Goal: Task Accomplishment & Management: Use online tool/utility

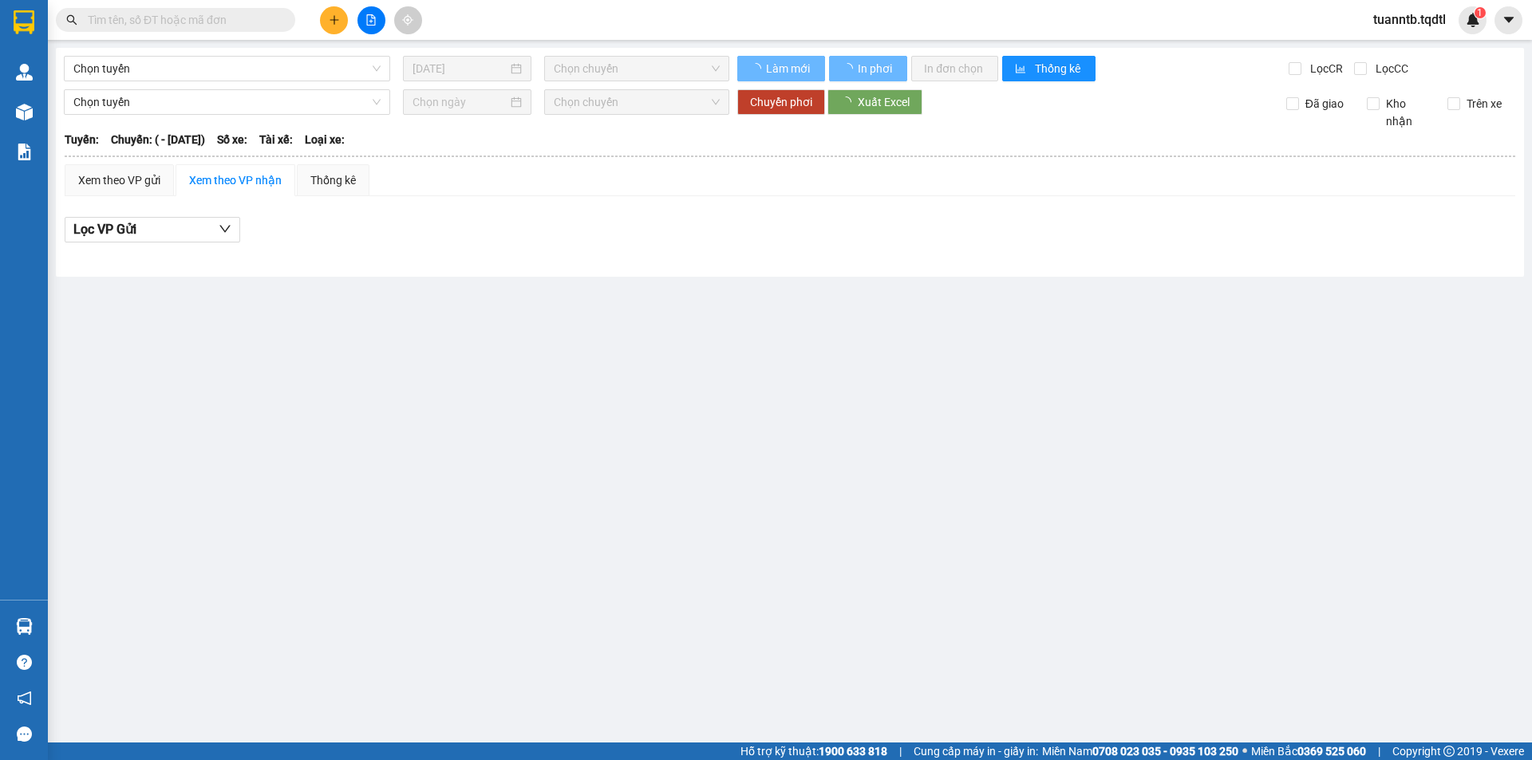
type input "[DATE]"
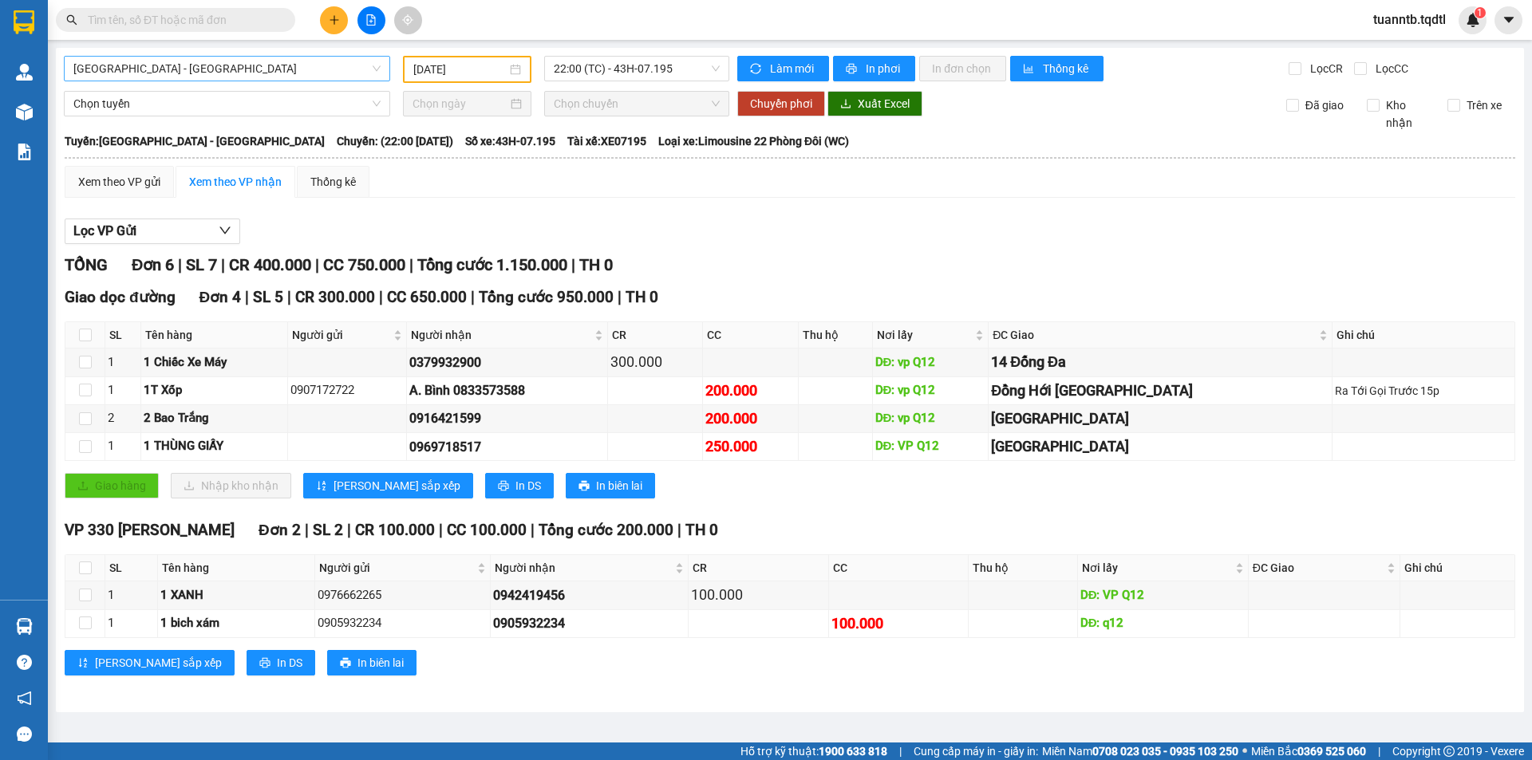
click at [181, 80] on div "[GEOGRAPHIC_DATA] - [GEOGRAPHIC_DATA]" at bounding box center [227, 69] width 326 height 26
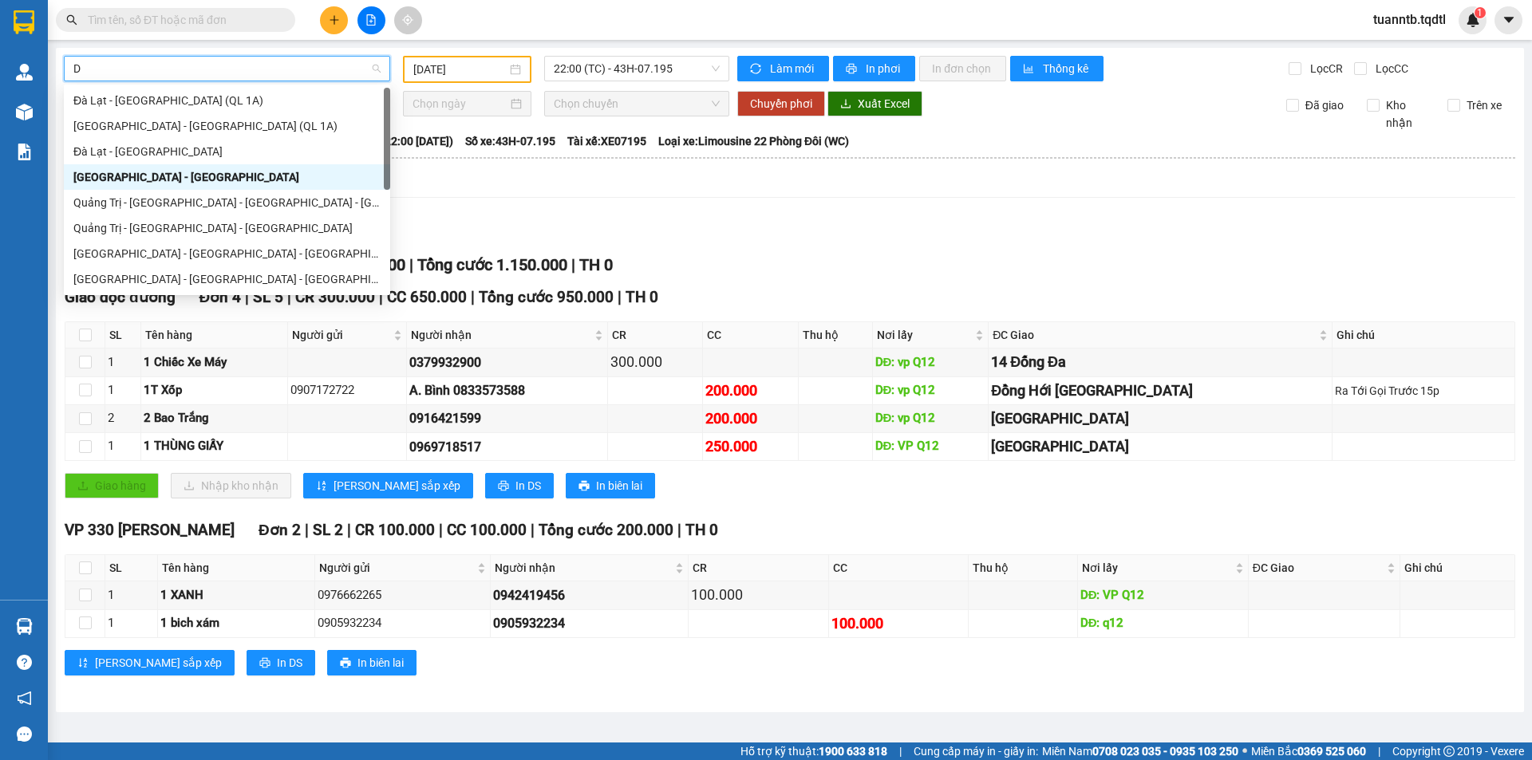
type input "DA"
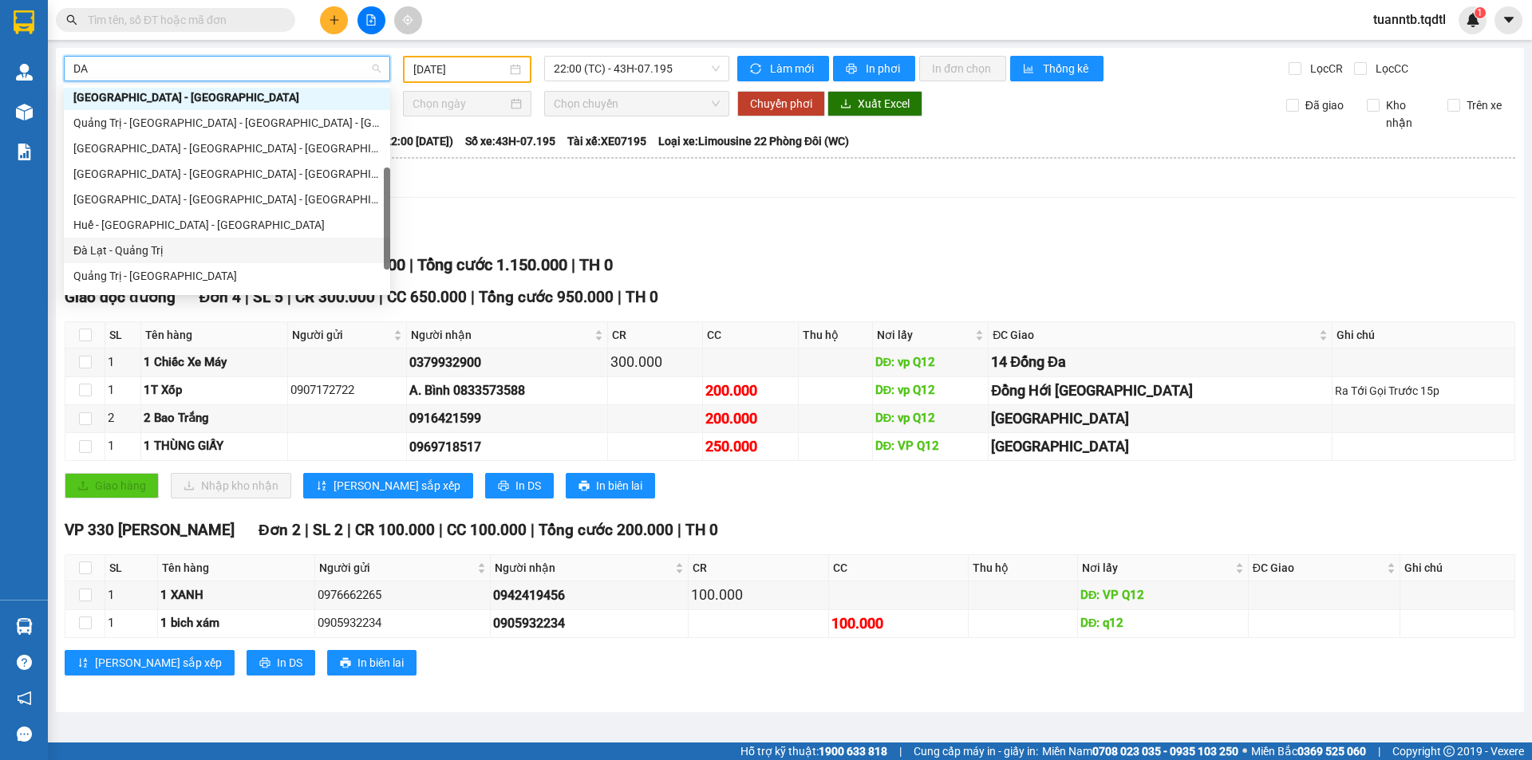
drag, startPoint x: 152, startPoint y: 257, endPoint x: 164, endPoint y: 242, distance: 19.8
click at [152, 255] on div "Đà Lạt - Quảng Trị" at bounding box center [226, 251] width 307 height 18
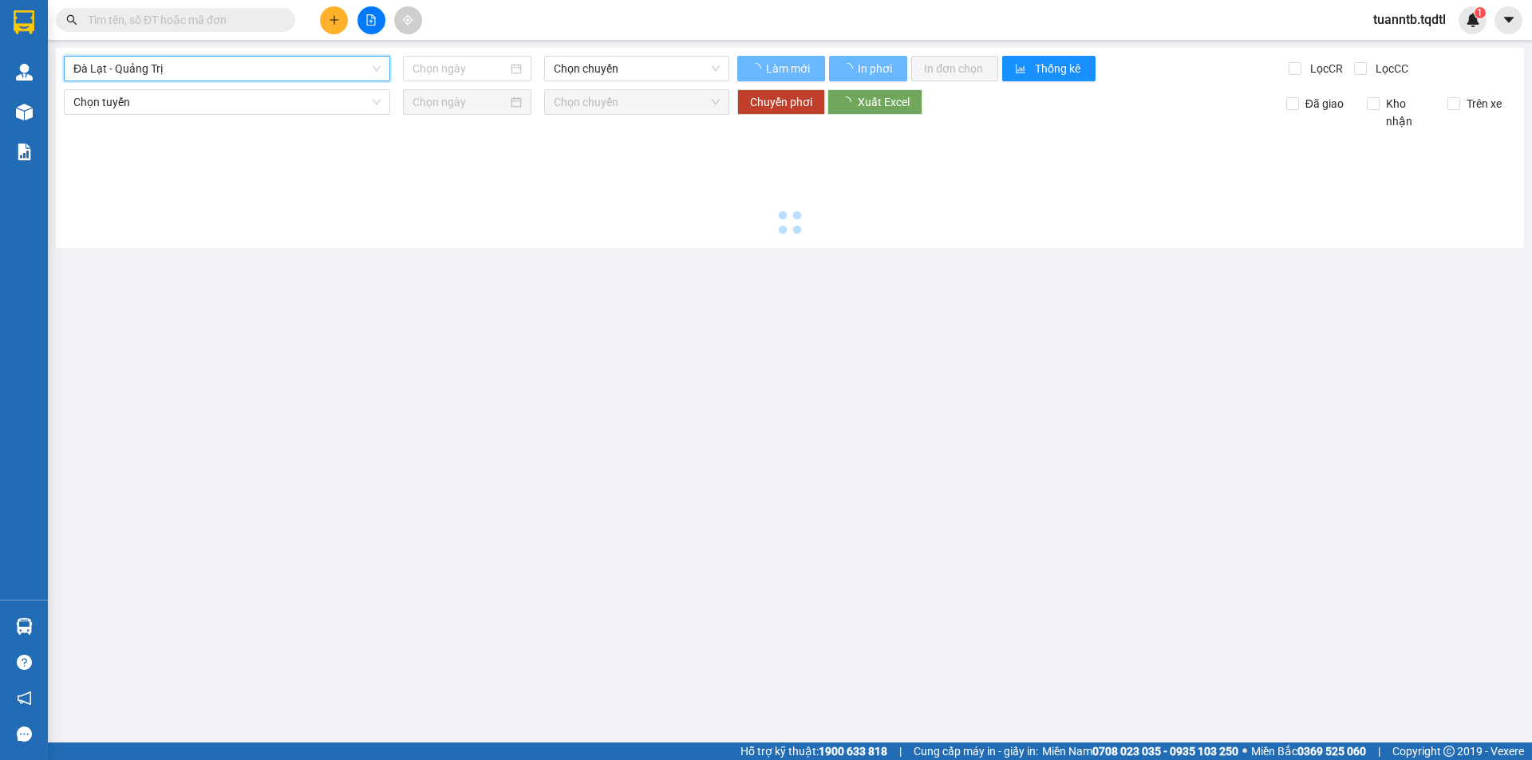
type input "[DATE]"
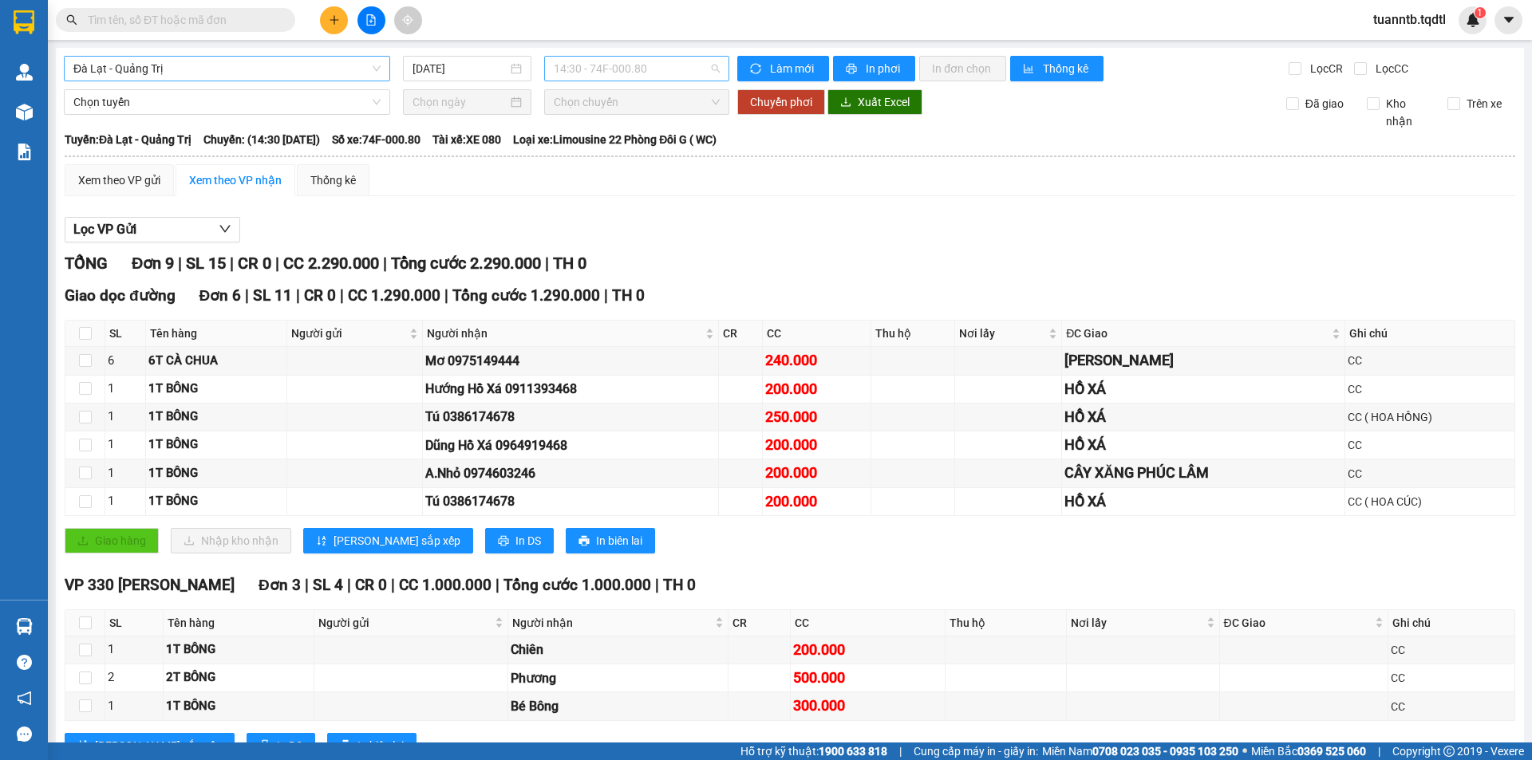
click at [597, 58] on span "14:30 - 74F-000.80" at bounding box center [637, 69] width 166 height 24
click at [310, 73] on span "Đà Lạt - Quảng Trị" at bounding box center [226, 69] width 307 height 24
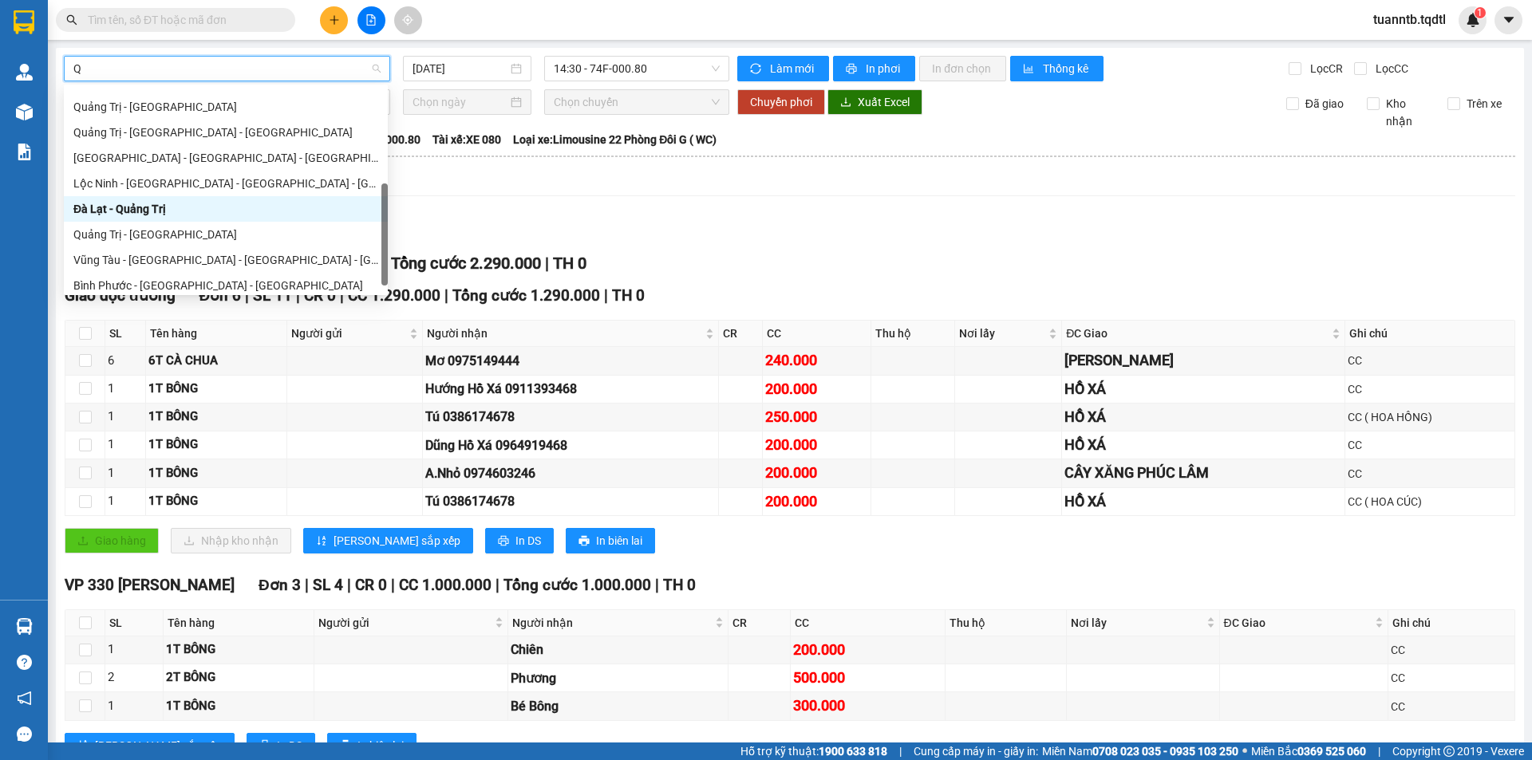
type input "QU"
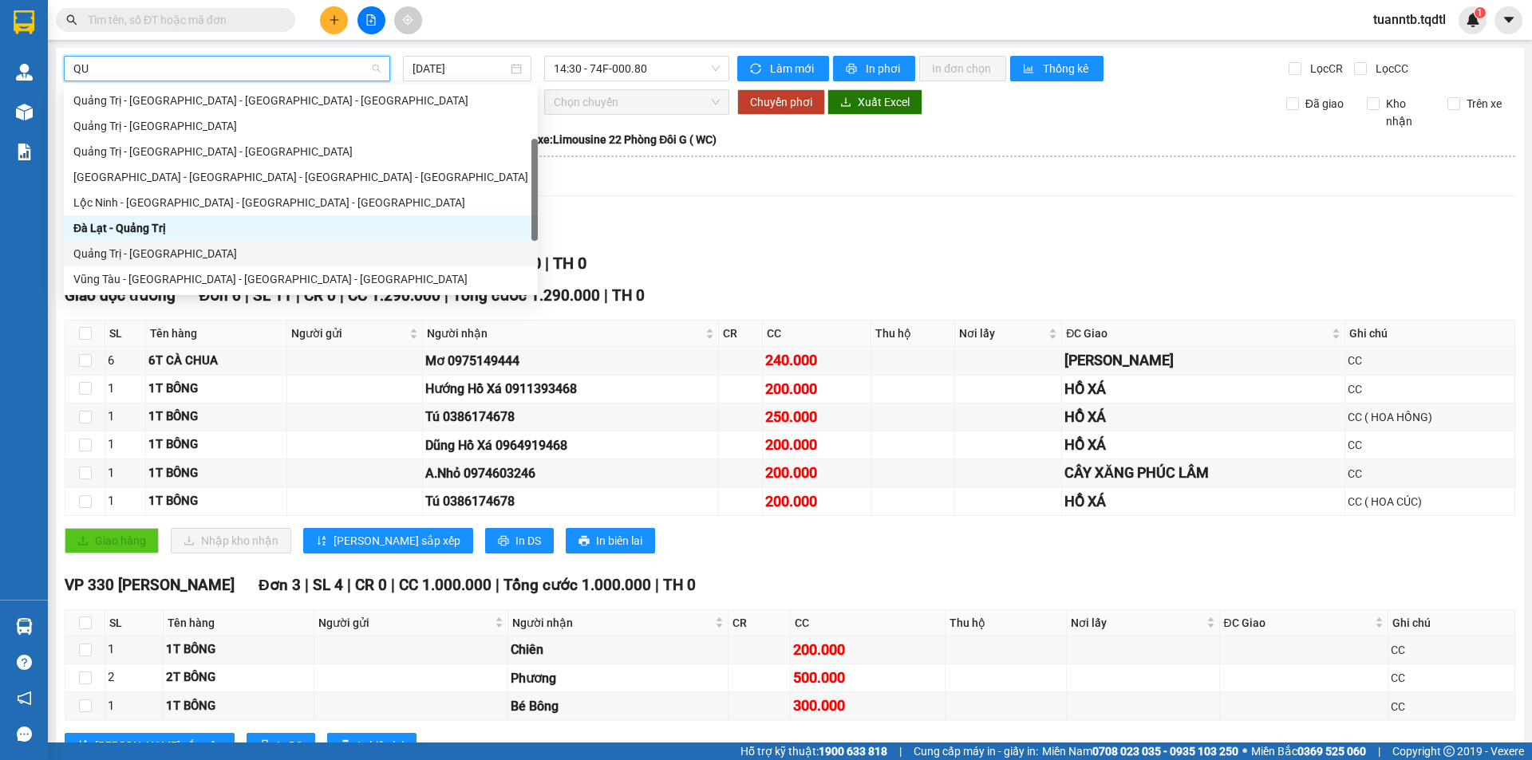
drag, startPoint x: 156, startPoint y: 248, endPoint x: 462, endPoint y: 108, distance: 336.3
click at [156, 249] on div "Quảng Trị - [GEOGRAPHIC_DATA]" at bounding box center [300, 254] width 455 height 18
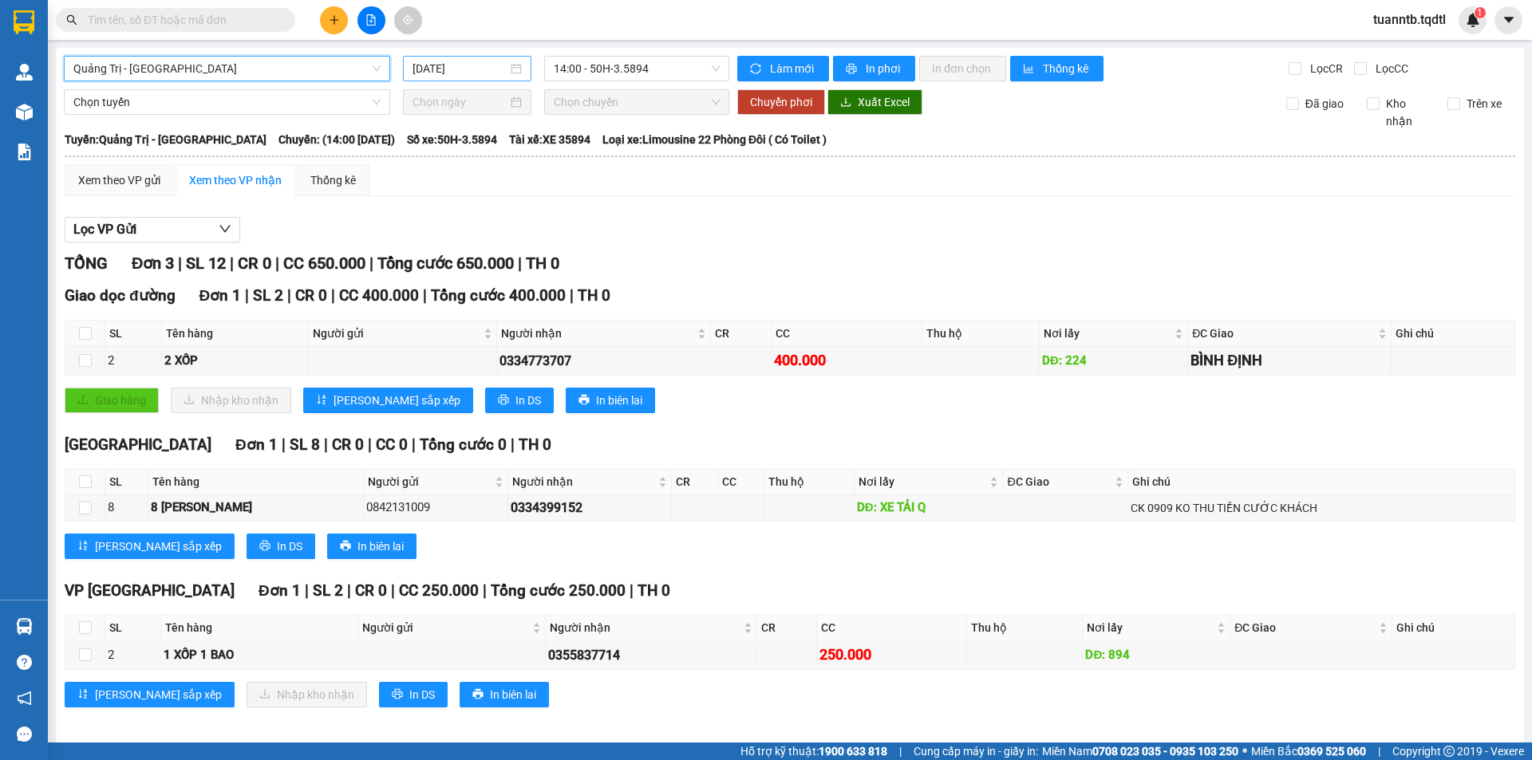
click at [472, 71] on input "[DATE]" at bounding box center [459, 69] width 95 height 18
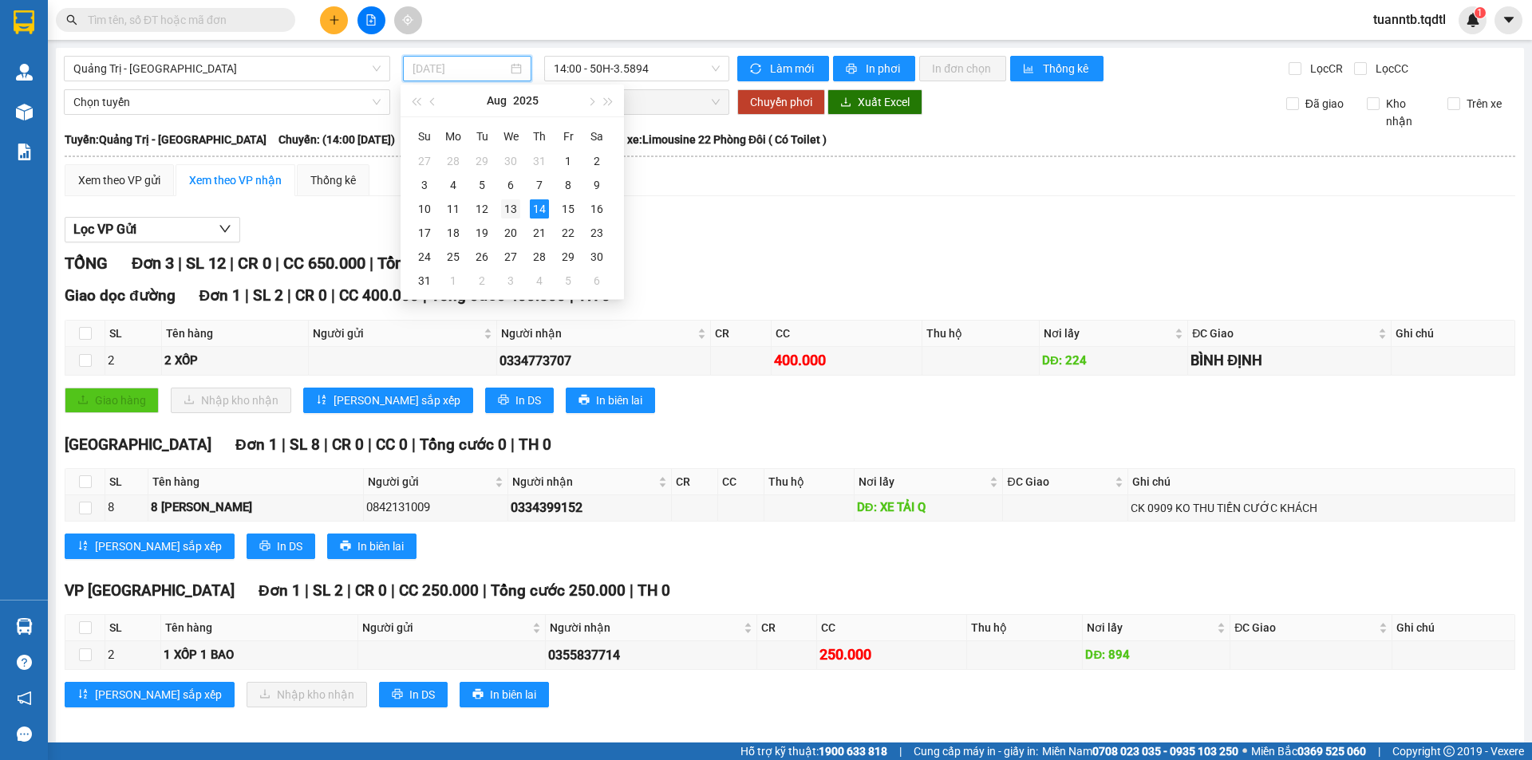
drag, startPoint x: 511, startPoint y: 195, endPoint x: 511, endPoint y: 207, distance: 12.0
click at [511, 202] on tbody "27 28 29 30 31 1 2 3 4 5 6 7 8 9 10 11 12 13 14 15 16 17 18 19 20 21 22 23 24 2…" at bounding box center [510, 221] width 201 height 144
click at [512, 208] on div "13" at bounding box center [510, 208] width 19 height 19
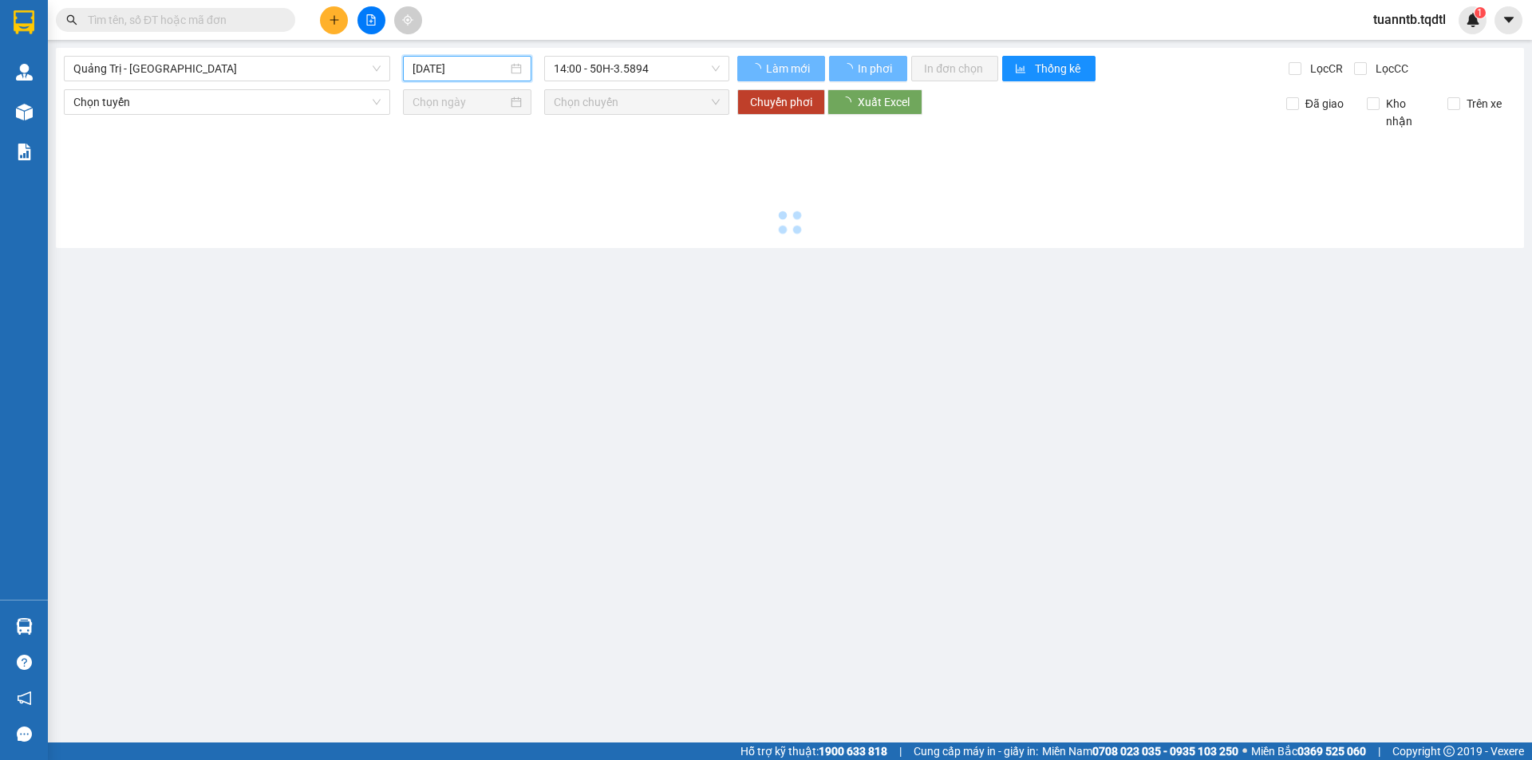
type input "[DATE]"
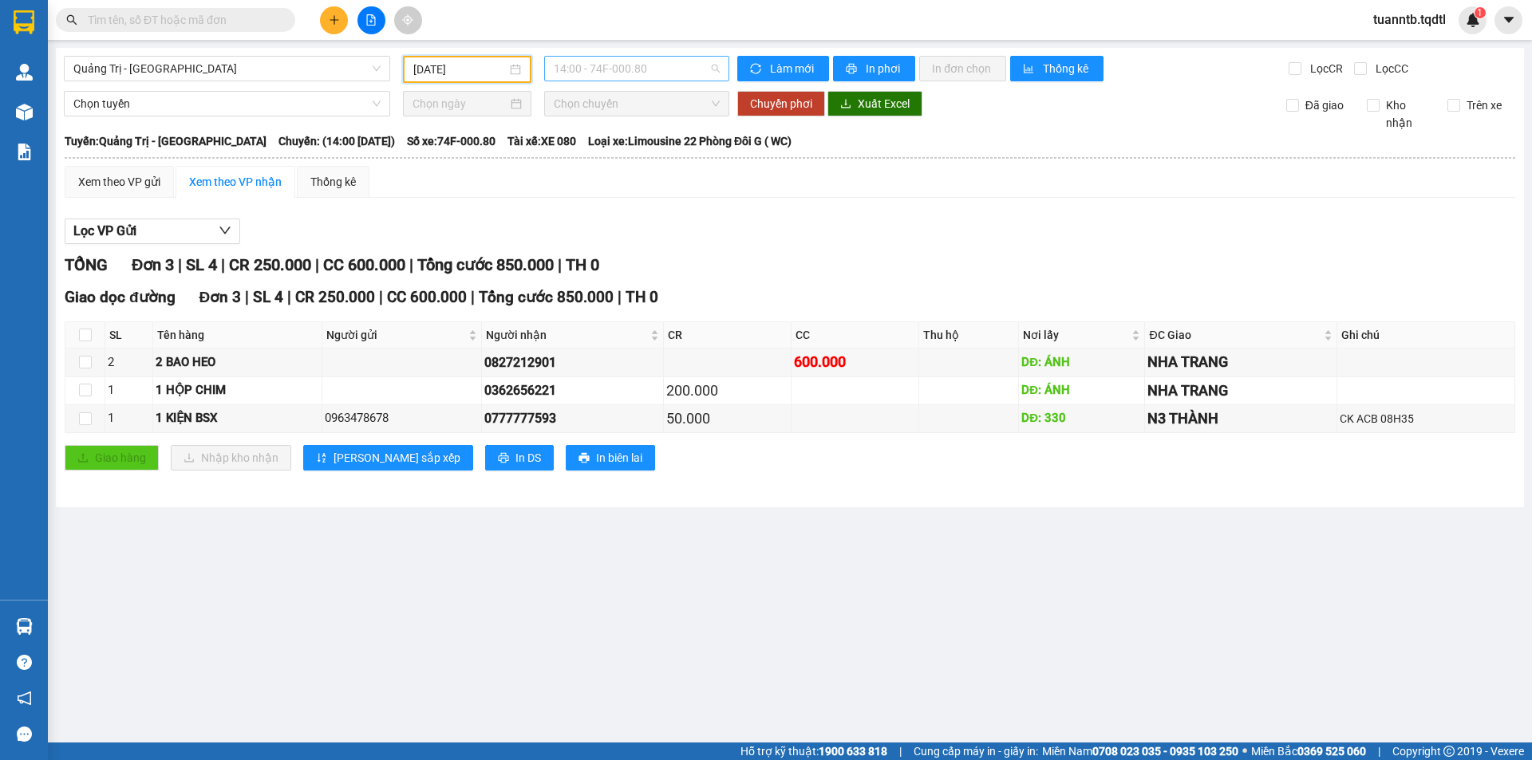
click at [614, 77] on span "14:00 - 74F-000.80" at bounding box center [637, 69] width 166 height 24
drag, startPoint x: 632, startPoint y: 203, endPoint x: 613, endPoint y: 243, distance: 43.9
click at [633, 205] on div "14:31 - 74F-005.50" at bounding box center [616, 203] width 124 height 18
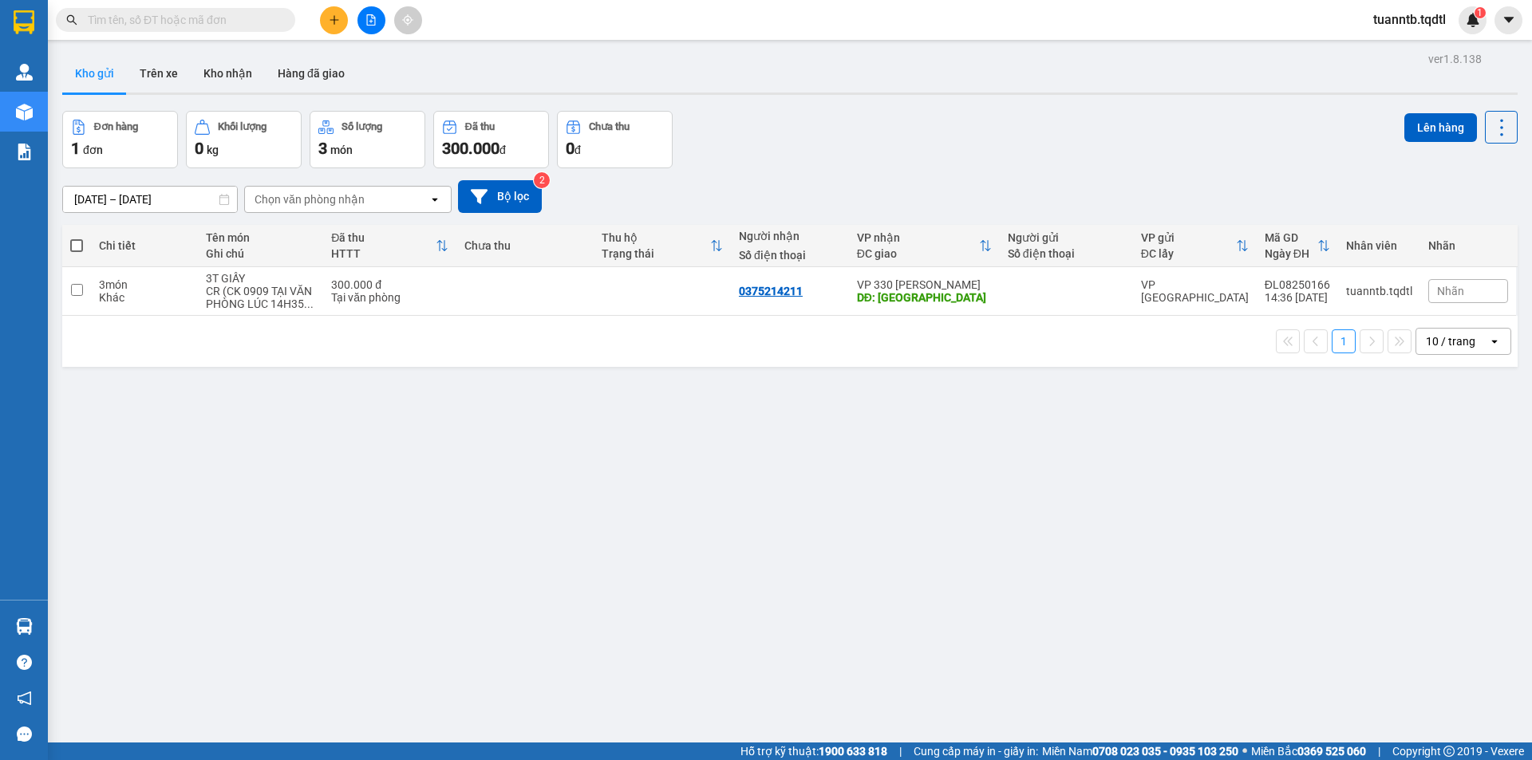
click at [365, 17] on button at bounding box center [371, 20] width 28 height 28
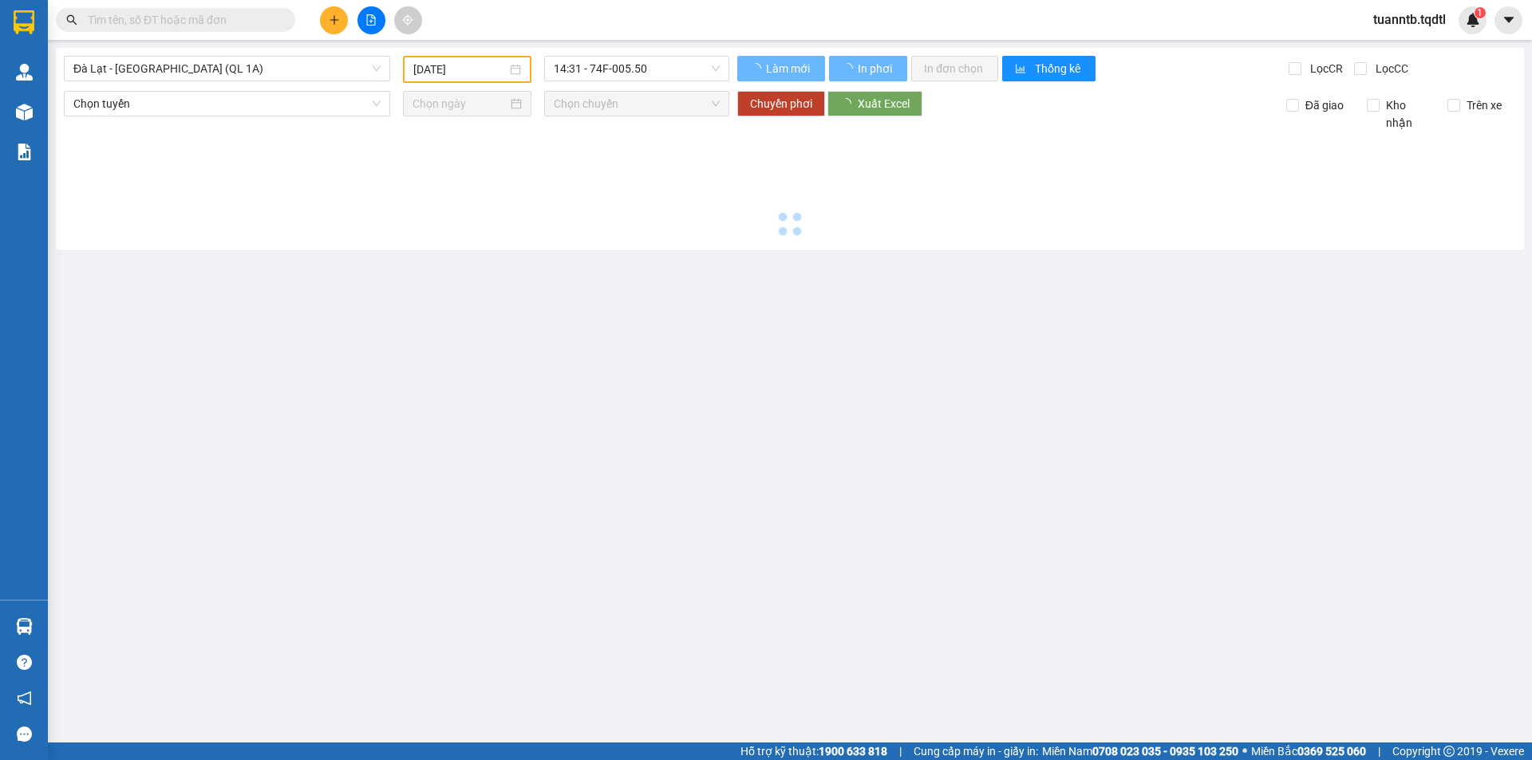
type input "[DATE]"
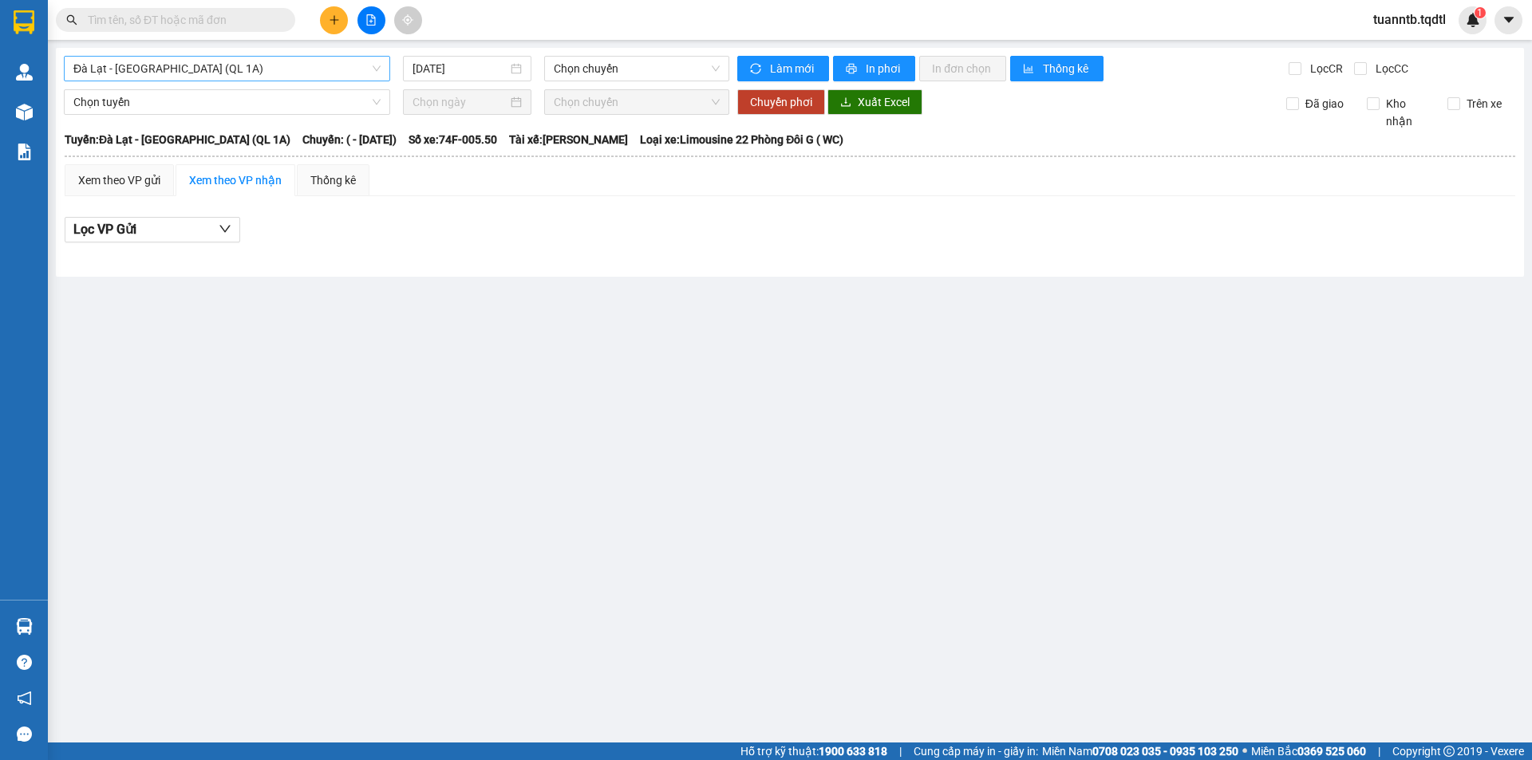
click at [243, 67] on span "Đà Lạt - [GEOGRAPHIC_DATA] (QL 1A)" at bounding box center [226, 69] width 307 height 24
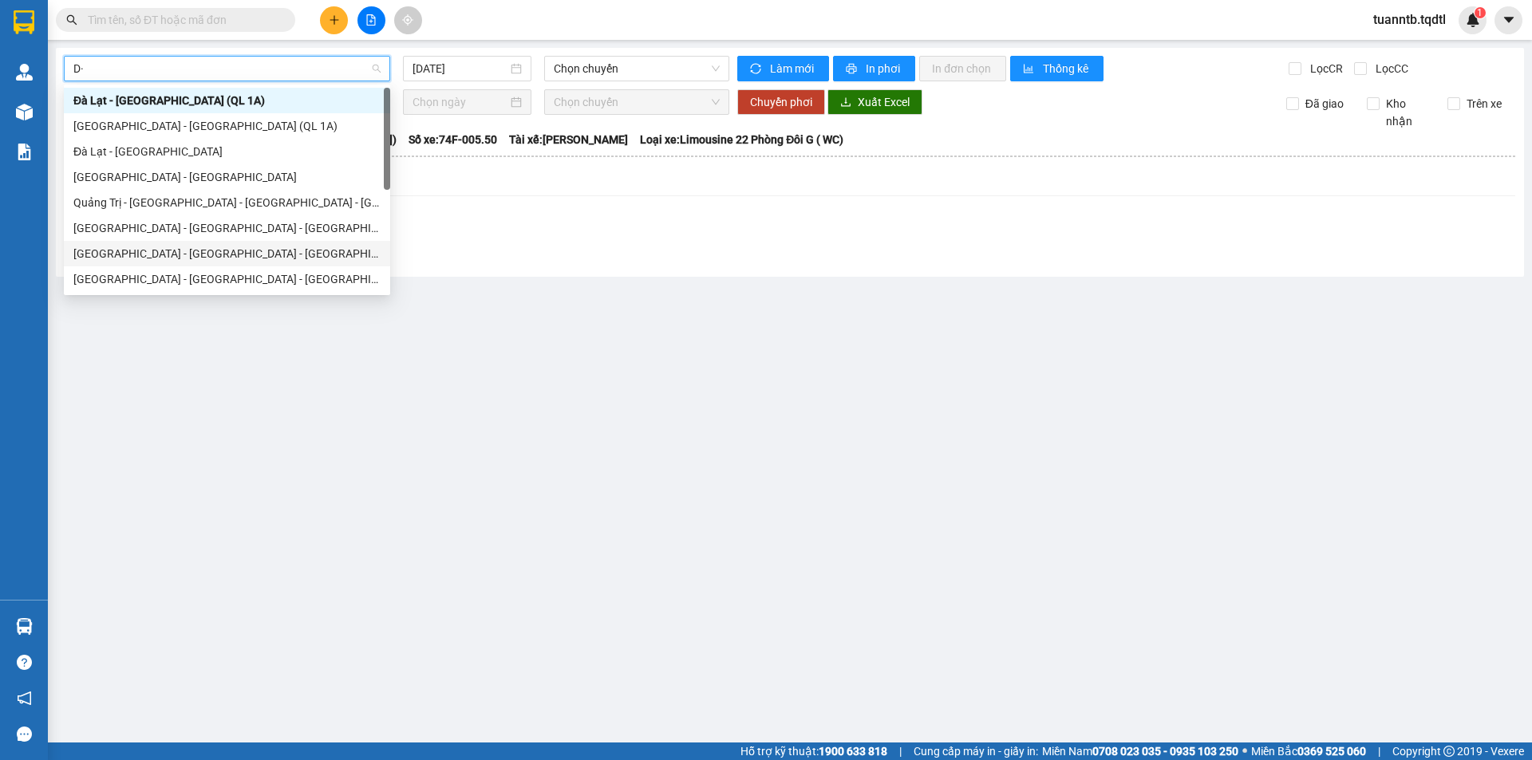
type input "D"
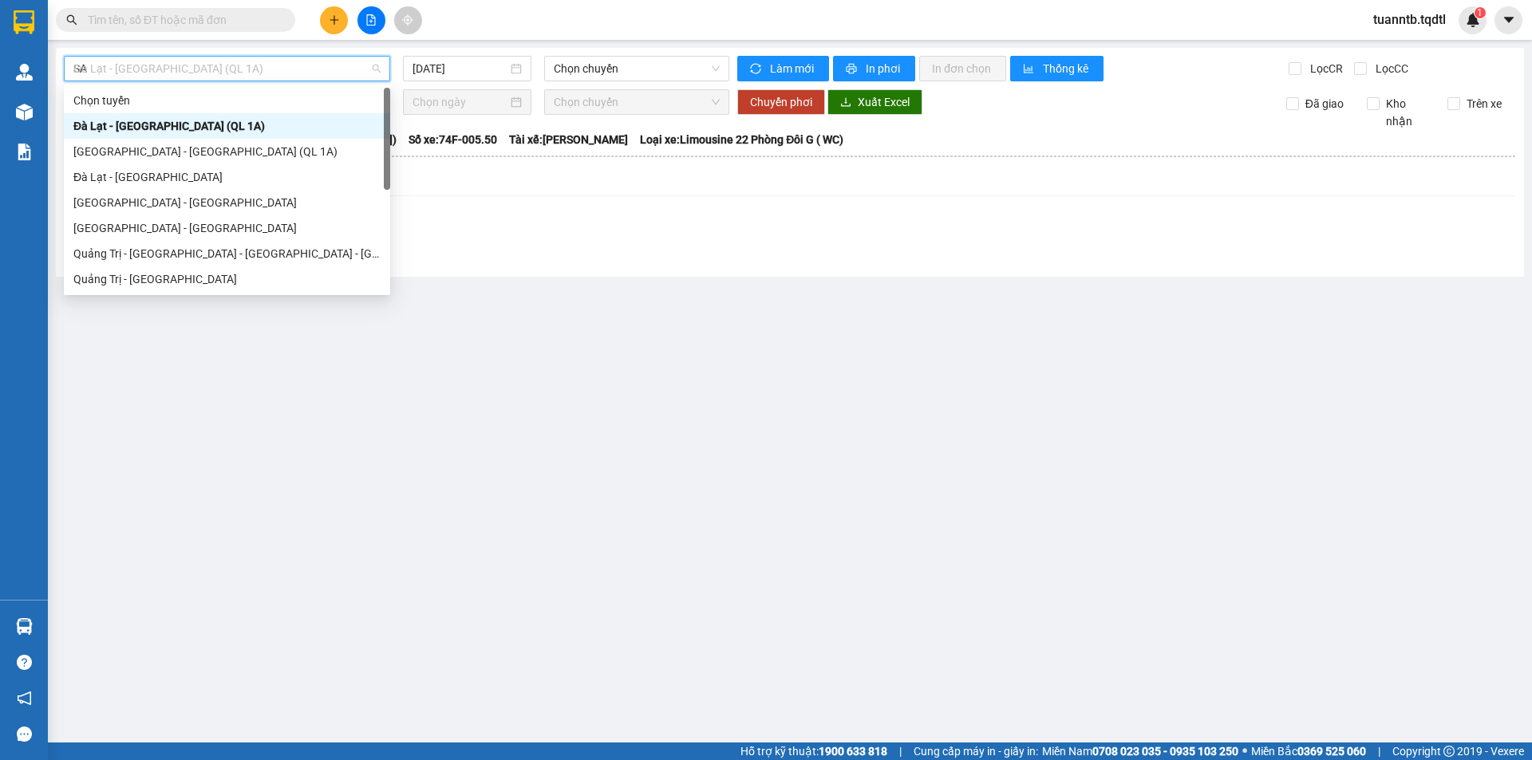
type input "SAI"
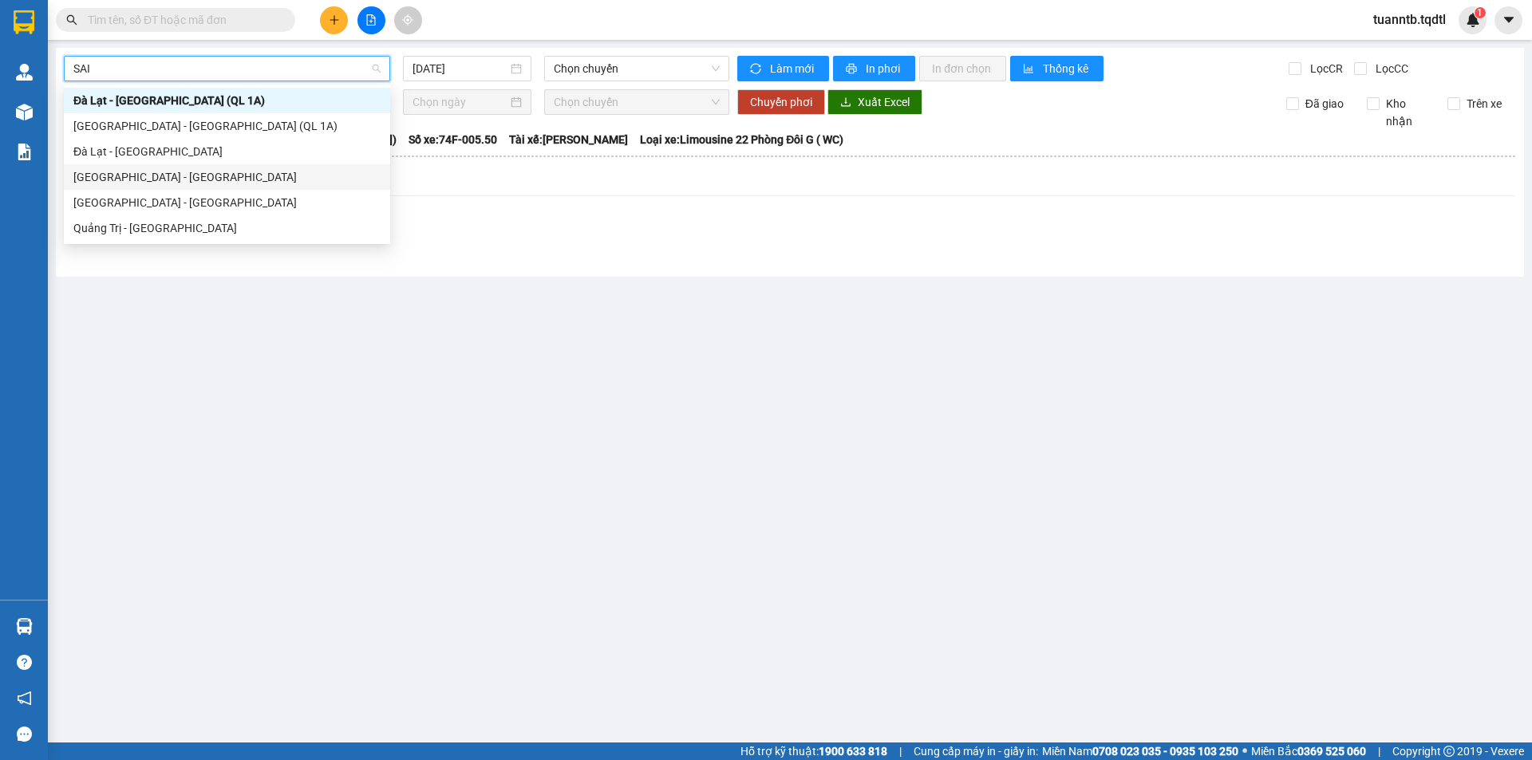
click at [117, 183] on div "[GEOGRAPHIC_DATA] - [GEOGRAPHIC_DATA]" at bounding box center [226, 177] width 307 height 18
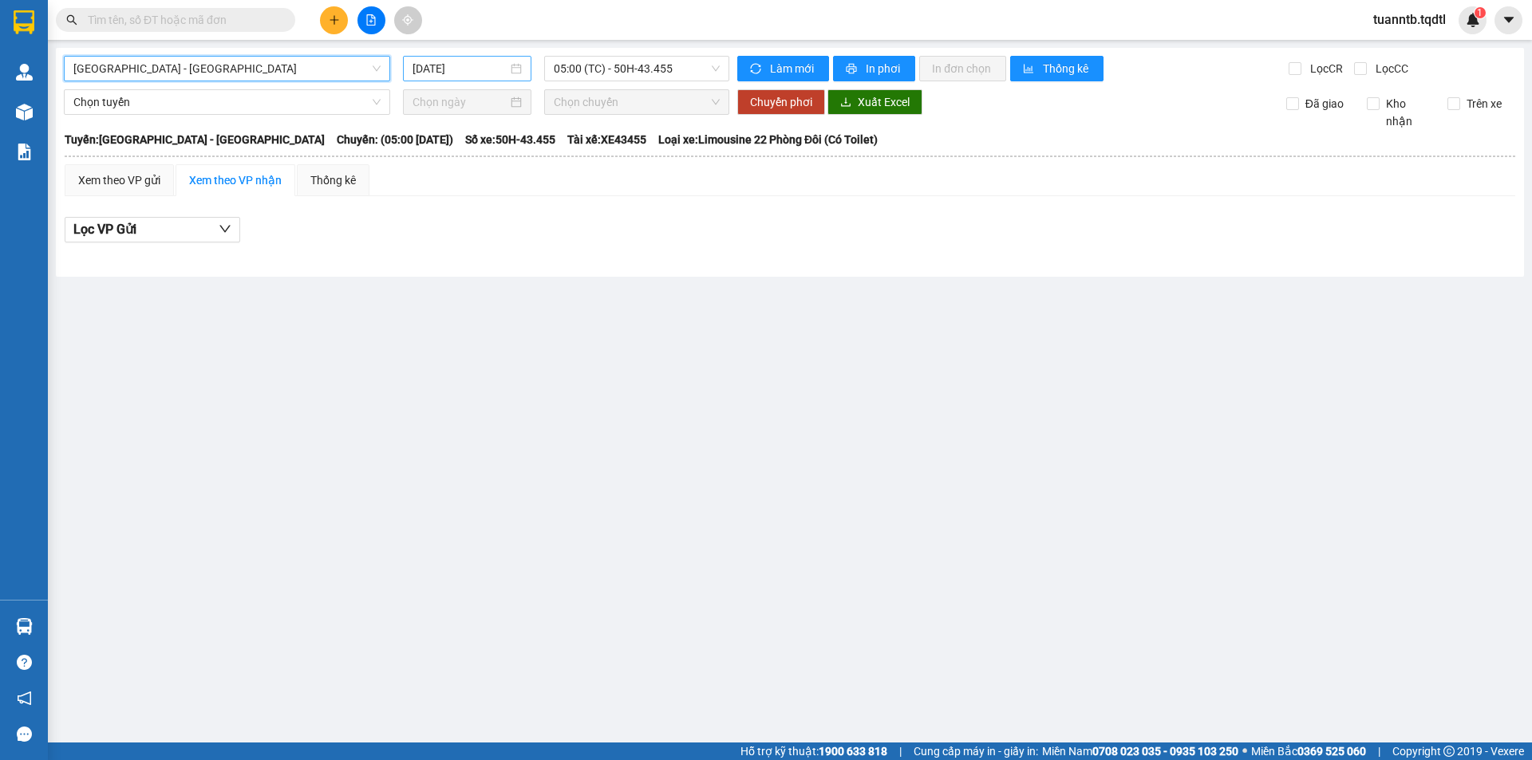
click at [452, 70] on input "[DATE]" at bounding box center [459, 69] width 95 height 18
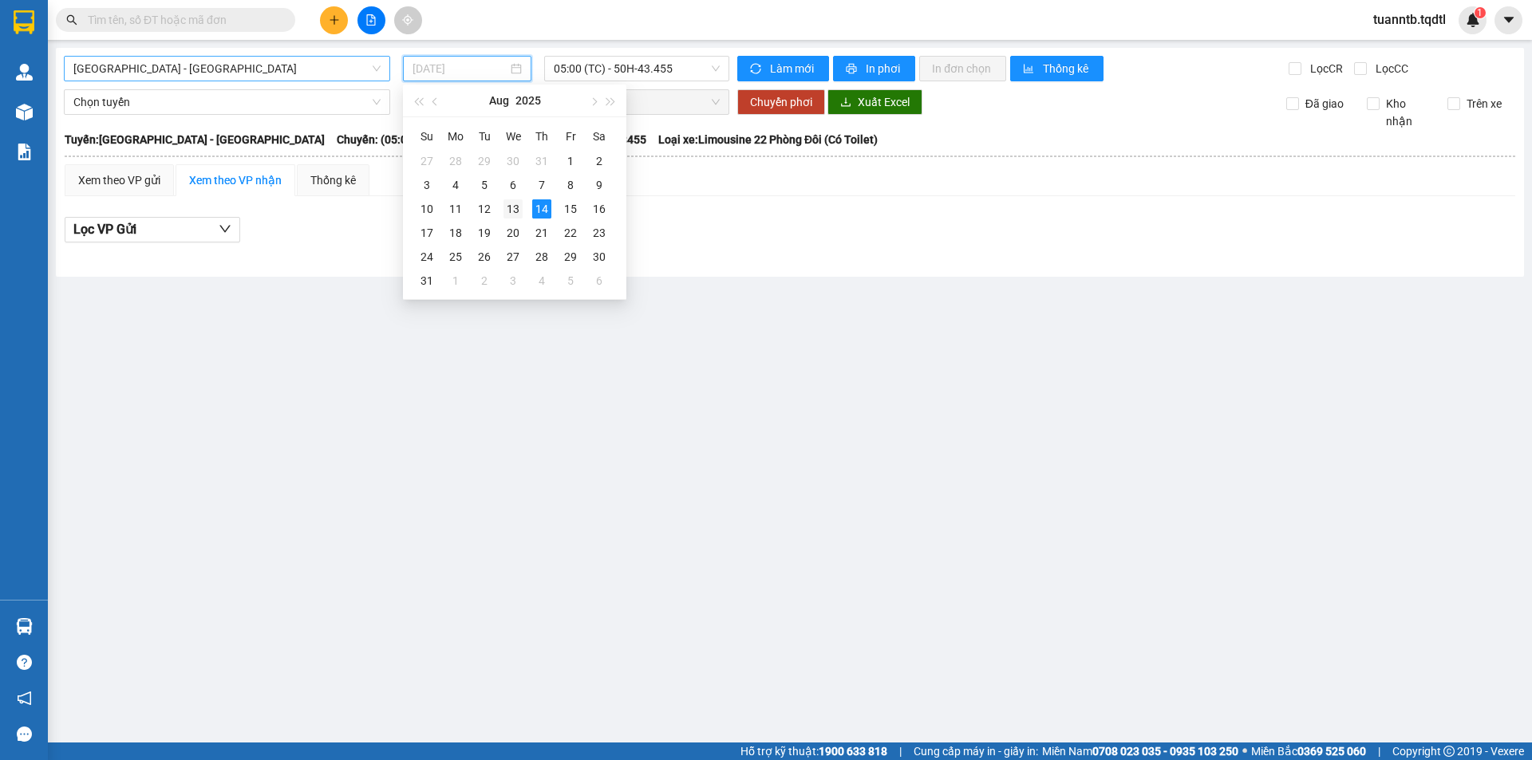
click at [518, 214] on div "13" at bounding box center [512, 208] width 19 height 19
type input "[DATE]"
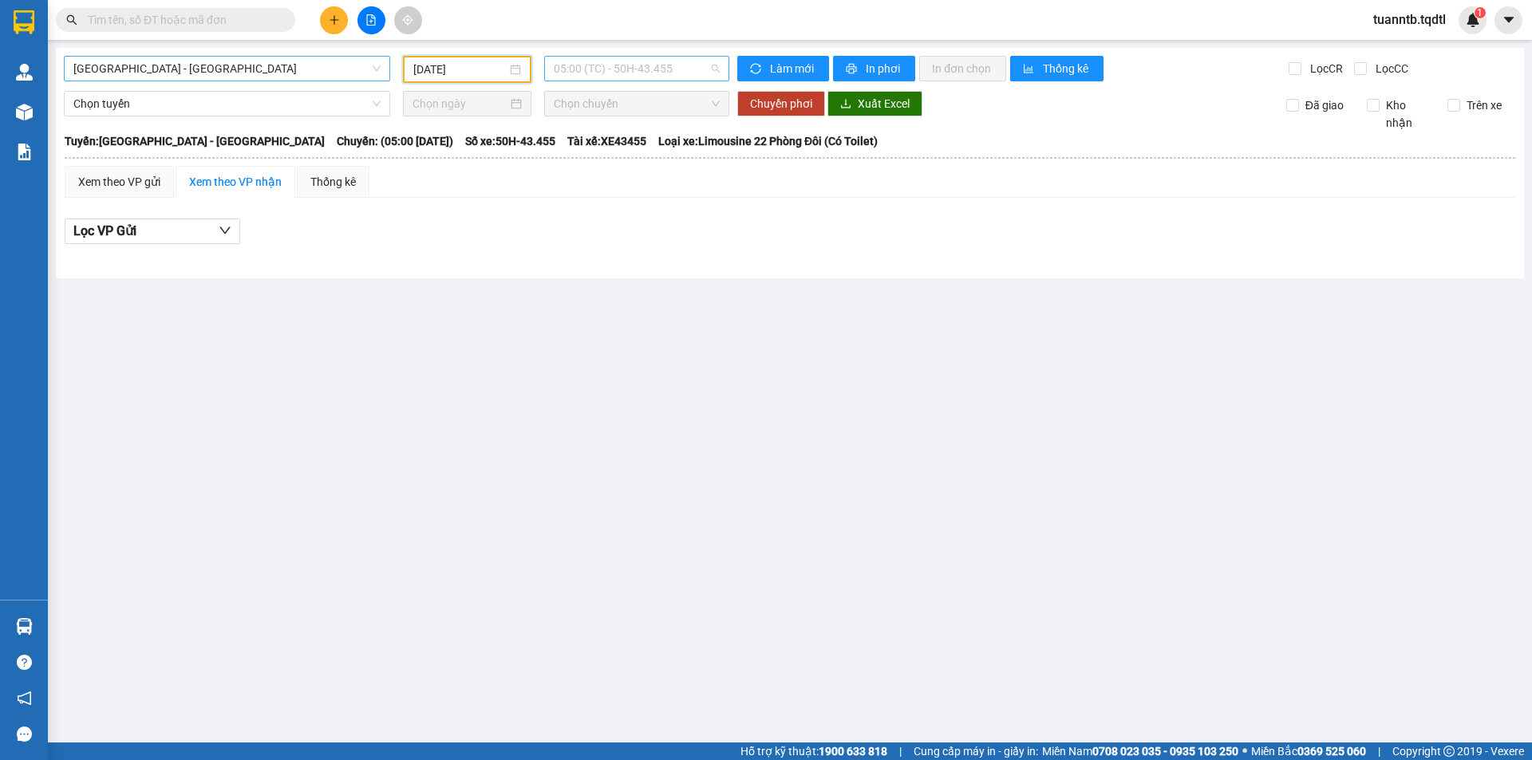
click at [663, 68] on span "05:00 (TC) - 50H-43.455" at bounding box center [637, 69] width 166 height 24
drag, startPoint x: 649, startPoint y: 157, endPoint x: 658, endPoint y: 160, distance: 9.1
click at [658, 160] on div "22:00 (TC) - 43H-07.195" at bounding box center [616, 152] width 124 height 18
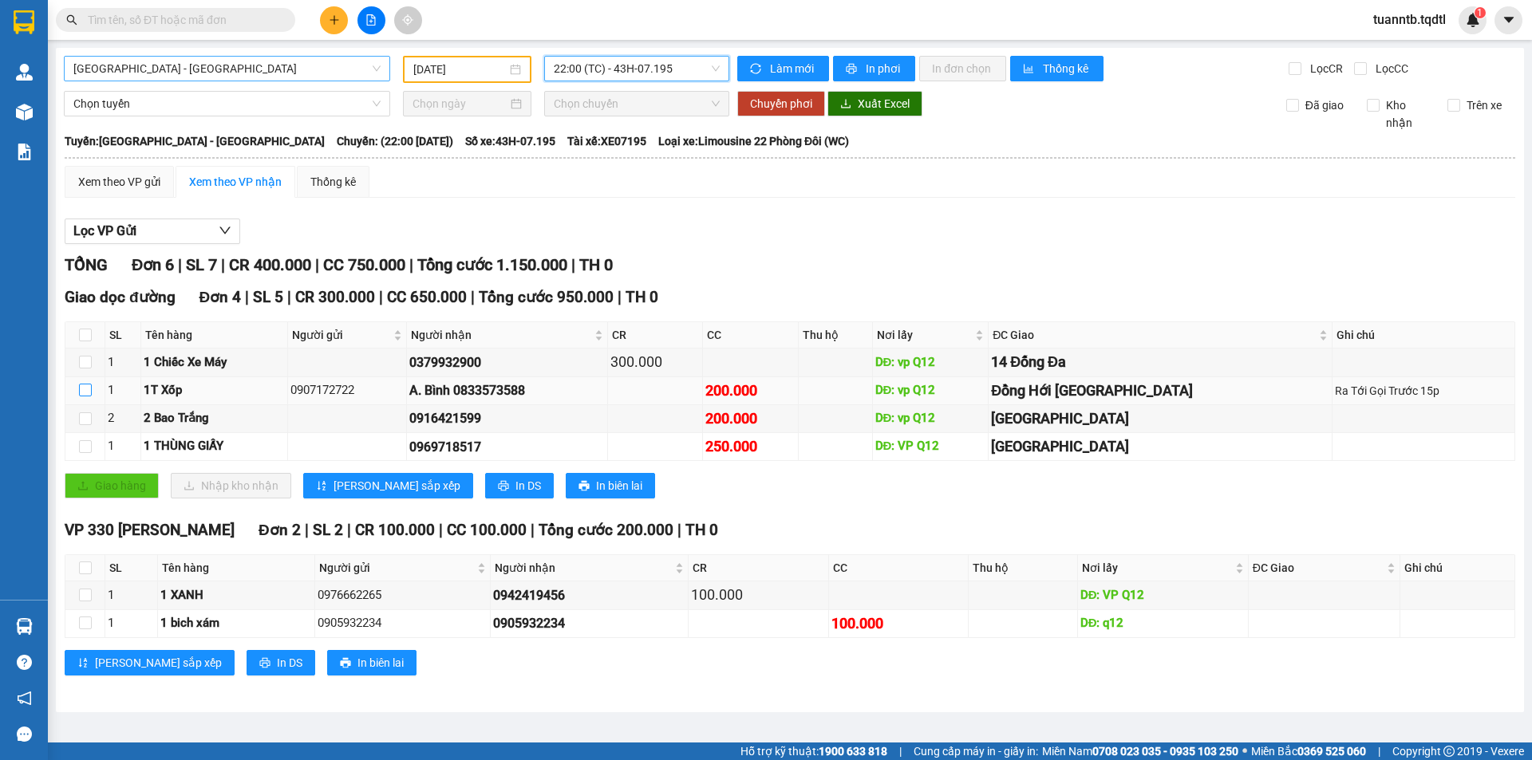
click at [87, 398] on label at bounding box center [85, 391] width 13 height 18
click at [87, 396] on input "checkbox" at bounding box center [85, 390] width 13 height 13
checkbox input "true"
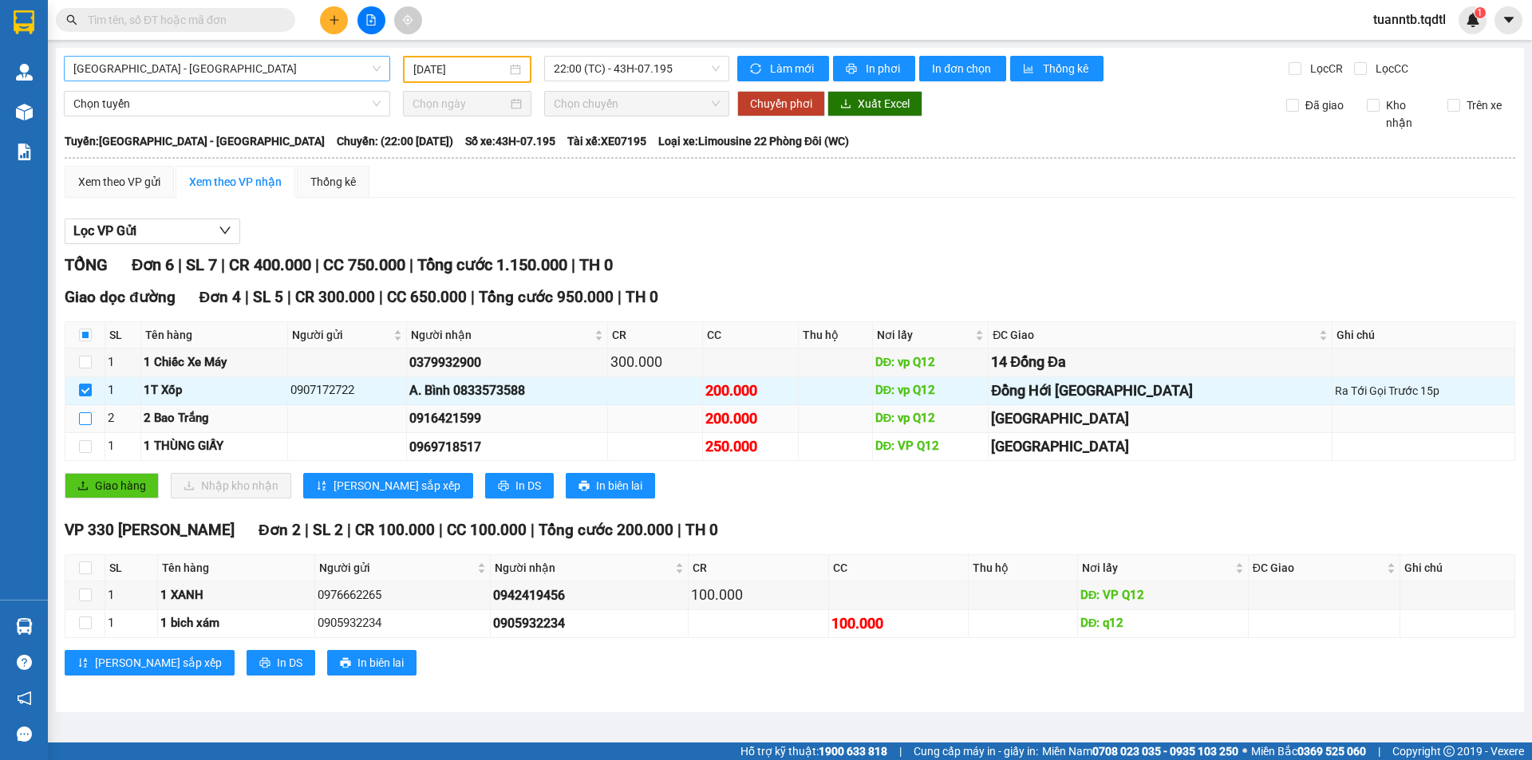
click at [87, 427] on label at bounding box center [85, 419] width 13 height 18
click at [87, 425] on input "checkbox" at bounding box center [85, 418] width 13 height 13
checkbox input "true"
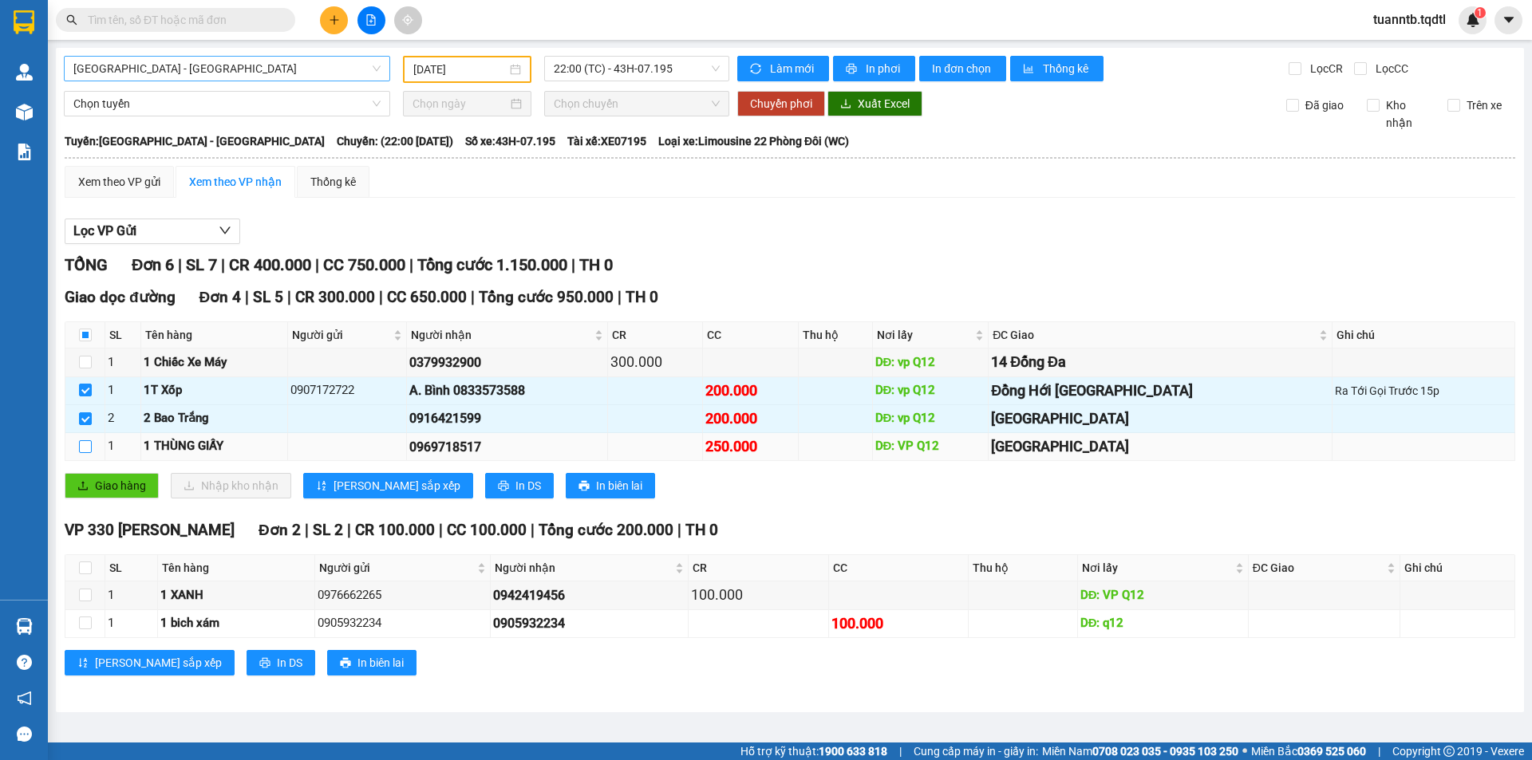
click at [80, 453] on input "checkbox" at bounding box center [85, 446] width 13 height 13
checkbox input "true"
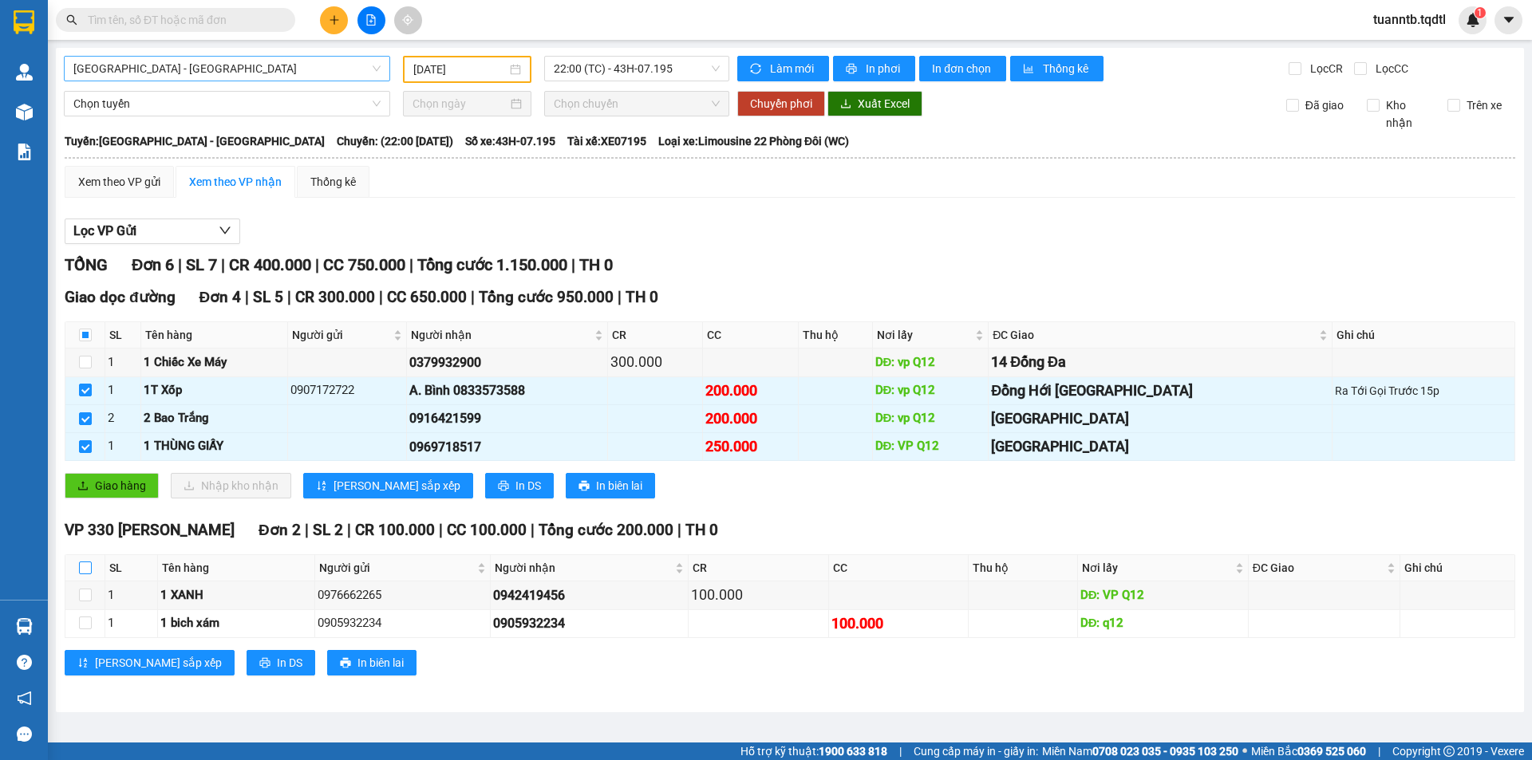
click at [81, 574] on input "checkbox" at bounding box center [85, 568] width 13 height 13
checkbox input "true"
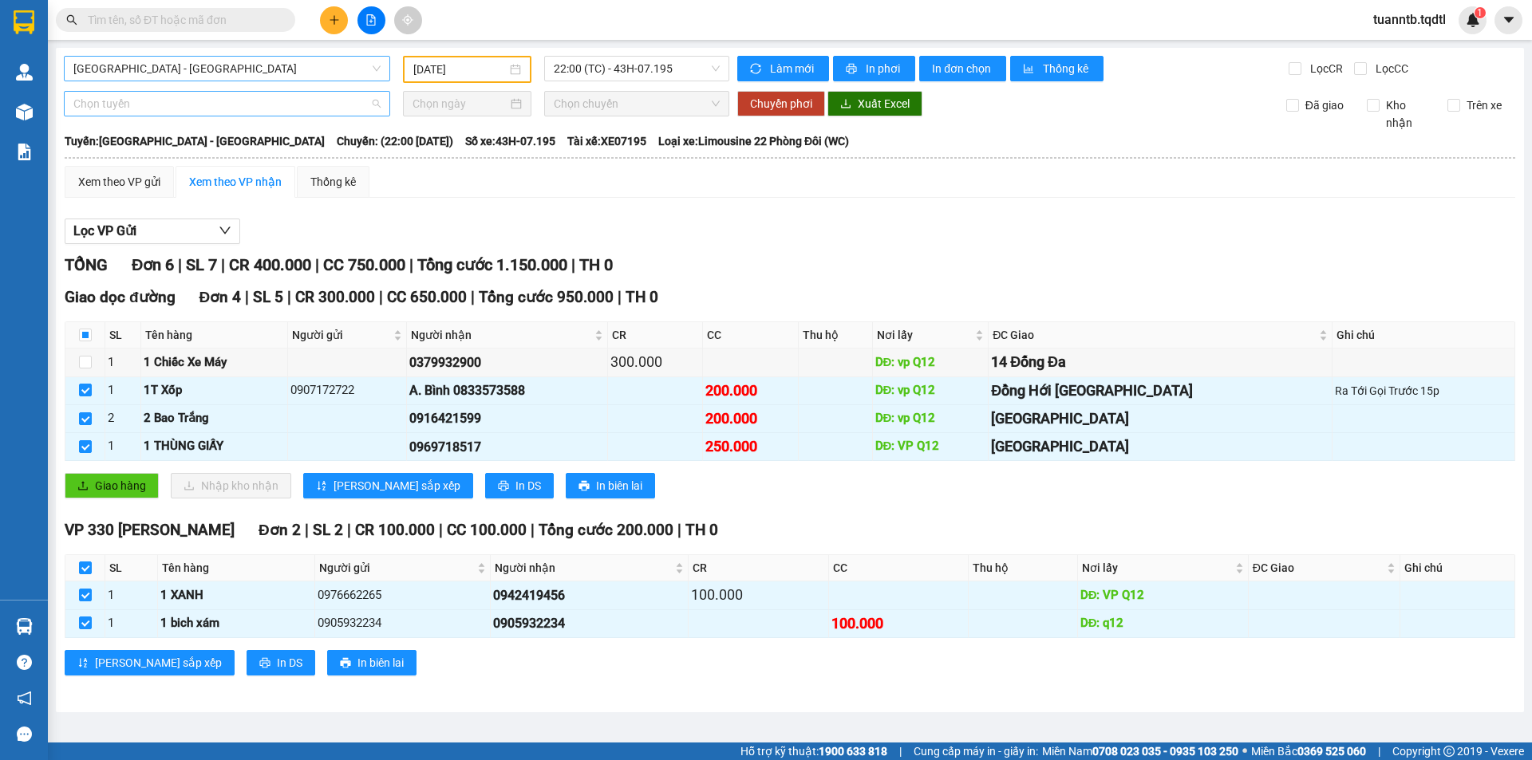
click at [140, 105] on span "Chọn tuyến" at bounding box center [226, 104] width 307 height 24
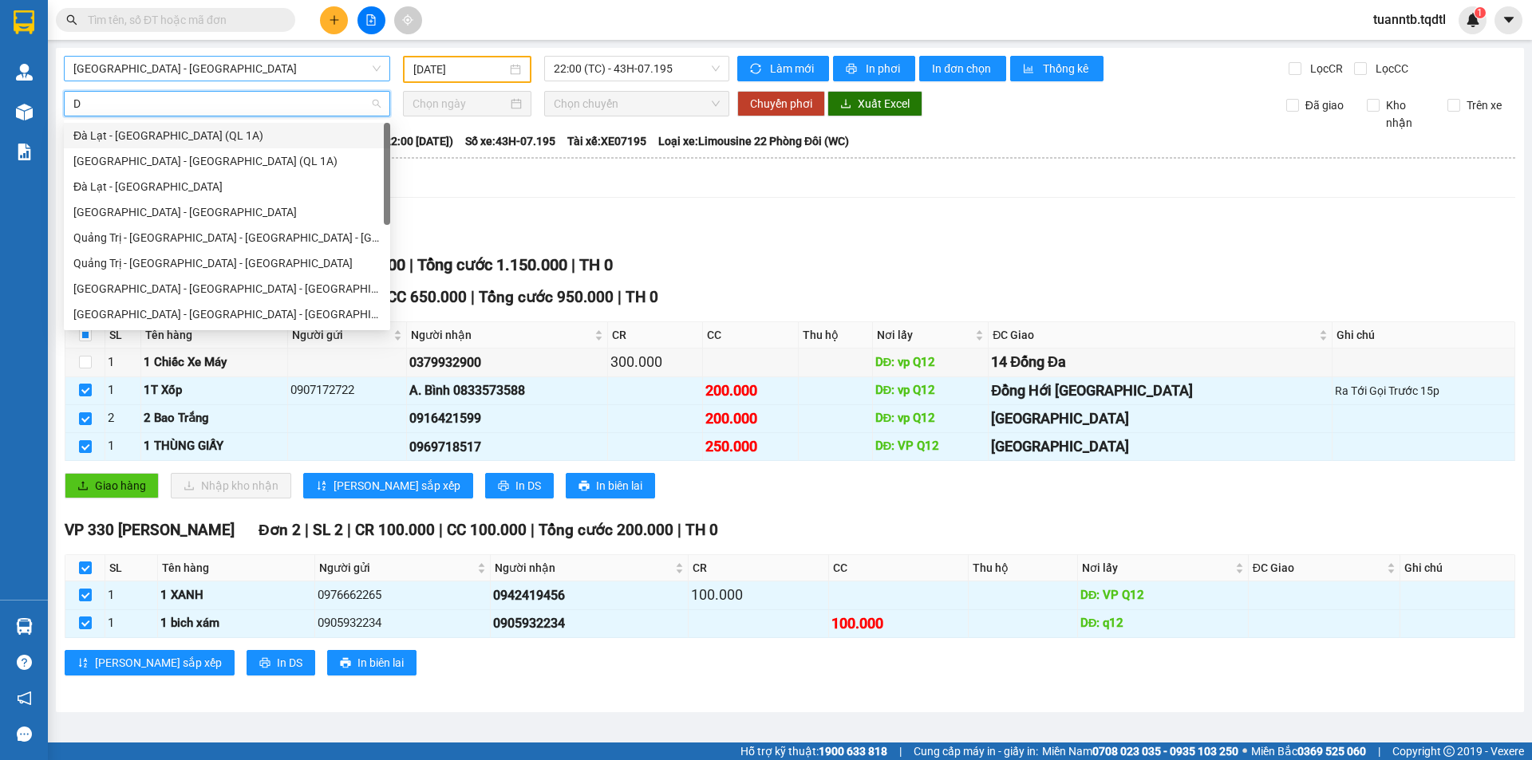
type input "DA"
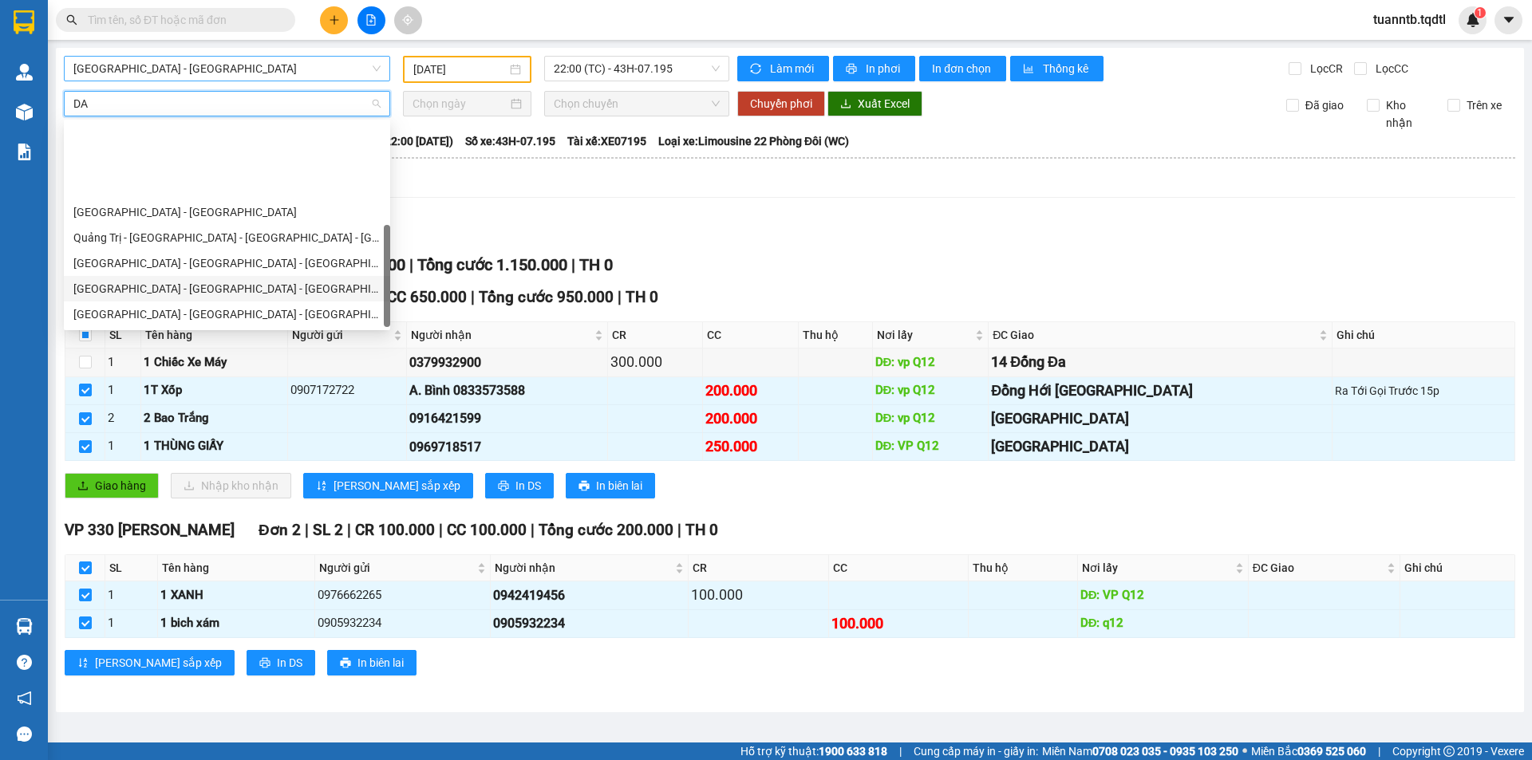
scroll to position [102, 0]
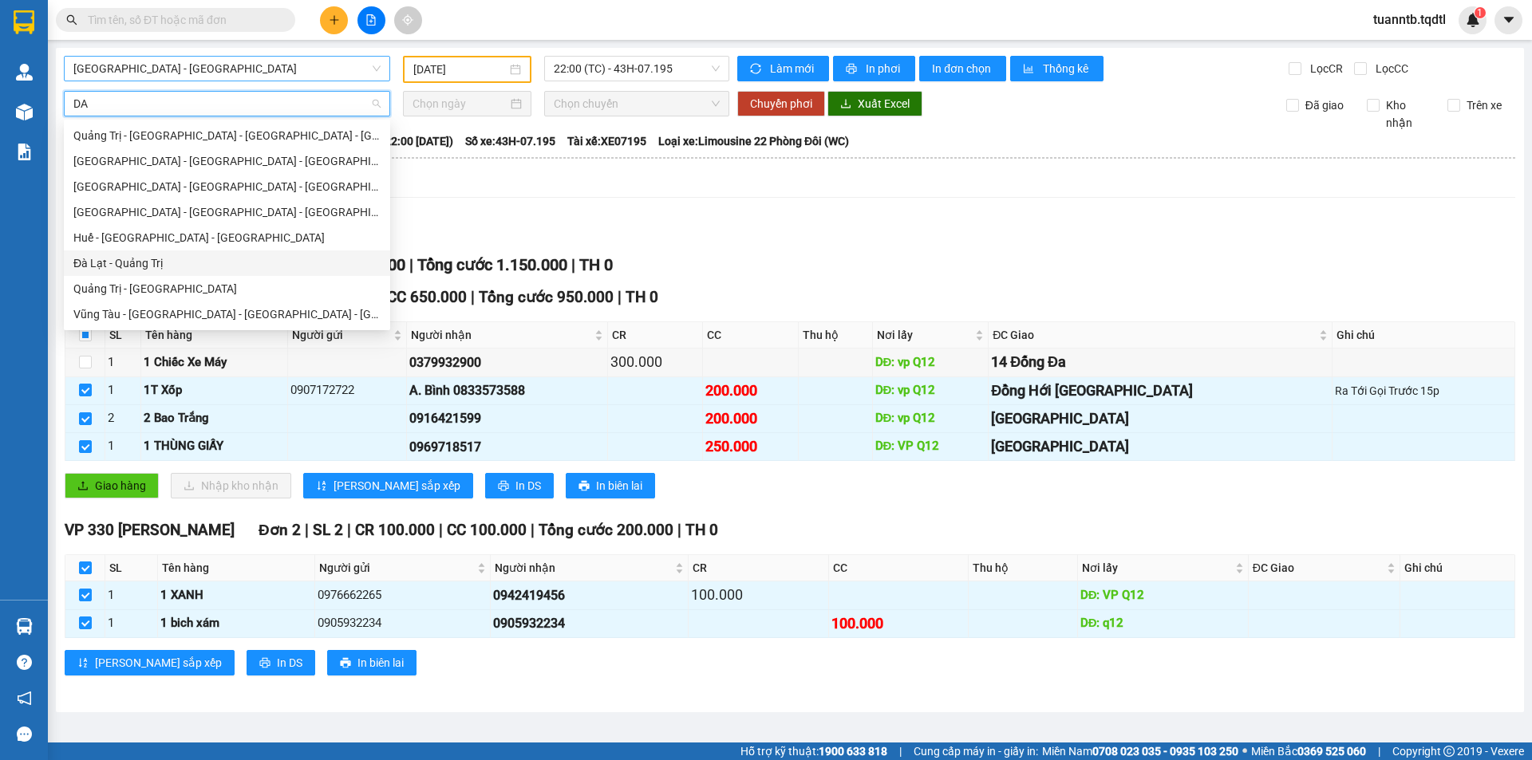
click at [164, 262] on div "Đà Lạt - Quảng Trị" at bounding box center [226, 263] width 307 height 18
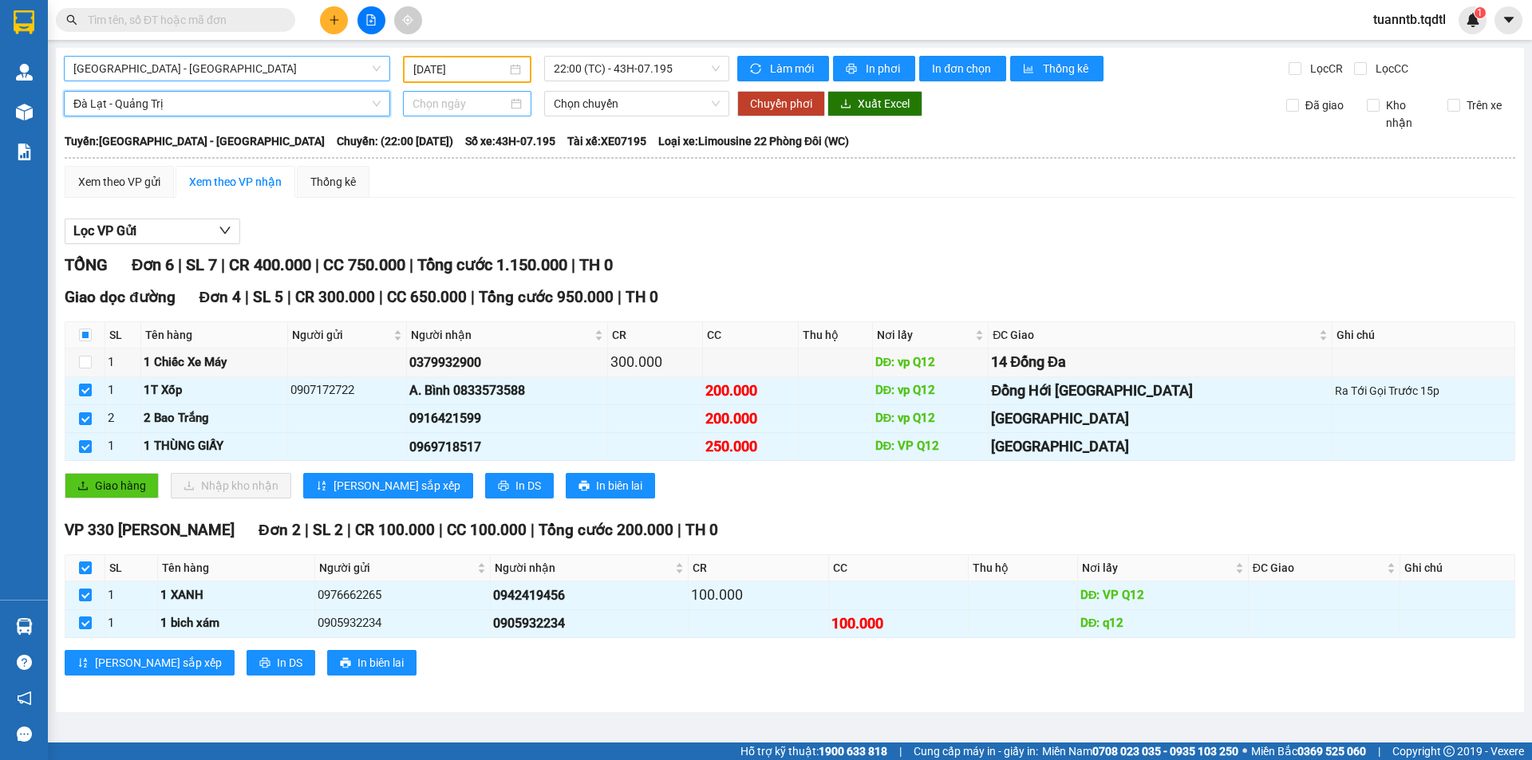
click at [449, 97] on input at bounding box center [459, 104] width 95 height 18
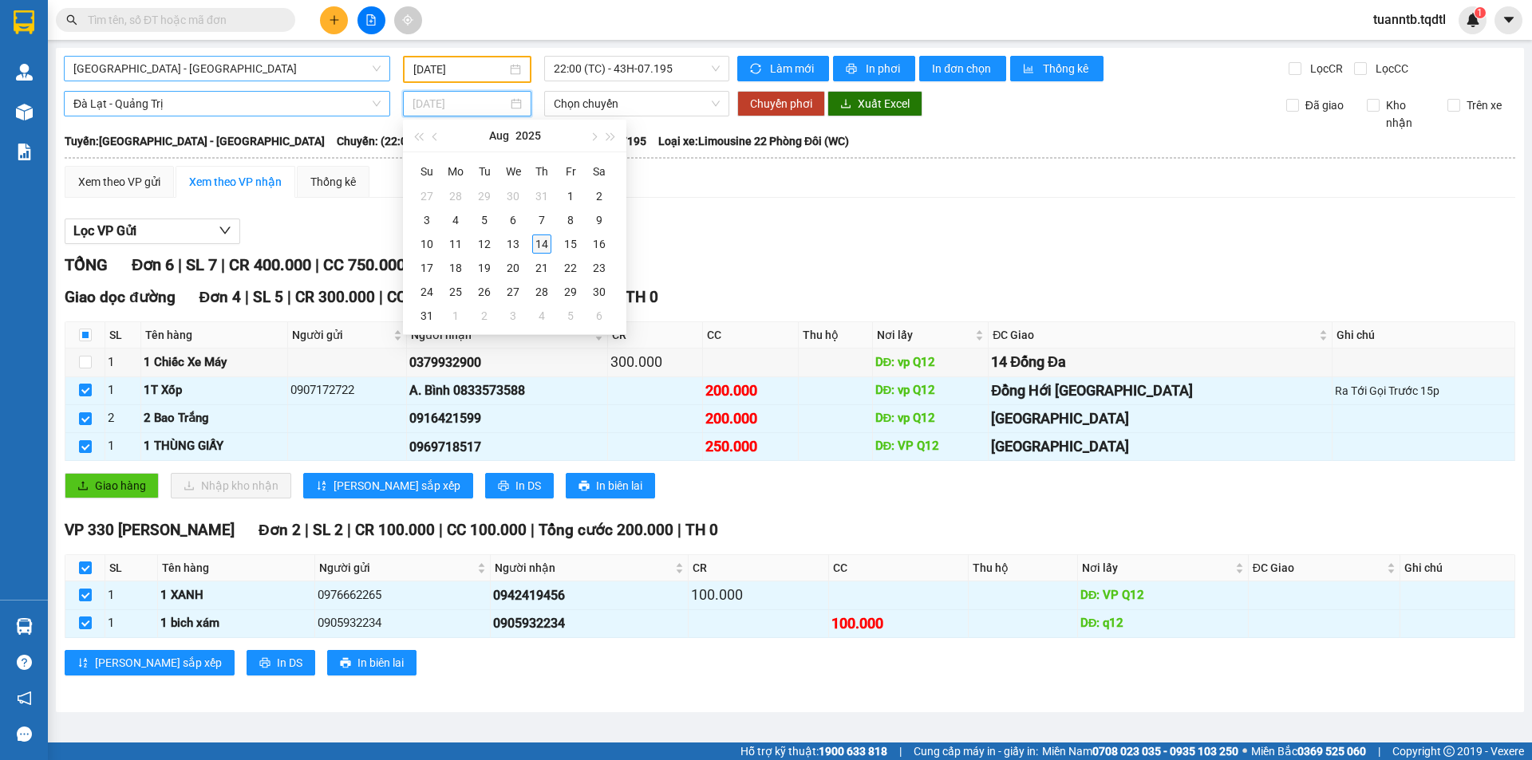
type input "[DATE]"
drag, startPoint x: 541, startPoint y: 243, endPoint x: 546, endPoint y: 207, distance: 35.5
click at [542, 243] on div "14" at bounding box center [541, 244] width 19 height 19
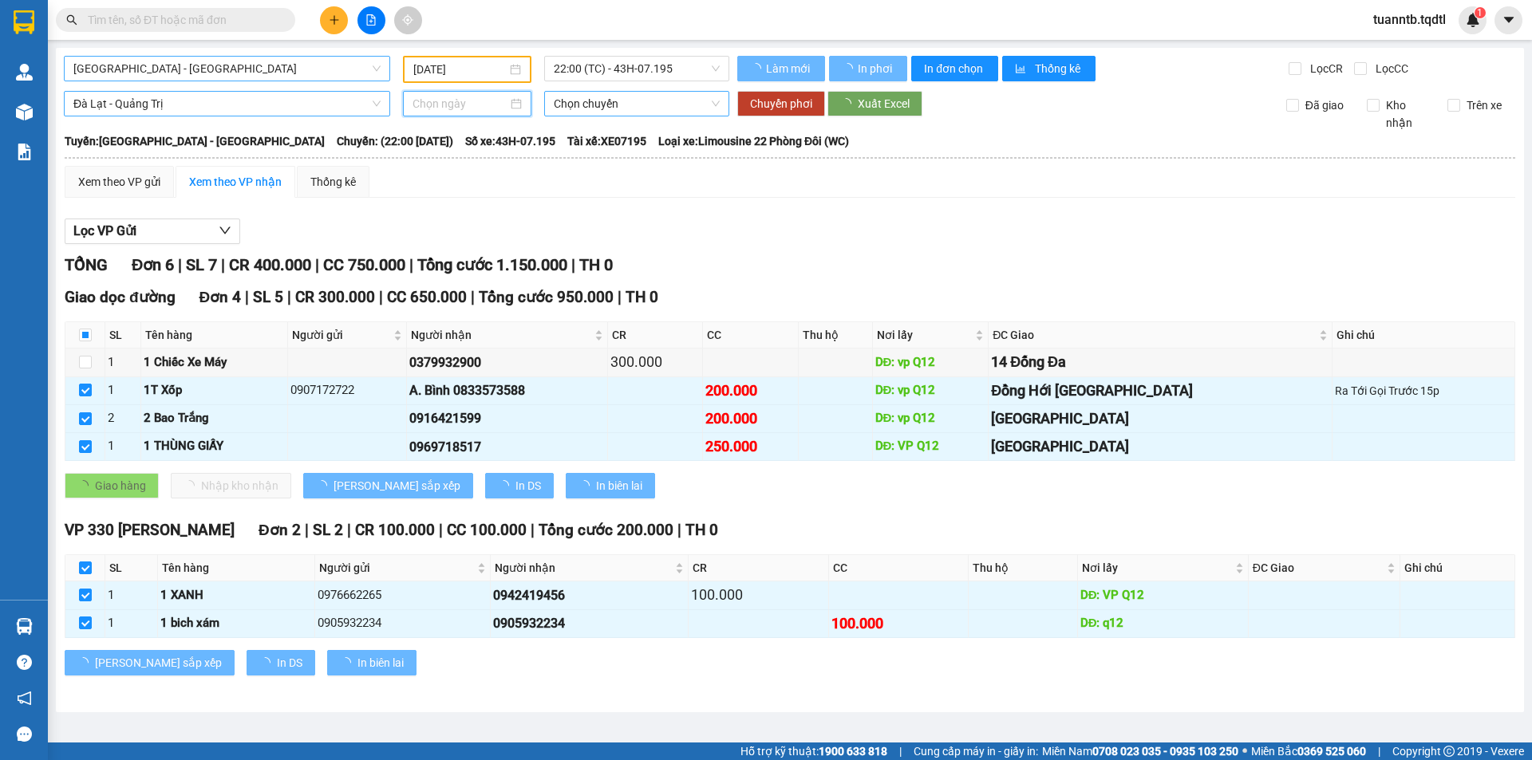
type input "[DATE]"
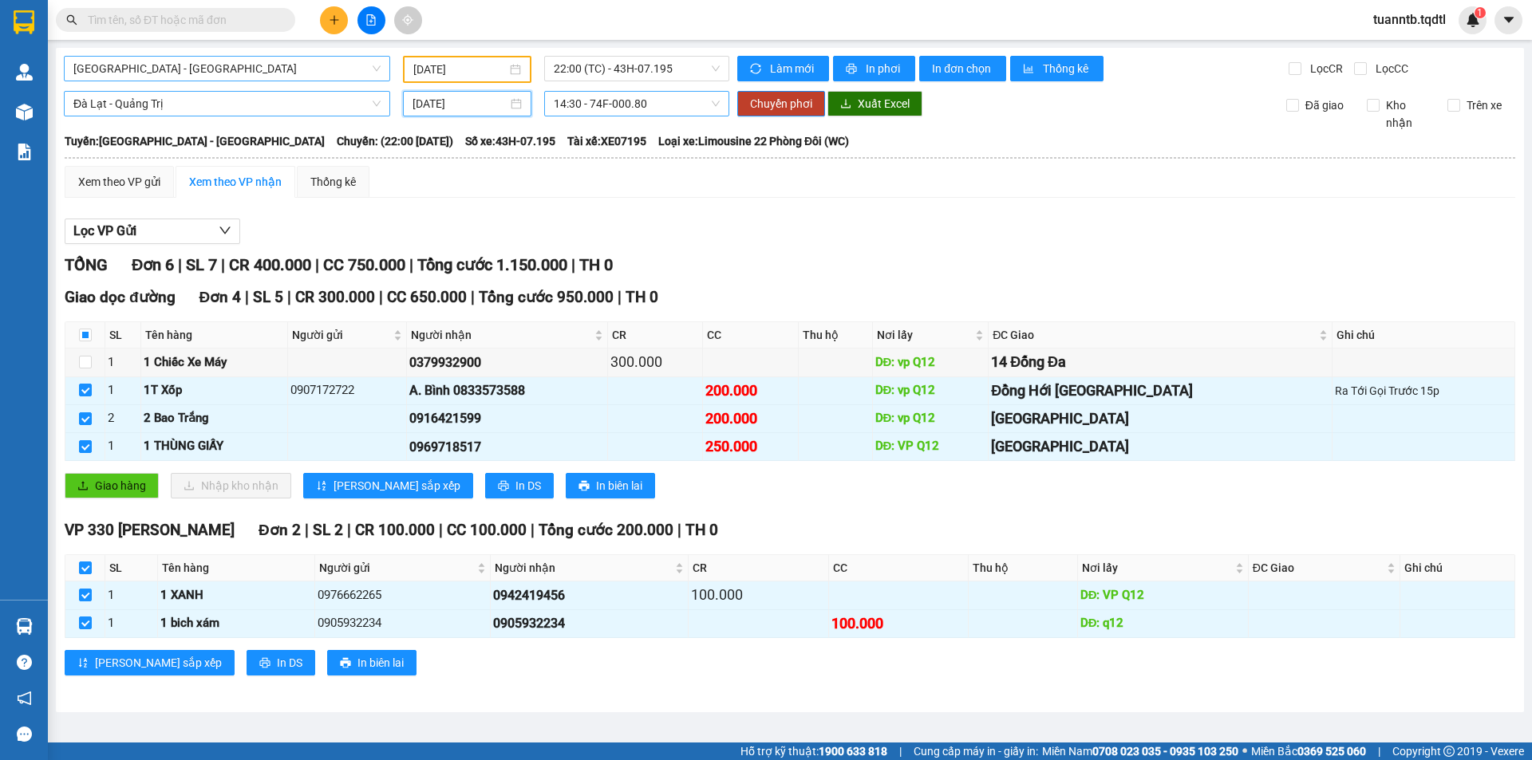
click at [621, 98] on span "14:30 - 74F-000.80" at bounding box center [637, 104] width 166 height 24
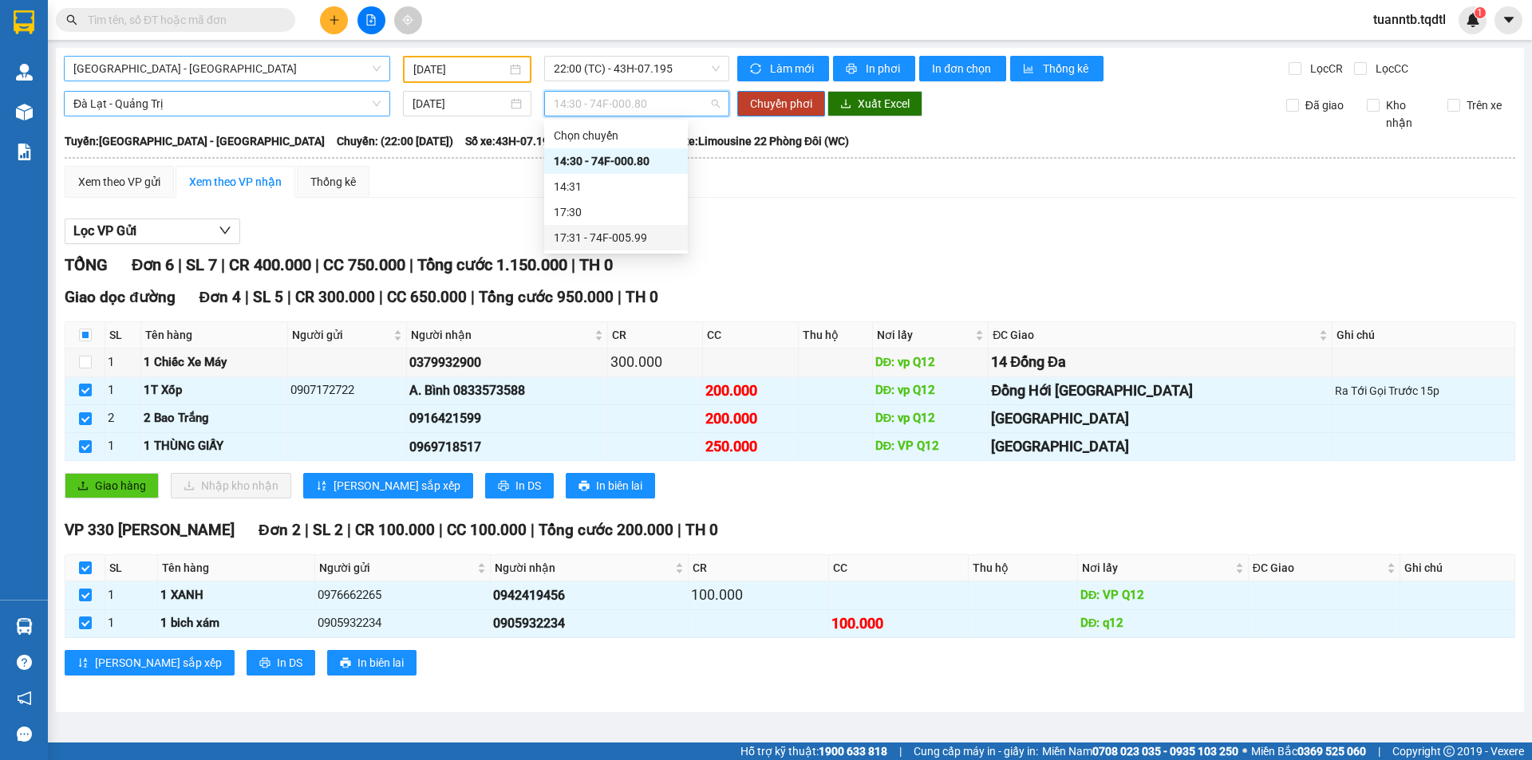
drag, startPoint x: 661, startPoint y: 240, endPoint x: 604, endPoint y: 258, distance: 59.5
click at [661, 239] on div "17:31 - 74F-005.99" at bounding box center [616, 238] width 124 height 18
click at [297, 106] on span "Đà Lạt - Quảng Trị" at bounding box center [226, 104] width 307 height 24
type input "DA"
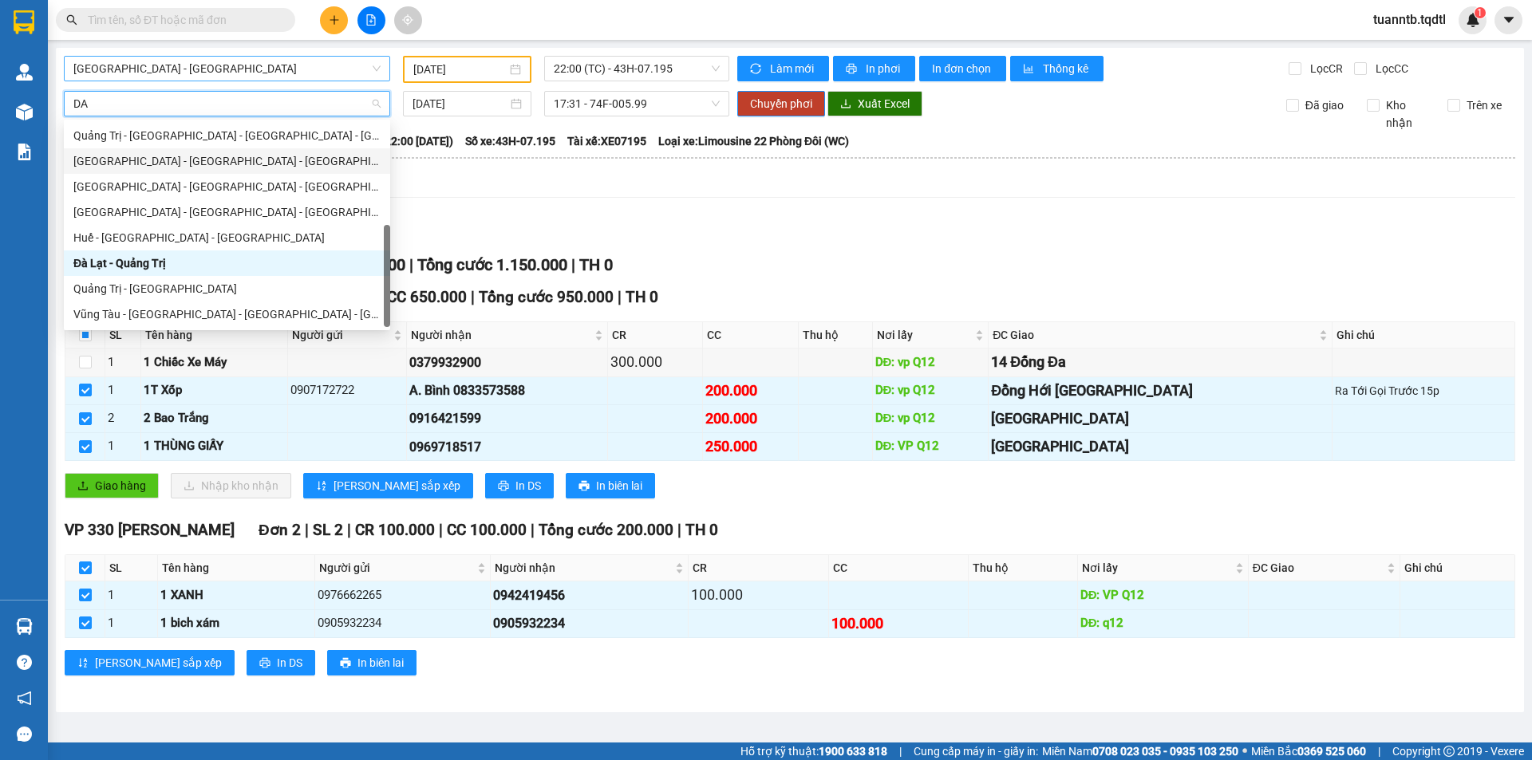
click at [196, 164] on div "[GEOGRAPHIC_DATA] - [GEOGRAPHIC_DATA] - [GEOGRAPHIC_DATA]" at bounding box center [226, 161] width 307 height 18
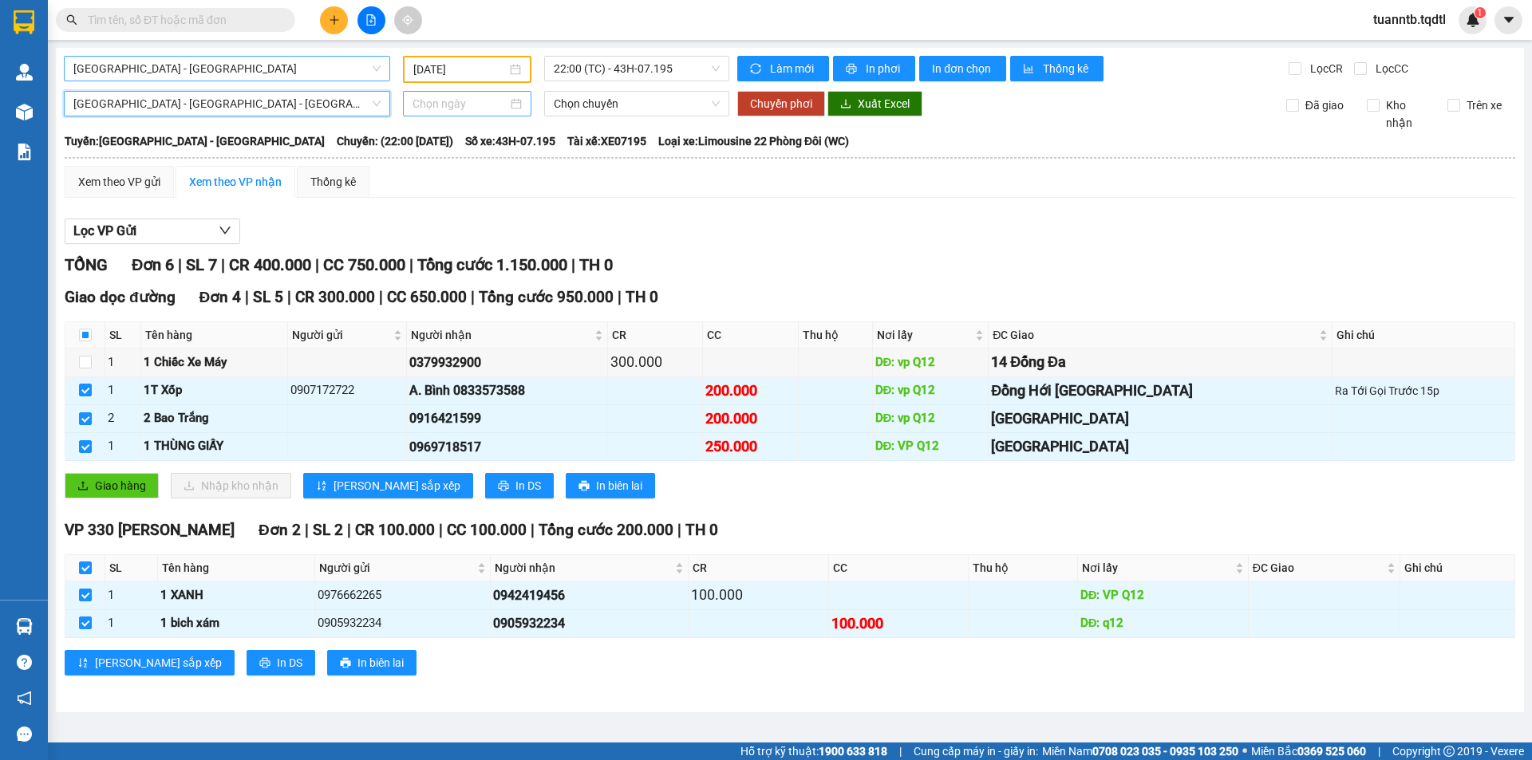
click at [443, 108] on input at bounding box center [459, 104] width 95 height 18
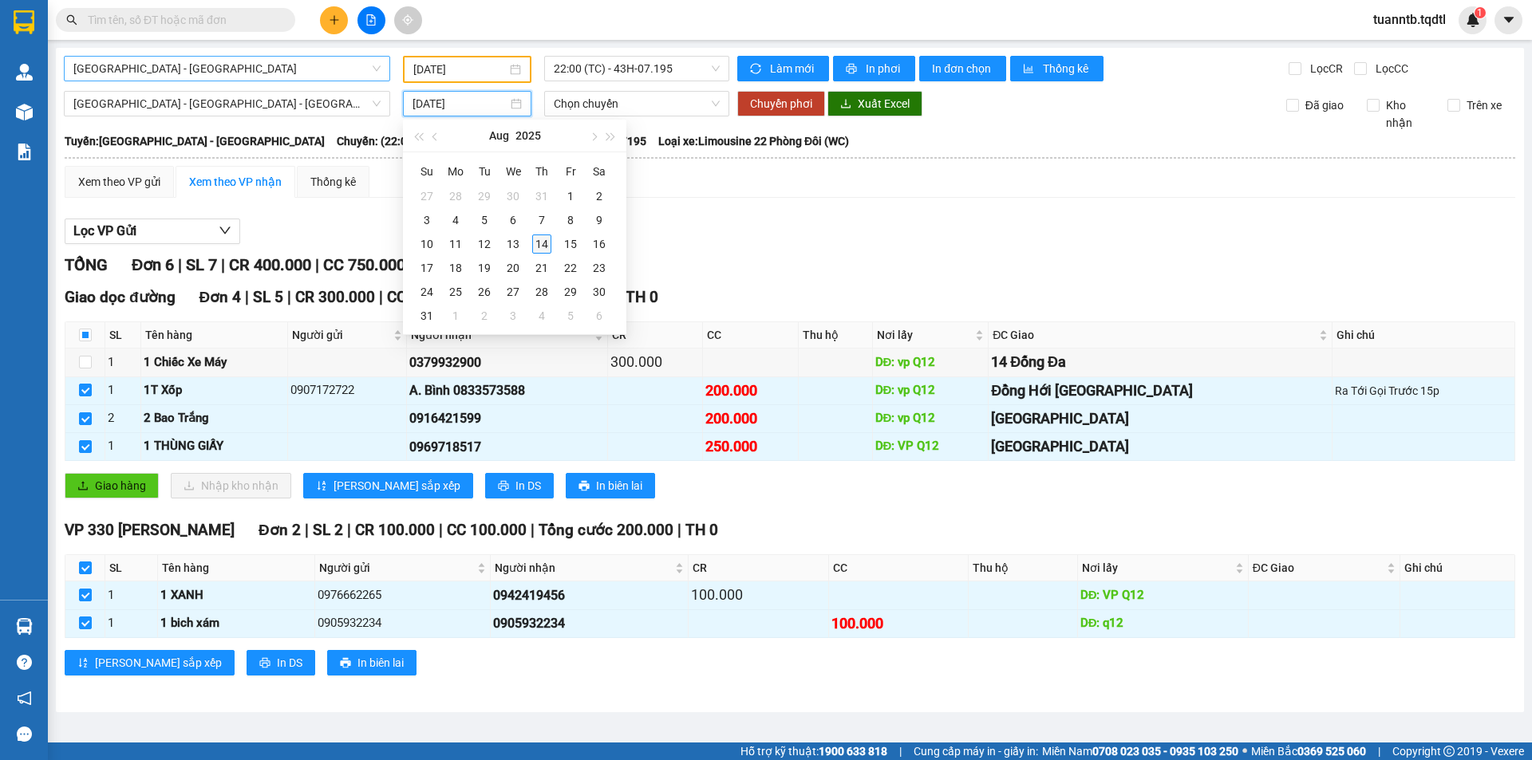
type input "[DATE]"
click at [538, 247] on div "14" at bounding box center [541, 244] width 19 height 19
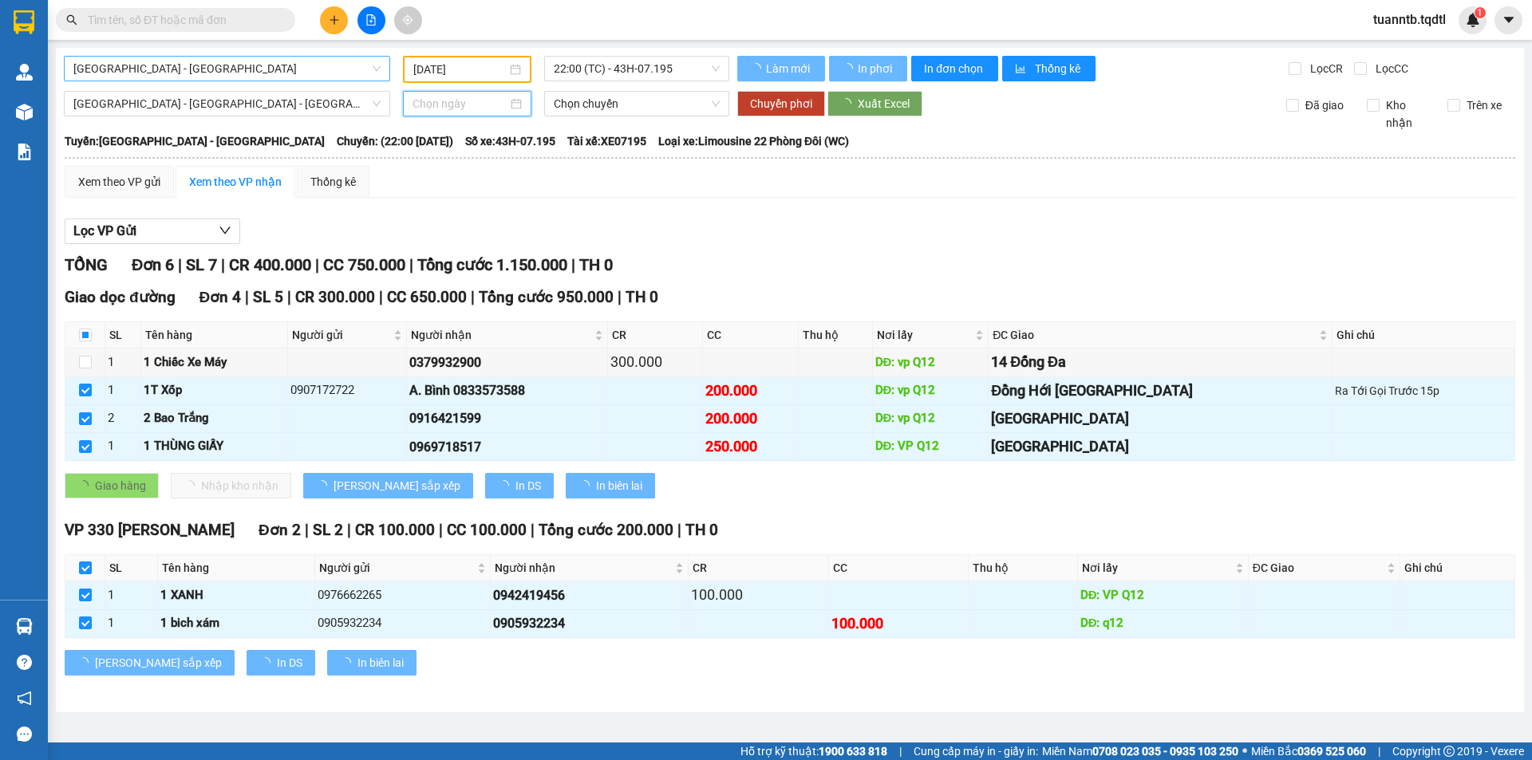
type input "[DATE]"
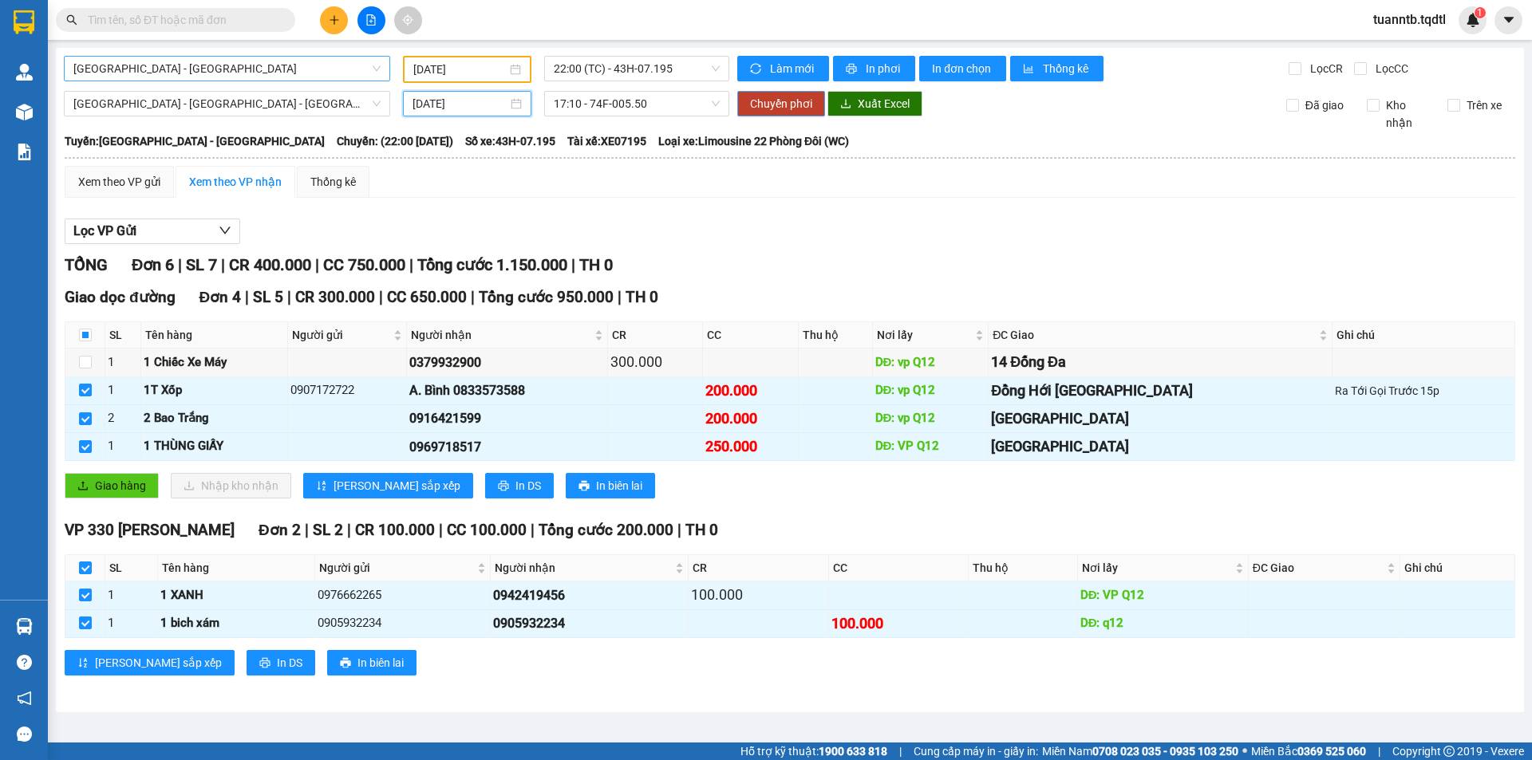
click at [787, 108] on span "Chuyển phơi" at bounding box center [781, 104] width 62 height 18
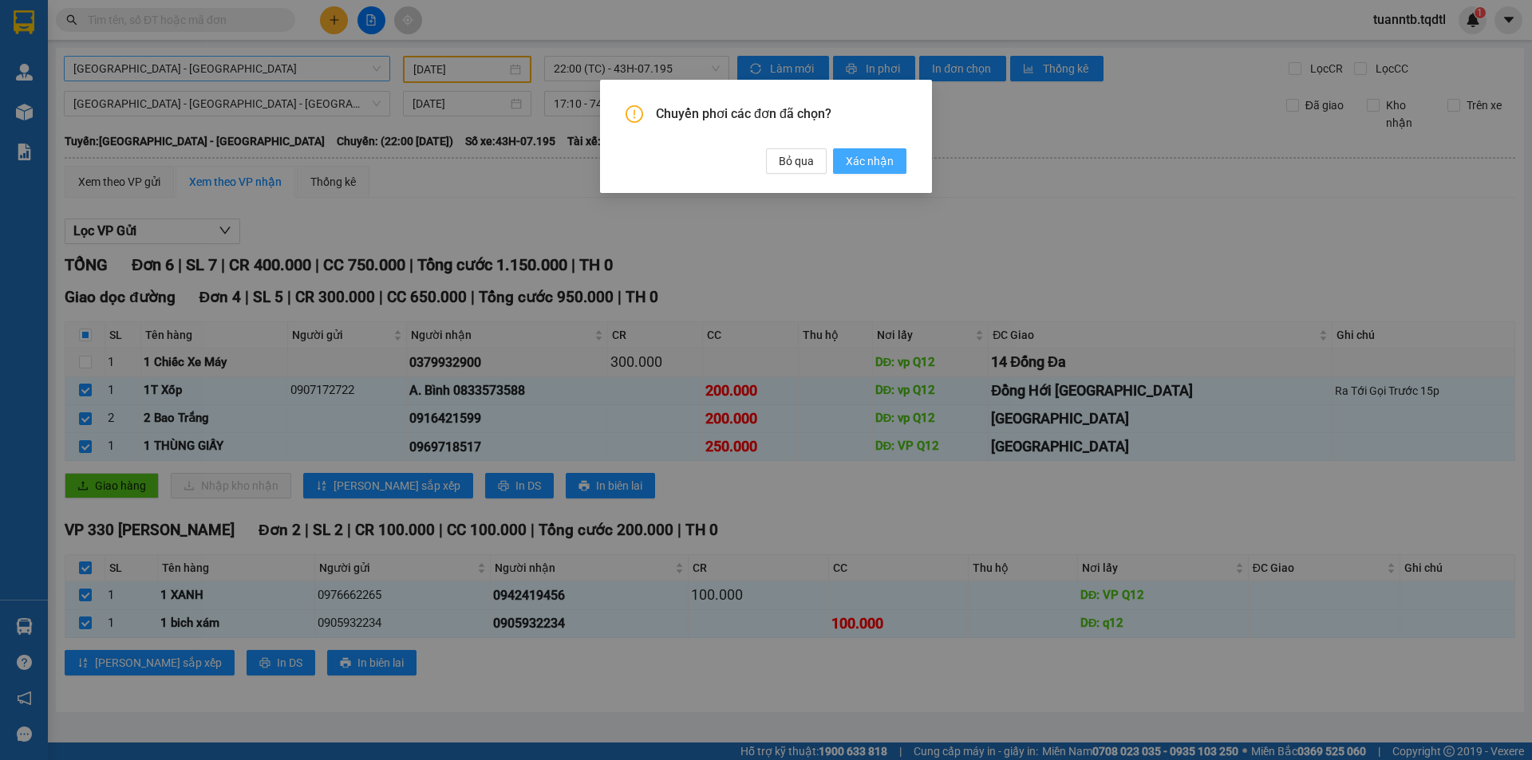
drag, startPoint x: 862, startPoint y: 165, endPoint x: 851, endPoint y: 171, distance: 11.8
click at [863, 164] on span "Xác nhận" at bounding box center [870, 161] width 48 height 18
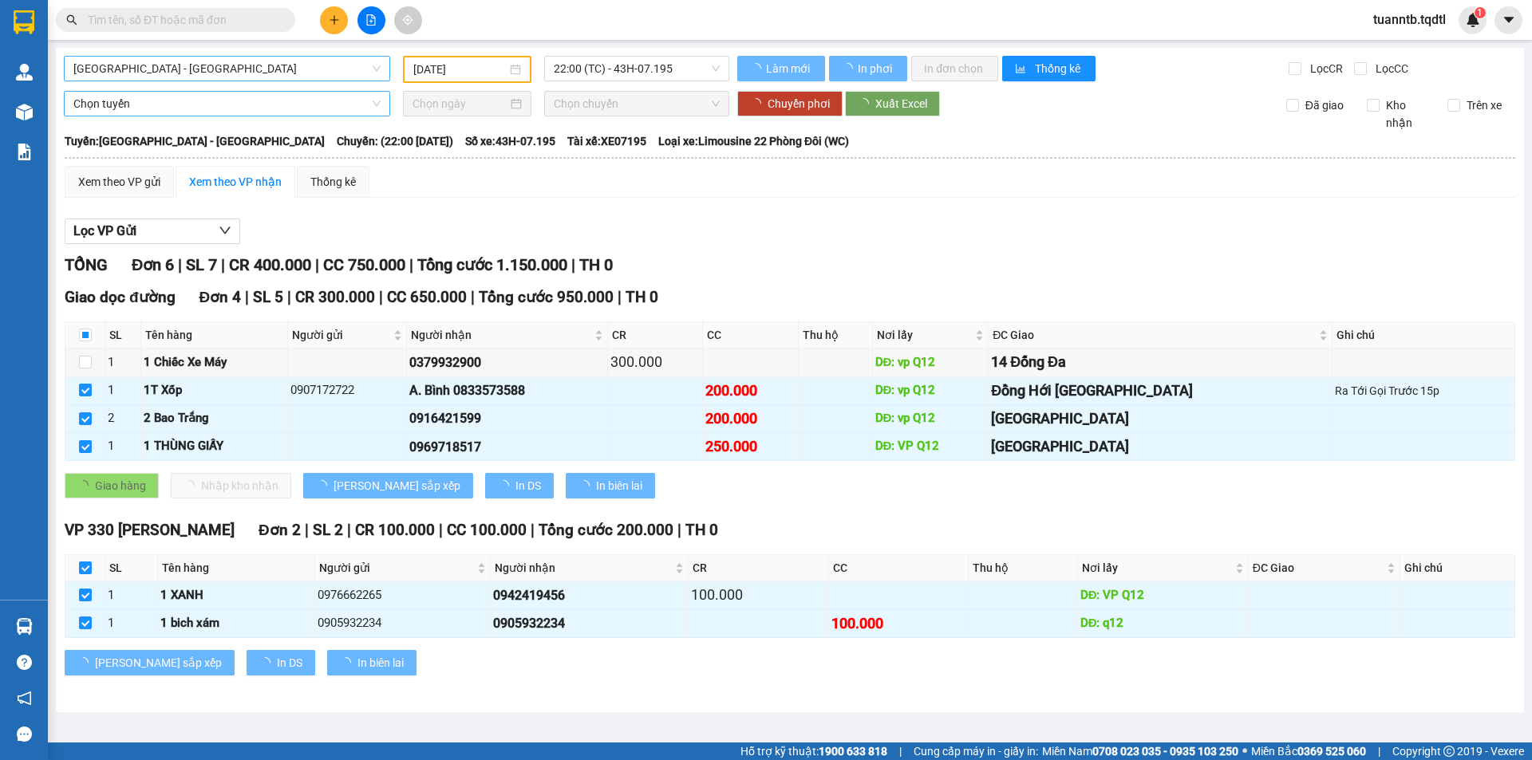
checkbox input "true"
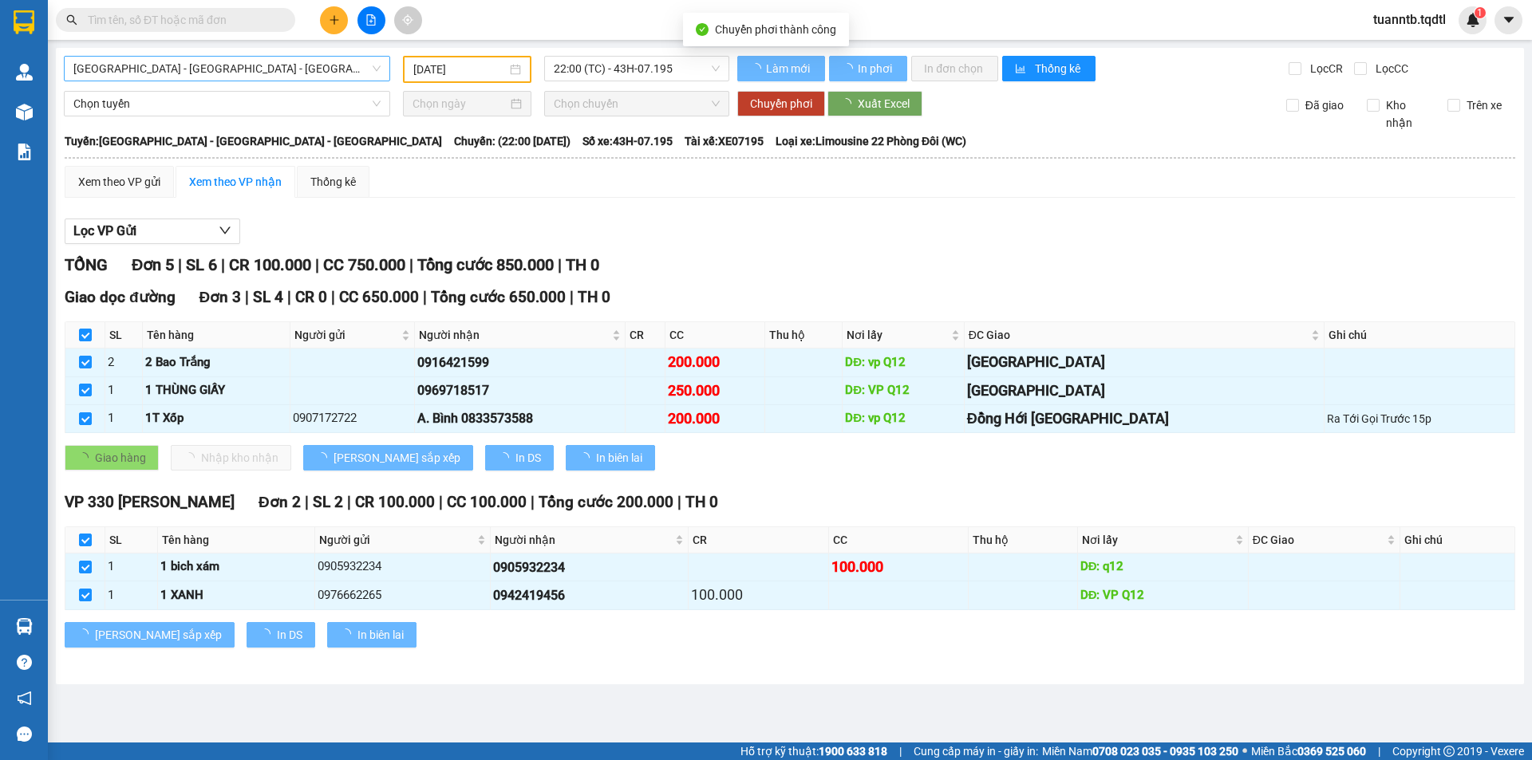
type input "[DATE]"
checkbox input "false"
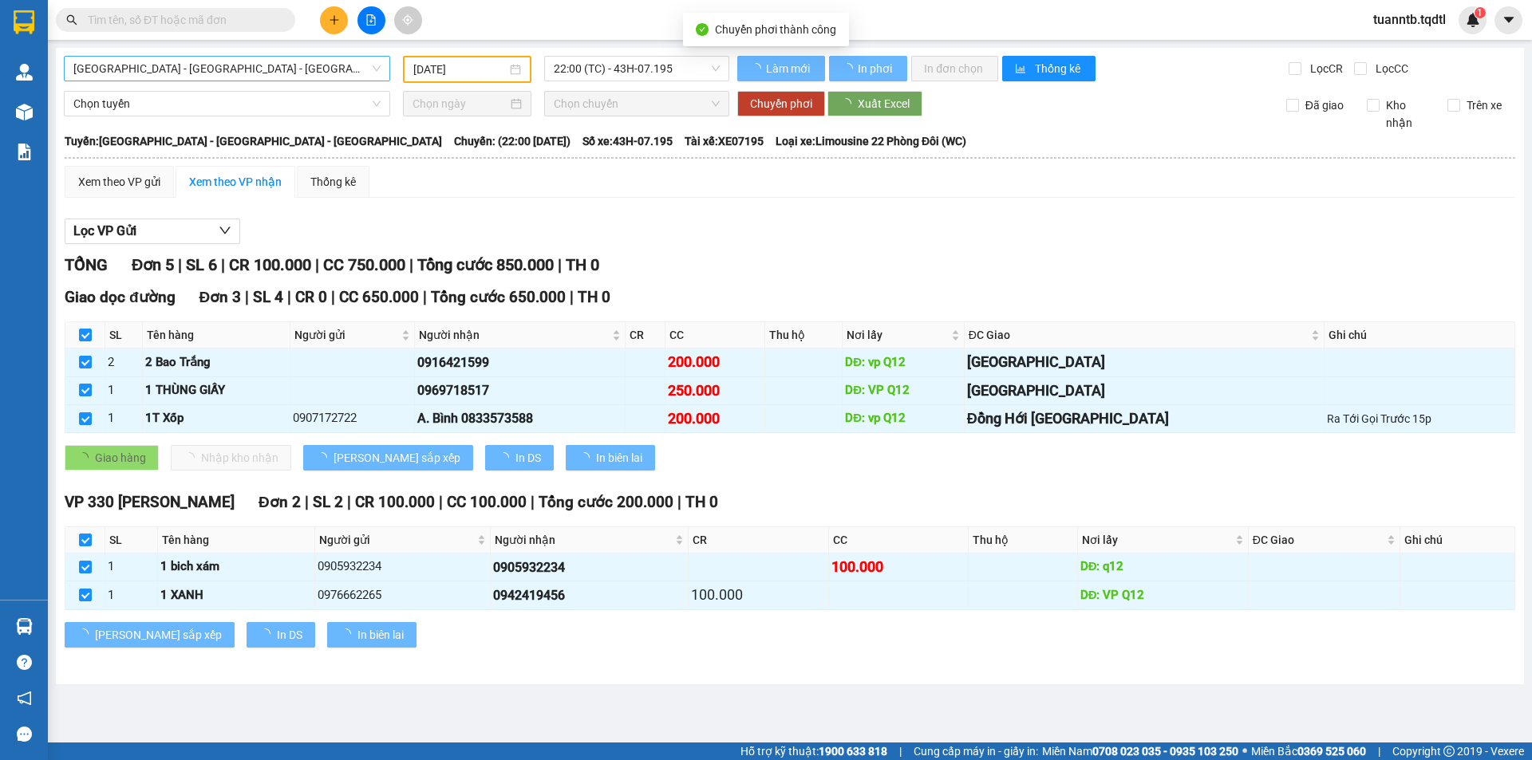
checkbox input "false"
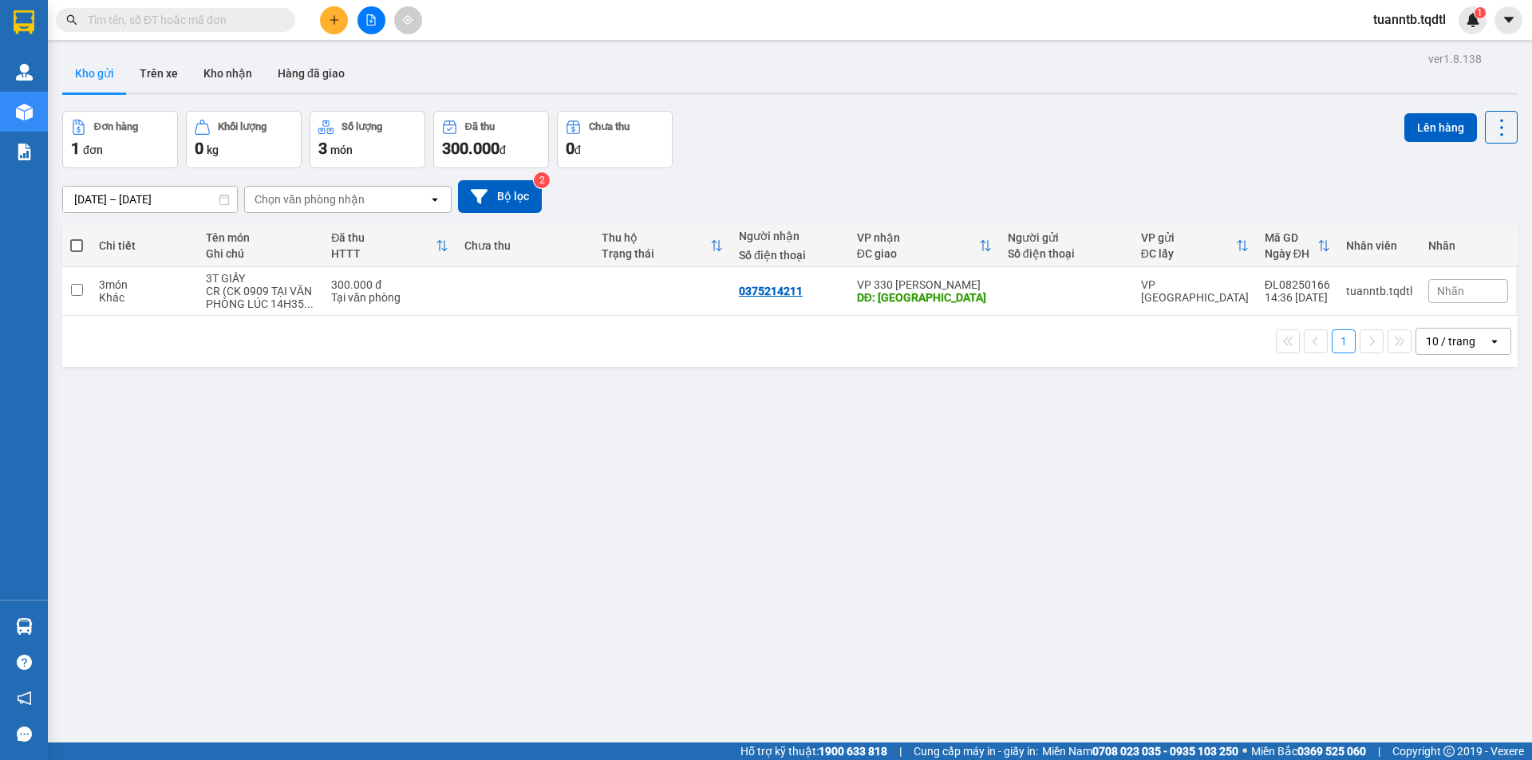
click at [83, 242] on span at bounding box center [76, 245] width 13 height 13
click at [77, 238] on input "checkbox" at bounding box center [77, 238] width 0 height 0
checkbox input "true"
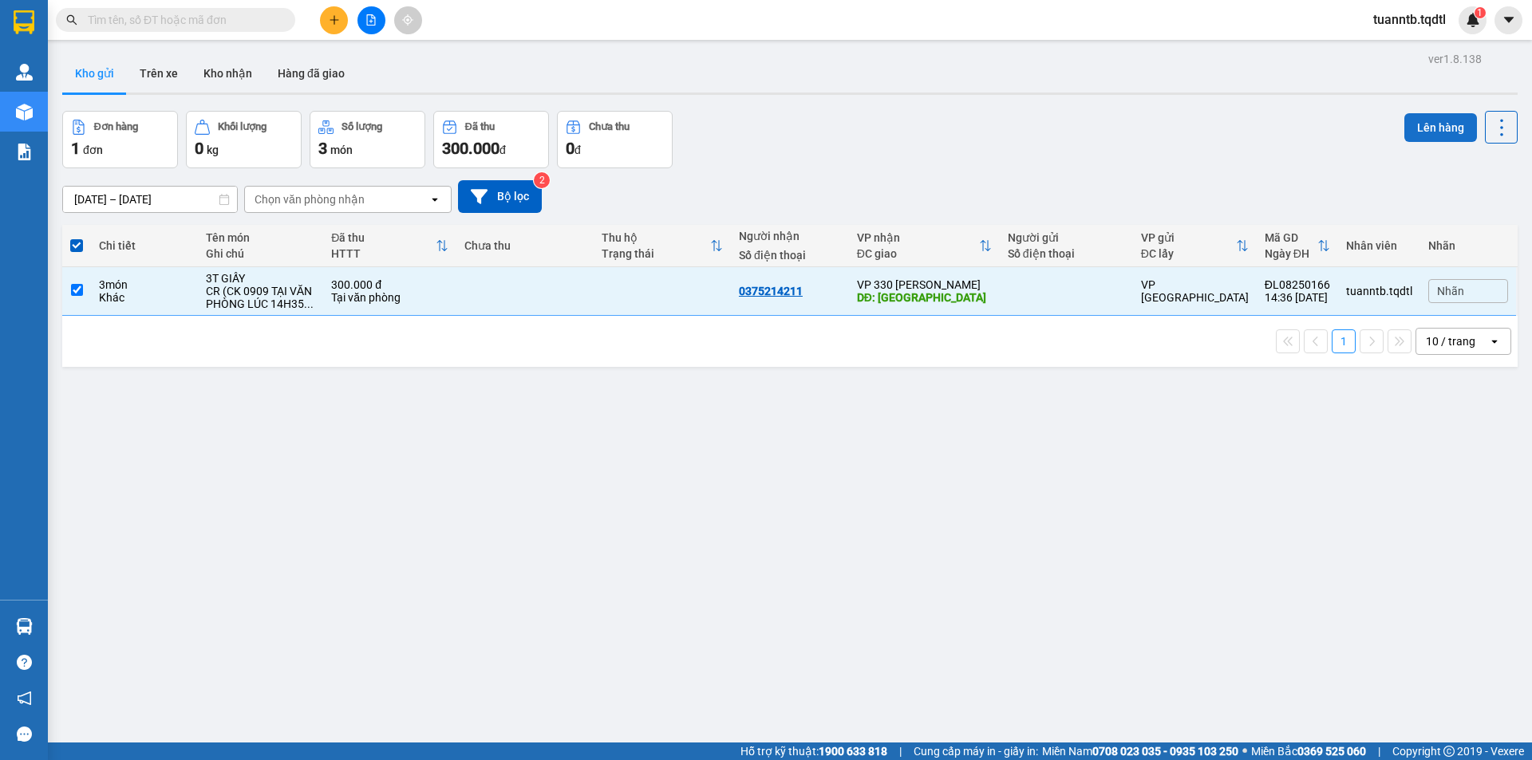
click at [1427, 130] on button "Lên hàng" at bounding box center [1440, 127] width 73 height 29
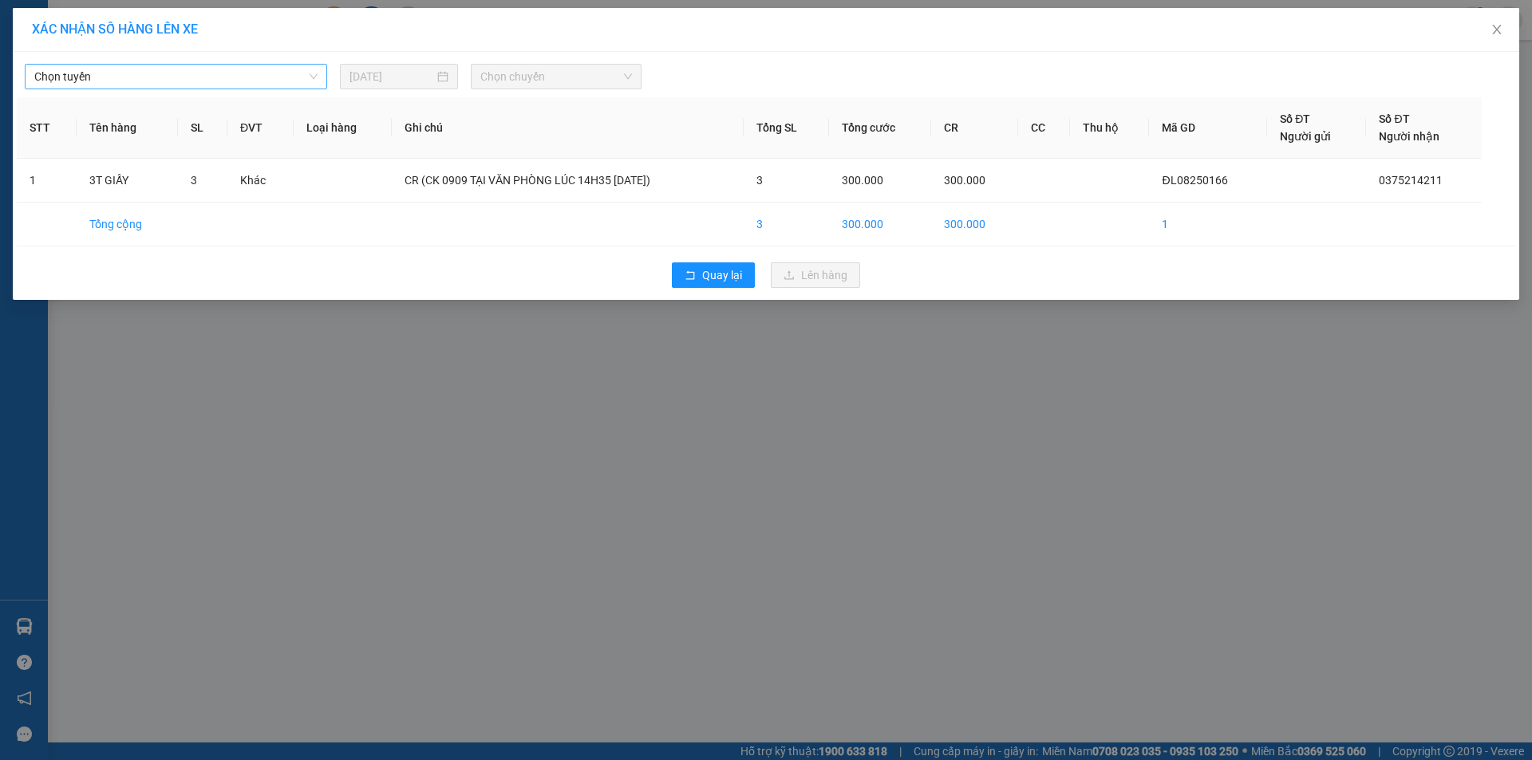
click at [278, 70] on span "Chọn tuyến" at bounding box center [175, 77] width 283 height 24
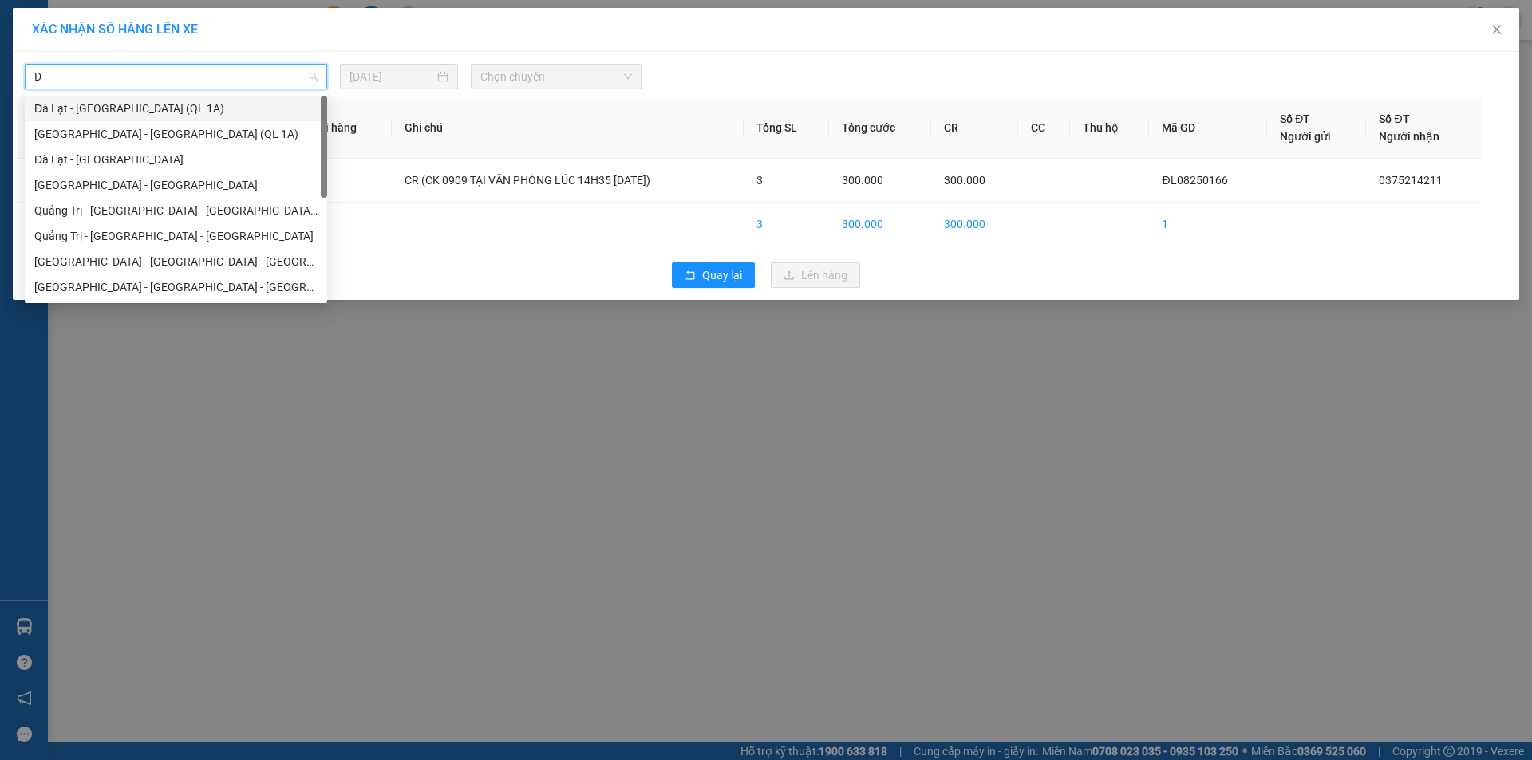
type input "DA"
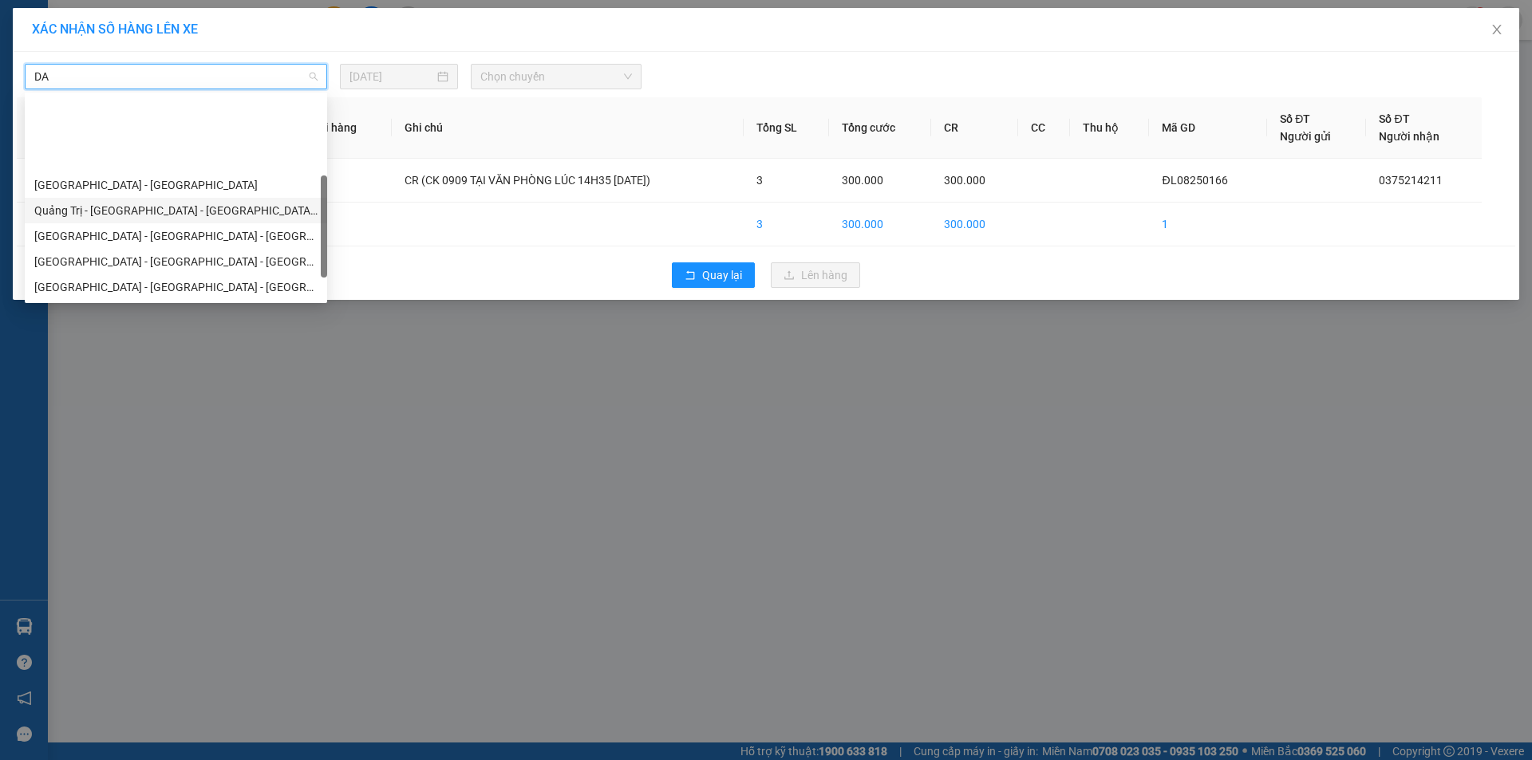
scroll to position [80, 0]
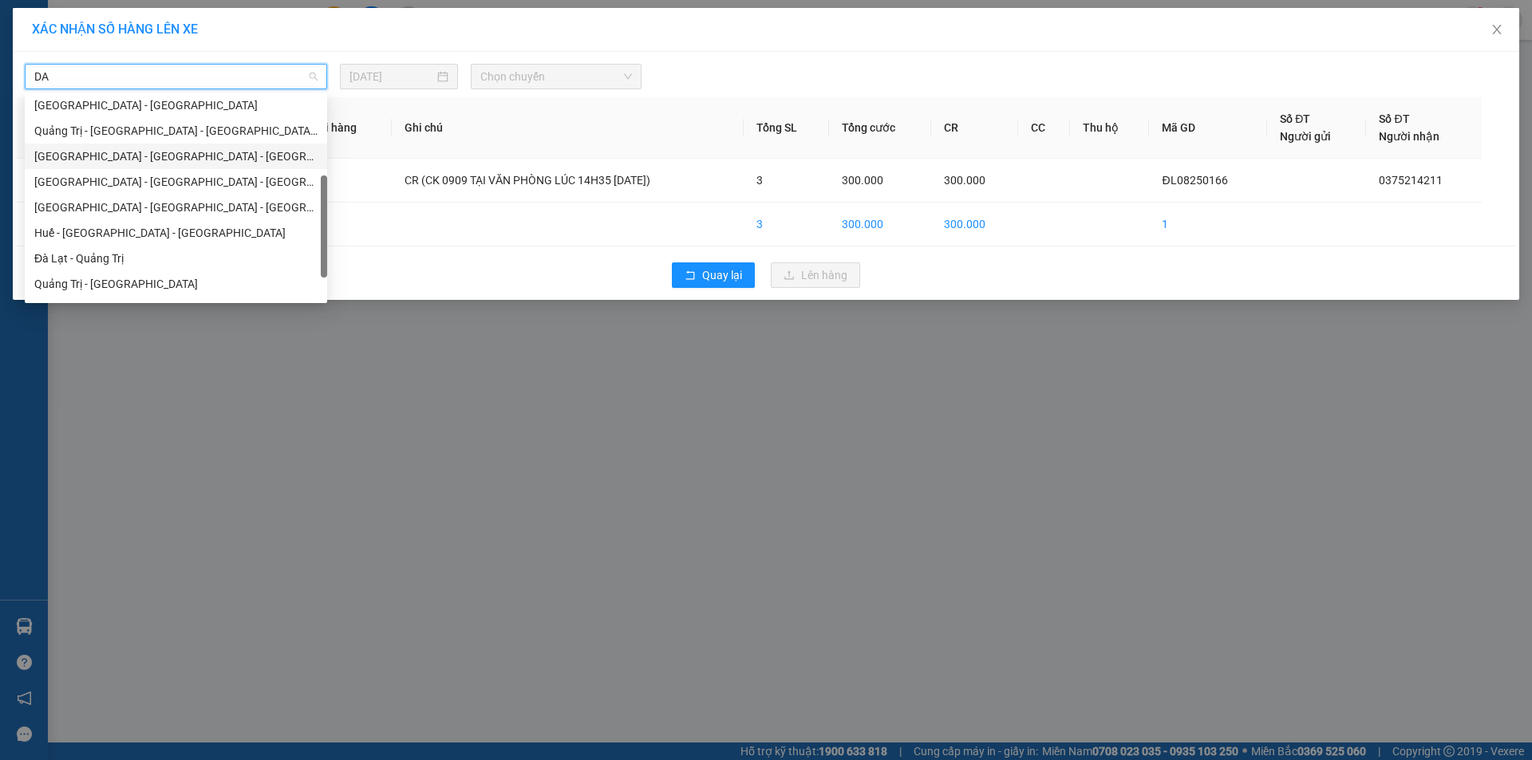
click at [176, 153] on div "[GEOGRAPHIC_DATA] - [GEOGRAPHIC_DATA] - [GEOGRAPHIC_DATA]" at bounding box center [175, 157] width 283 height 18
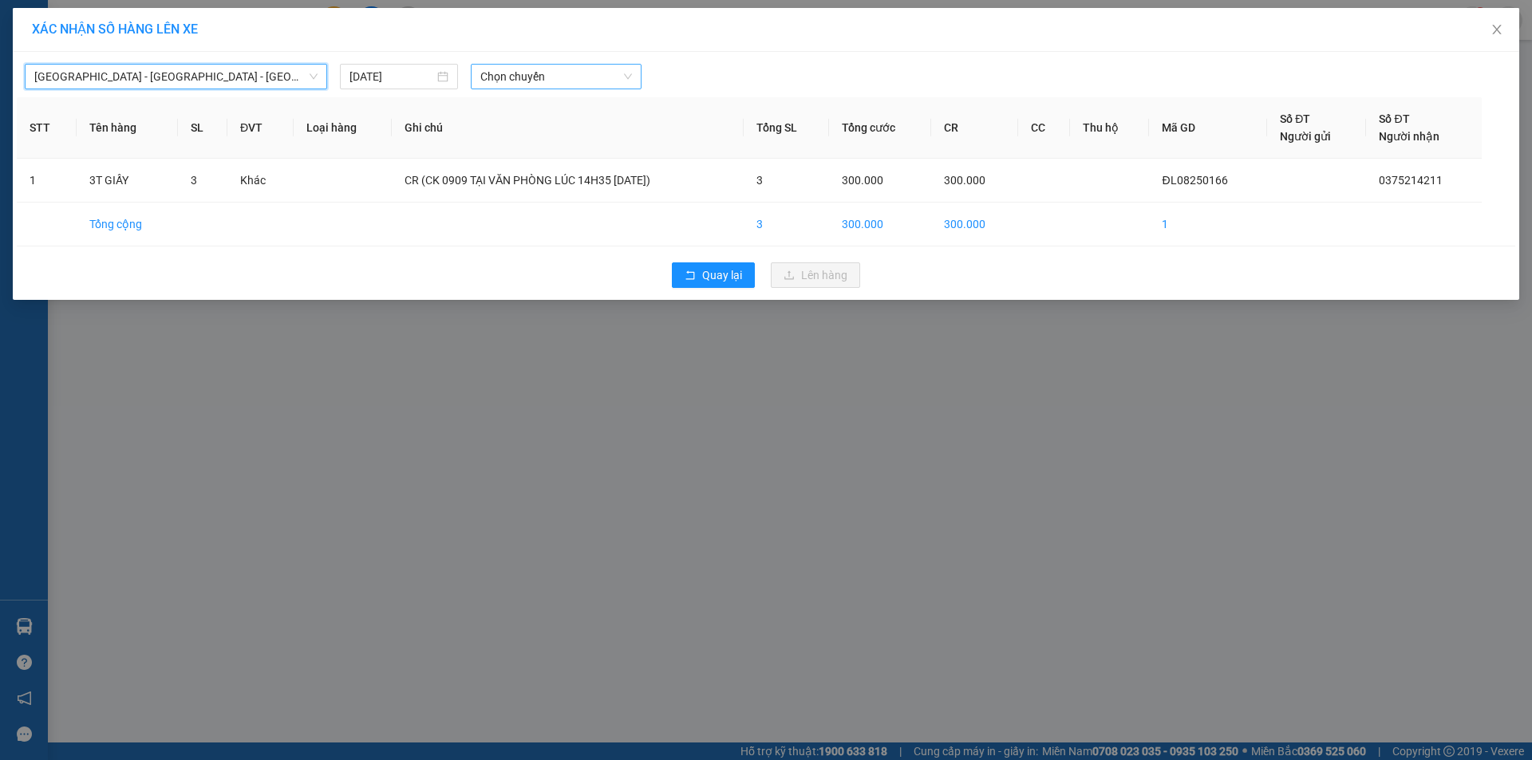
click at [529, 89] on div "Đà Lạt - Nha Trang - Đà Nẵng Đà Lạt - Nha Trang - Đà Nẵng 14/08/2025 Chọn chuyế…" at bounding box center [766, 176] width 1506 height 248
click at [529, 86] on span "Chọn chuyến" at bounding box center [556, 77] width 152 height 24
click at [562, 131] on div "17:10 - 74F-005.50" at bounding box center [542, 134] width 124 height 18
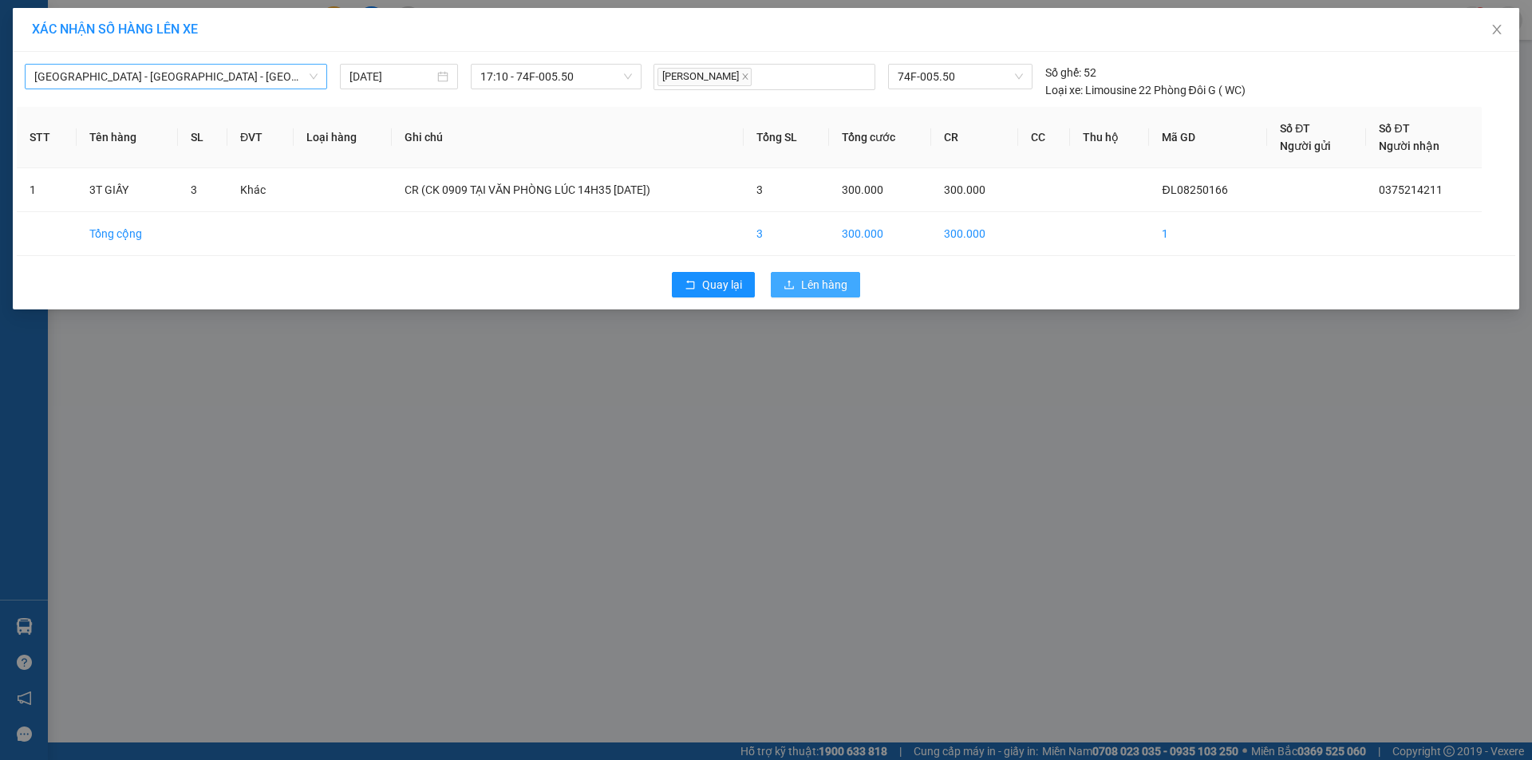
click at [797, 274] on button "Lên hàng" at bounding box center [815, 285] width 89 height 26
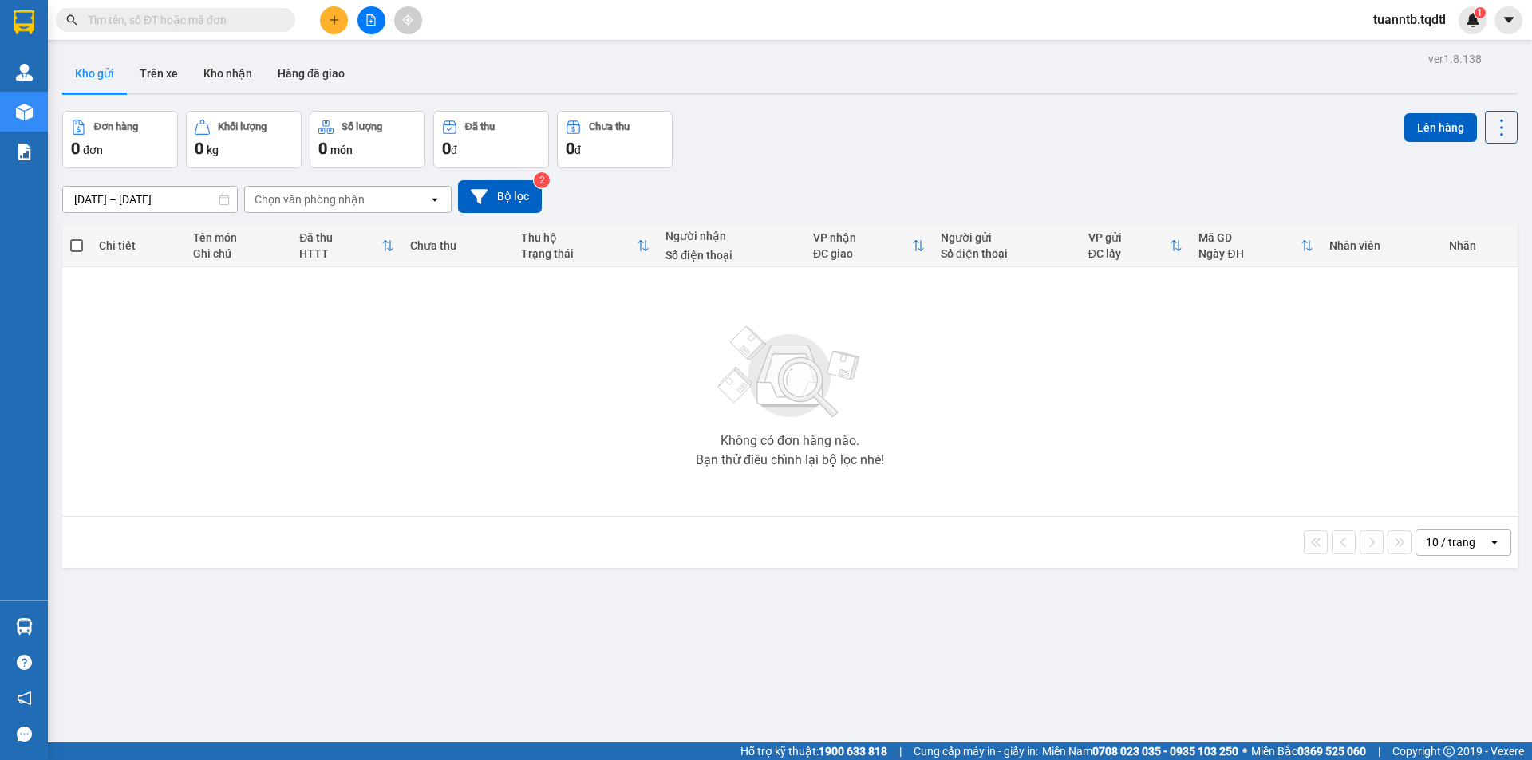
drag, startPoint x: 378, startPoint y: 28, endPoint x: 266, endPoint y: 47, distance: 113.3
click at [377, 28] on button at bounding box center [371, 20] width 28 height 28
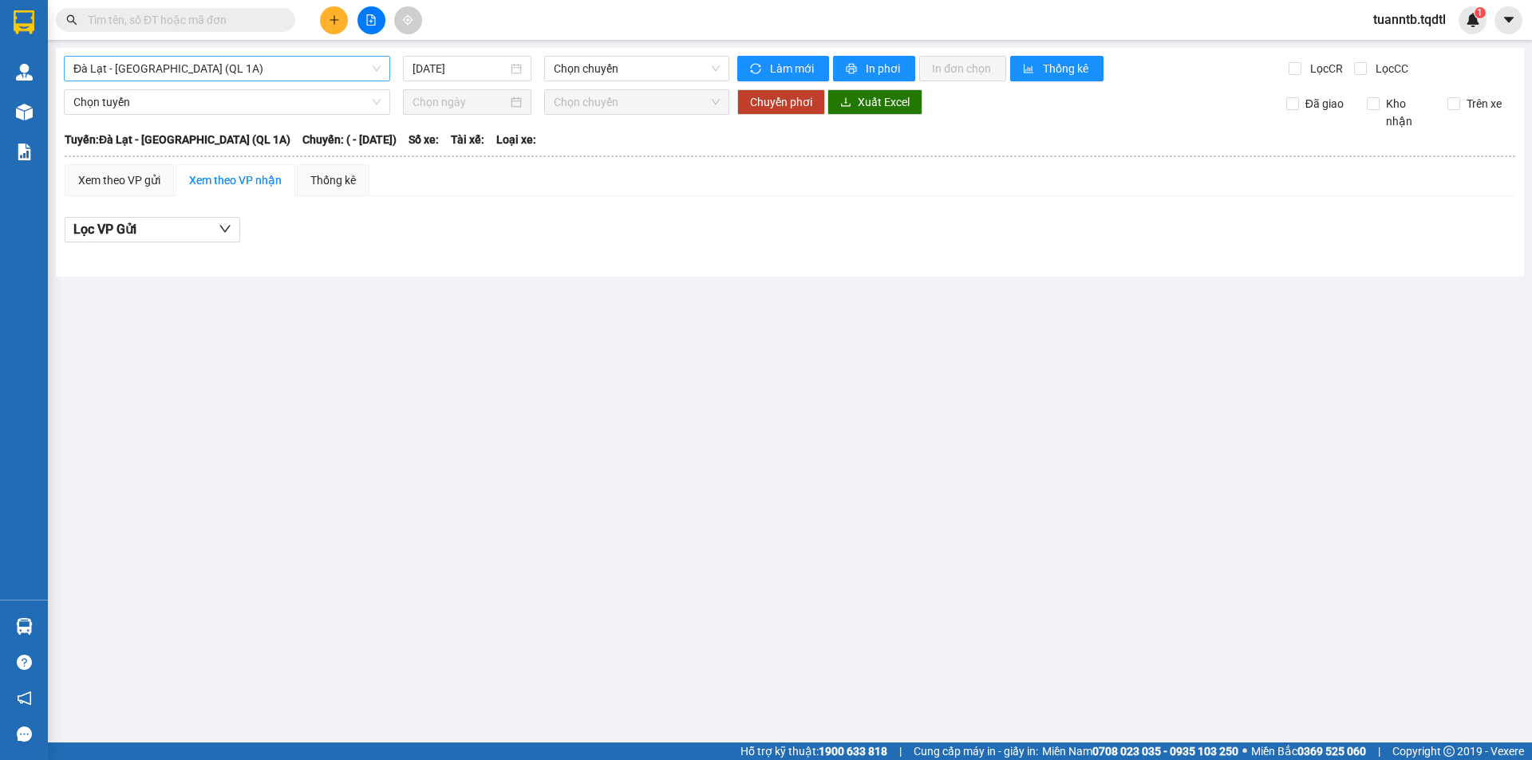
click at [270, 66] on span "Đà Lạt - [GEOGRAPHIC_DATA] (QL 1A)" at bounding box center [226, 69] width 307 height 24
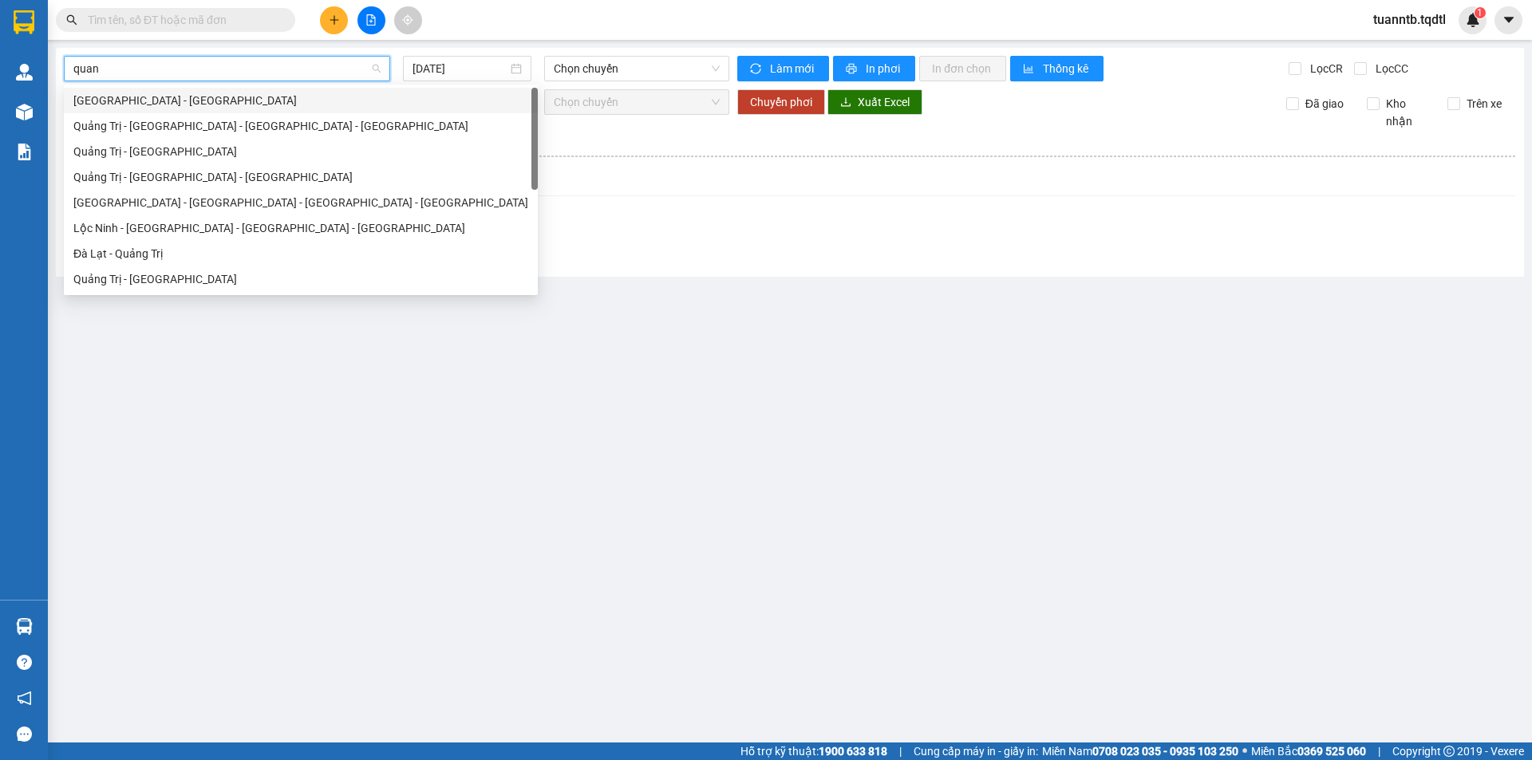
type input "quang"
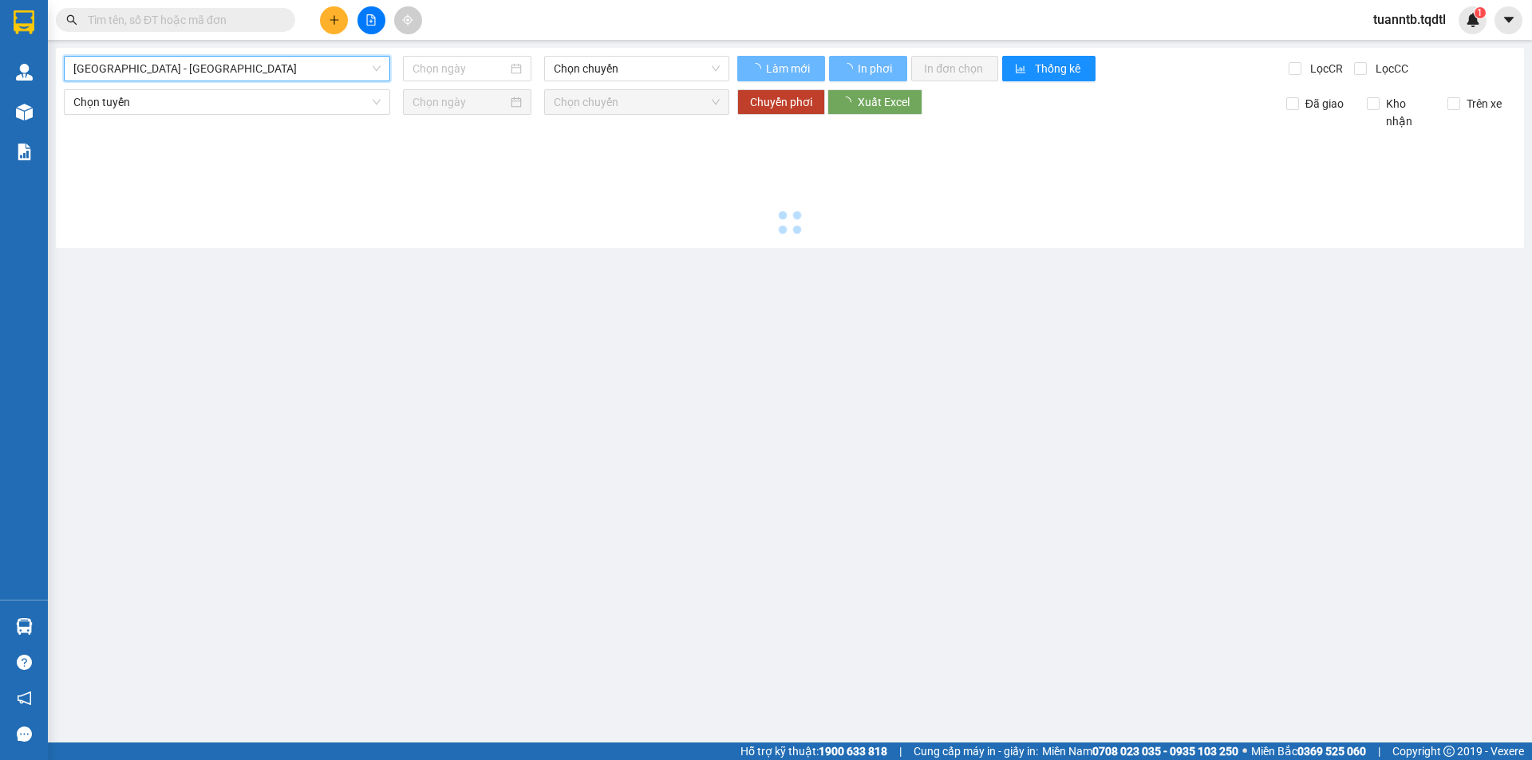
type input "[DATE]"
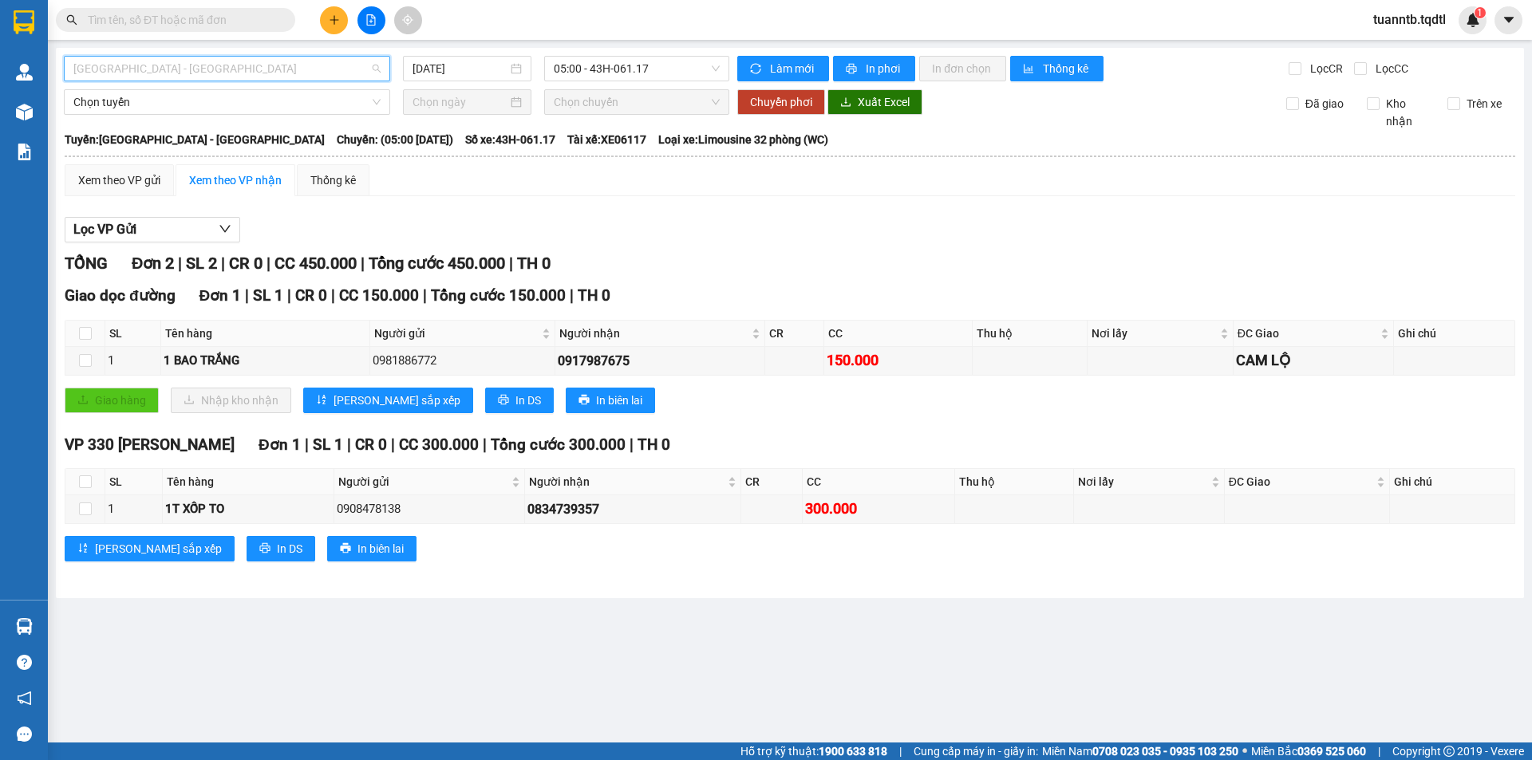
click at [185, 67] on span "[GEOGRAPHIC_DATA] - [GEOGRAPHIC_DATA]" at bounding box center [226, 69] width 307 height 24
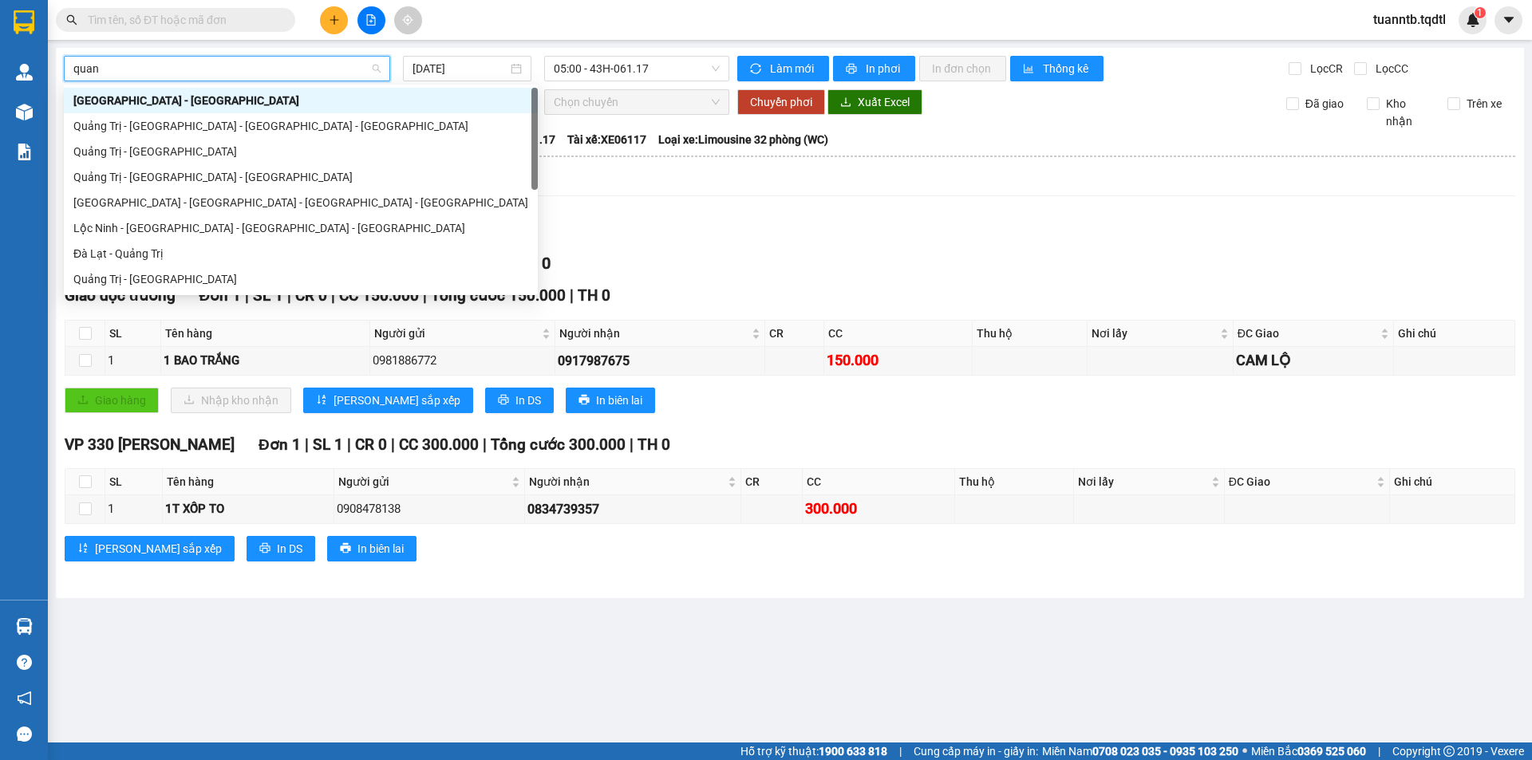
type input "quang"
click at [169, 276] on div "Quảng Trị - [GEOGRAPHIC_DATA]" at bounding box center [300, 279] width 455 height 18
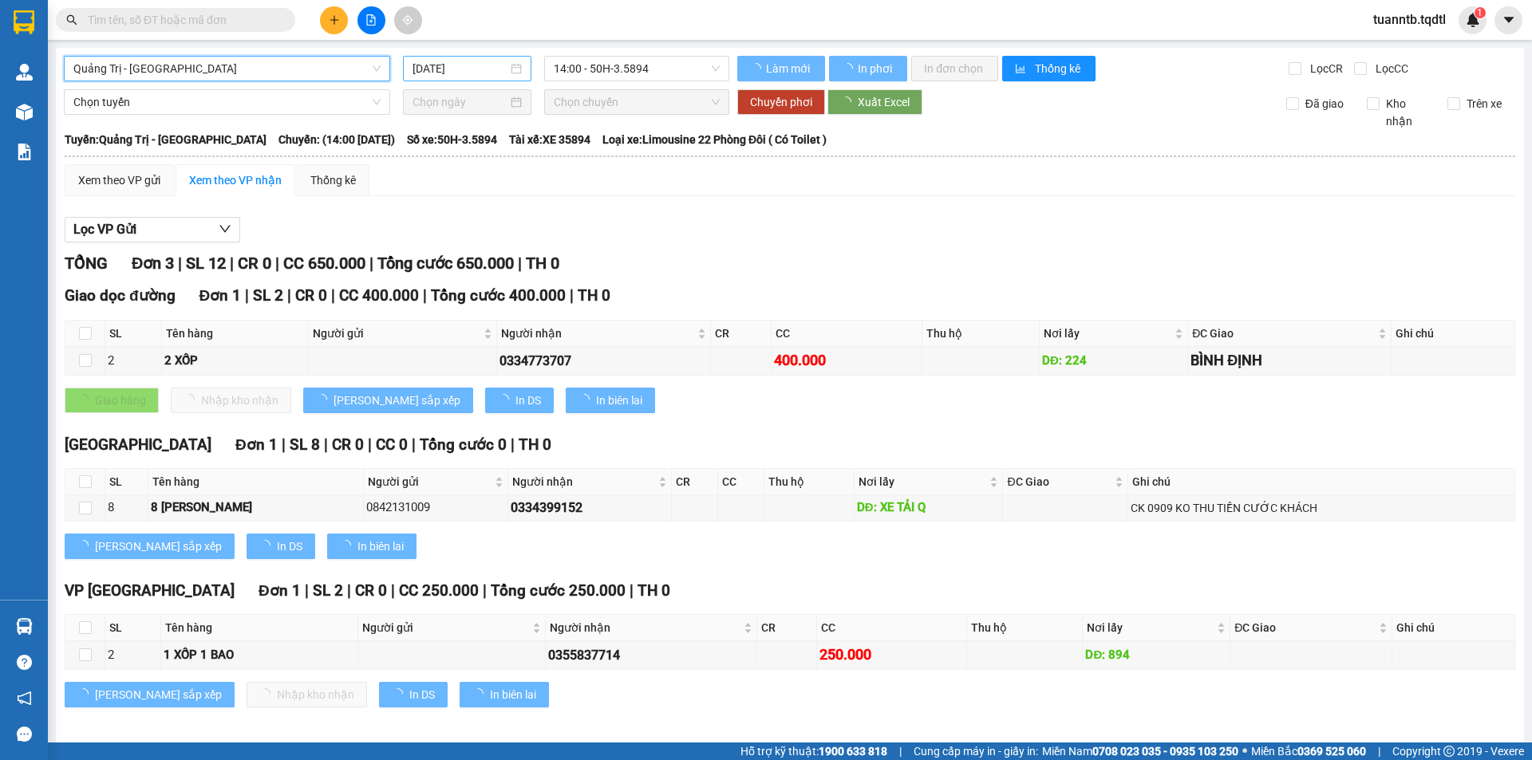
click at [456, 62] on div "[DATE]" at bounding box center [467, 69] width 128 height 26
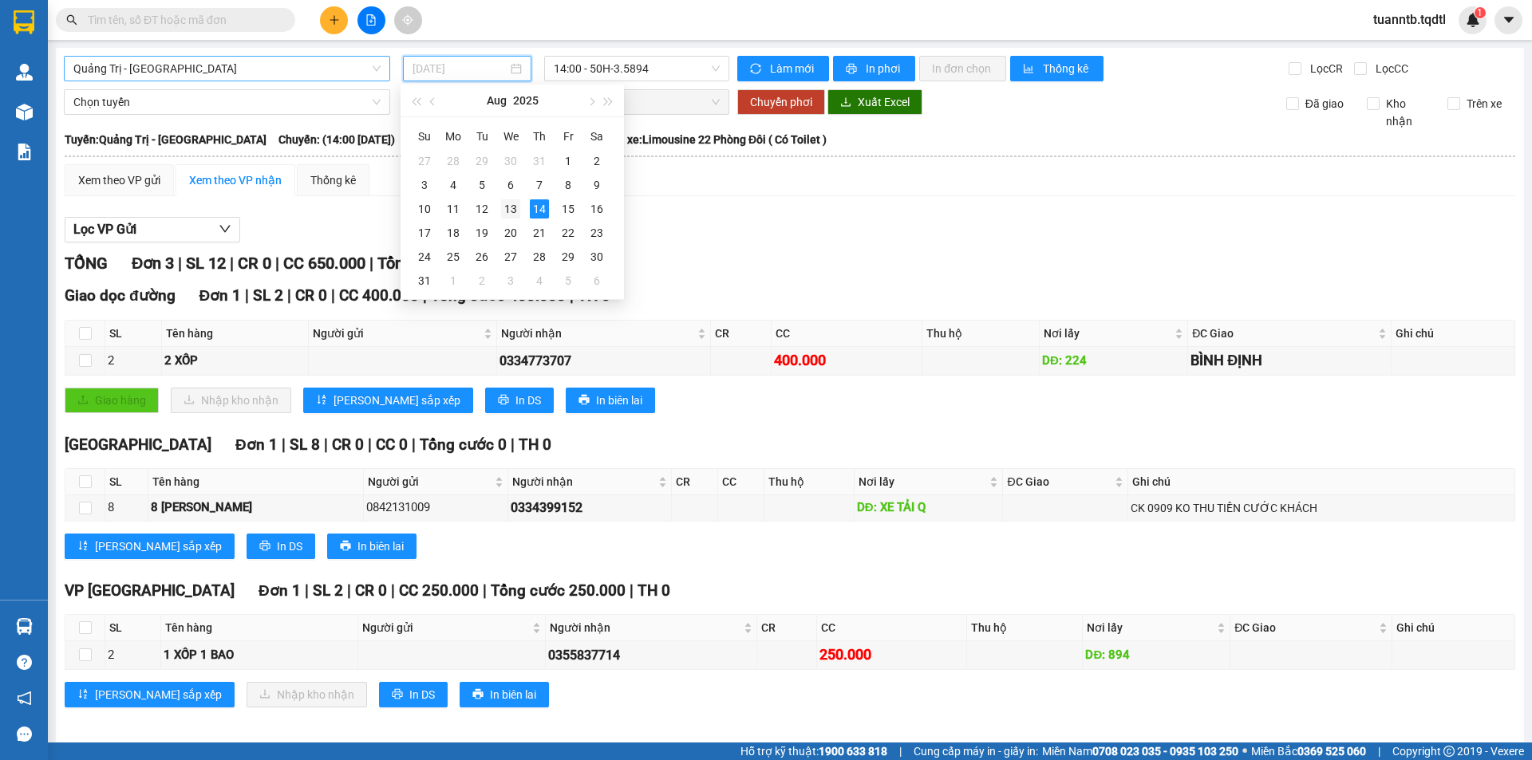
click at [511, 207] on div "13" at bounding box center [510, 208] width 19 height 19
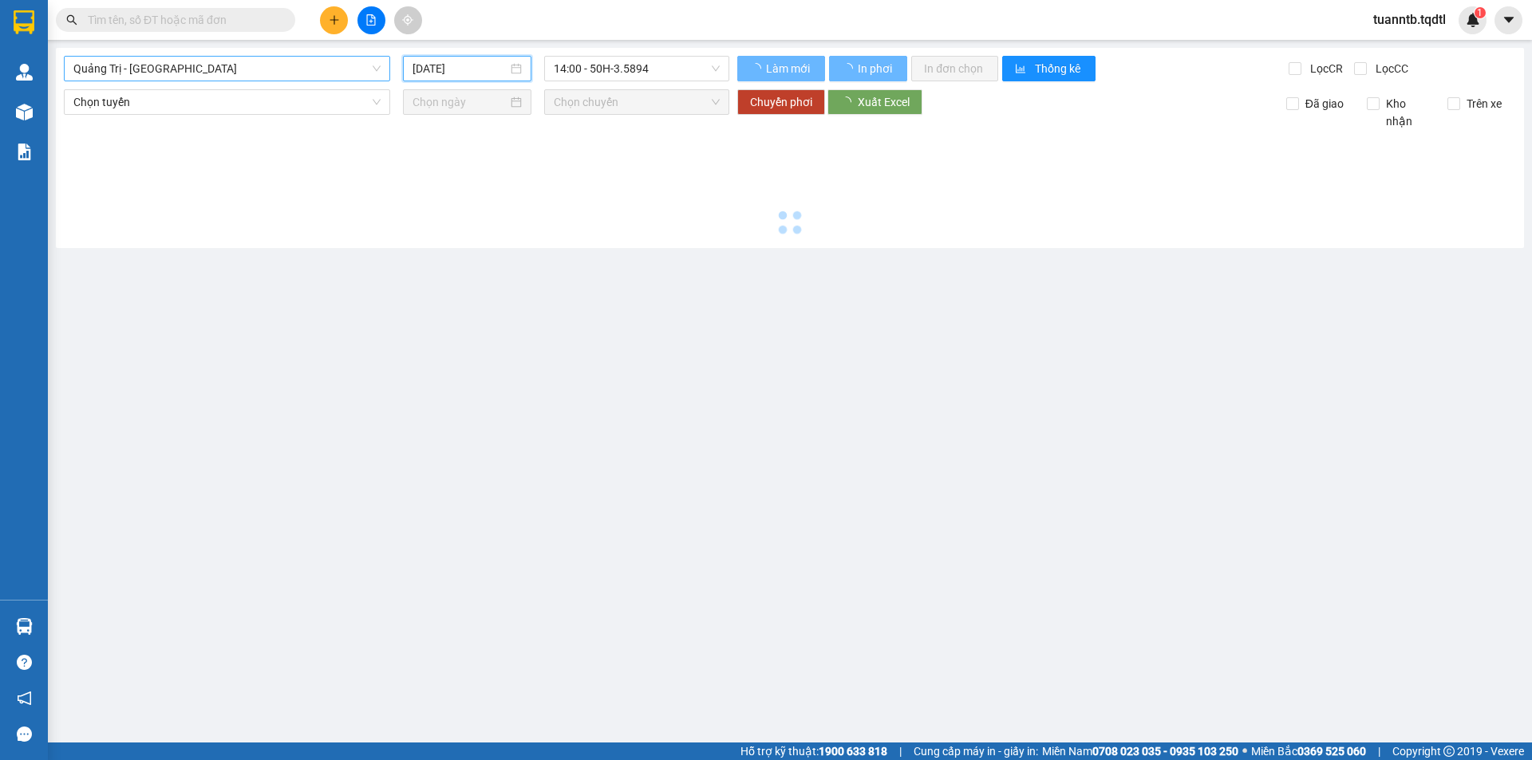
type input "[DATE]"
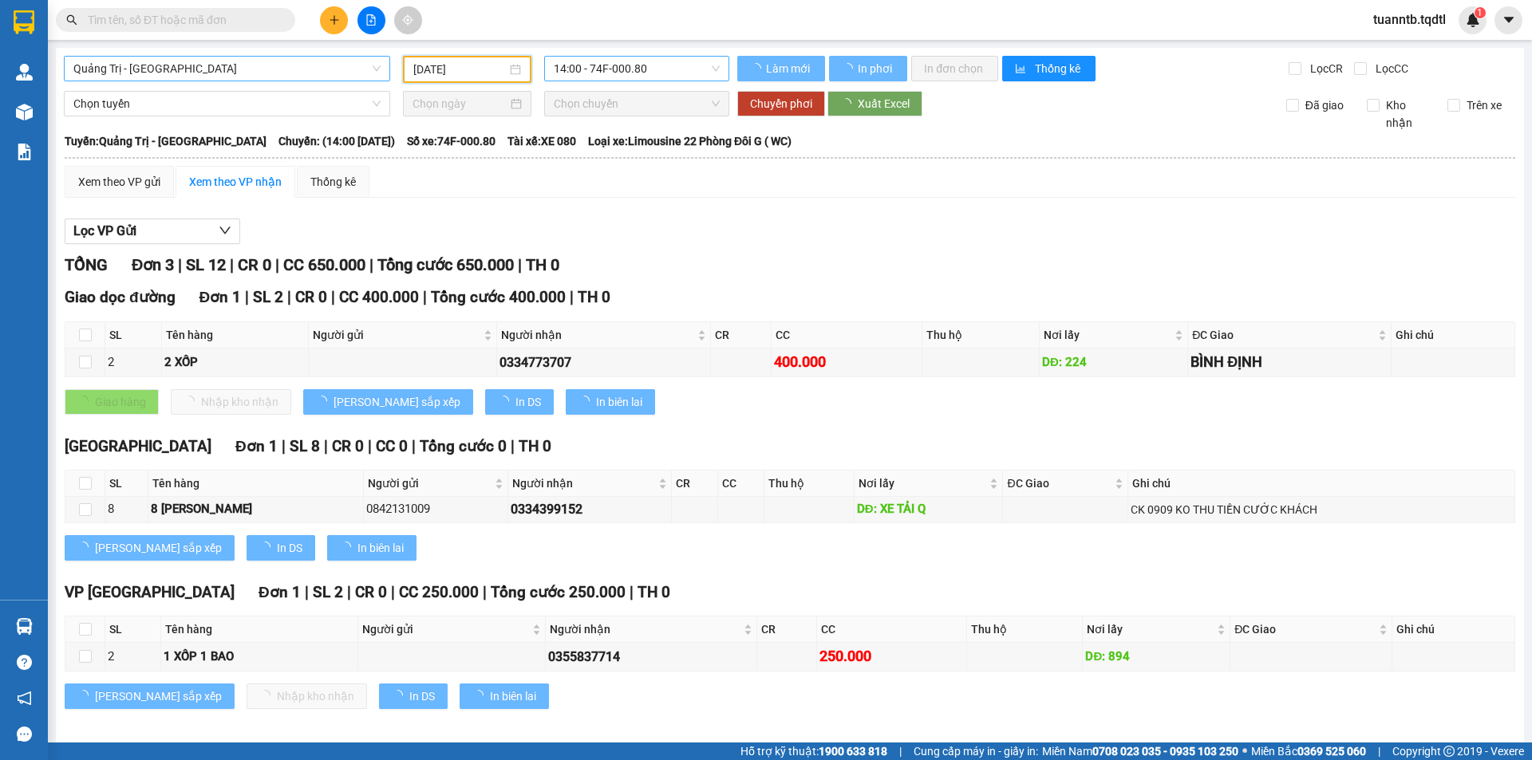
click at [607, 68] on span "14:00 - 74F-000.80" at bounding box center [637, 69] width 166 height 24
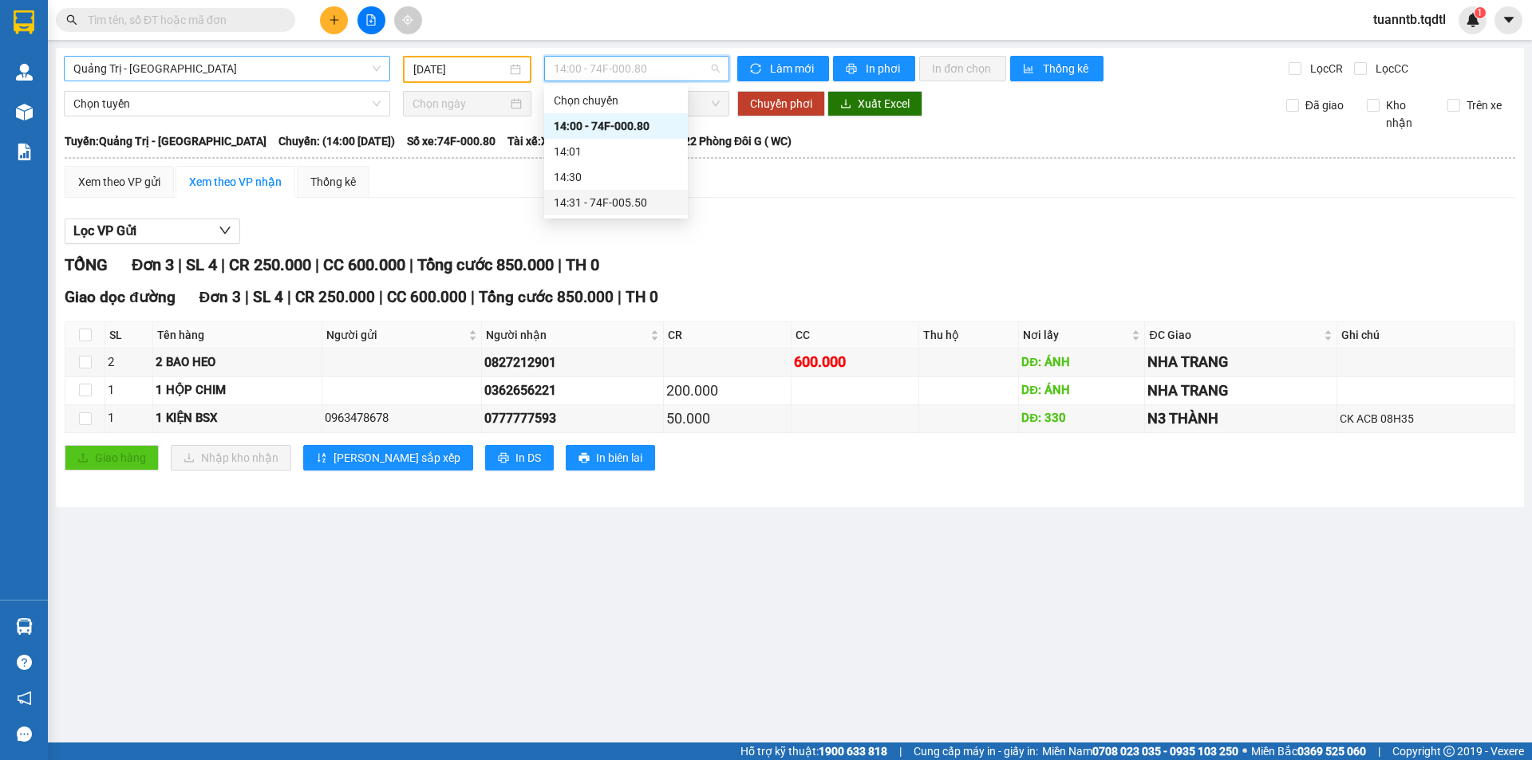
click at [650, 201] on div "14:31 - 74F-005.50" at bounding box center [616, 203] width 124 height 18
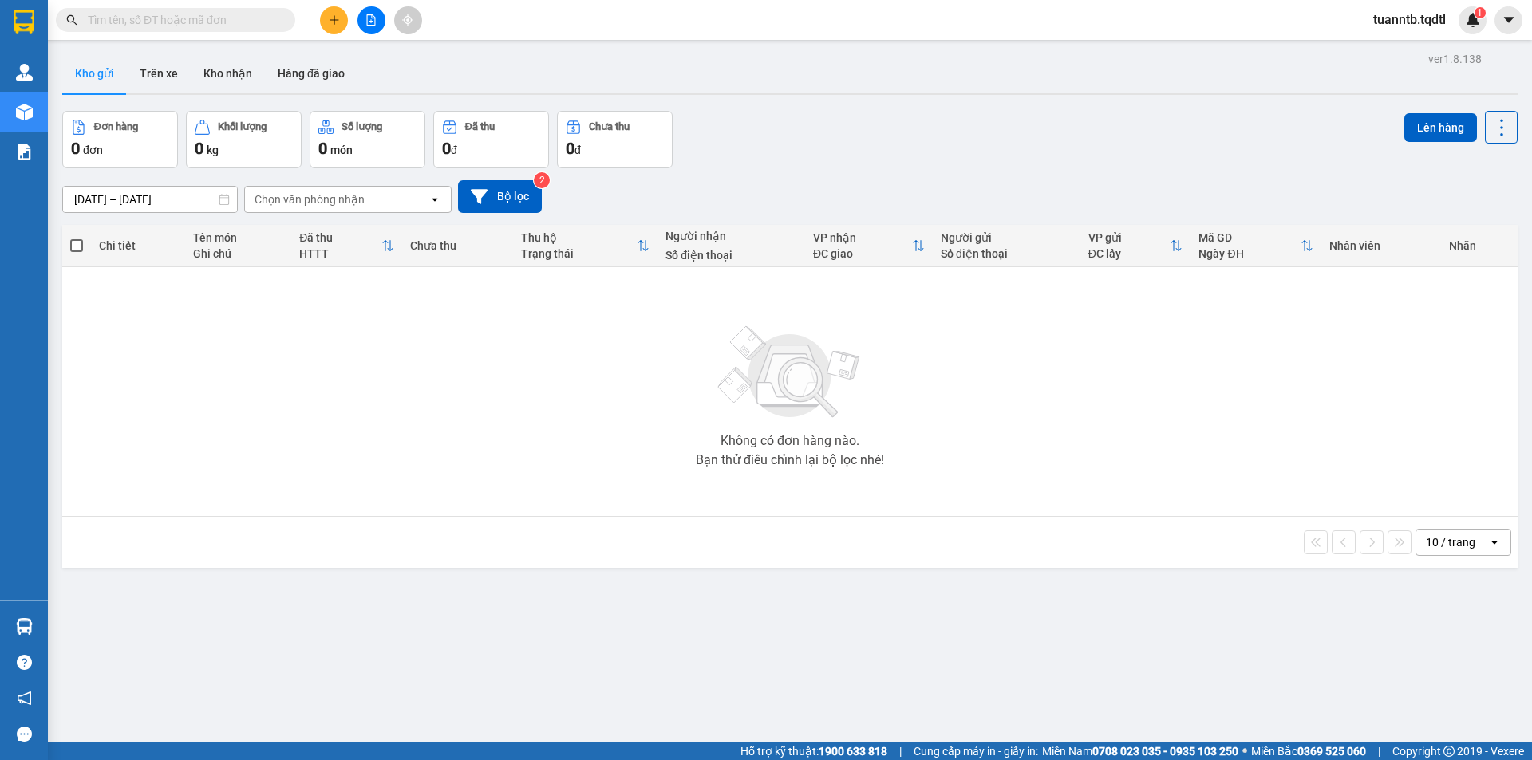
click at [368, 22] on icon "file-add" at bounding box center [370, 19] width 11 height 11
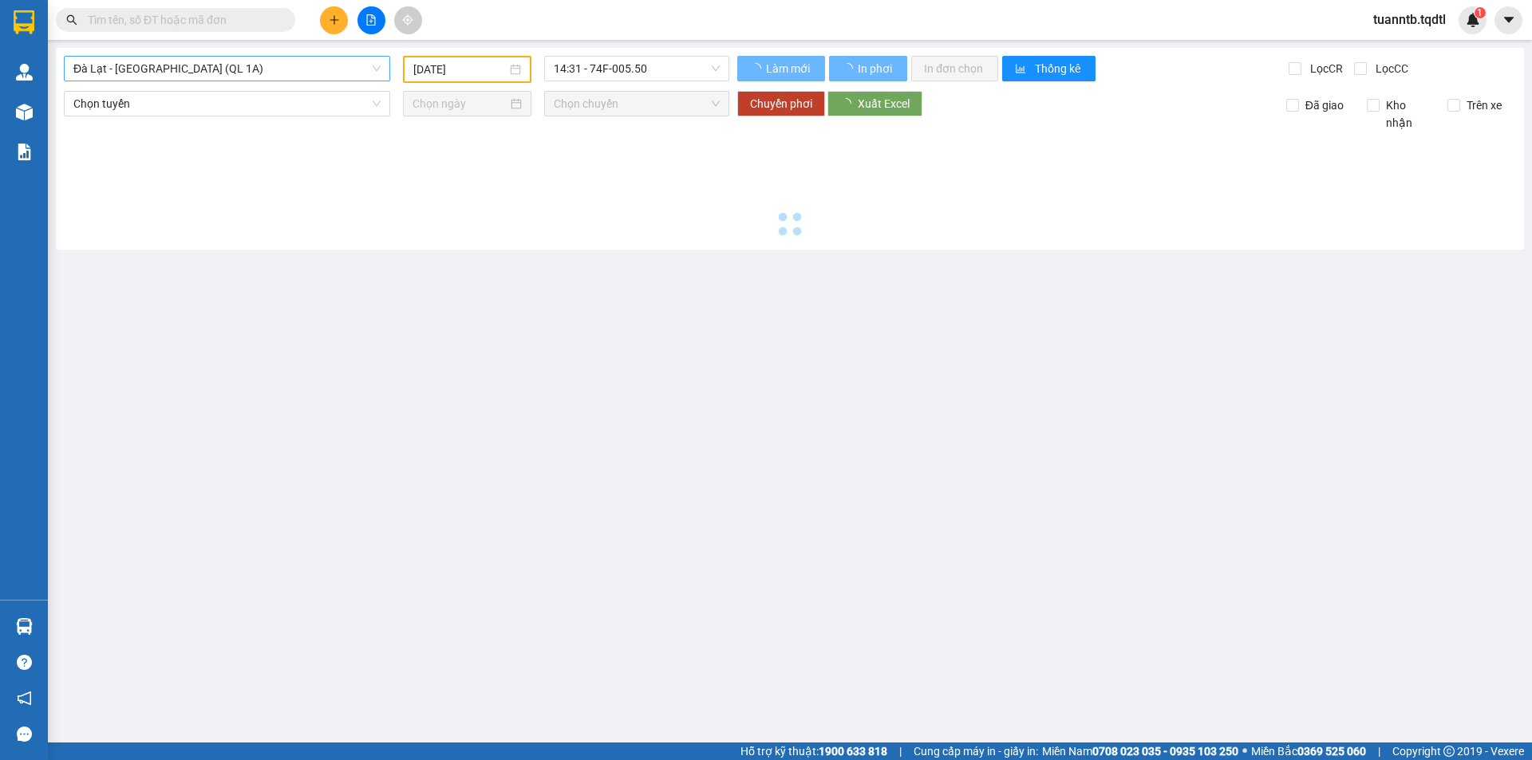
type input "[DATE]"
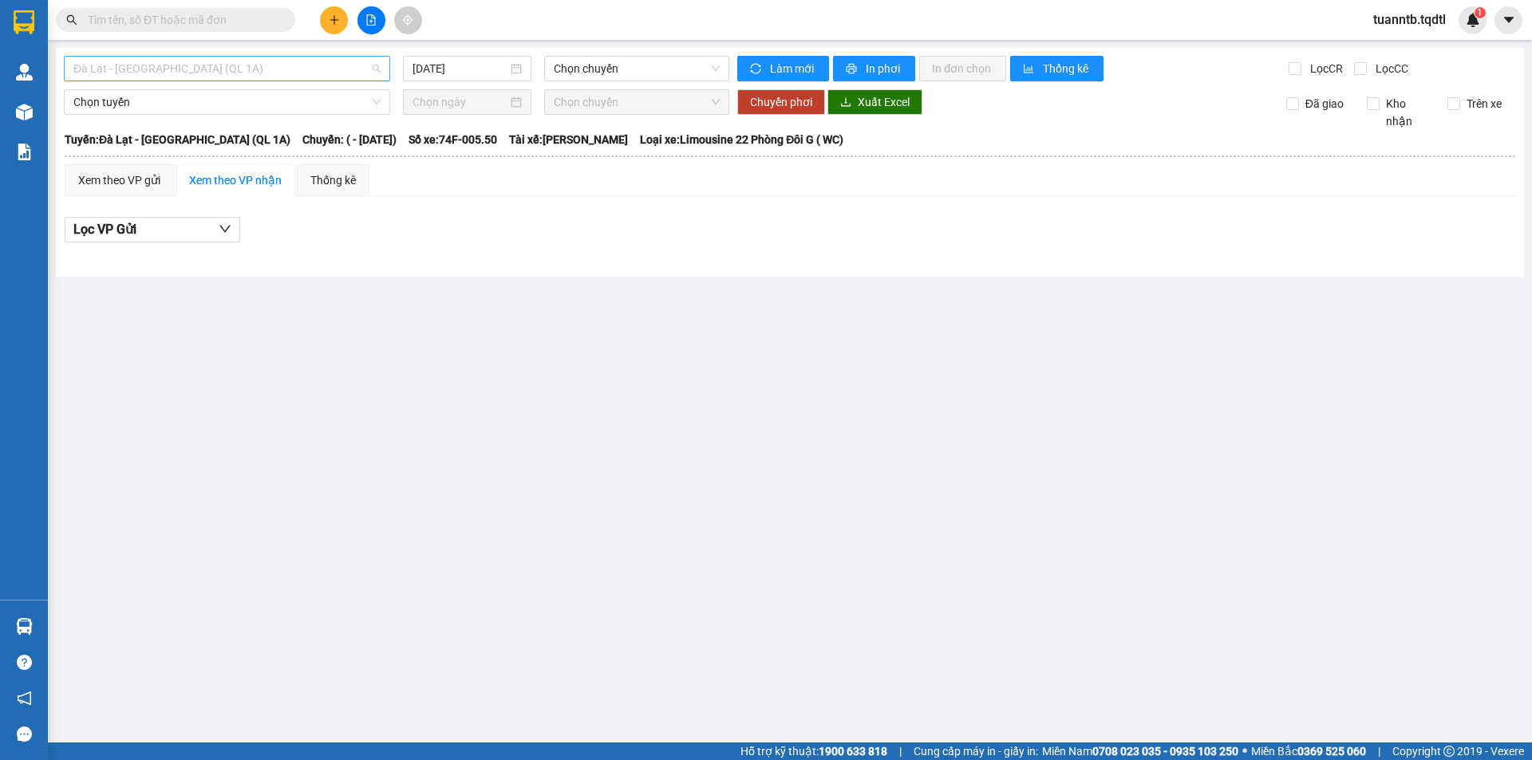
click at [317, 65] on span "Đà Lạt - [GEOGRAPHIC_DATA] (QL 1A)" at bounding box center [226, 69] width 307 height 24
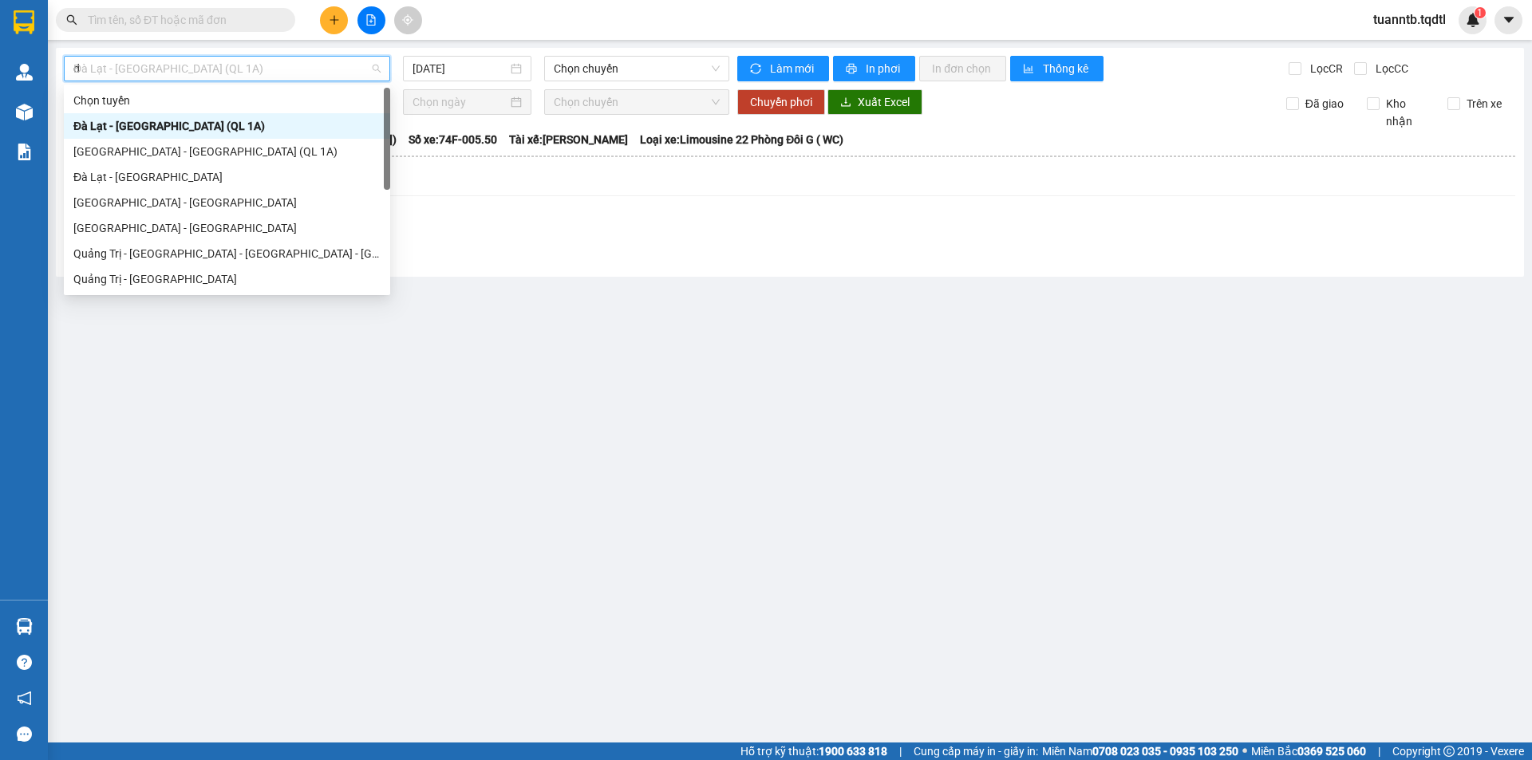
type input "da"
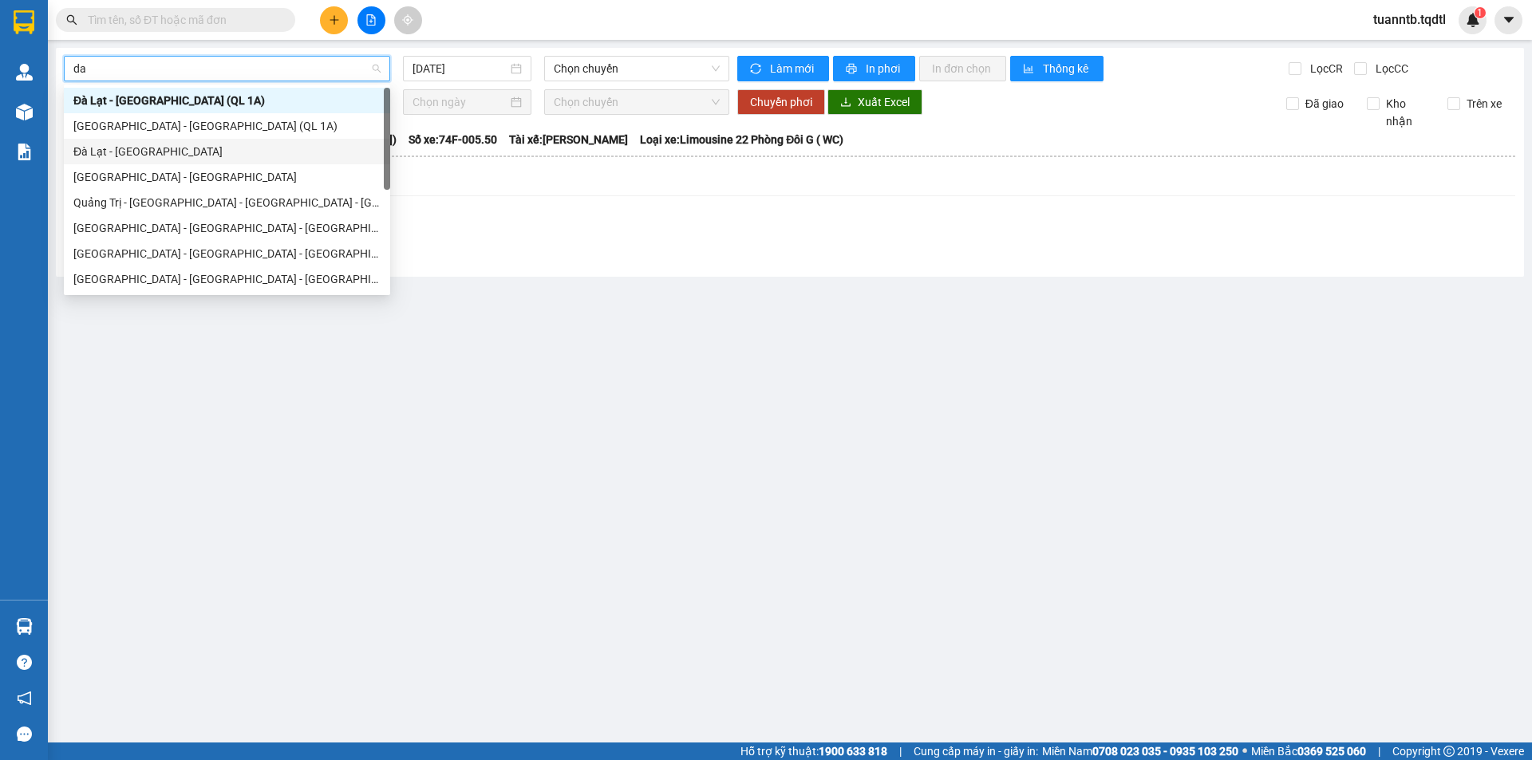
scroll to position [102, 0]
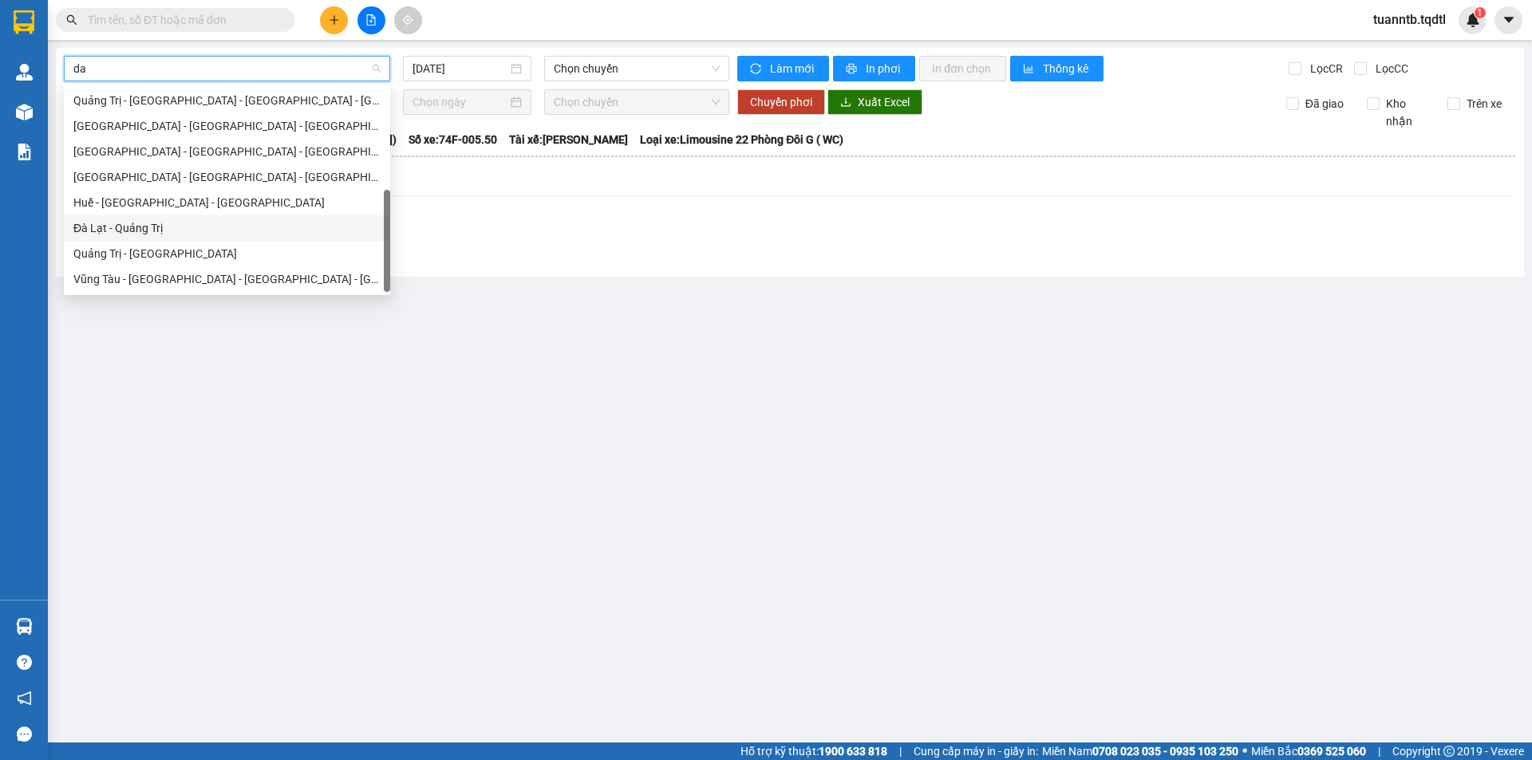
click at [196, 223] on div "Đà Lạt - Quảng Trị" at bounding box center [226, 228] width 307 height 18
type input "[DATE]"
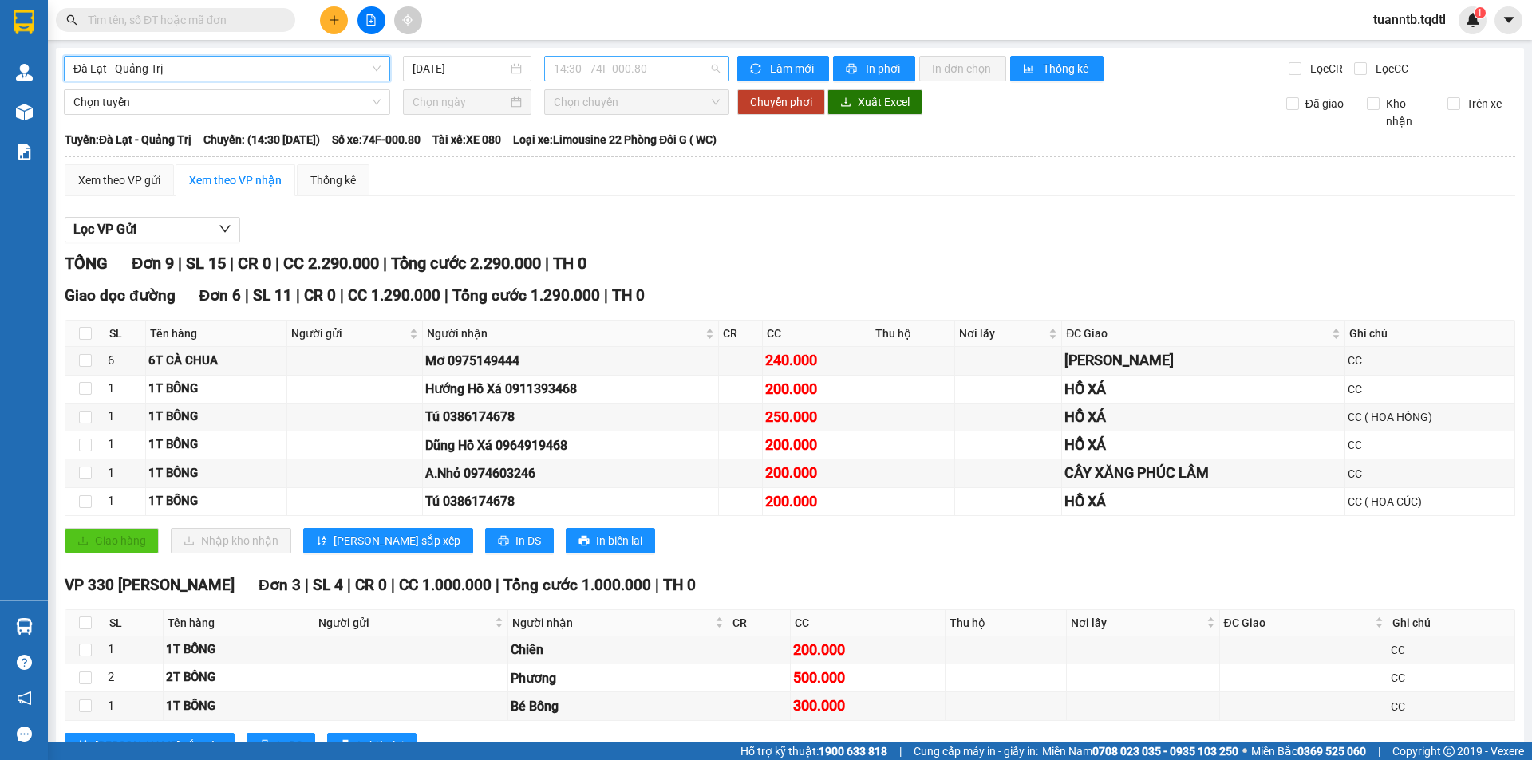
click at [605, 68] on span "14:30 - 74F-000.80" at bounding box center [637, 69] width 166 height 24
click at [325, 72] on span "Đà Lạt - Quảng Trị" at bounding box center [226, 69] width 307 height 24
type input "d"
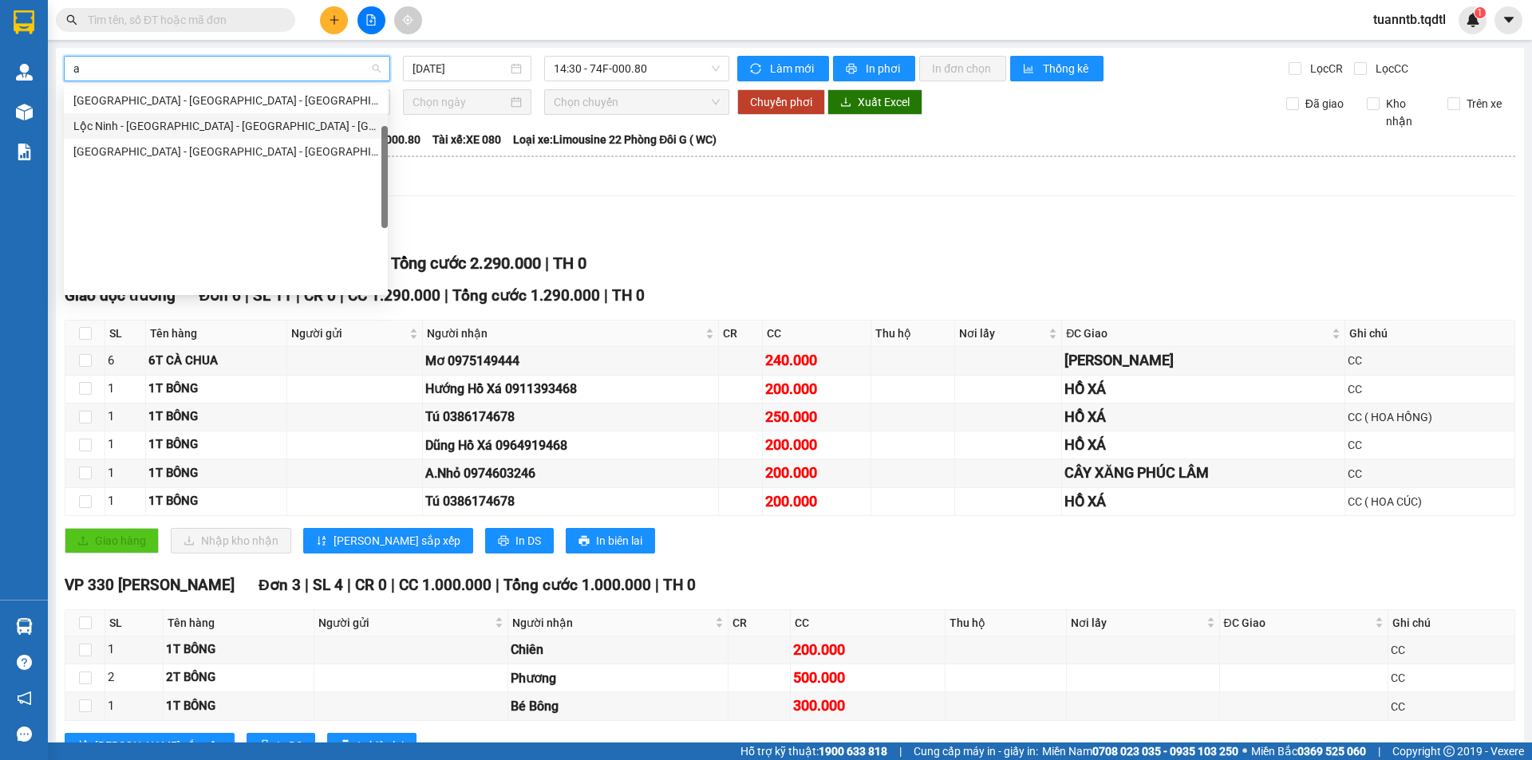
scroll to position [96, 0]
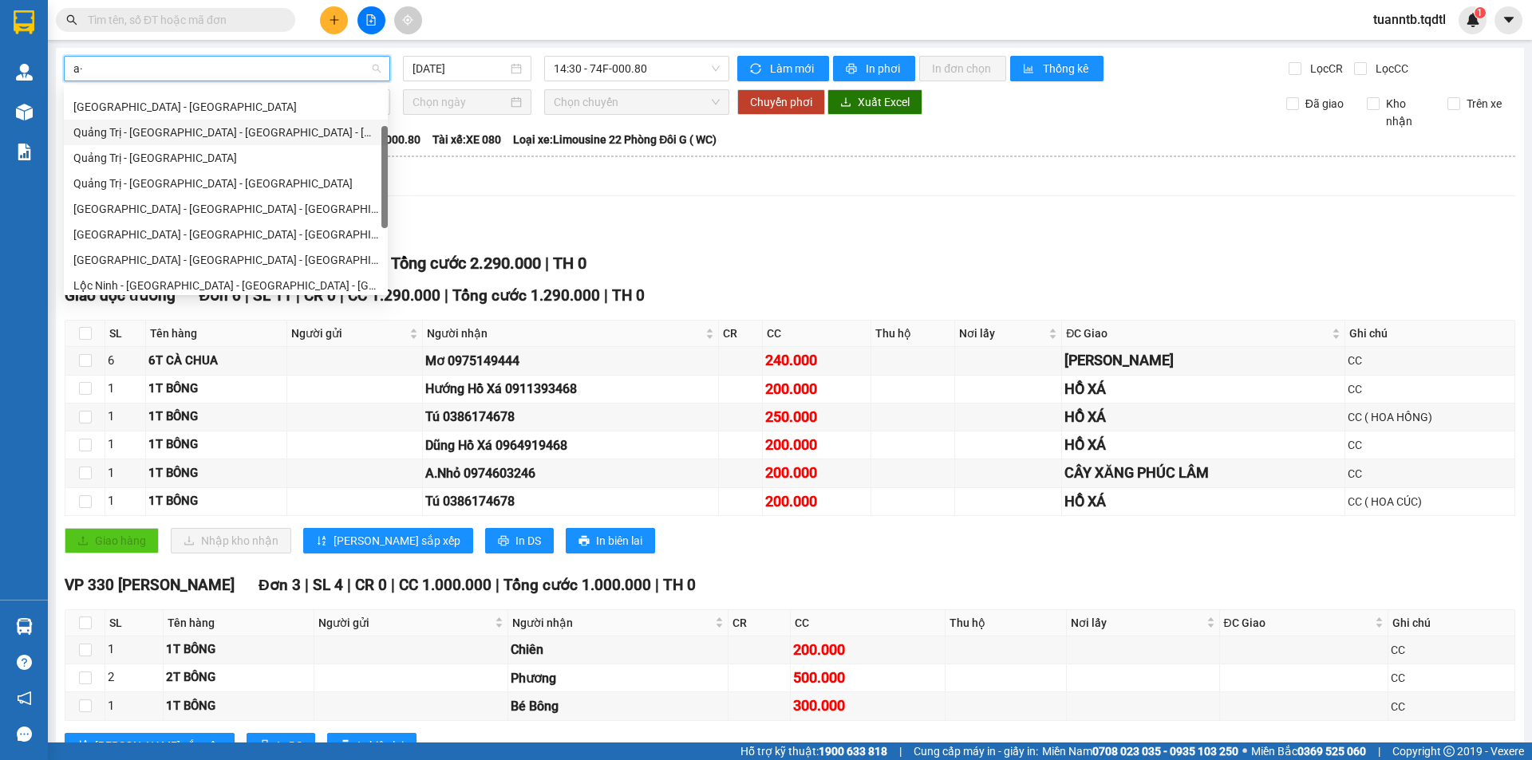
type input "a"
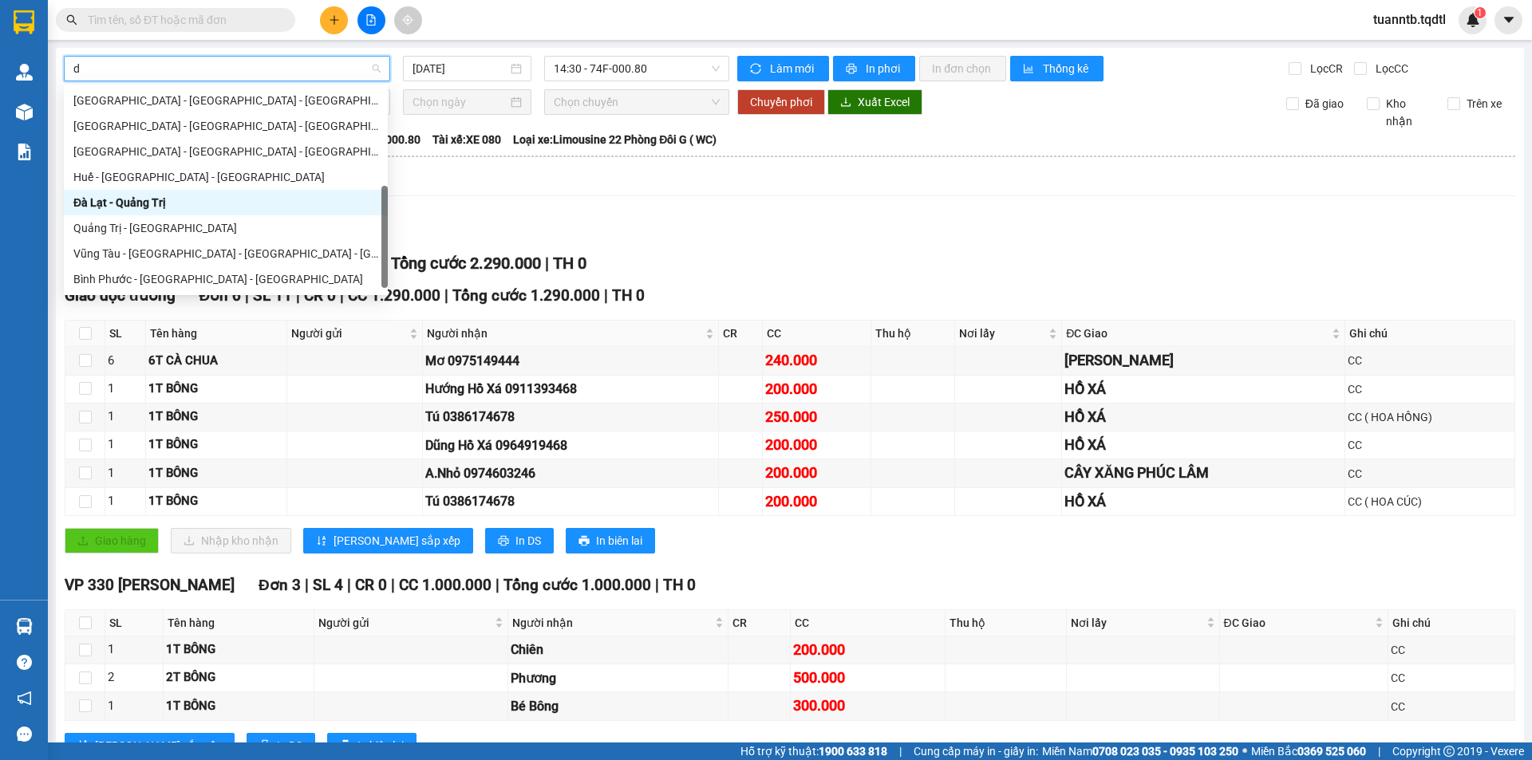
scroll to position [102, 0]
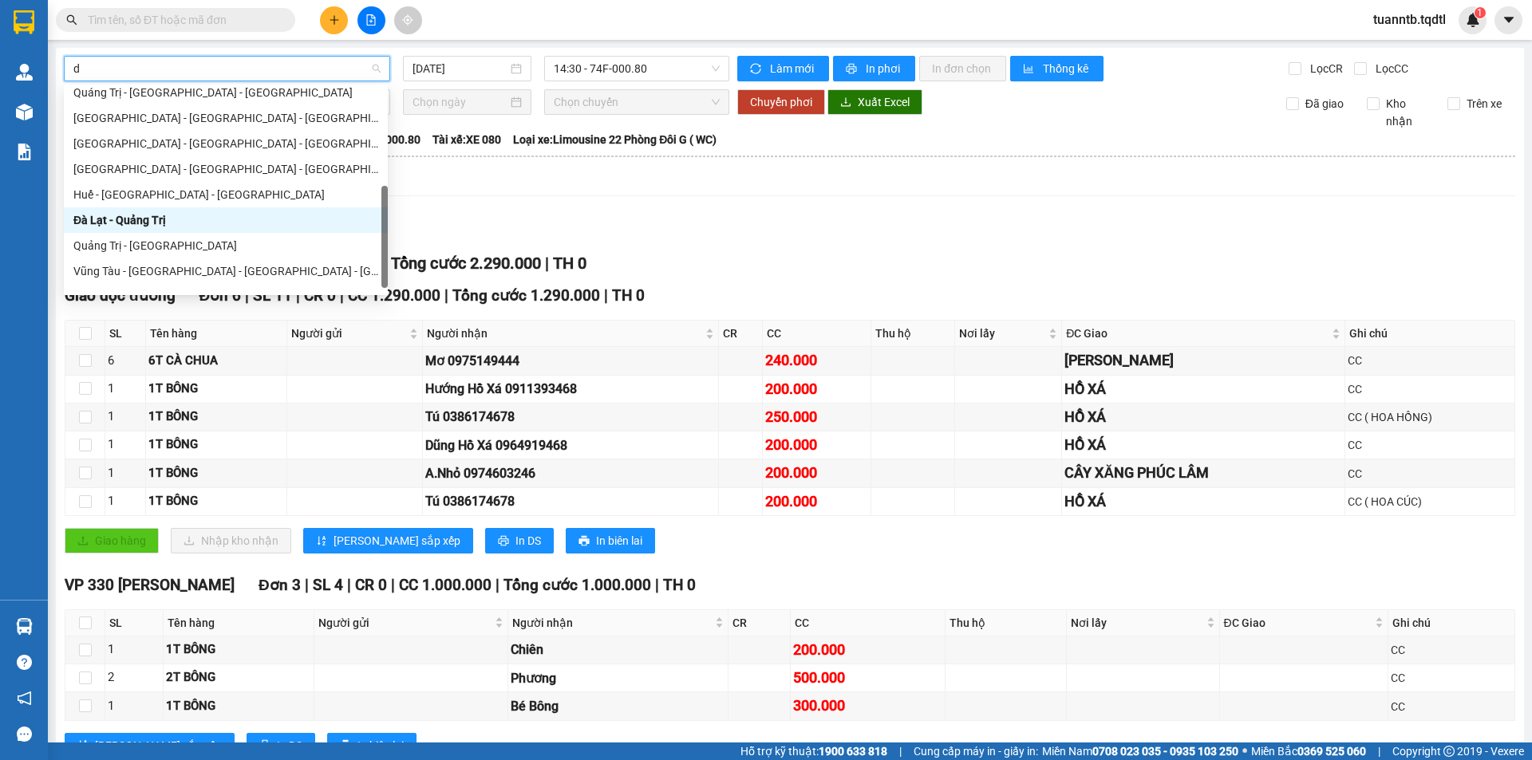
type input "da"
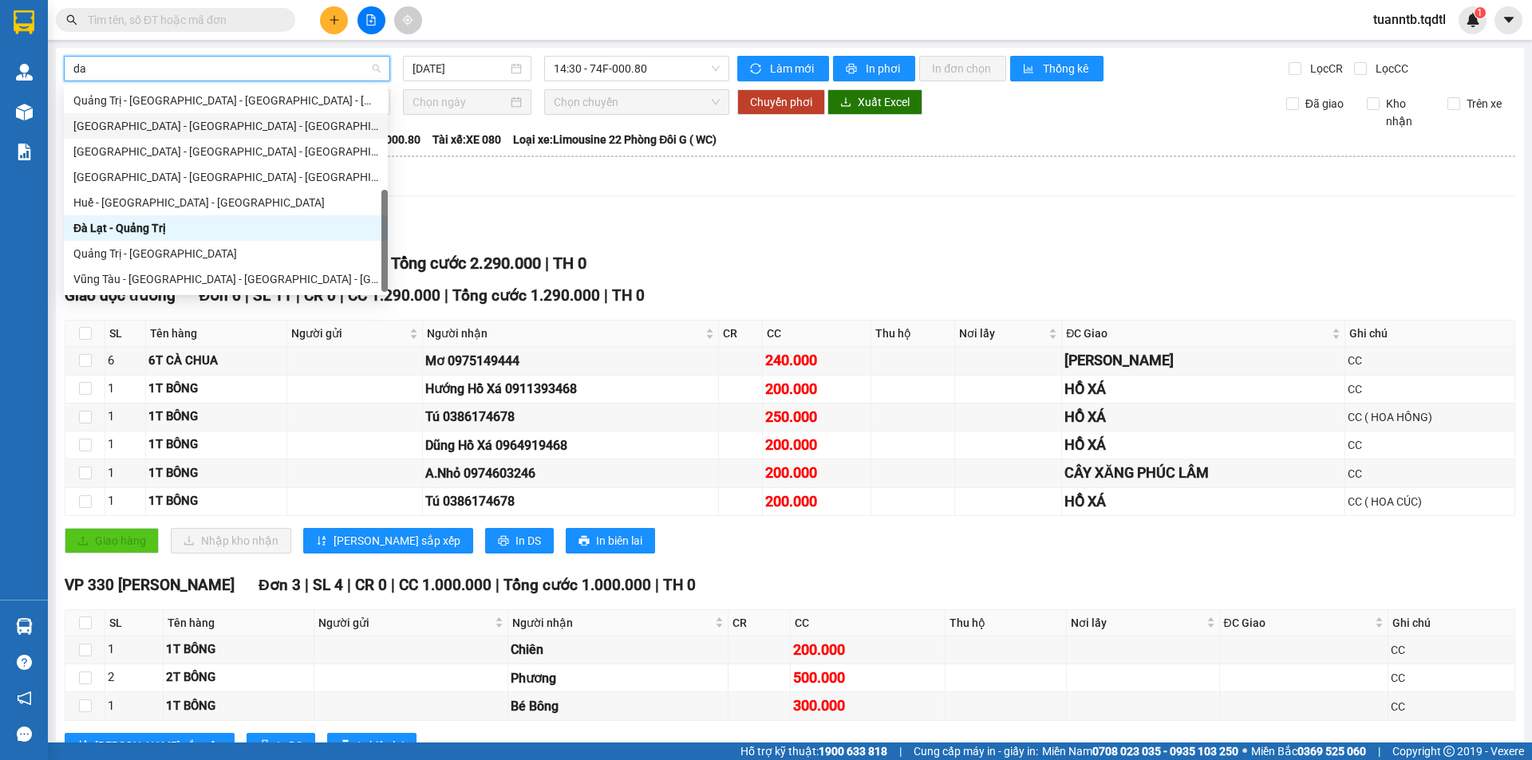
click at [183, 122] on div "[GEOGRAPHIC_DATA] - [GEOGRAPHIC_DATA] - [GEOGRAPHIC_DATA]" at bounding box center [225, 126] width 305 height 18
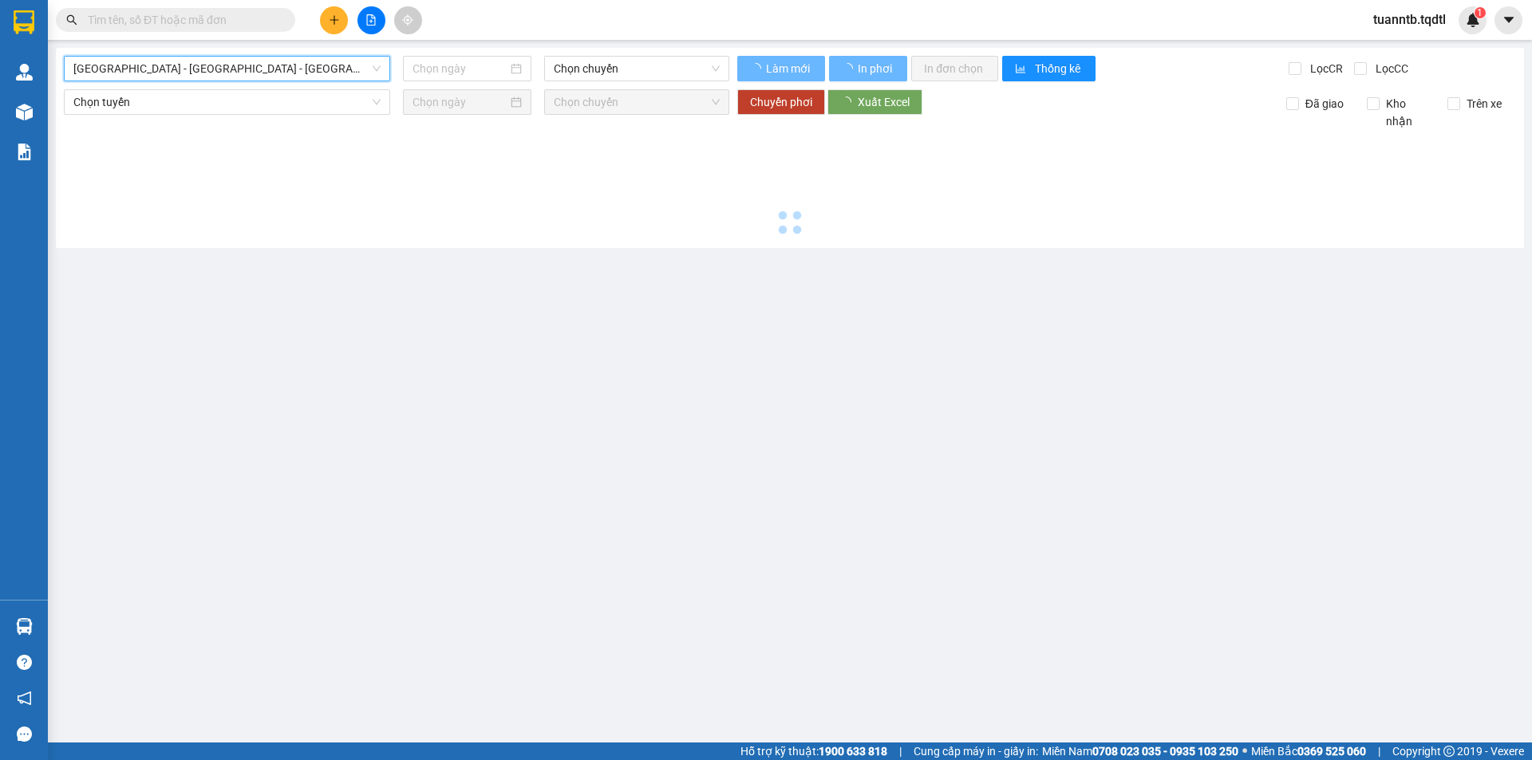
type input "[DATE]"
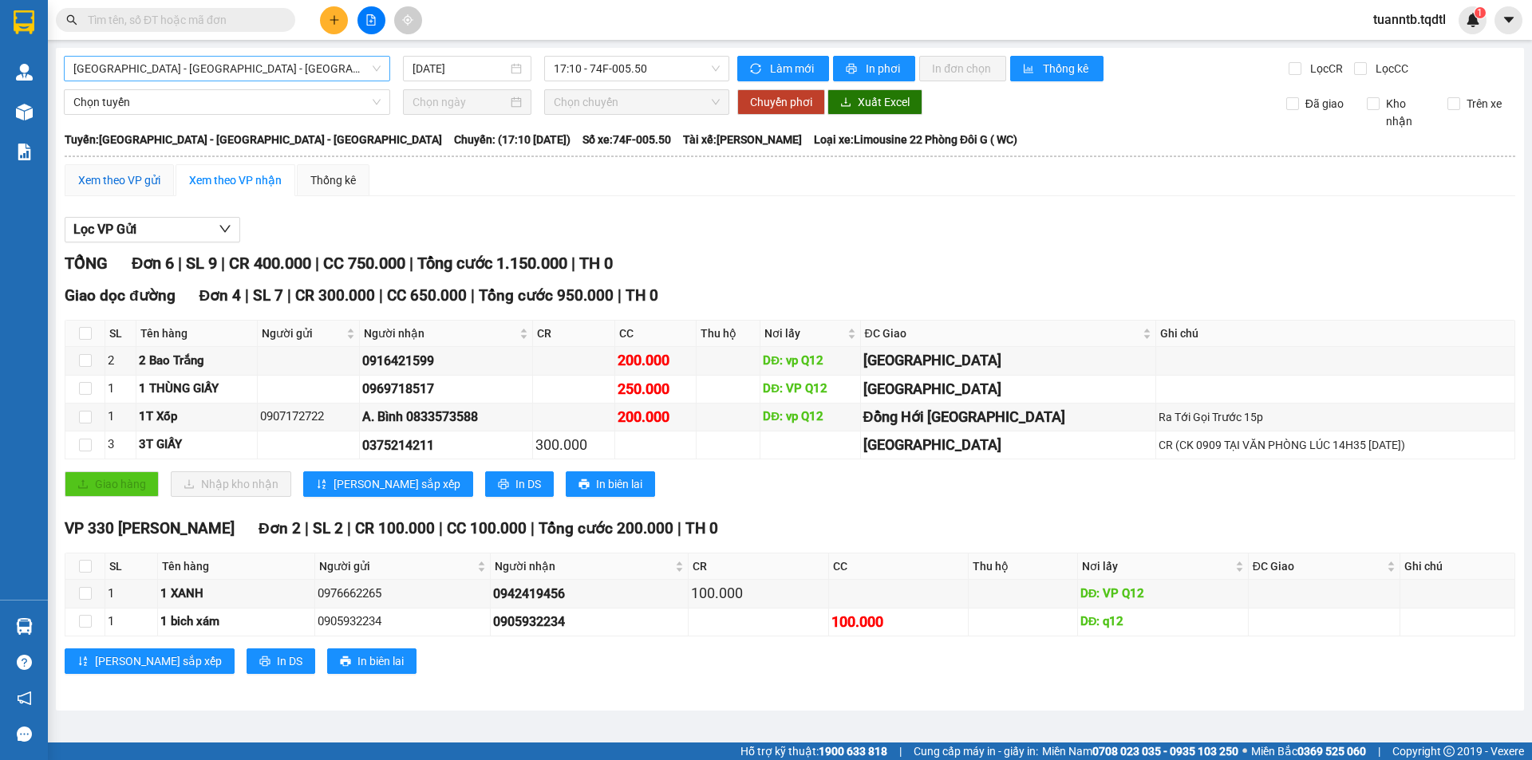
click at [85, 179] on div "Xem theo VP gửi" at bounding box center [119, 181] width 82 height 18
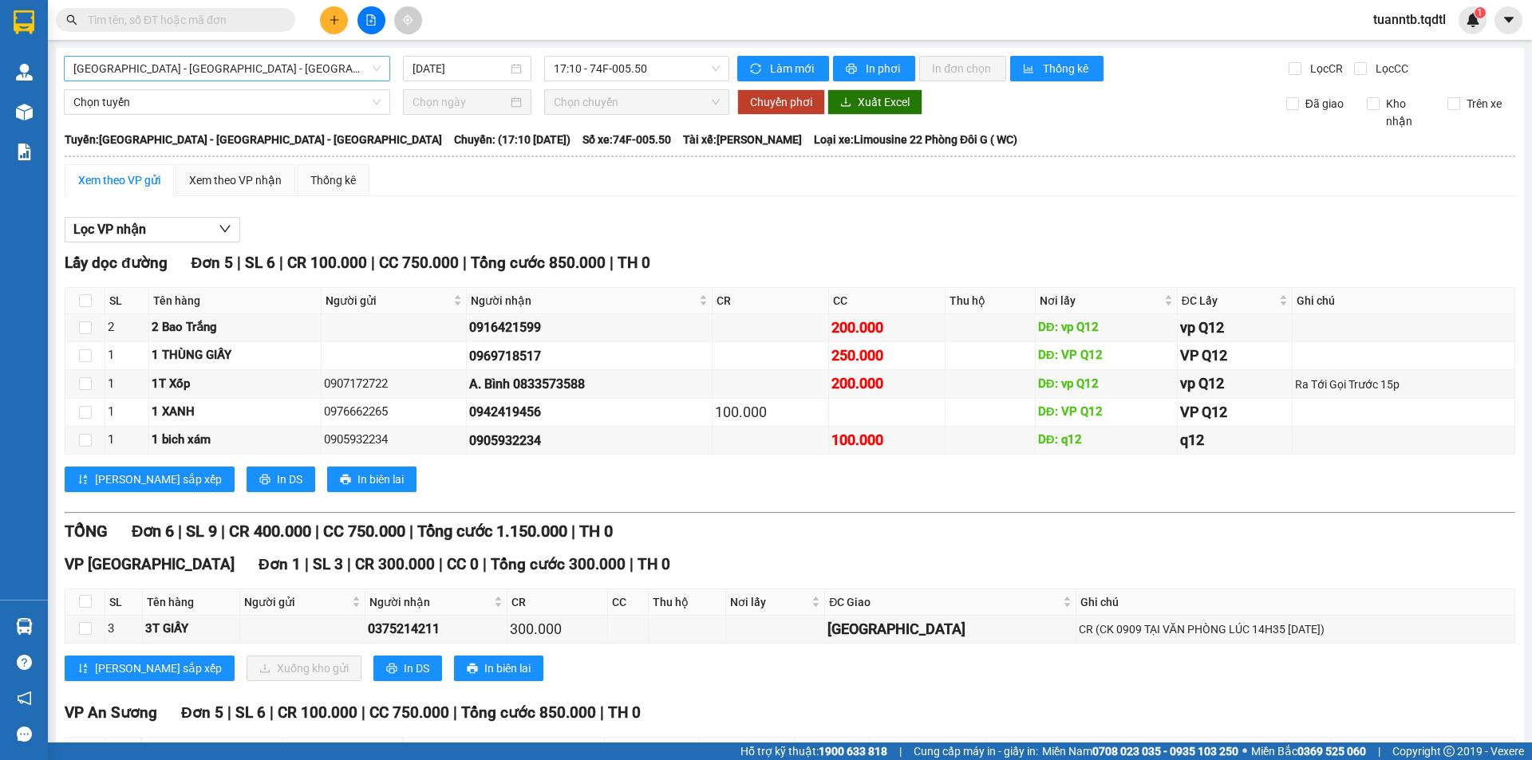
scroll to position [244, 0]
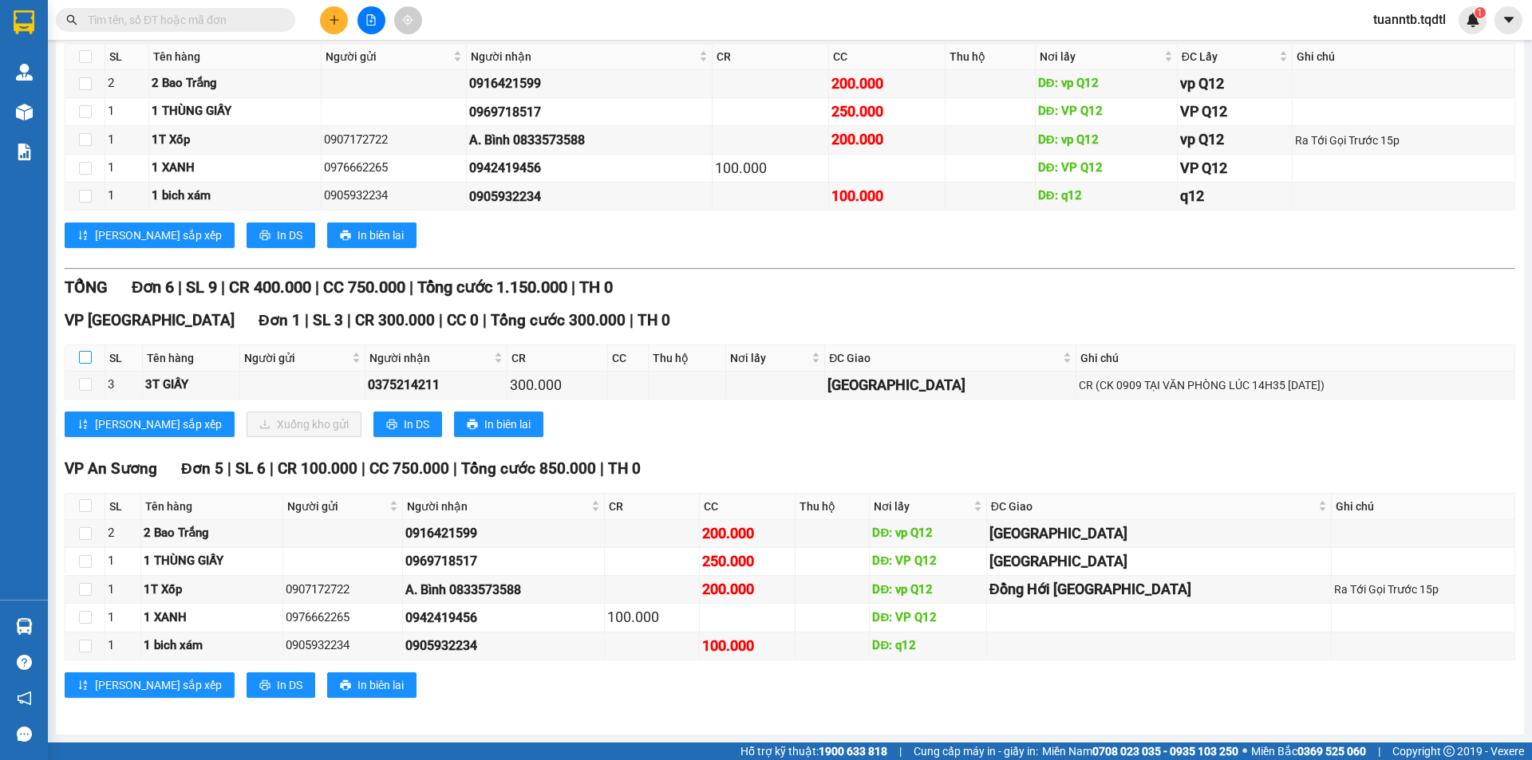
click at [84, 352] on input "checkbox" at bounding box center [85, 357] width 13 height 13
checkbox input "true"
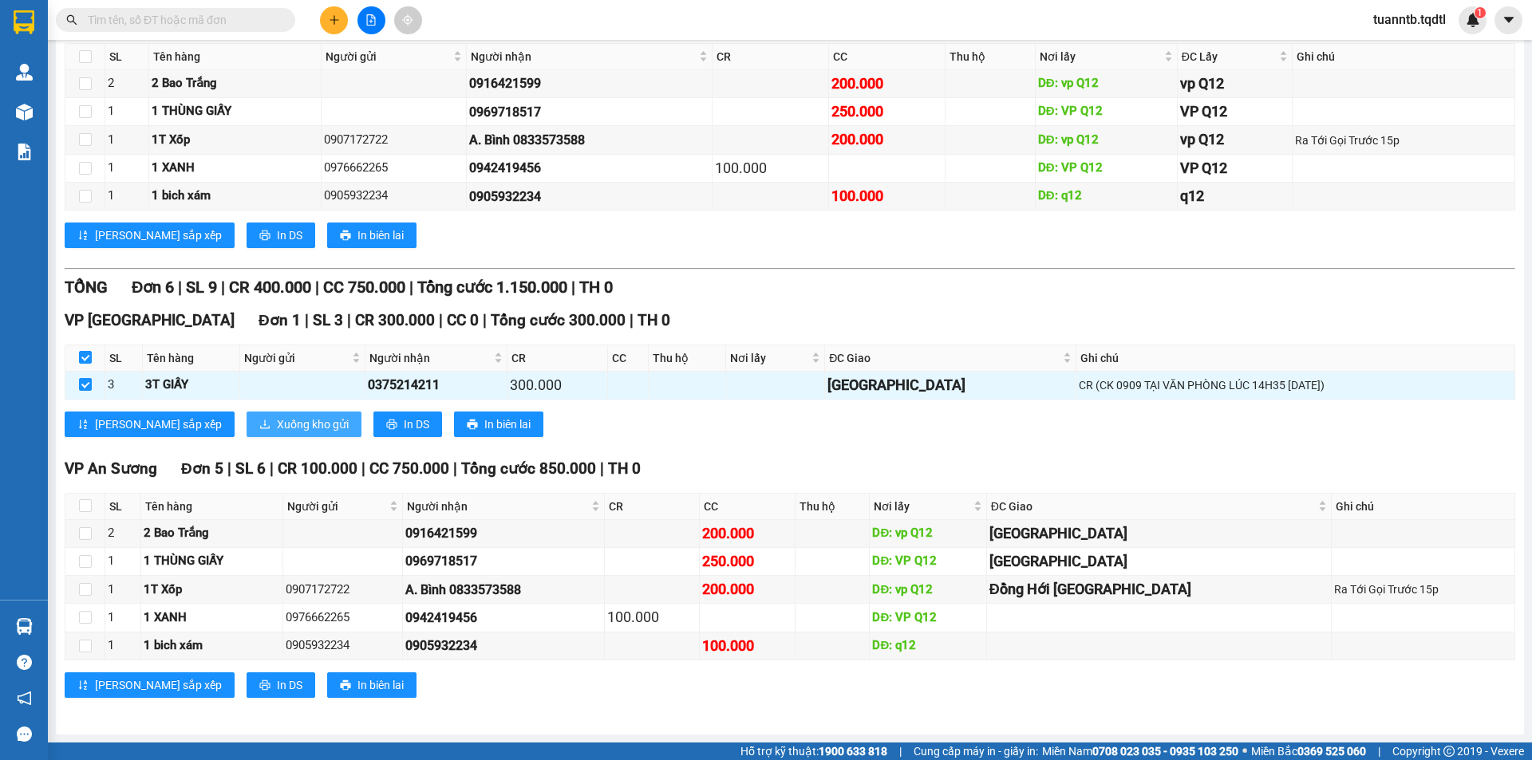
click at [277, 422] on span "Xuống kho gửi" at bounding box center [313, 425] width 72 height 18
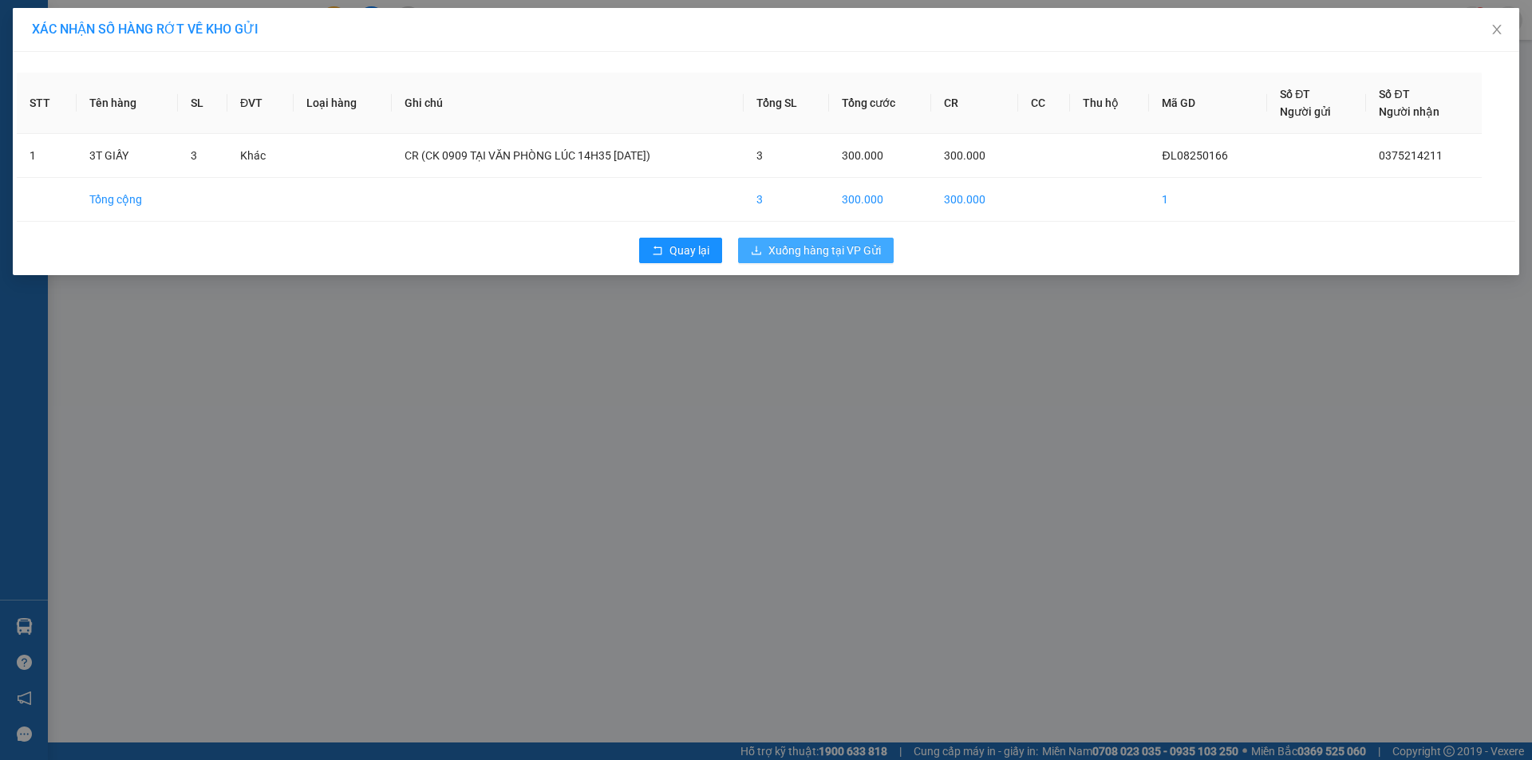
click at [807, 257] on span "Xuống hàng tại VP Gửi" at bounding box center [824, 251] width 112 height 18
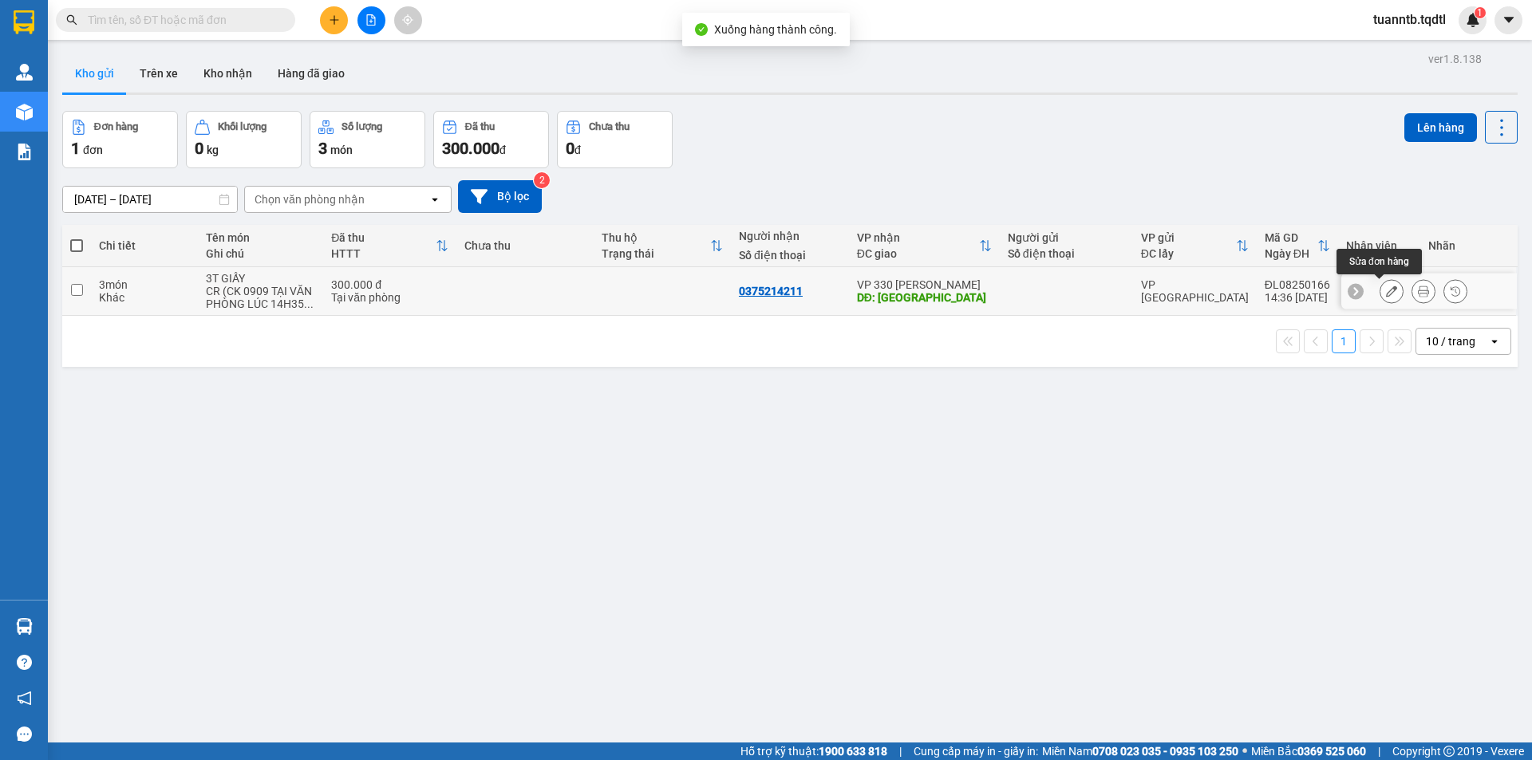
click at [1386, 290] on icon at bounding box center [1391, 291] width 11 height 11
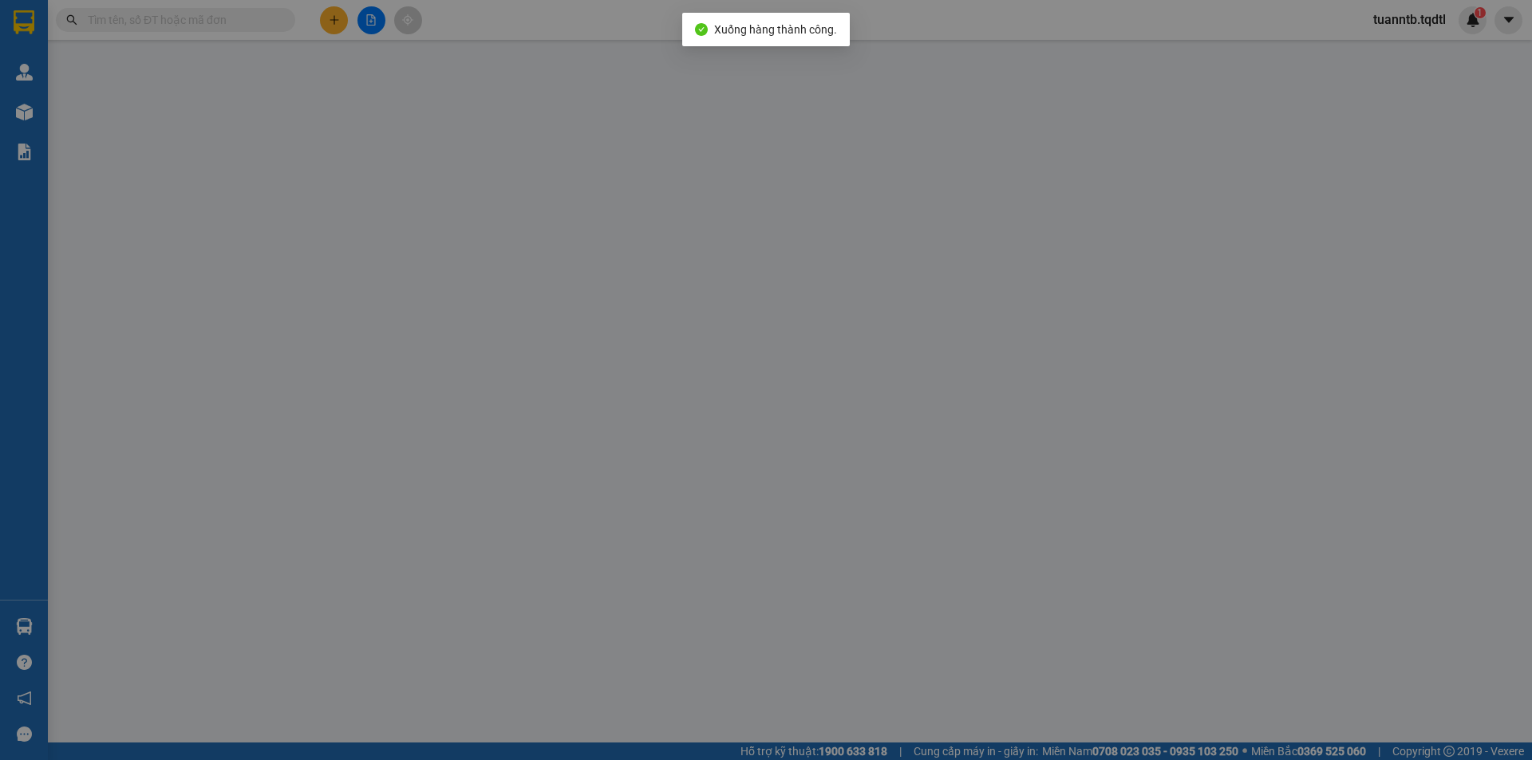
type input "0375214211"
type input "[GEOGRAPHIC_DATA]"
type input "300.000"
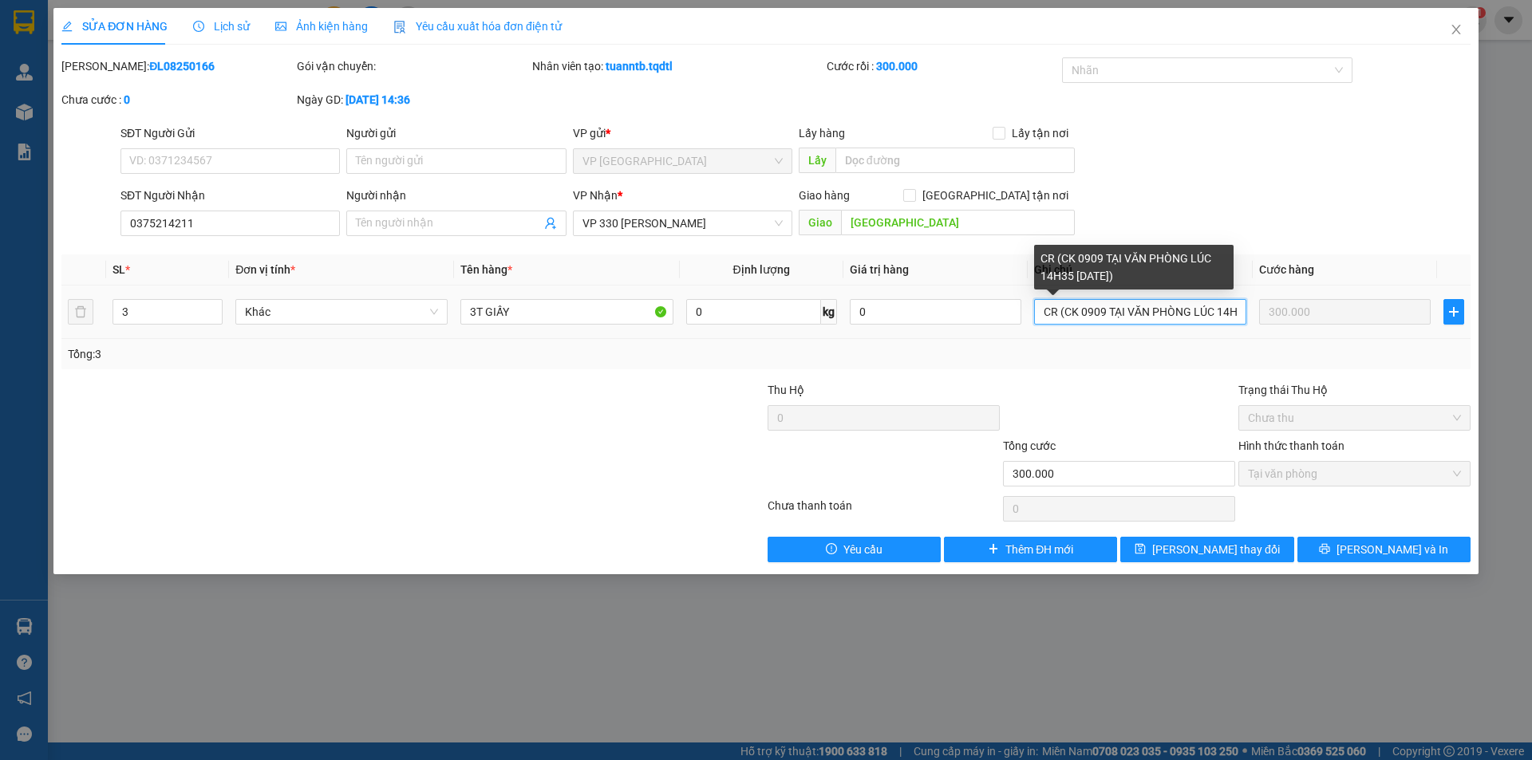
click at [1106, 315] on input "CR (CK 0909 TẠI VĂN PHÒNG LÚC 14H35 [DATE])" at bounding box center [1140, 312] width 212 height 26
drag, startPoint x: 1106, startPoint y: 314, endPoint x: 1063, endPoint y: 313, distance: 43.1
click at [1065, 313] on input "CR (CK 0909 TẠI VĂN PHÒNG LÚC 14H35 [DATE])" at bounding box center [1140, 312] width 212 height 26
drag, startPoint x: 1218, startPoint y: 322, endPoint x: 1245, endPoint y: 322, distance: 27.1
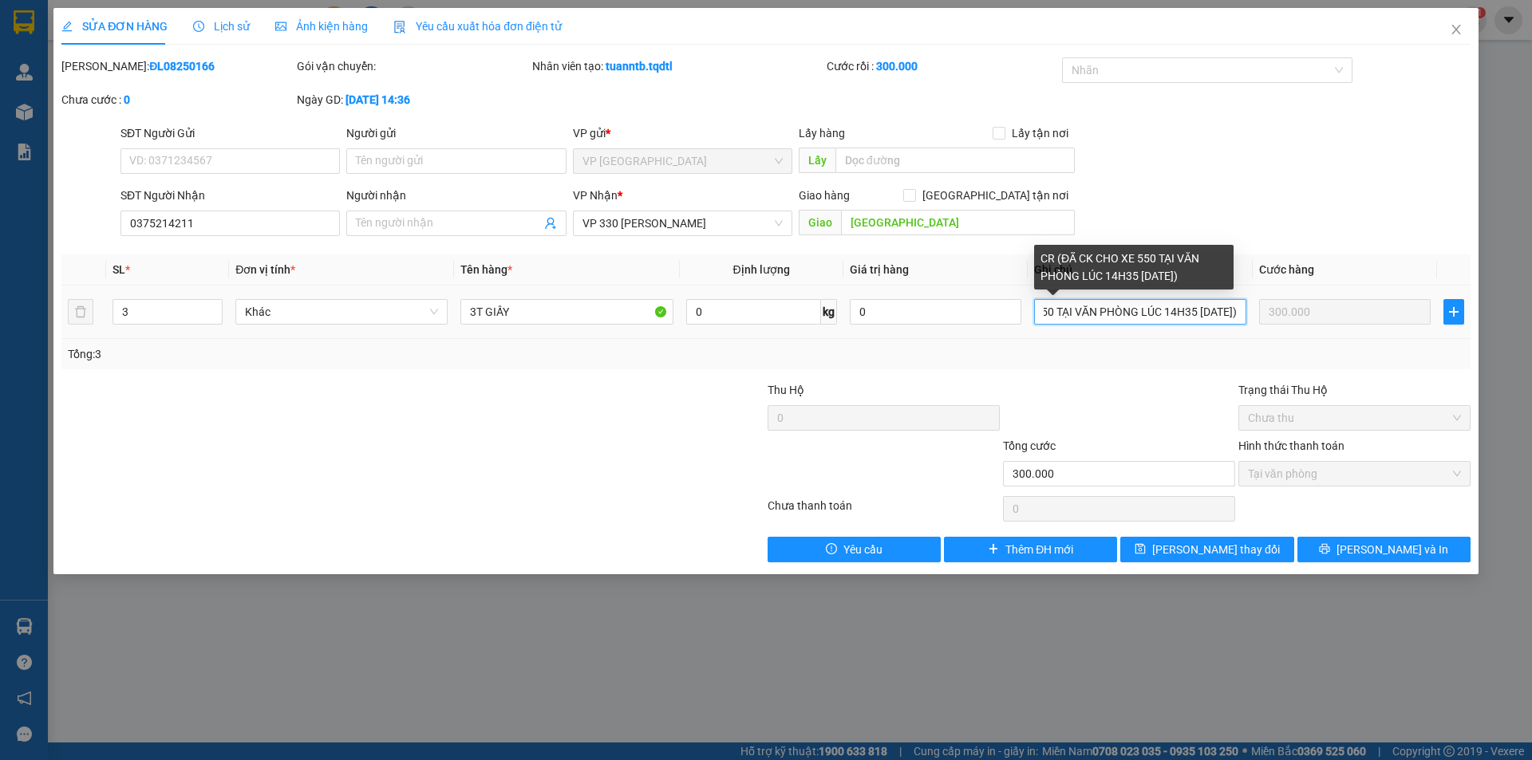
click at [1245, 322] on input "CR (ĐÃ CK CHO XE 550 TẠI VĂN PHÒNG LÚC 14H35 [DATE])" at bounding box center [1140, 312] width 212 height 26
click at [1233, 317] on input "CR (ĐÃ CK CHO XE 550 TẠI VĂN PHÒNG LÚC 14H35 [DATE])" at bounding box center [1140, 312] width 212 height 26
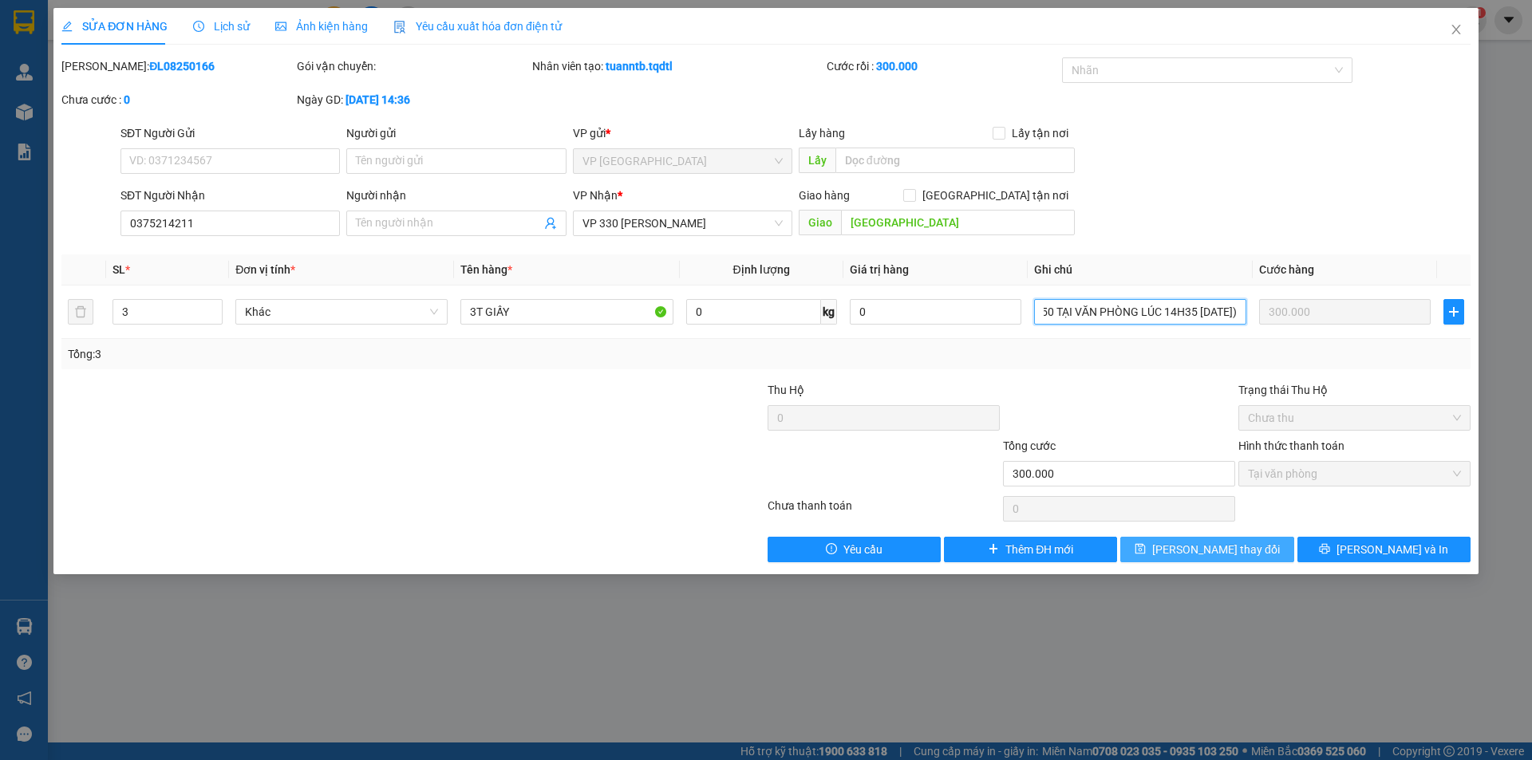
type input "CR (ĐÃ CK CHO XE 550 TẠI VĂN PHÒNG LÚC 14H35 [DATE])"
click at [1275, 538] on button "[PERSON_NAME] thay đổi" at bounding box center [1206, 550] width 173 height 26
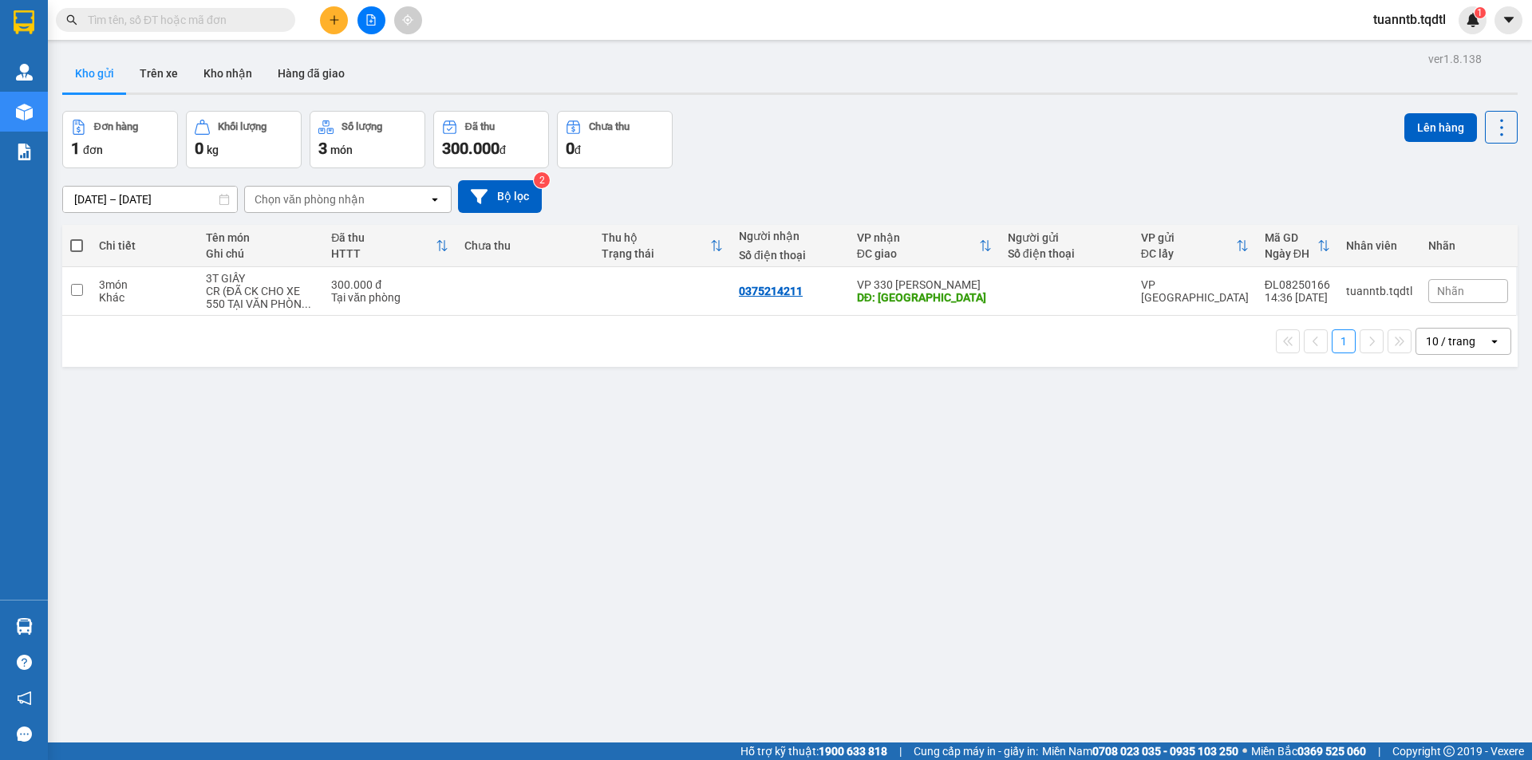
click at [74, 251] on span at bounding box center [76, 245] width 13 height 13
click at [77, 238] on input "checkbox" at bounding box center [77, 238] width 0 height 0
checkbox input "true"
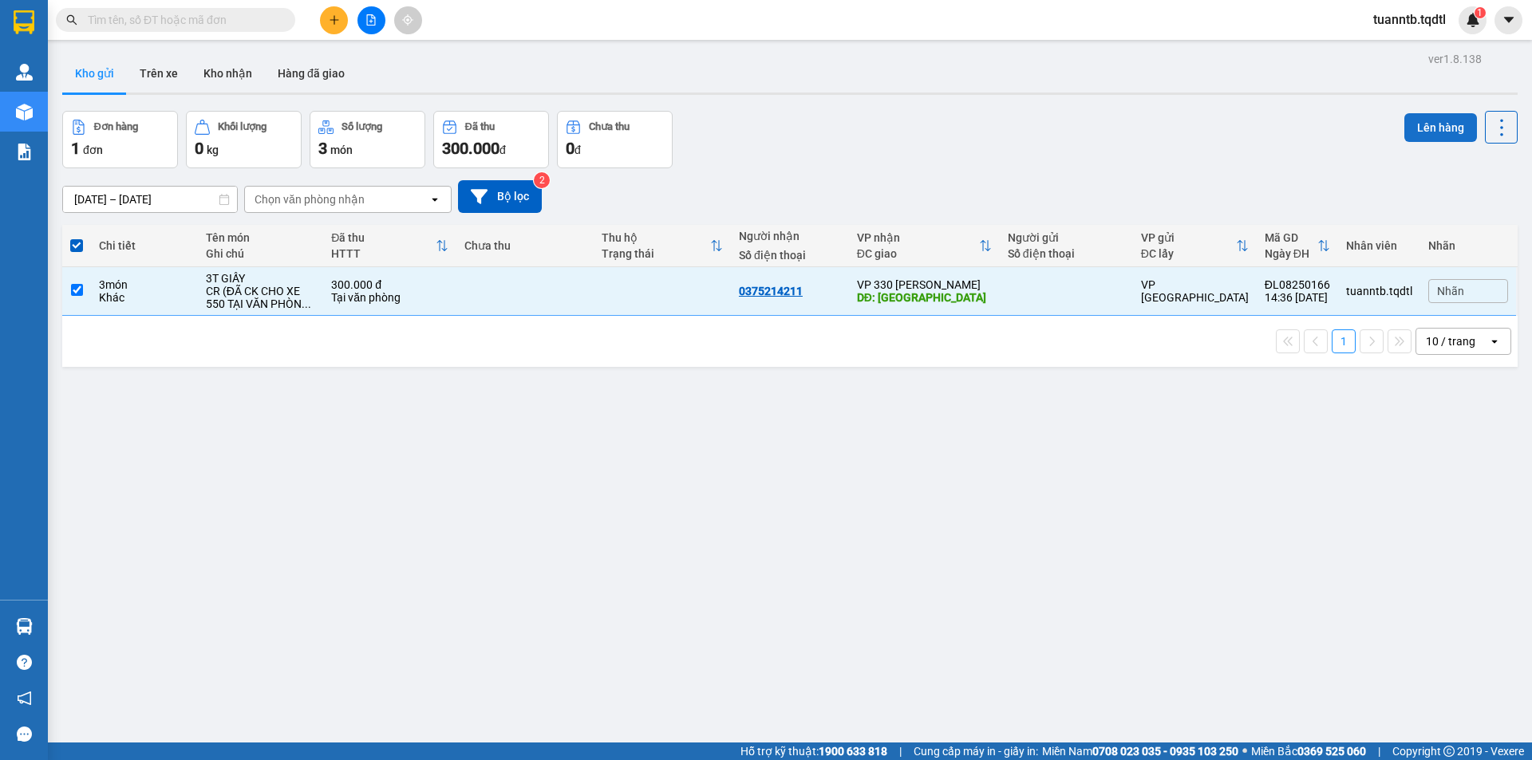
click at [1412, 131] on button "Lên hàng" at bounding box center [1440, 127] width 73 height 29
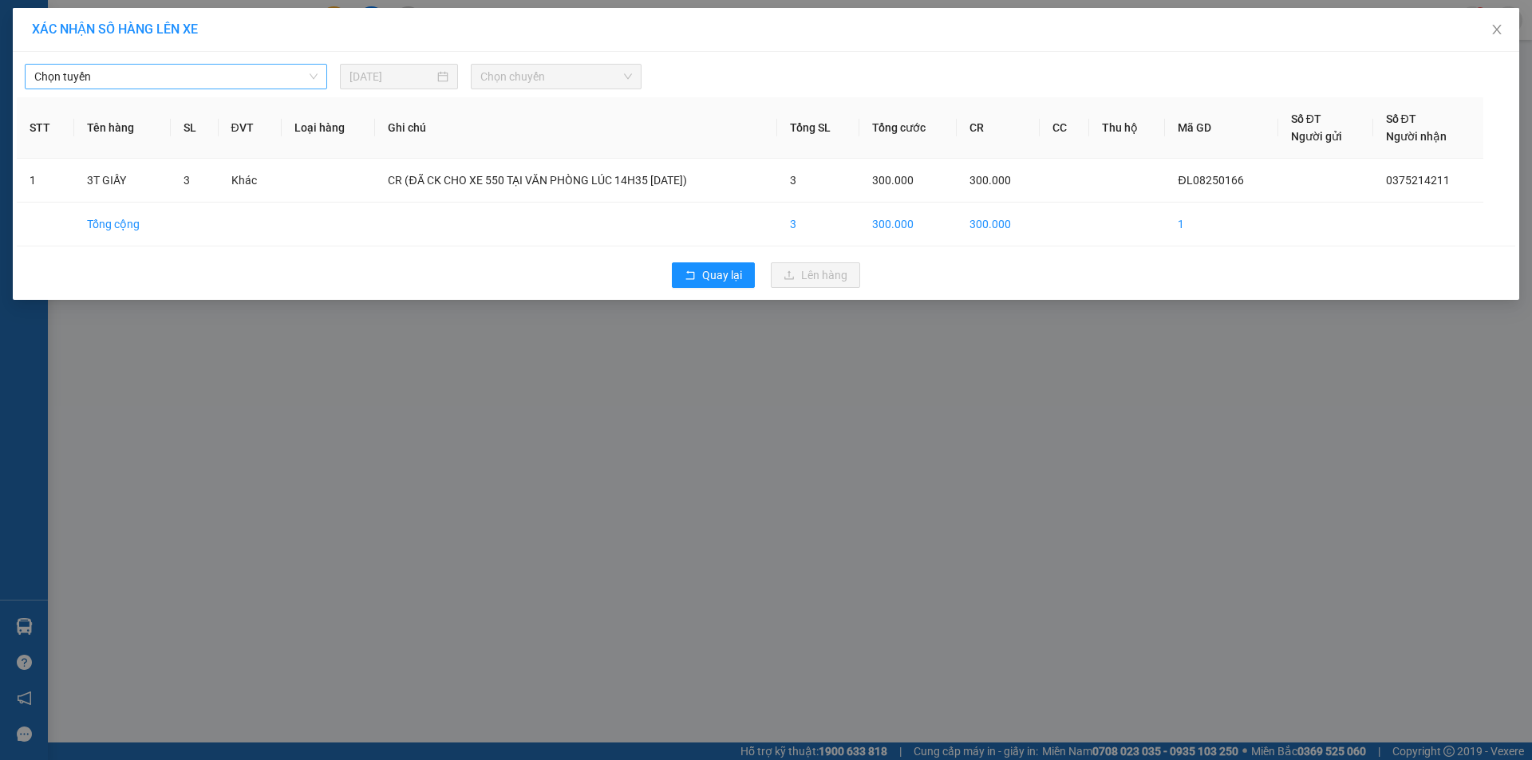
click at [103, 82] on span "Chọn tuyến" at bounding box center [175, 77] width 283 height 24
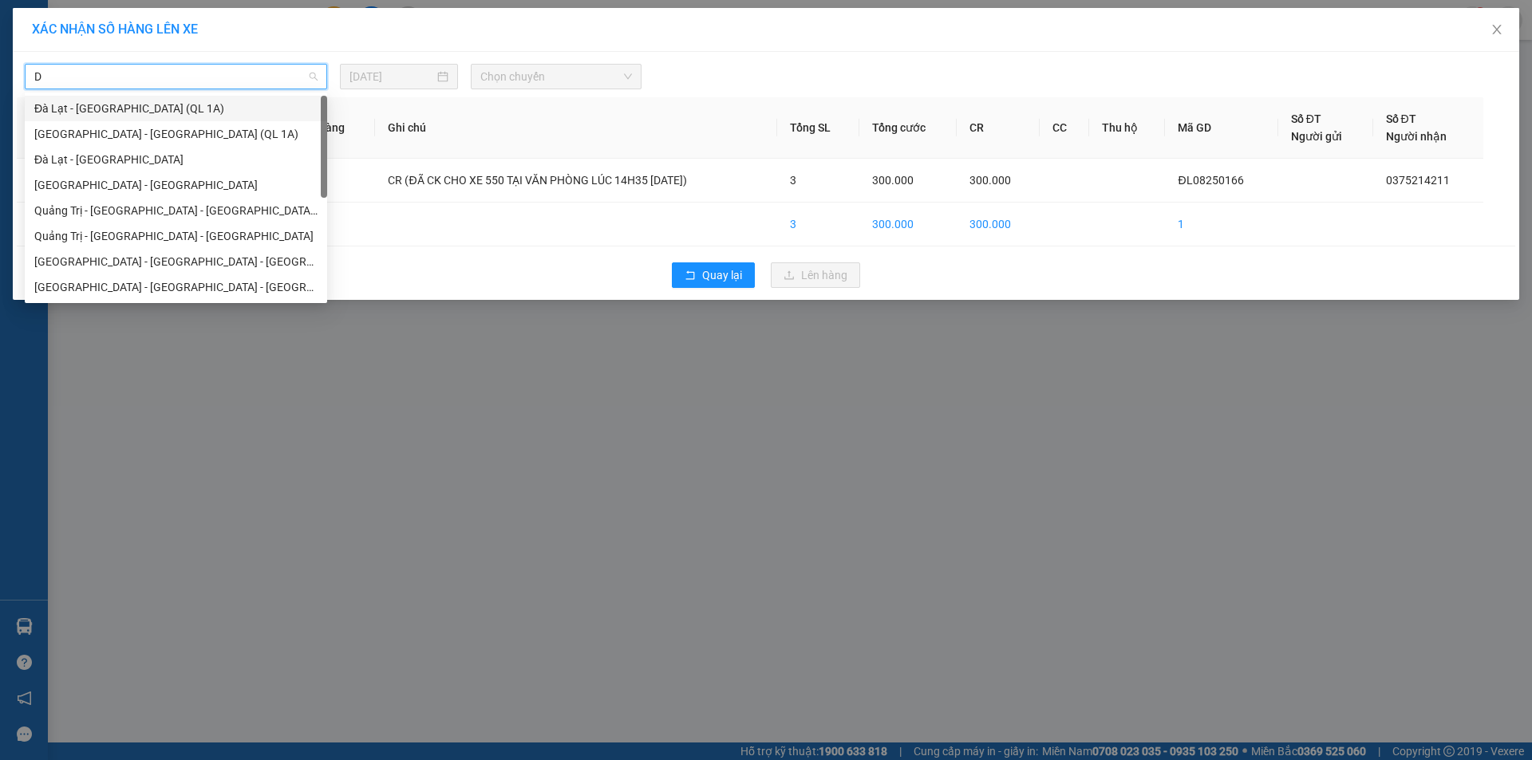
type input "DA"
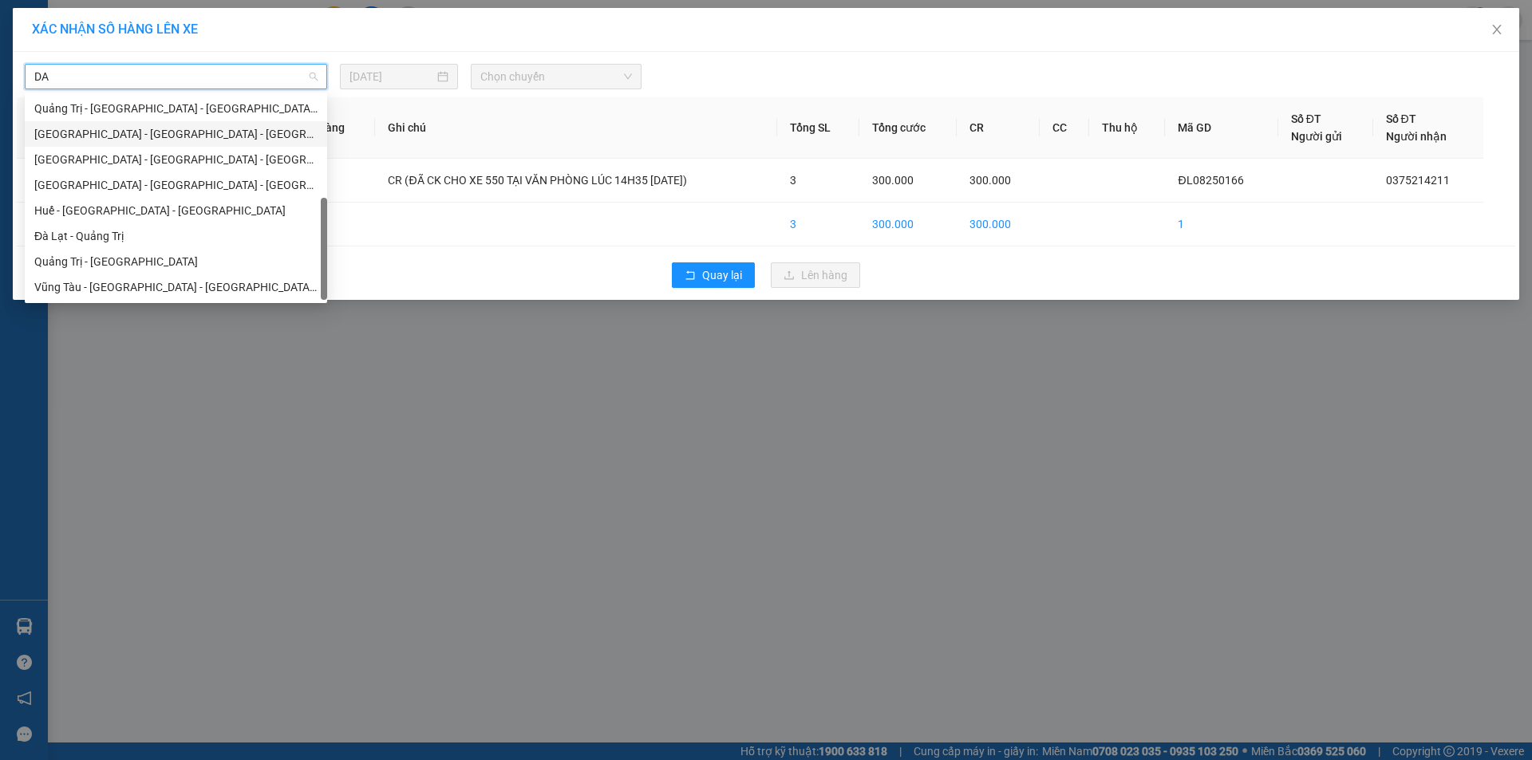
click at [97, 136] on div "[GEOGRAPHIC_DATA] - [GEOGRAPHIC_DATA] - [GEOGRAPHIC_DATA]" at bounding box center [175, 134] width 283 height 18
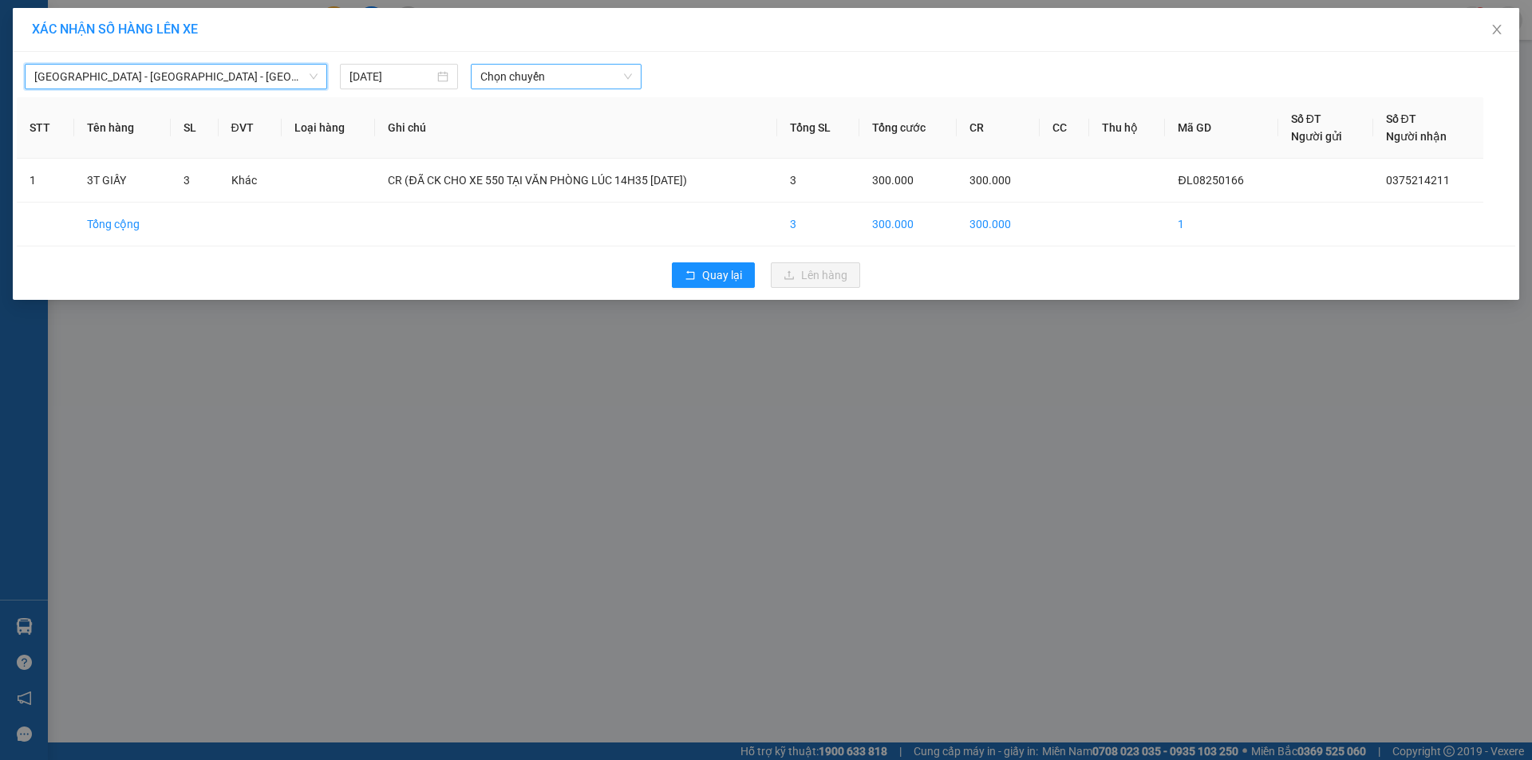
click at [533, 82] on span "Chọn chuyến" at bounding box center [556, 77] width 152 height 24
drag, startPoint x: 561, startPoint y: 132, endPoint x: 578, endPoint y: 159, distance: 31.6
click at [561, 133] on div "17:10 - 74F-005.50" at bounding box center [542, 134] width 124 height 18
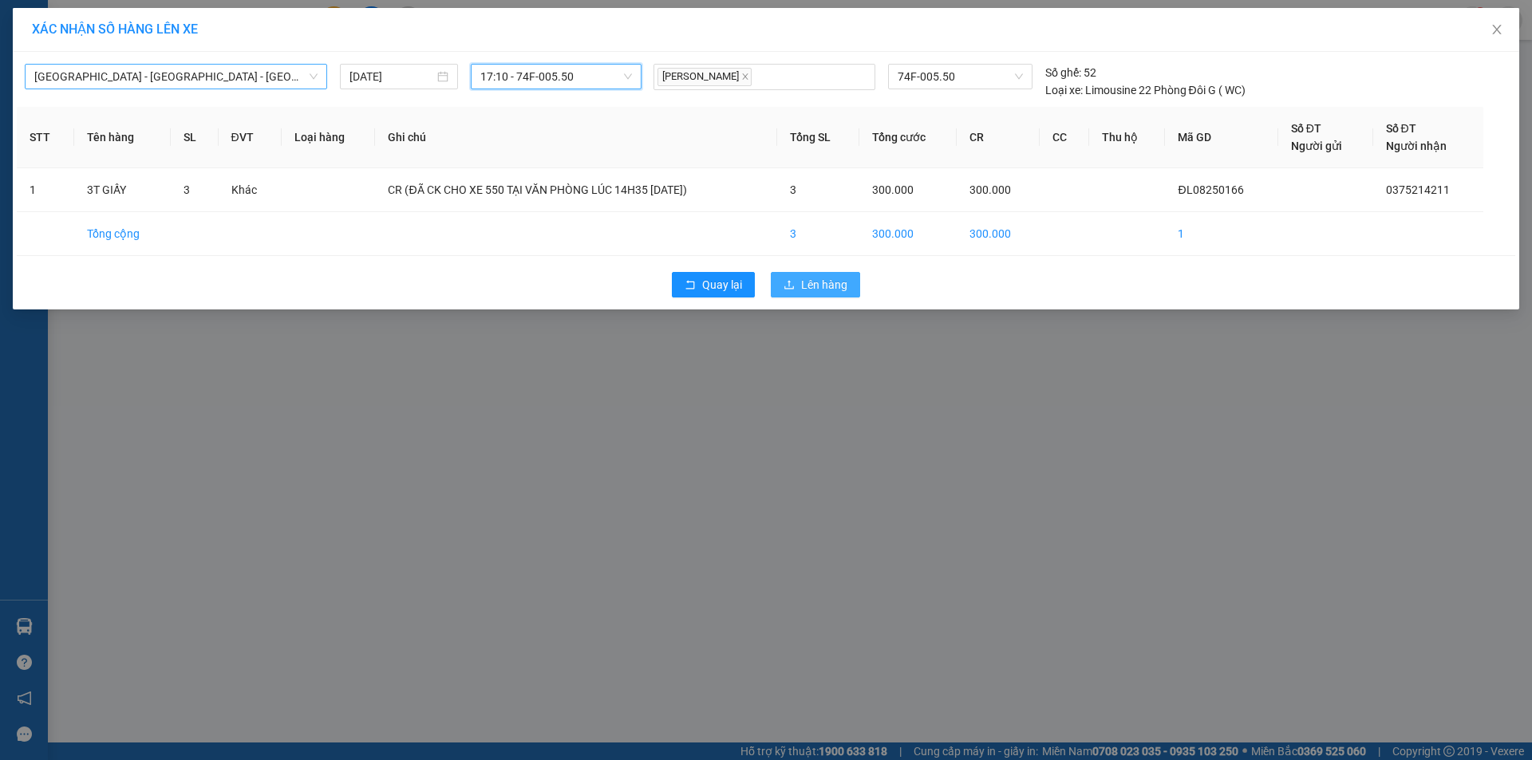
drag, startPoint x: 838, startPoint y: 286, endPoint x: 846, endPoint y: 285, distance: 8.1
click at [837, 285] on span "Lên hàng" at bounding box center [824, 285] width 46 height 18
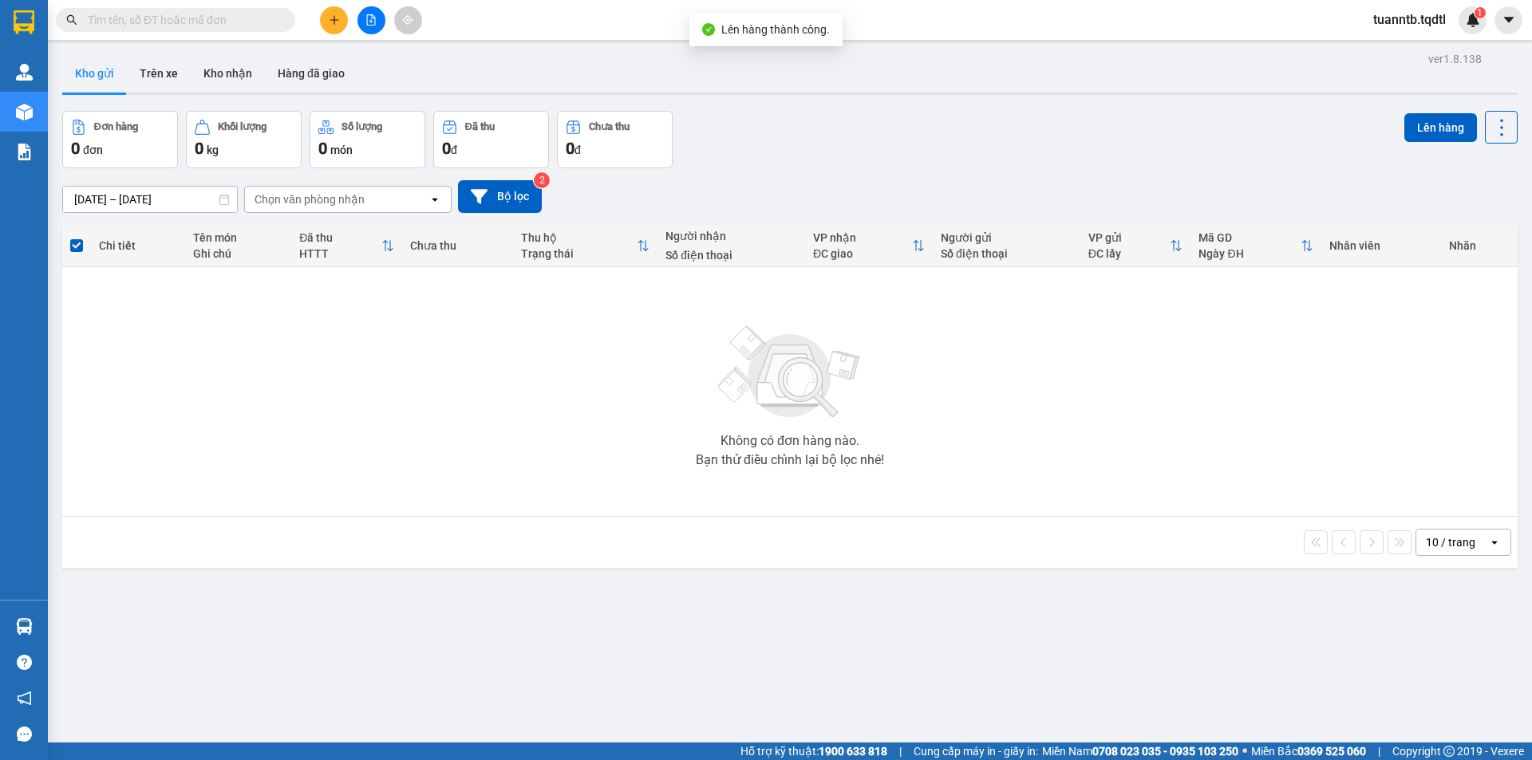
click at [365, 13] on button at bounding box center [371, 20] width 28 height 28
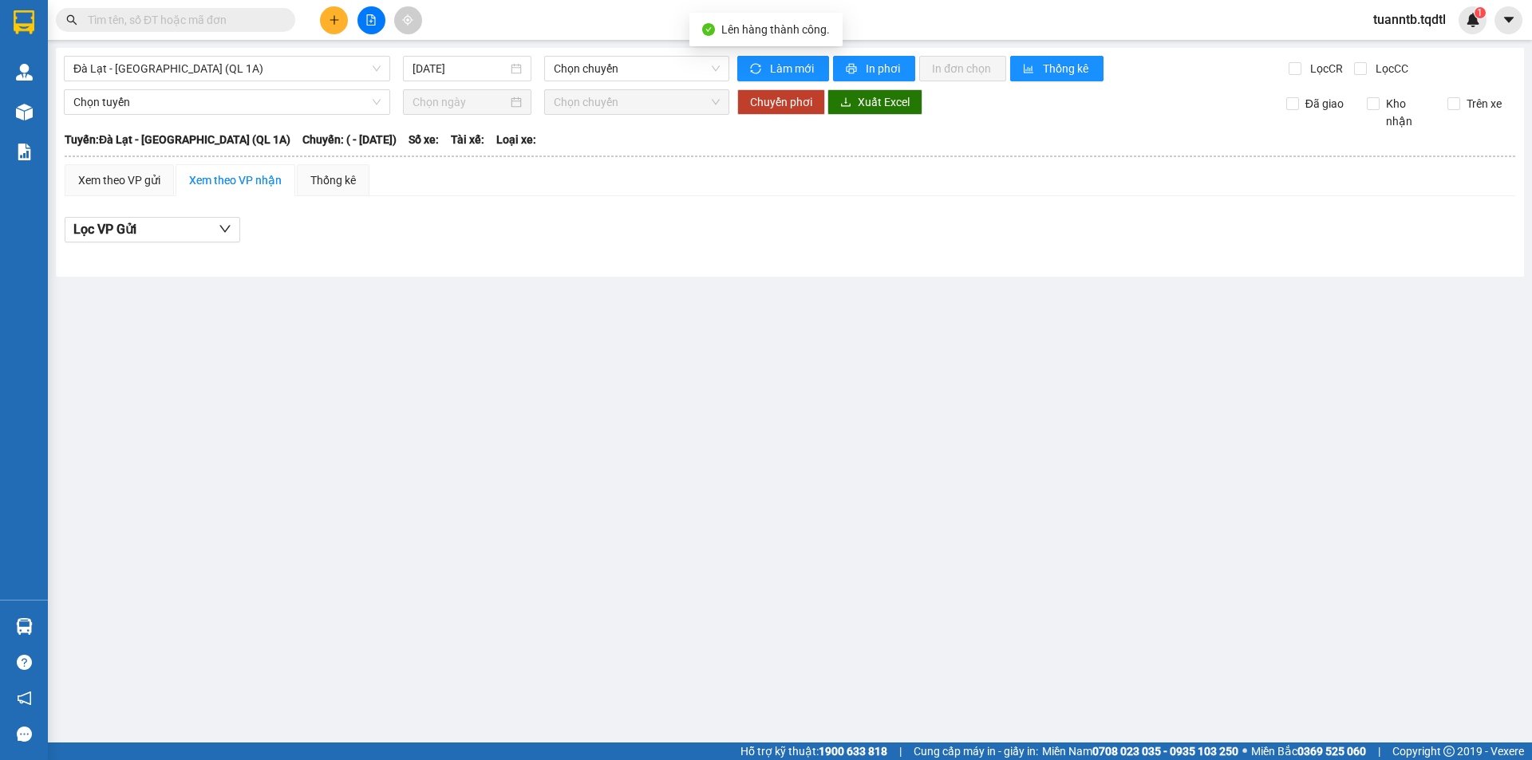
click at [278, 65] on span "Đà Lạt - [GEOGRAPHIC_DATA] (QL 1A)" at bounding box center [226, 69] width 307 height 24
type input "DA"
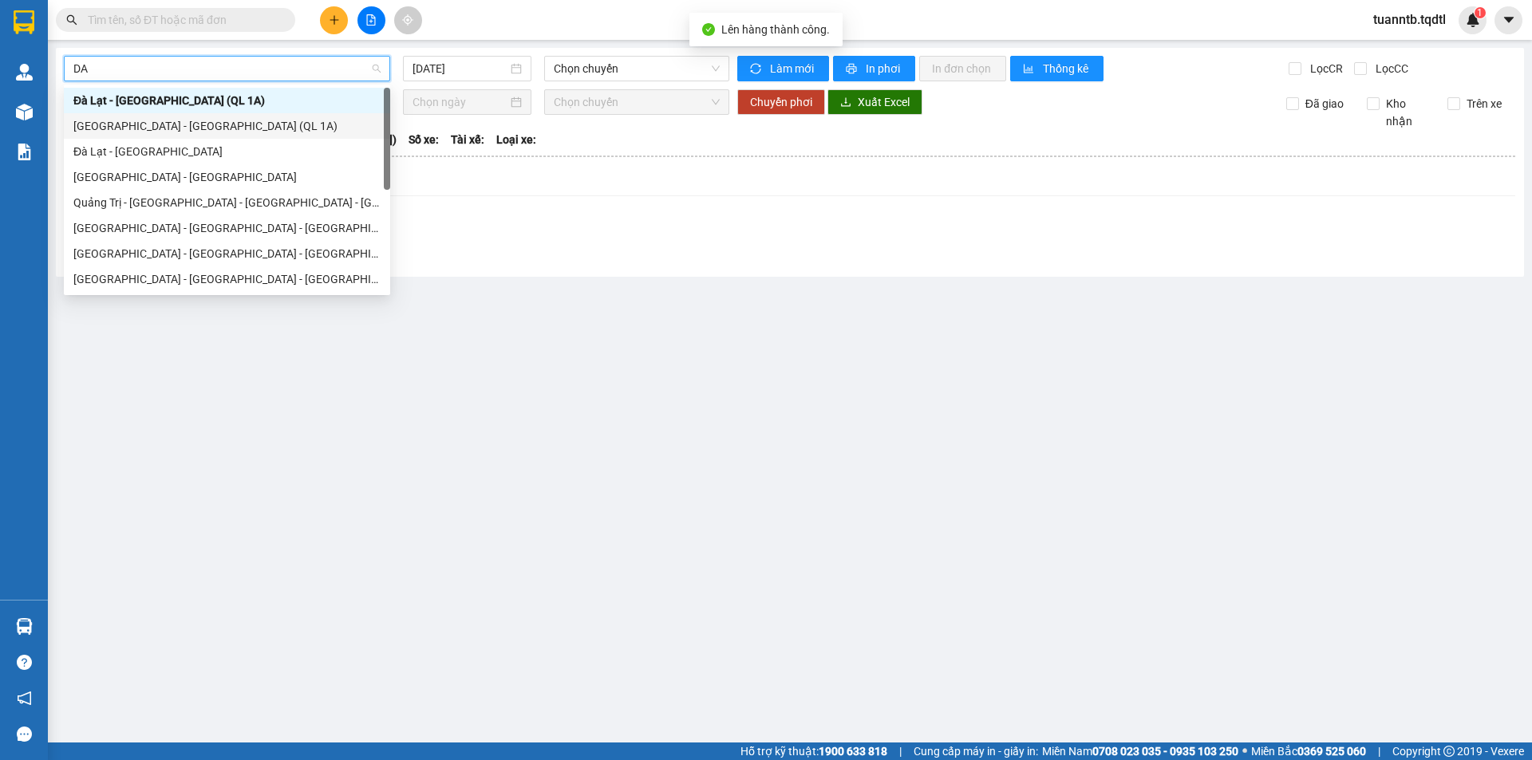
scroll to position [102, 0]
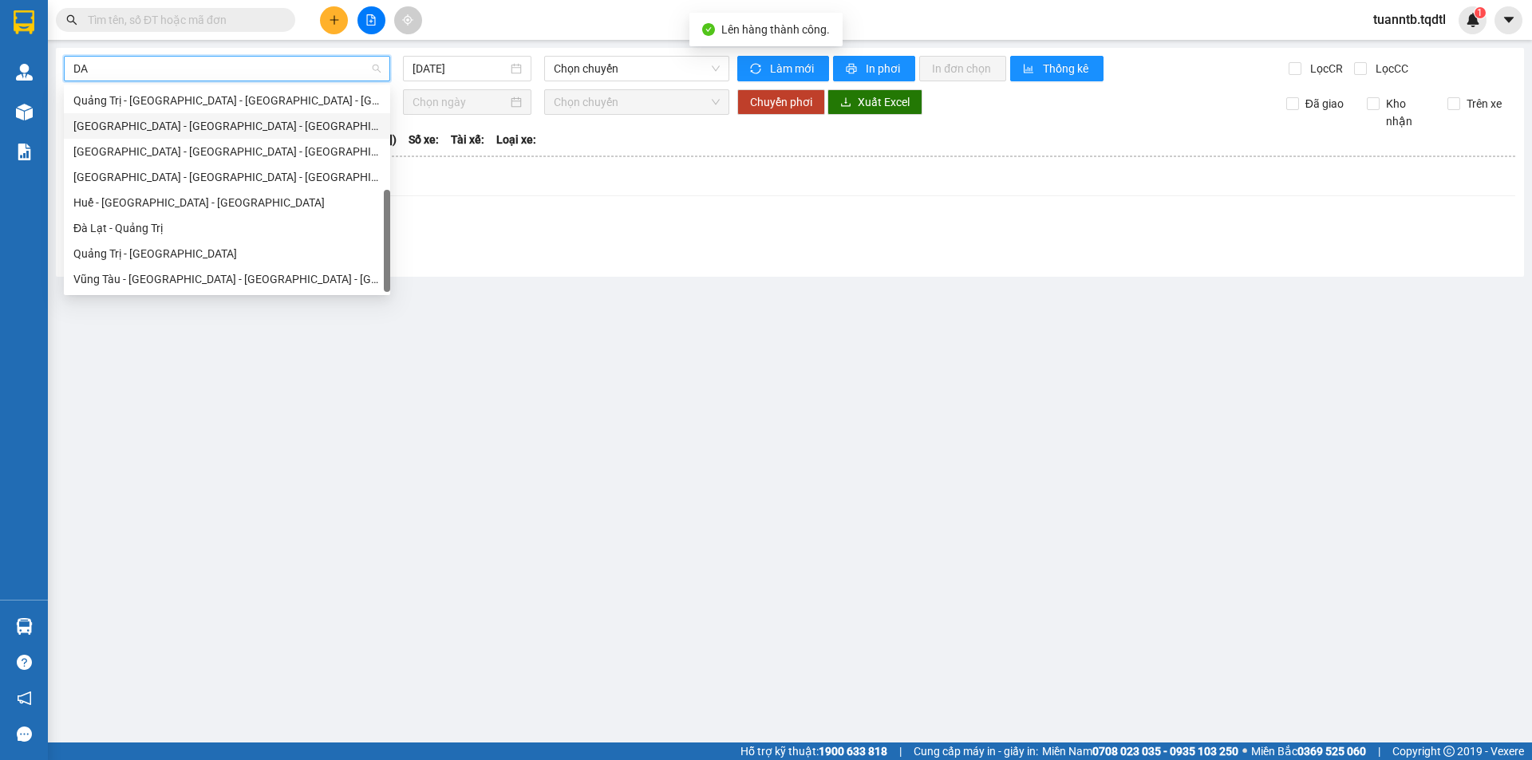
click at [197, 130] on div "[GEOGRAPHIC_DATA] - [GEOGRAPHIC_DATA] - [GEOGRAPHIC_DATA]" at bounding box center [226, 126] width 307 height 18
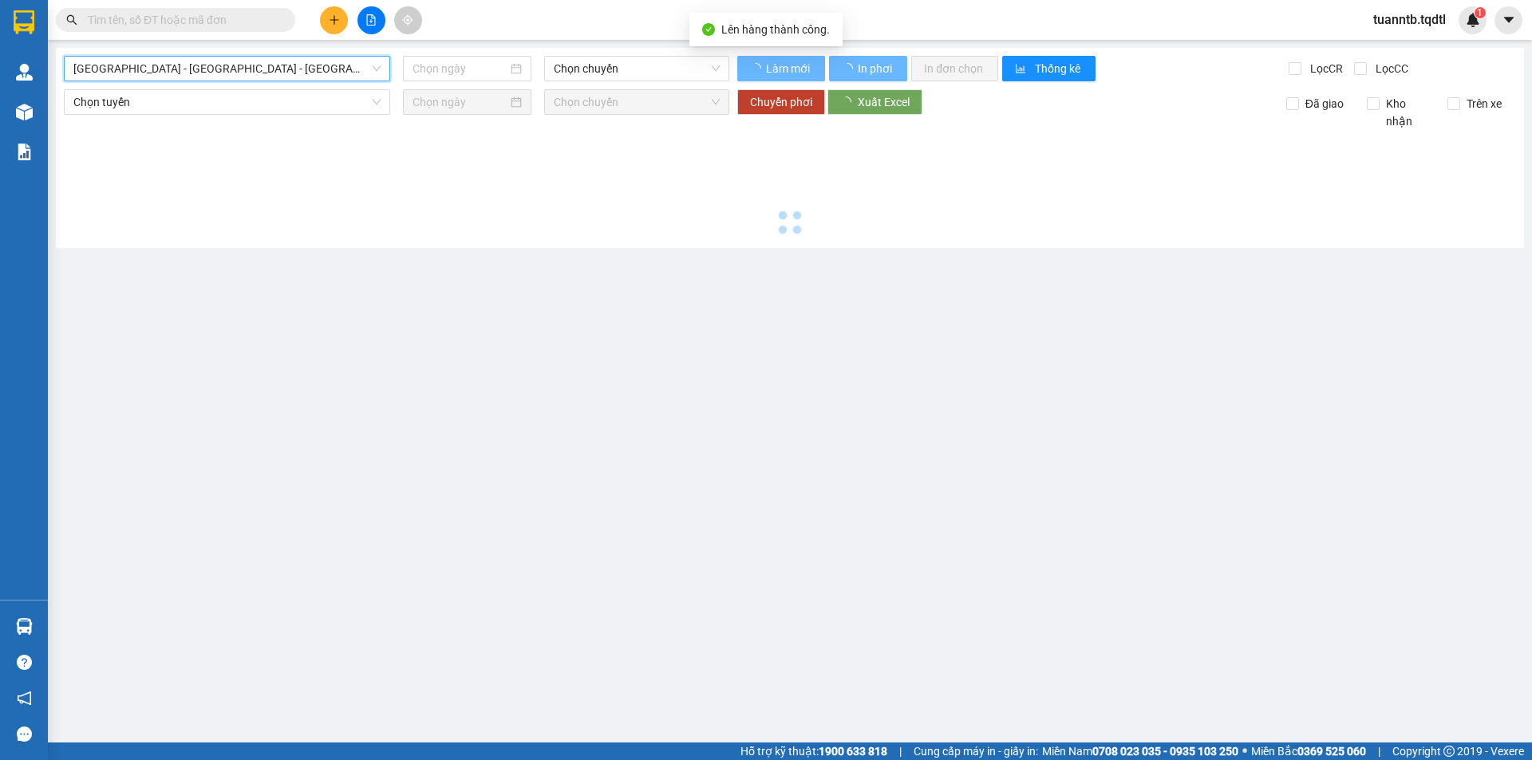
type input "[DATE]"
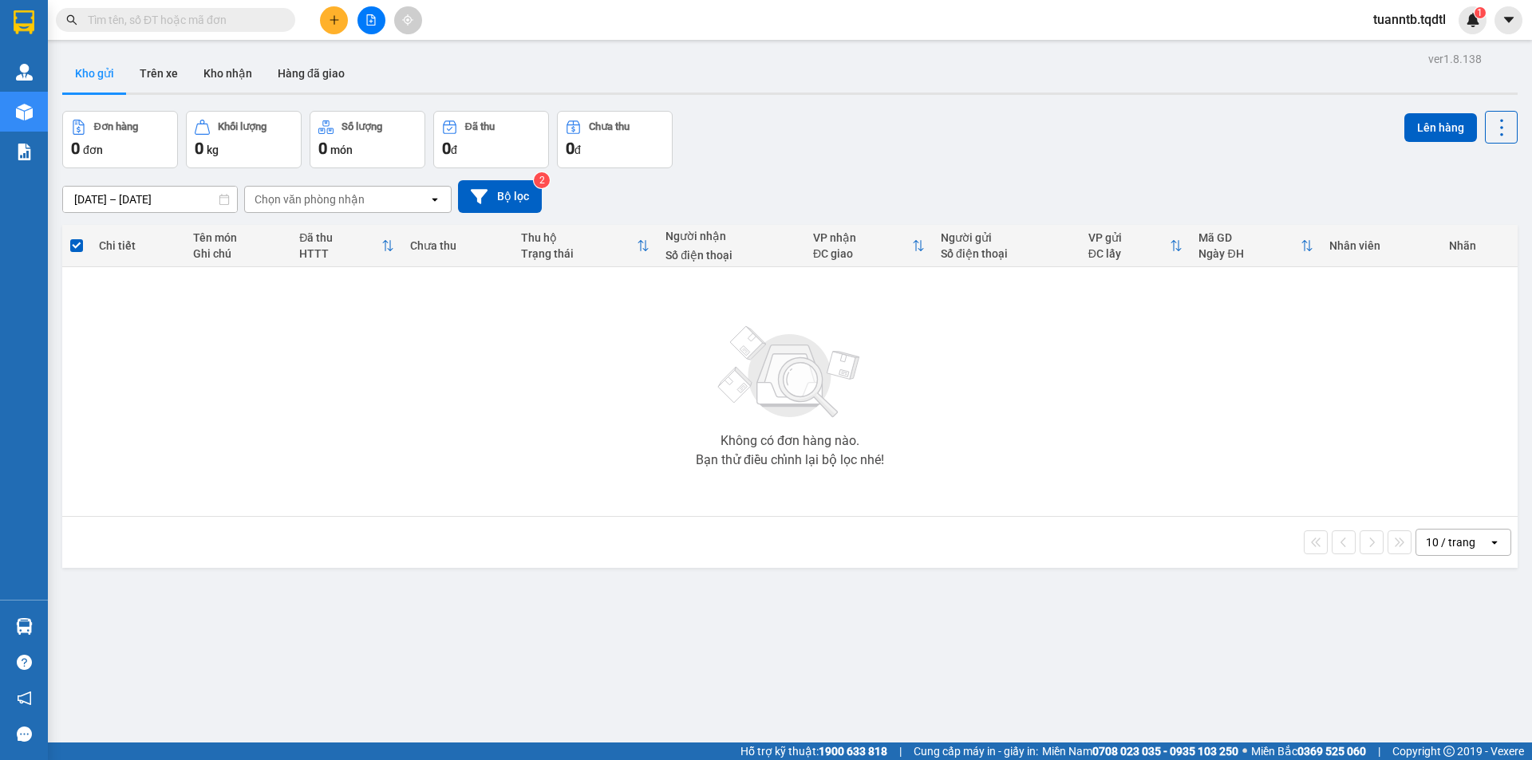
click at [335, 26] on button at bounding box center [334, 20] width 28 height 28
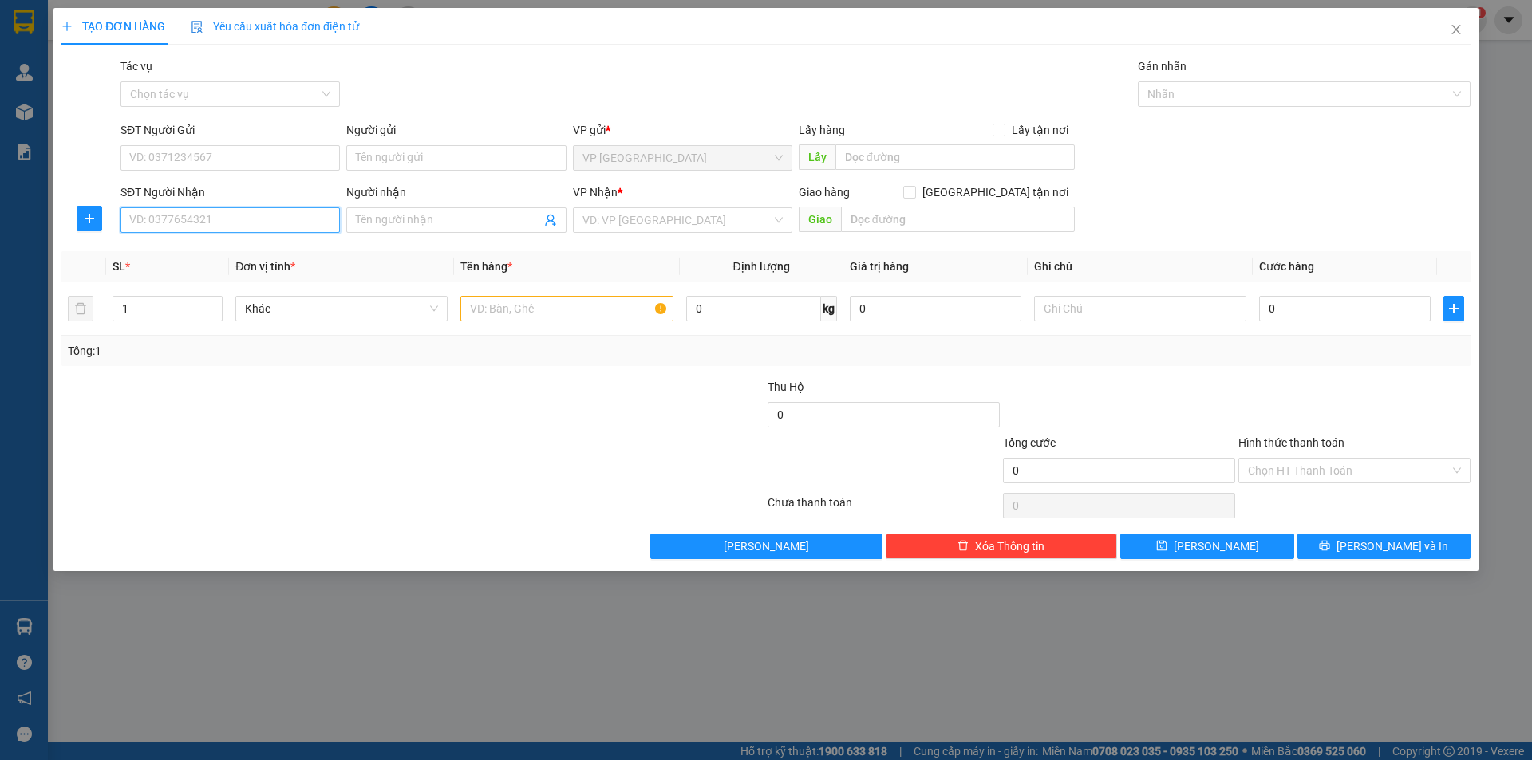
drag, startPoint x: 274, startPoint y: 231, endPoint x: 265, endPoint y: 212, distance: 21.1
click at [274, 227] on input "SĐT Người Nhận" at bounding box center [229, 220] width 219 height 26
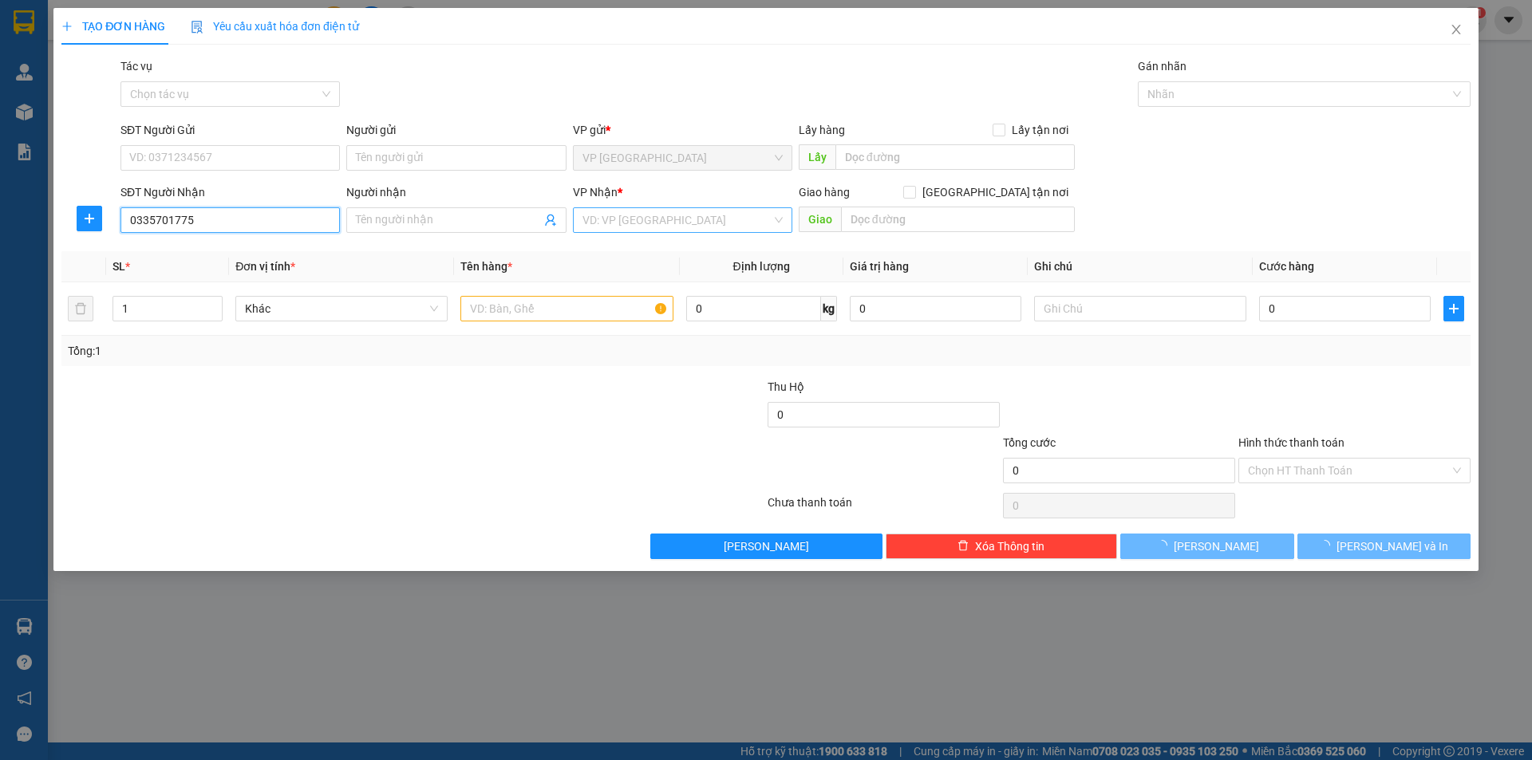
type input "0335701775"
drag, startPoint x: 625, startPoint y: 219, endPoint x: 616, endPoint y: 235, distance: 18.2
click at [624, 219] on input "search" at bounding box center [676, 220] width 189 height 24
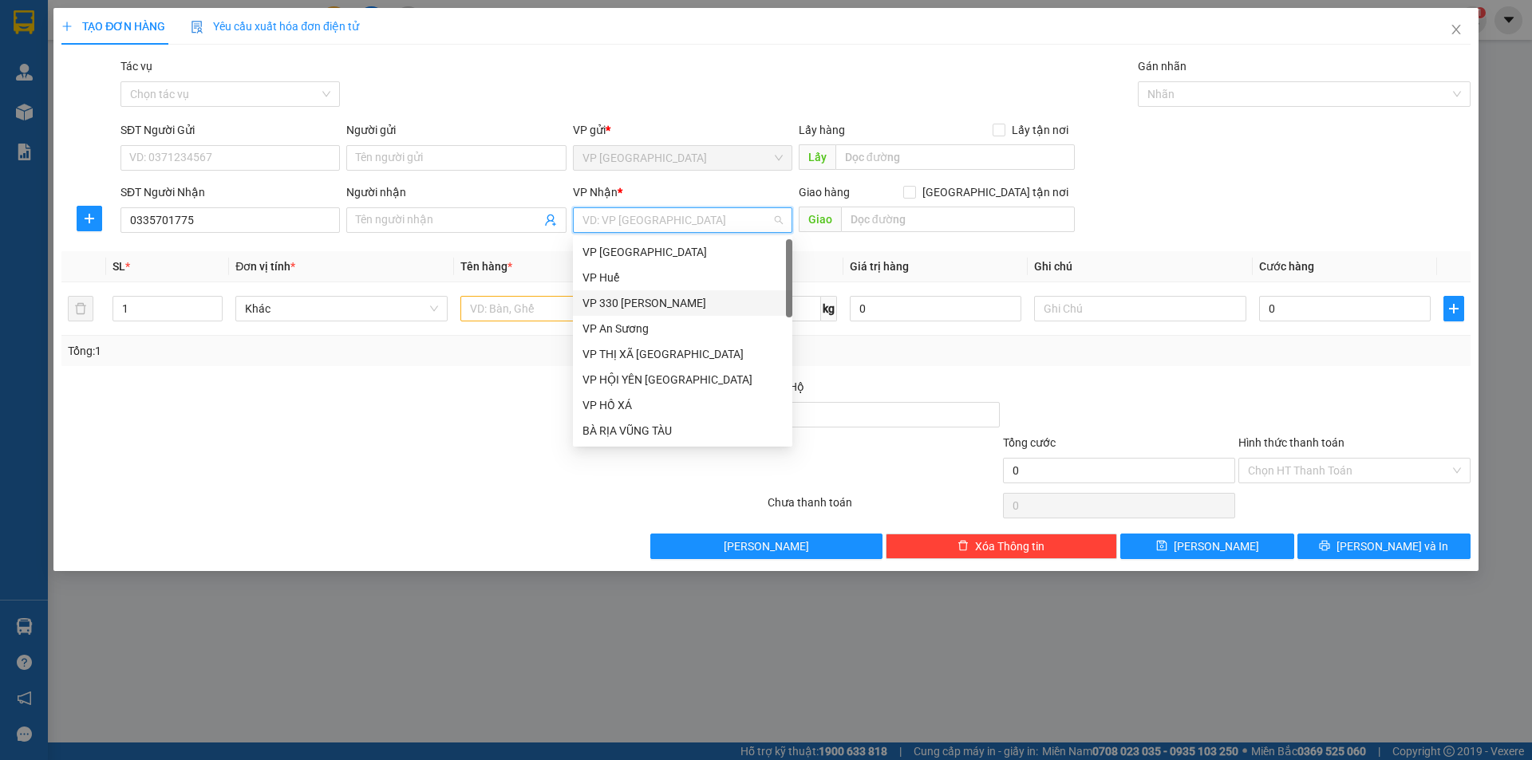
click at [659, 302] on div "VP 330 [PERSON_NAME]" at bounding box center [682, 303] width 200 height 18
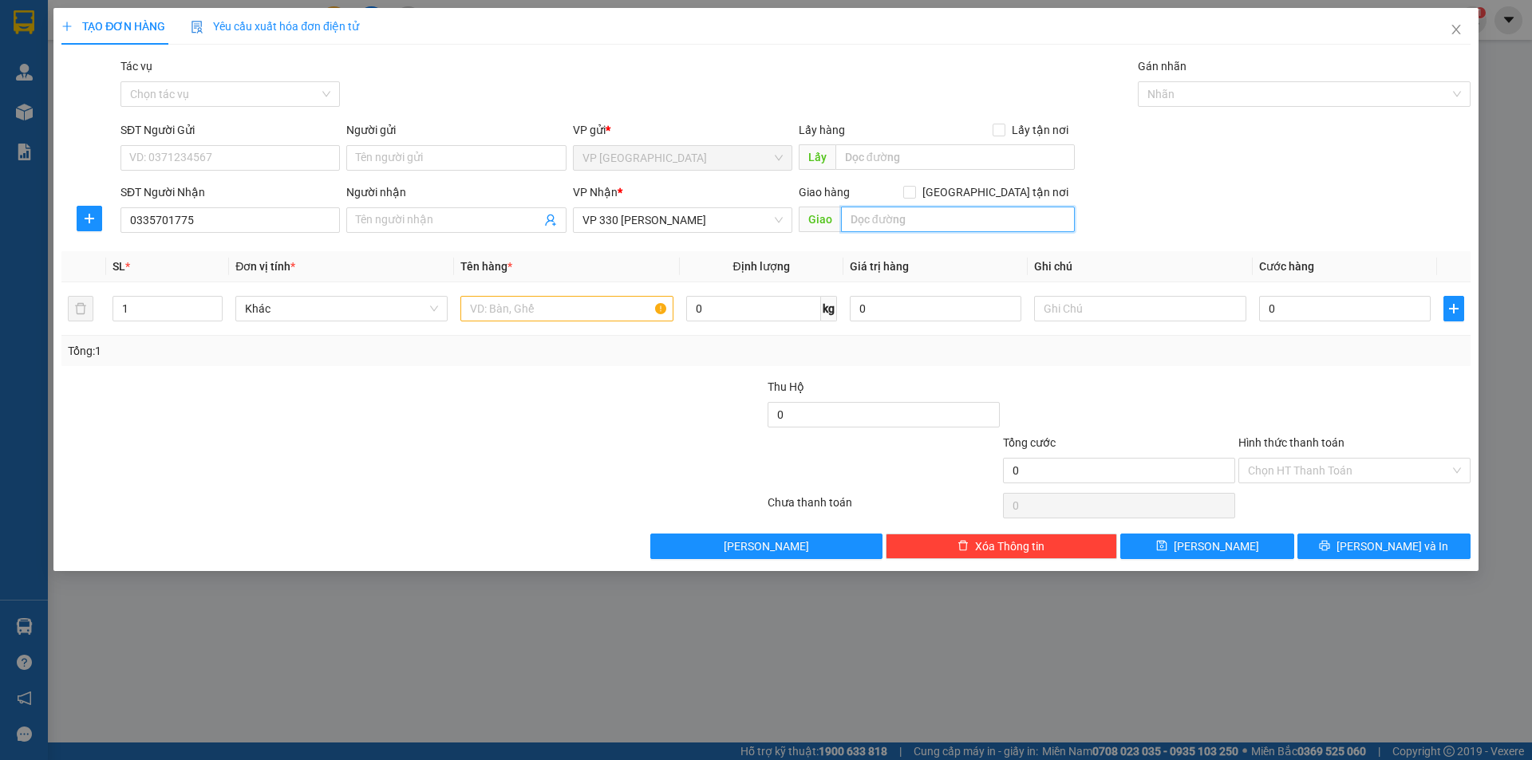
click at [895, 222] on input "text" at bounding box center [958, 220] width 234 height 26
click at [913, 222] on input "CẦU TH ẠCCH T HẢN" at bounding box center [958, 220] width 234 height 26
click at [927, 216] on input "CẦU THẠCH T HẢN" at bounding box center [958, 220] width 234 height 26
type input "CẦU THẠCH THẢN"
type input "2"
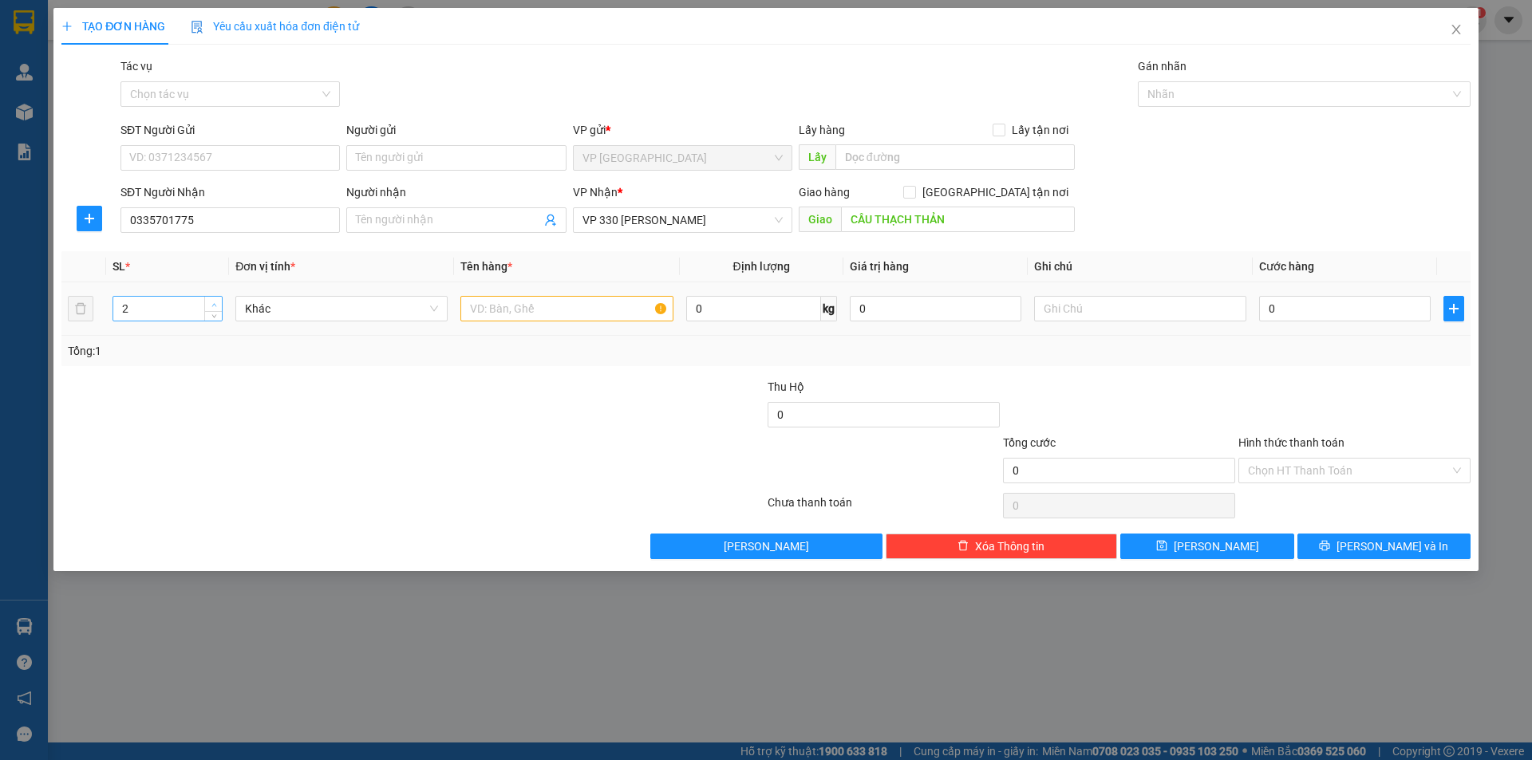
click at [211, 300] on span "up" at bounding box center [214, 305] width 10 height 10
drag, startPoint x: 602, startPoint y: 300, endPoint x: 592, endPoint y: 302, distance: 9.7
click at [596, 302] on input "text" at bounding box center [566, 309] width 212 height 26
type input "2T GIẤY"
click at [1105, 315] on input "text" at bounding box center [1140, 309] width 212 height 26
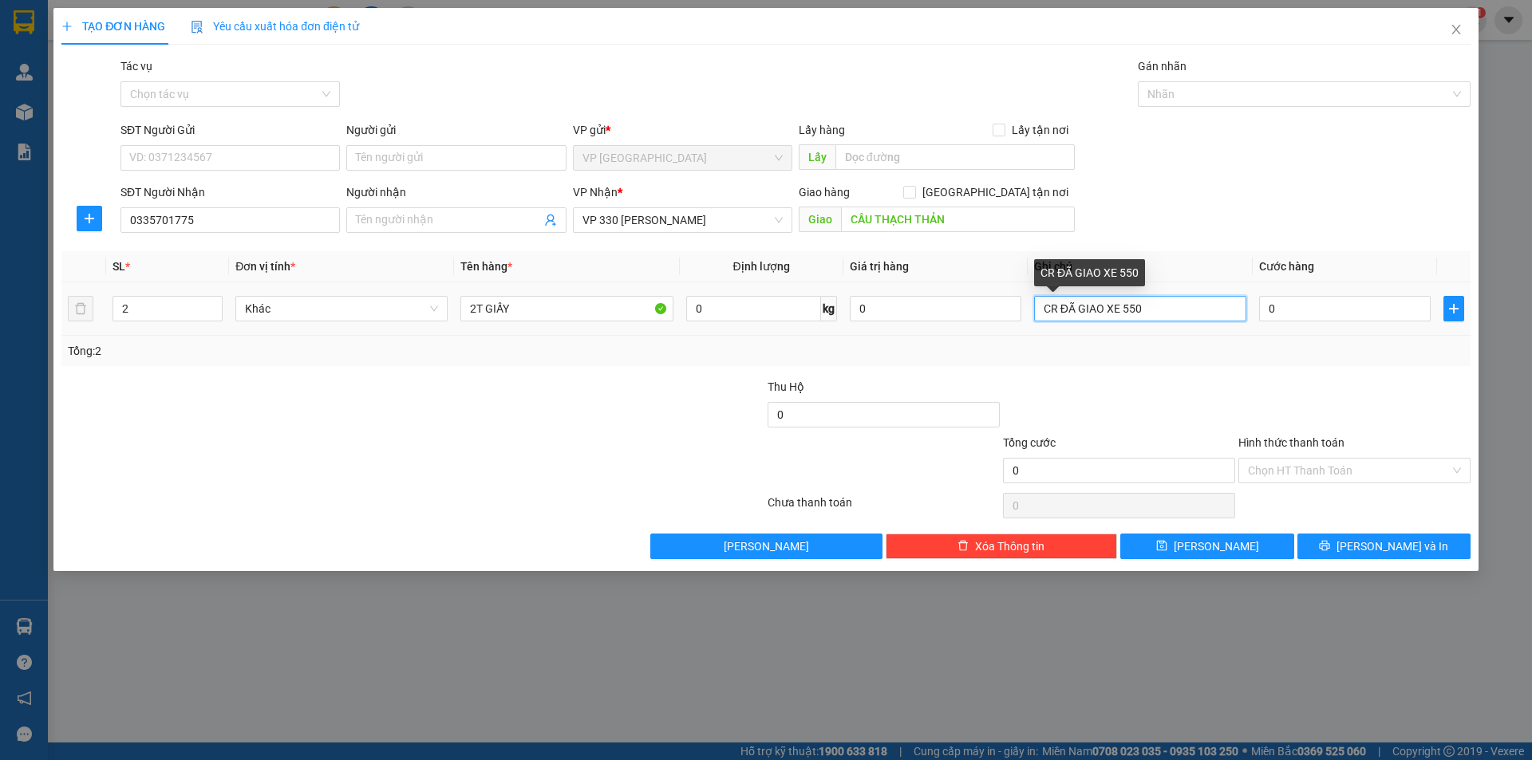
click at [1075, 313] on input "CR ĐÃ GIAO XE 550" at bounding box center [1140, 309] width 212 height 26
click at [1106, 308] on input "CR ĐÃ BÀN GIAO XE 550" at bounding box center [1140, 309] width 212 height 26
click at [1061, 306] on input "CR ĐÃ BÀN GIAO XE 550" at bounding box center [1140, 309] width 212 height 26
drag, startPoint x: 1221, startPoint y: 314, endPoint x: 1240, endPoint y: 314, distance: 19.2
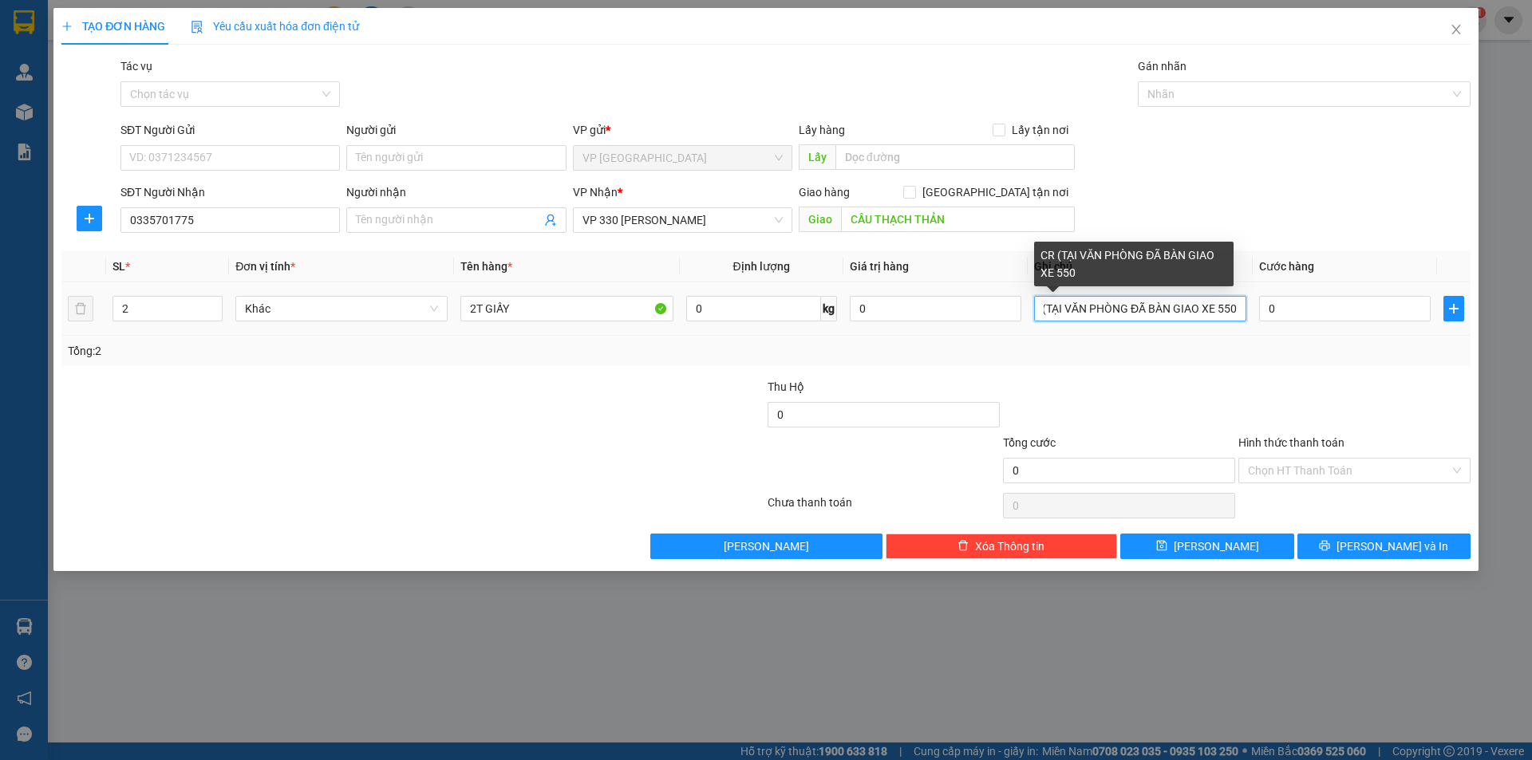
click at [1241, 314] on input "CR (TẠI VĂN PHÒNG ĐÃ BÀN GIAO XE 550" at bounding box center [1140, 309] width 212 height 26
click at [1239, 314] on input "CR (TẠI VĂN PHÒNG ĐÃ BÀN GIAO XE 550" at bounding box center [1140, 309] width 212 height 26
click at [1167, 308] on input "CR (TẠI VĂN PHÒNG ĐÃ BÀN GIAO XE 550 LÚC 16H555 NGÀY 14/8)" at bounding box center [1140, 309] width 212 height 26
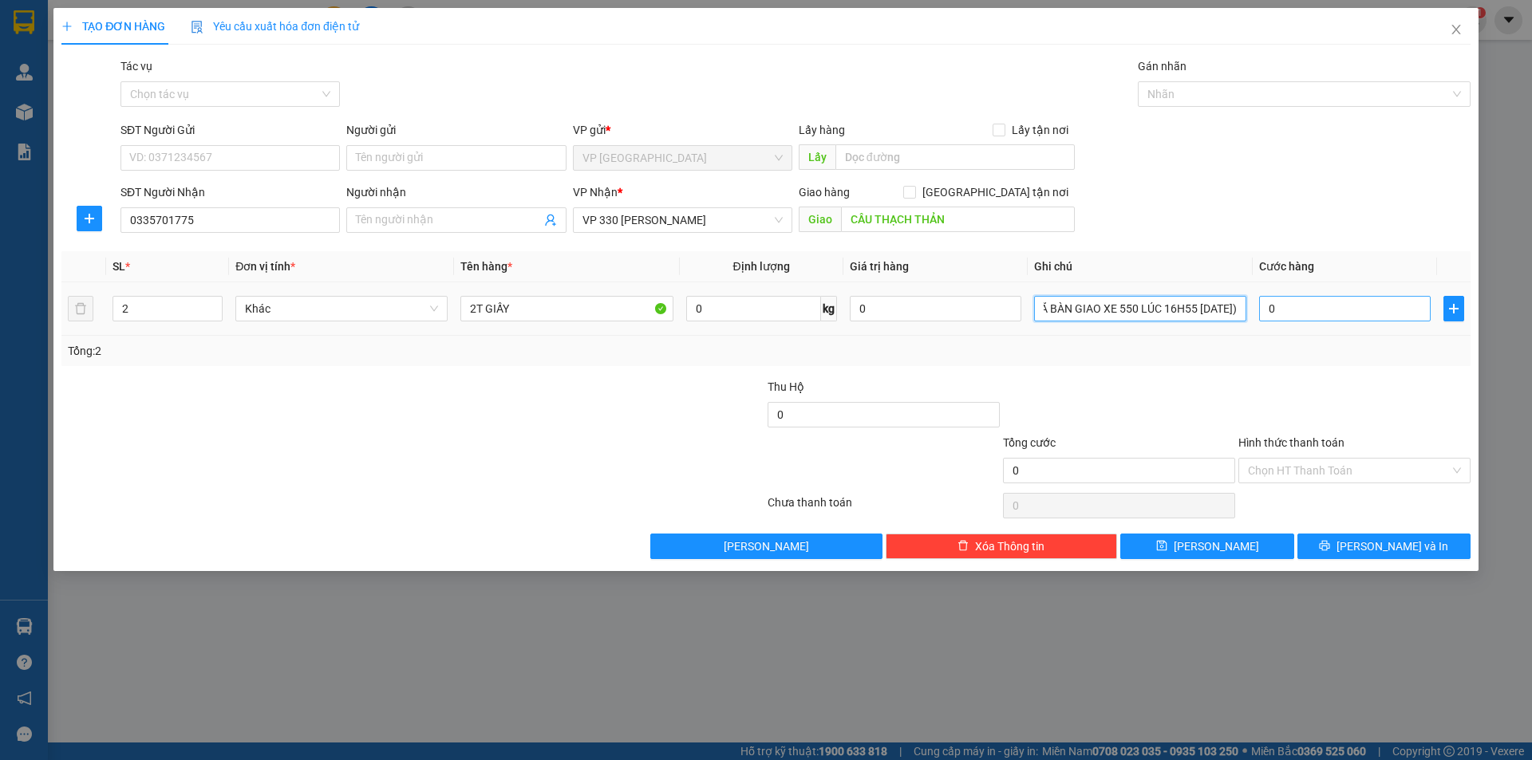
type input "CR (TẠI VĂN PHÒNG ĐÃ BÀN GIAO XE 550 LÚC 16H55 [DATE])"
click at [1280, 311] on input "0" at bounding box center [1345, 309] width 172 height 26
type input "2"
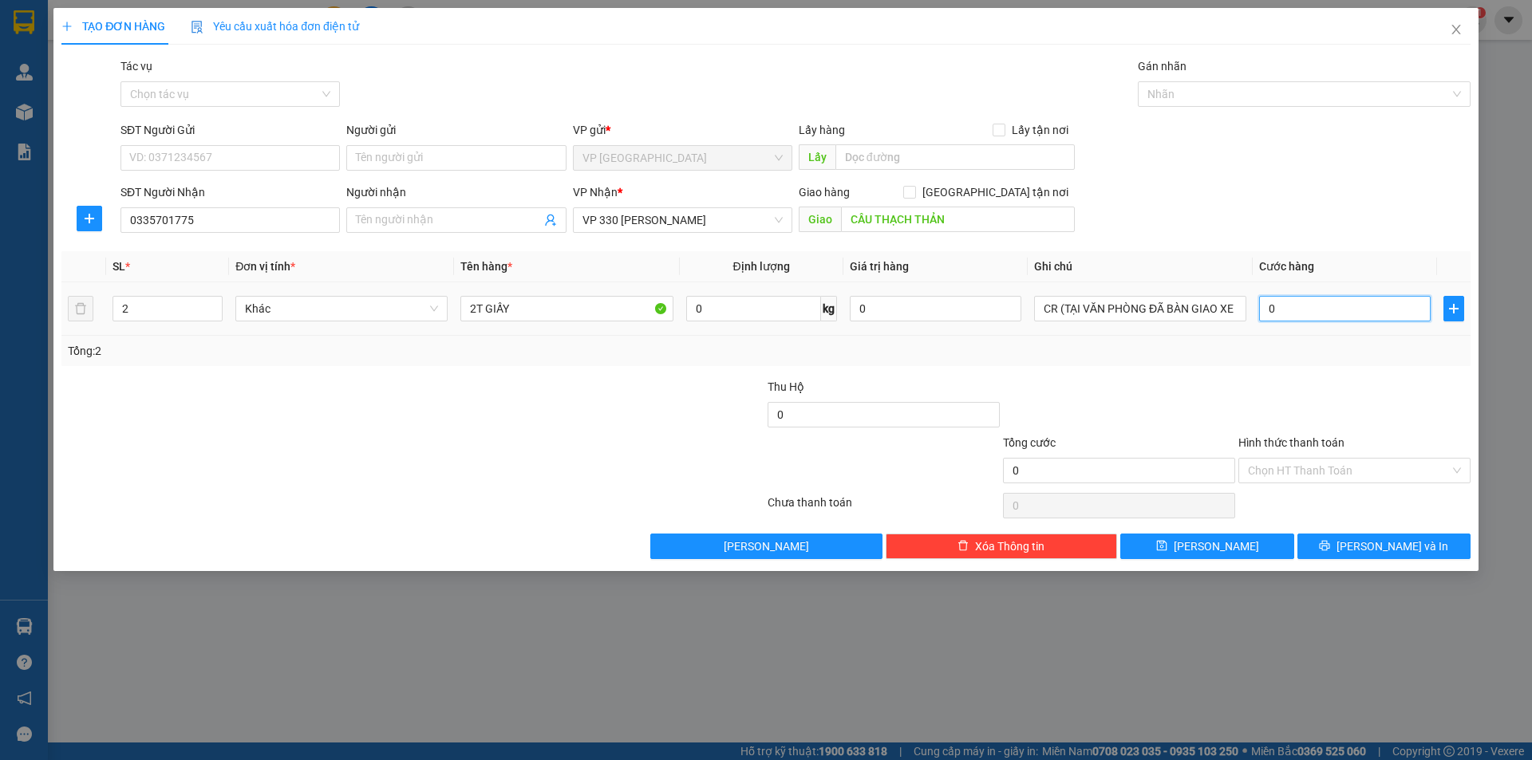
type input "2"
type input "25"
type input "250"
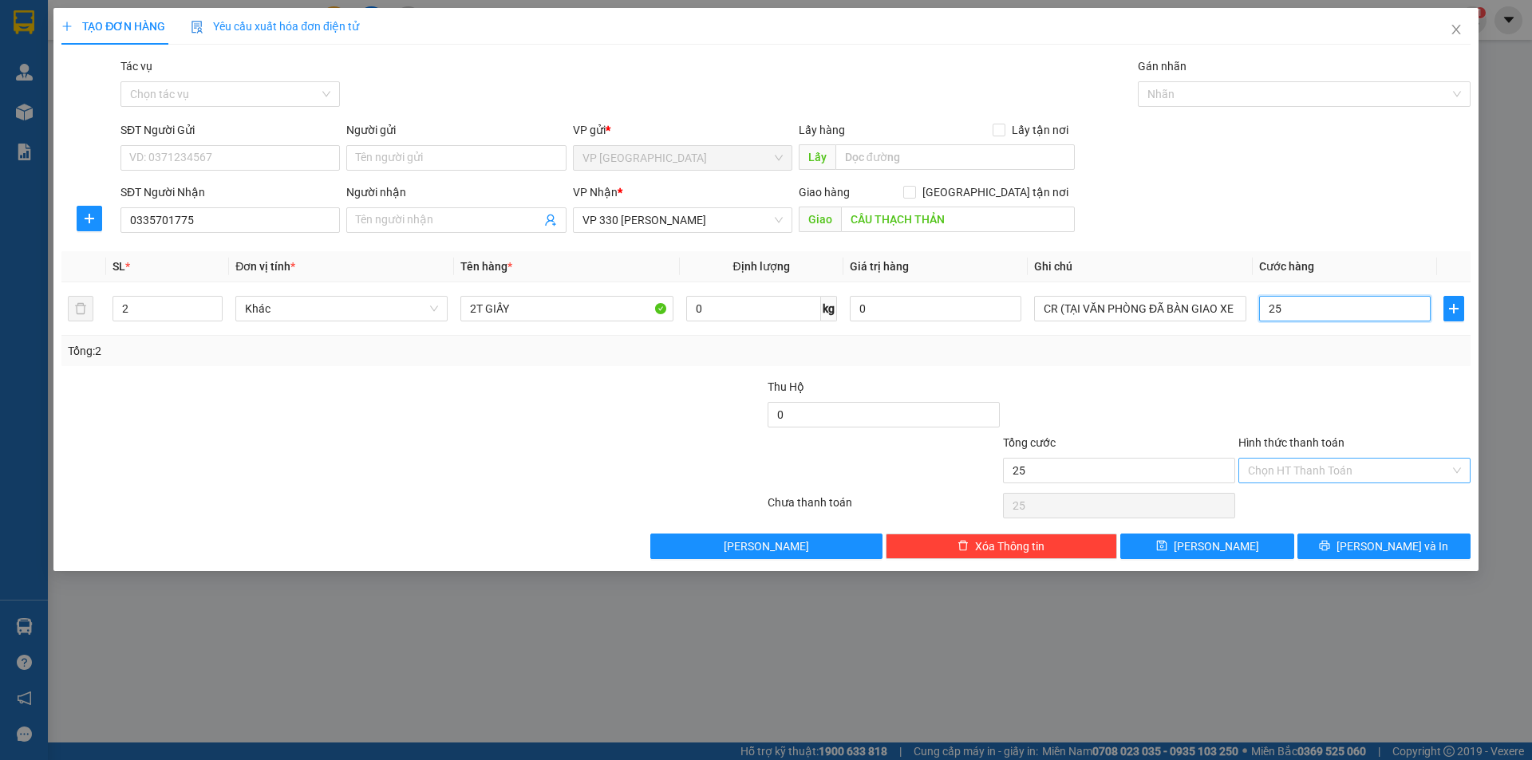
type input "250"
type input "2.500"
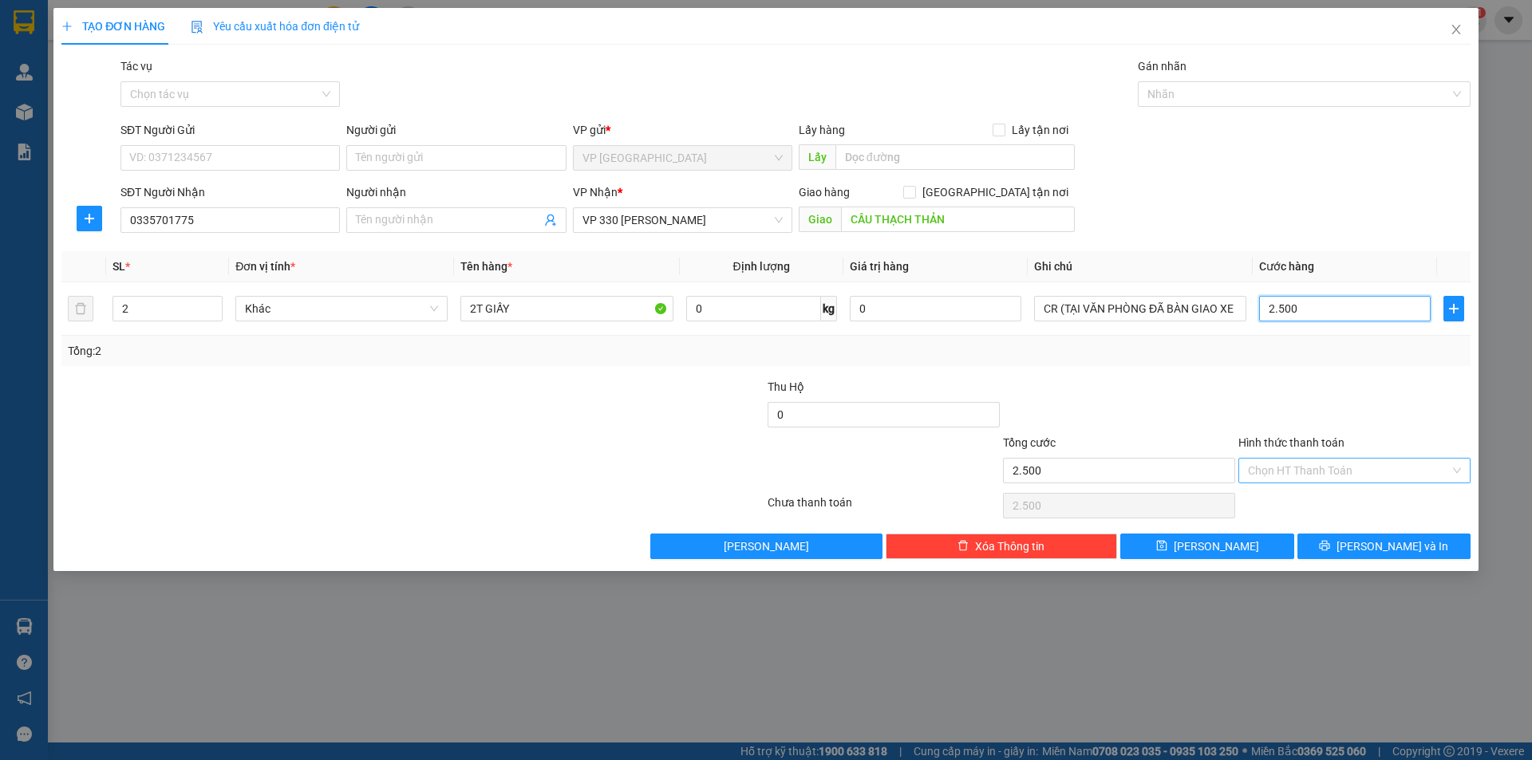
type input "25.000"
type input "250.000"
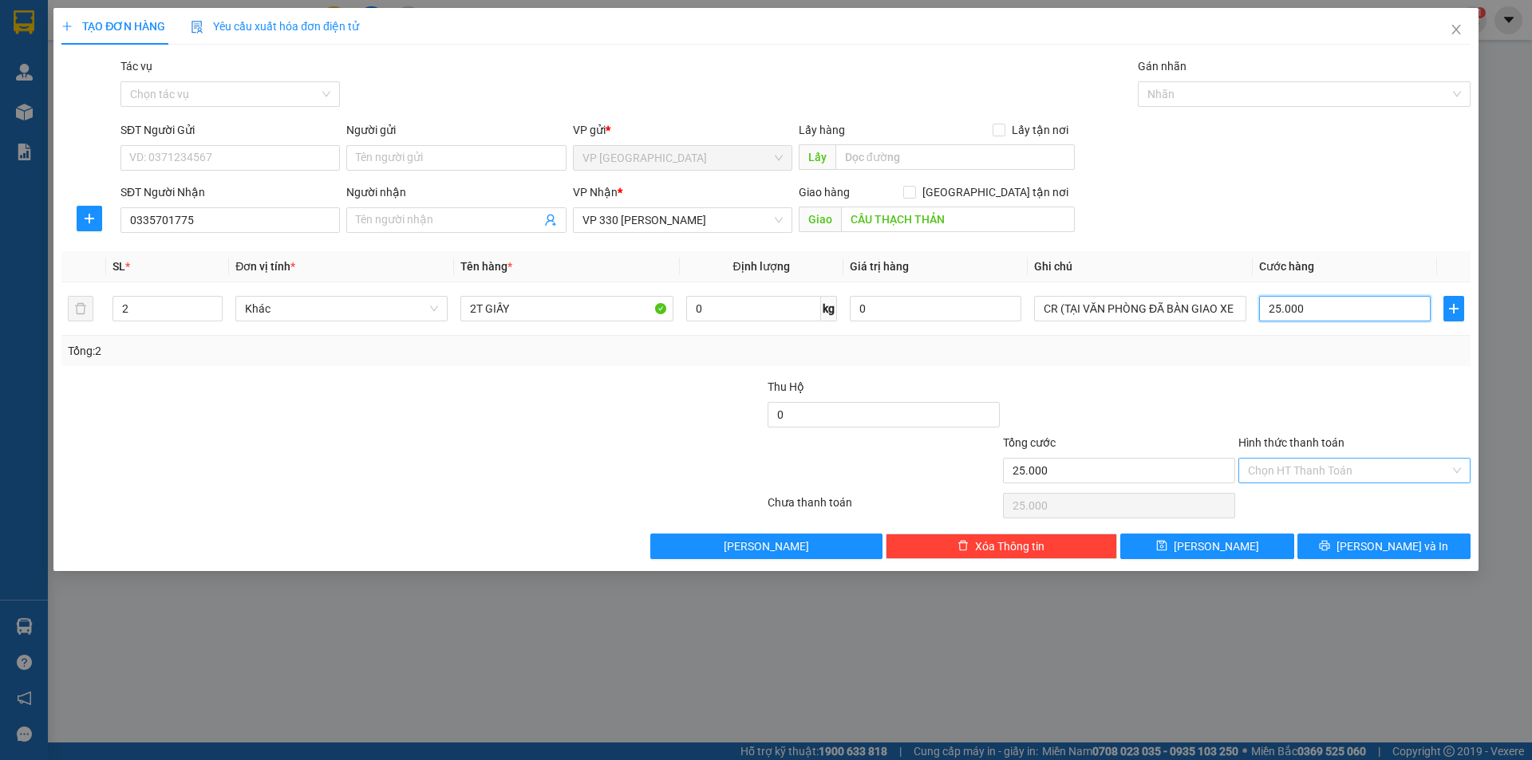
type input "250.000"
click at [1268, 473] on input "Hình thức thanh toán" at bounding box center [1349, 471] width 202 height 24
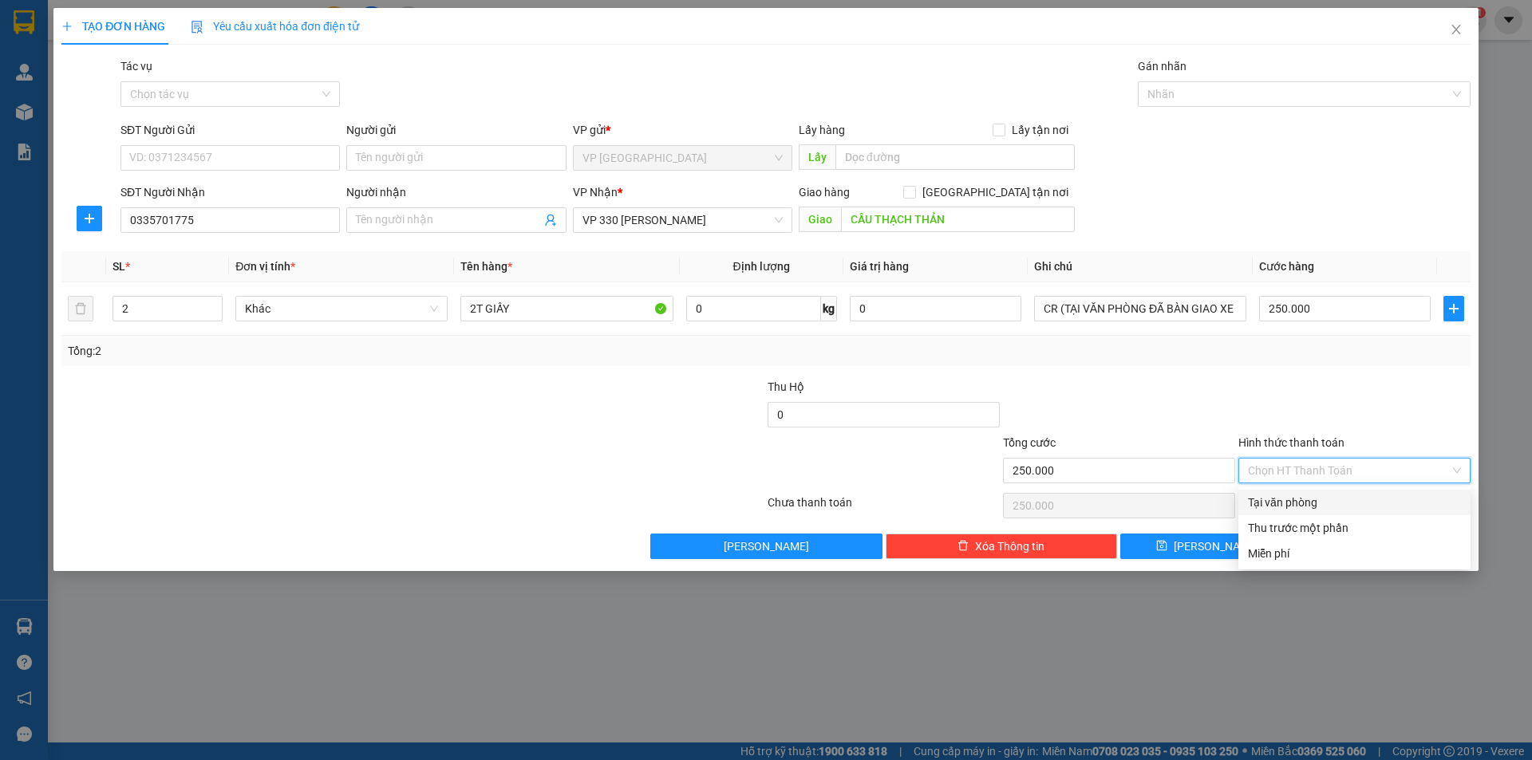
click at [1285, 510] on div "Tại văn phòng" at bounding box center [1354, 503] width 232 height 26
type input "0"
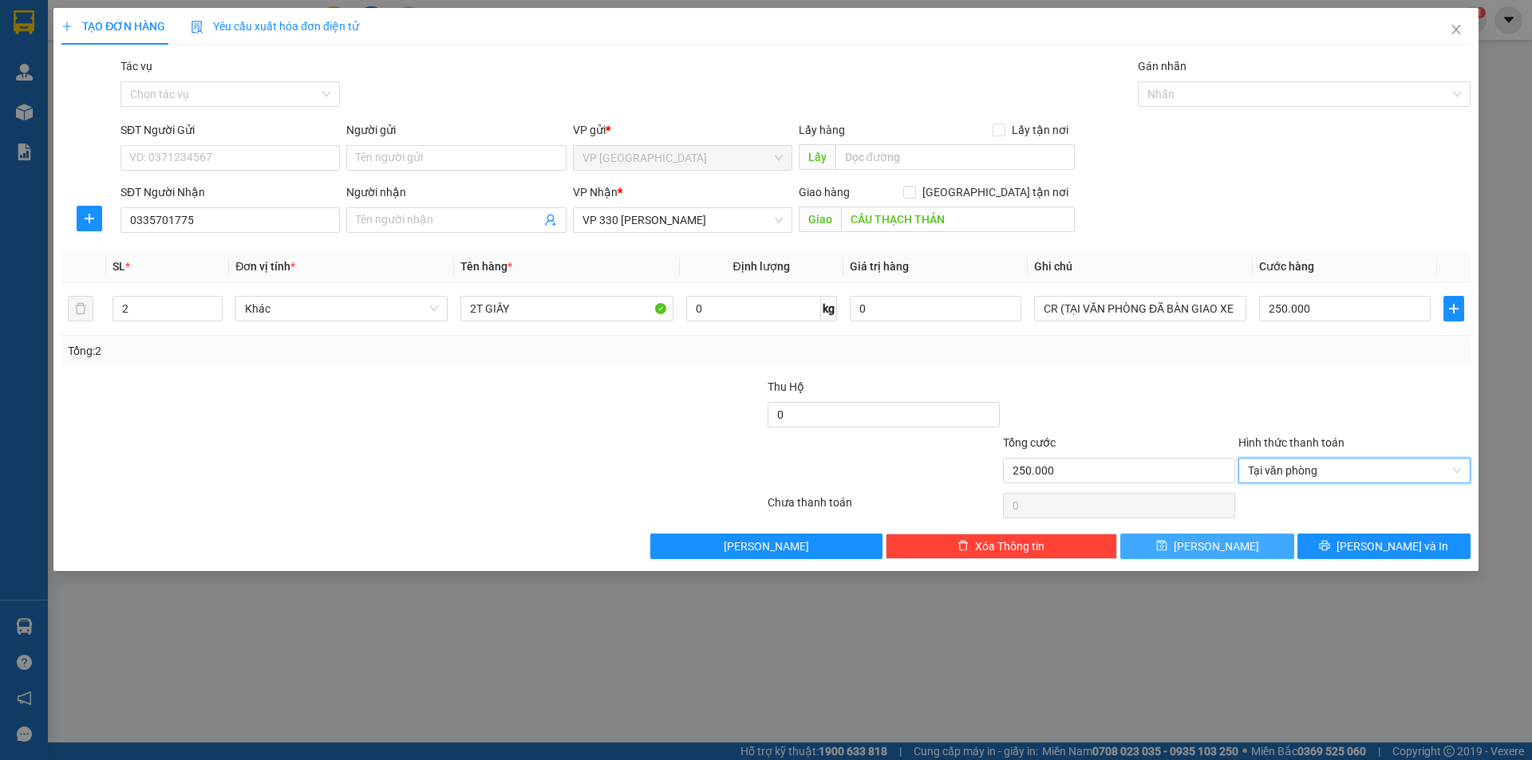
click at [1250, 537] on button "[PERSON_NAME]" at bounding box center [1206, 547] width 173 height 26
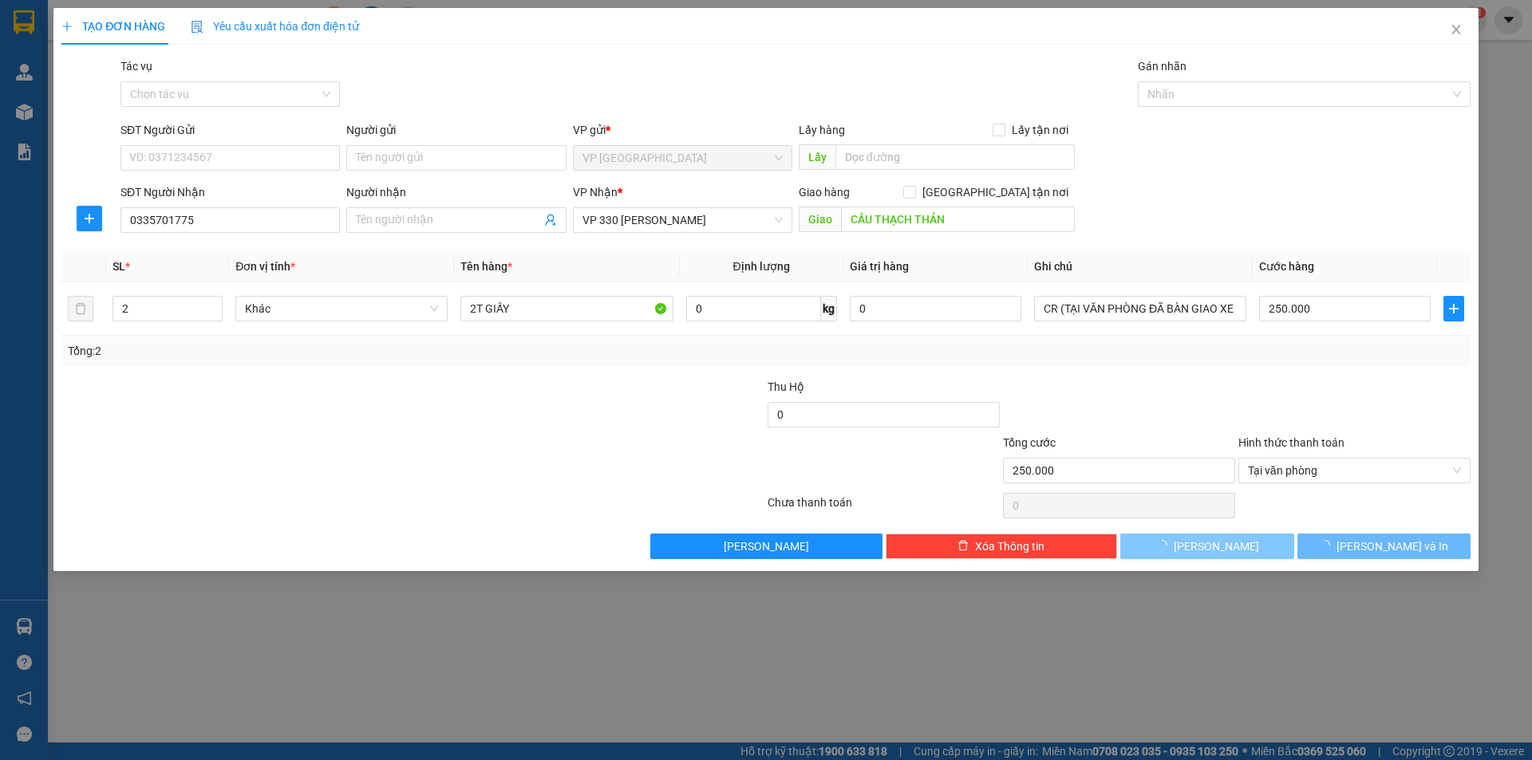
type input "1"
type input "0"
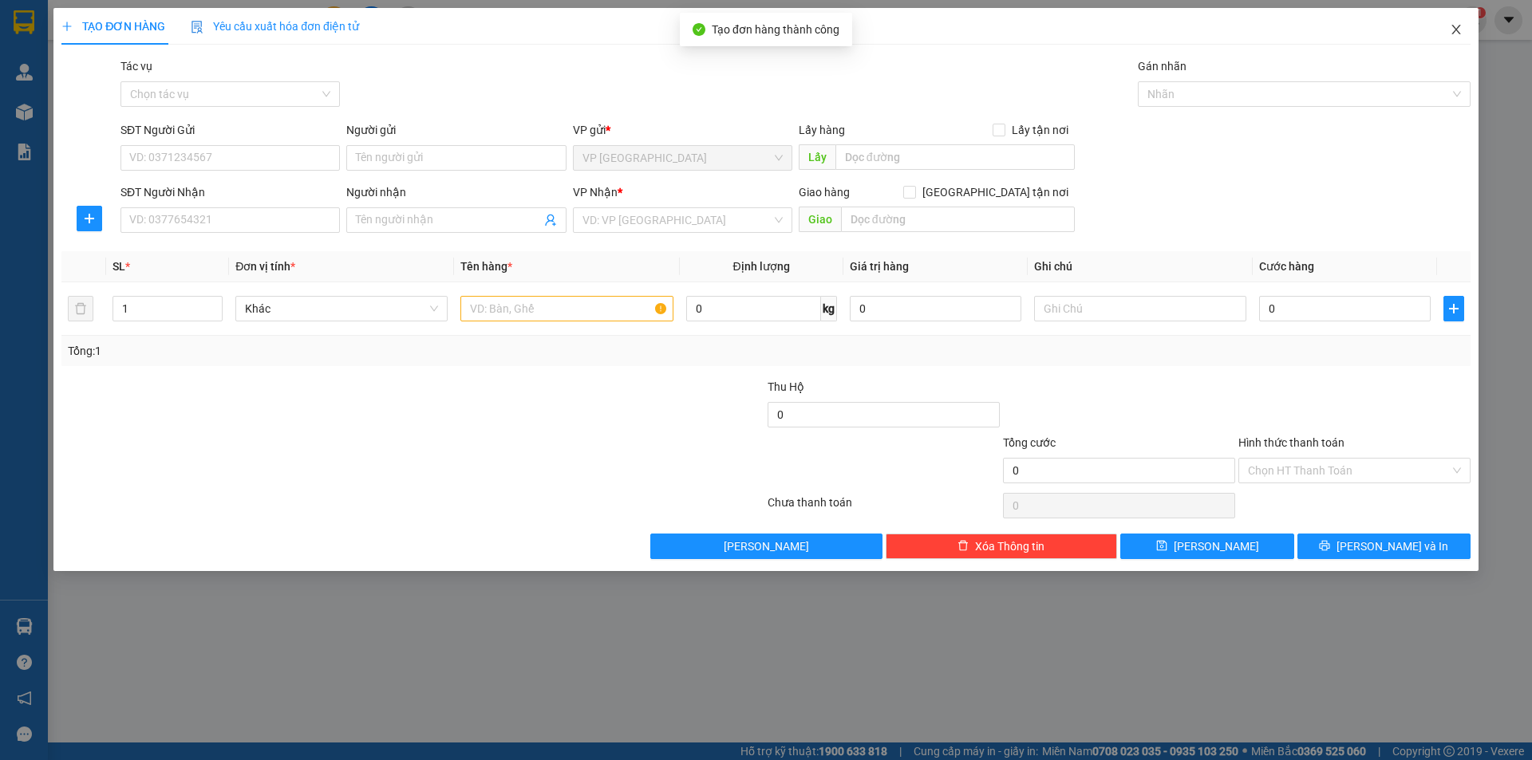
click at [1452, 30] on icon "close" at bounding box center [1456, 29] width 13 height 13
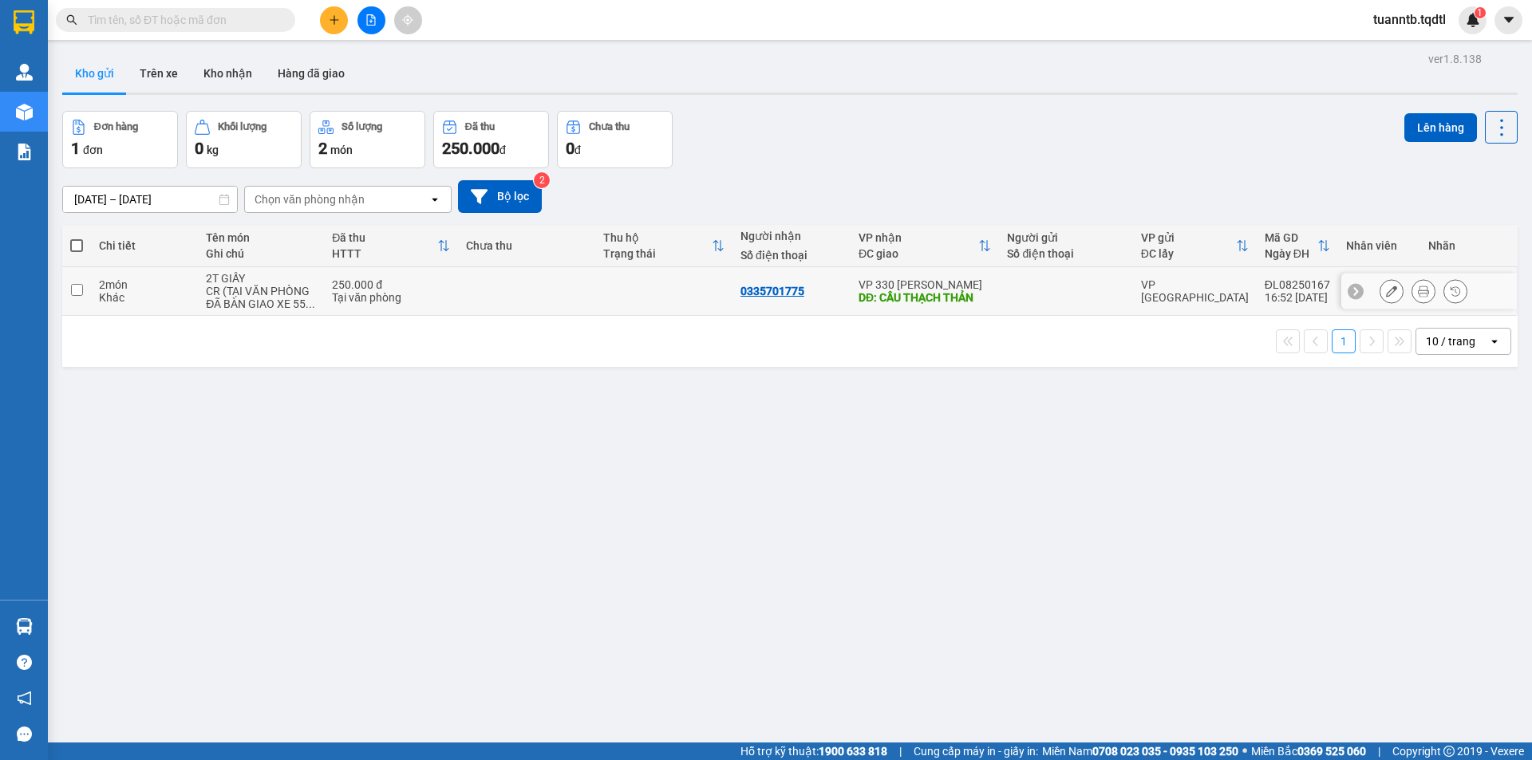
click at [1386, 294] on icon at bounding box center [1391, 291] width 11 height 11
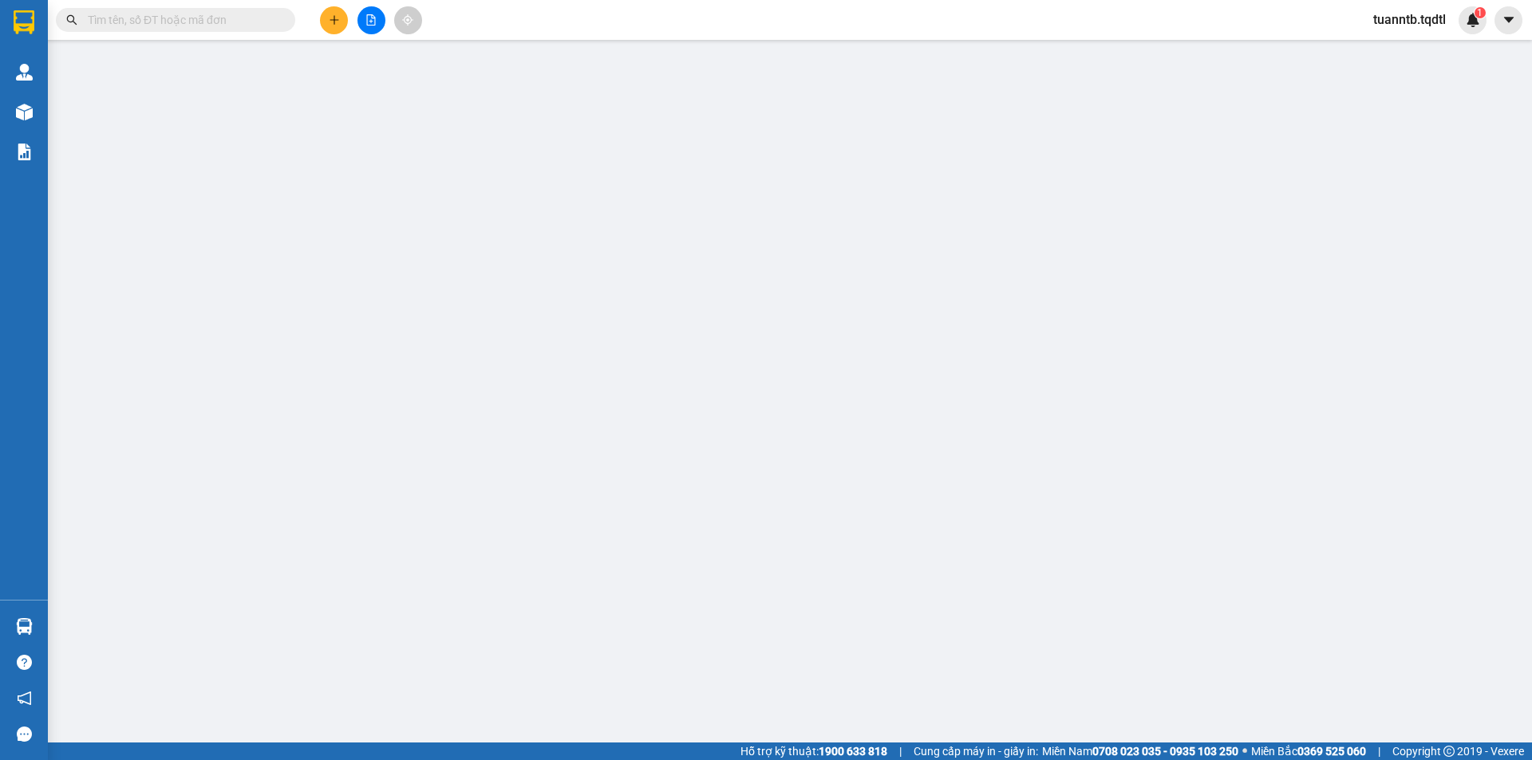
type input "0335701775"
type input "CẦU THẠCH THẢN"
type input "250.000"
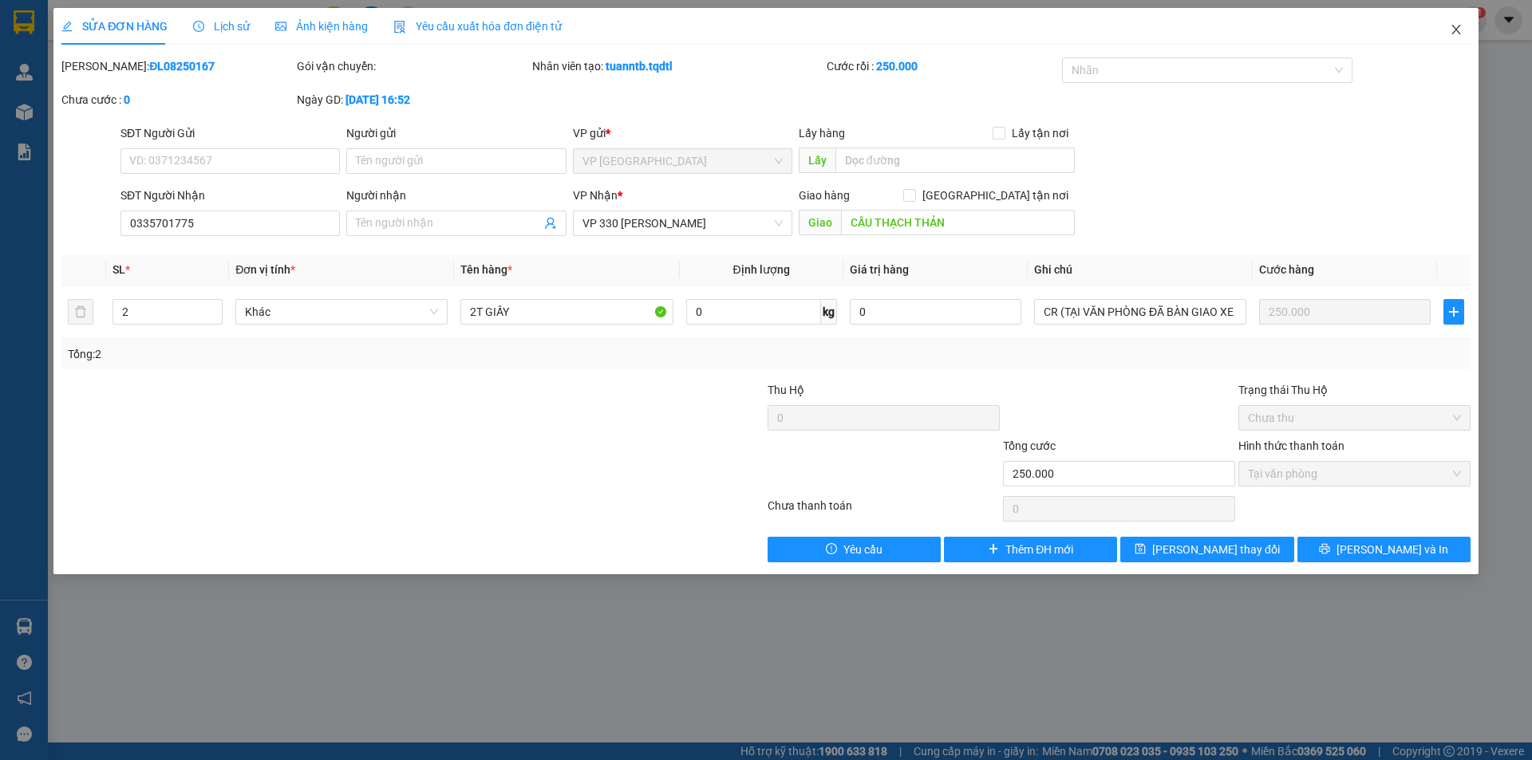
click at [1457, 27] on icon "close" at bounding box center [1456, 29] width 13 height 13
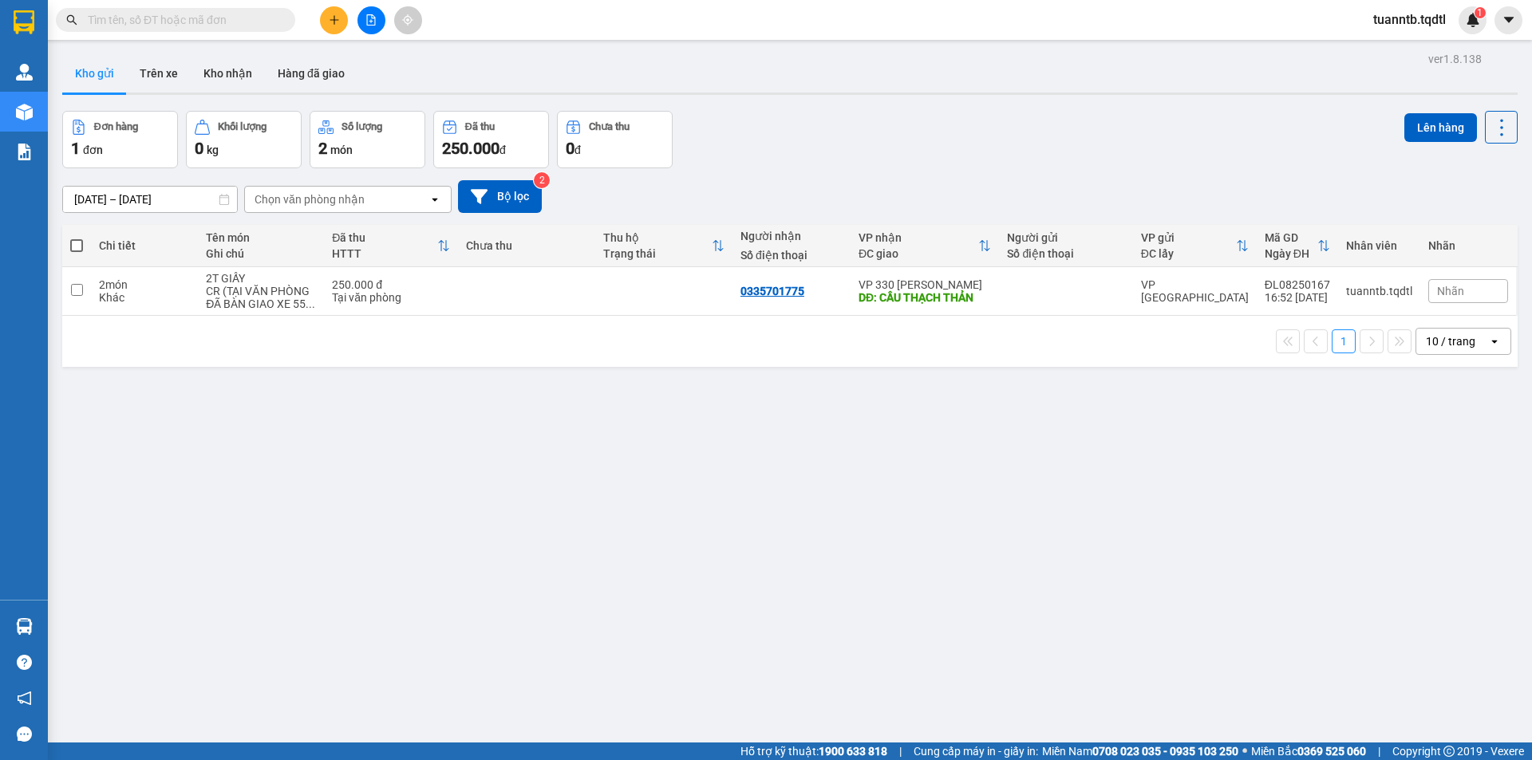
click at [79, 247] on span at bounding box center [76, 245] width 13 height 13
click at [77, 238] on input "checkbox" at bounding box center [77, 238] width 0 height 0
checkbox input "true"
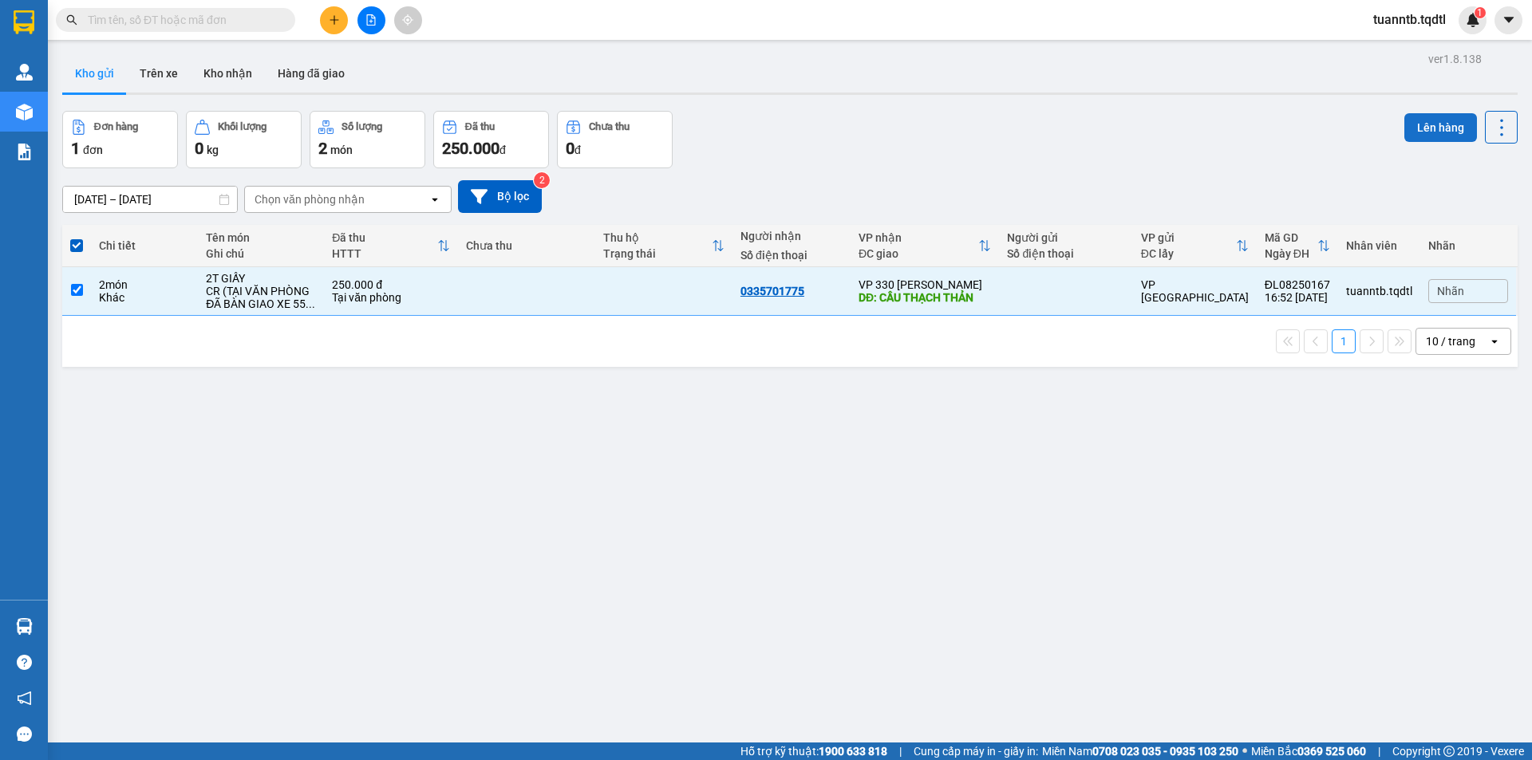
click at [1404, 132] on button "Lên hàng" at bounding box center [1440, 127] width 73 height 29
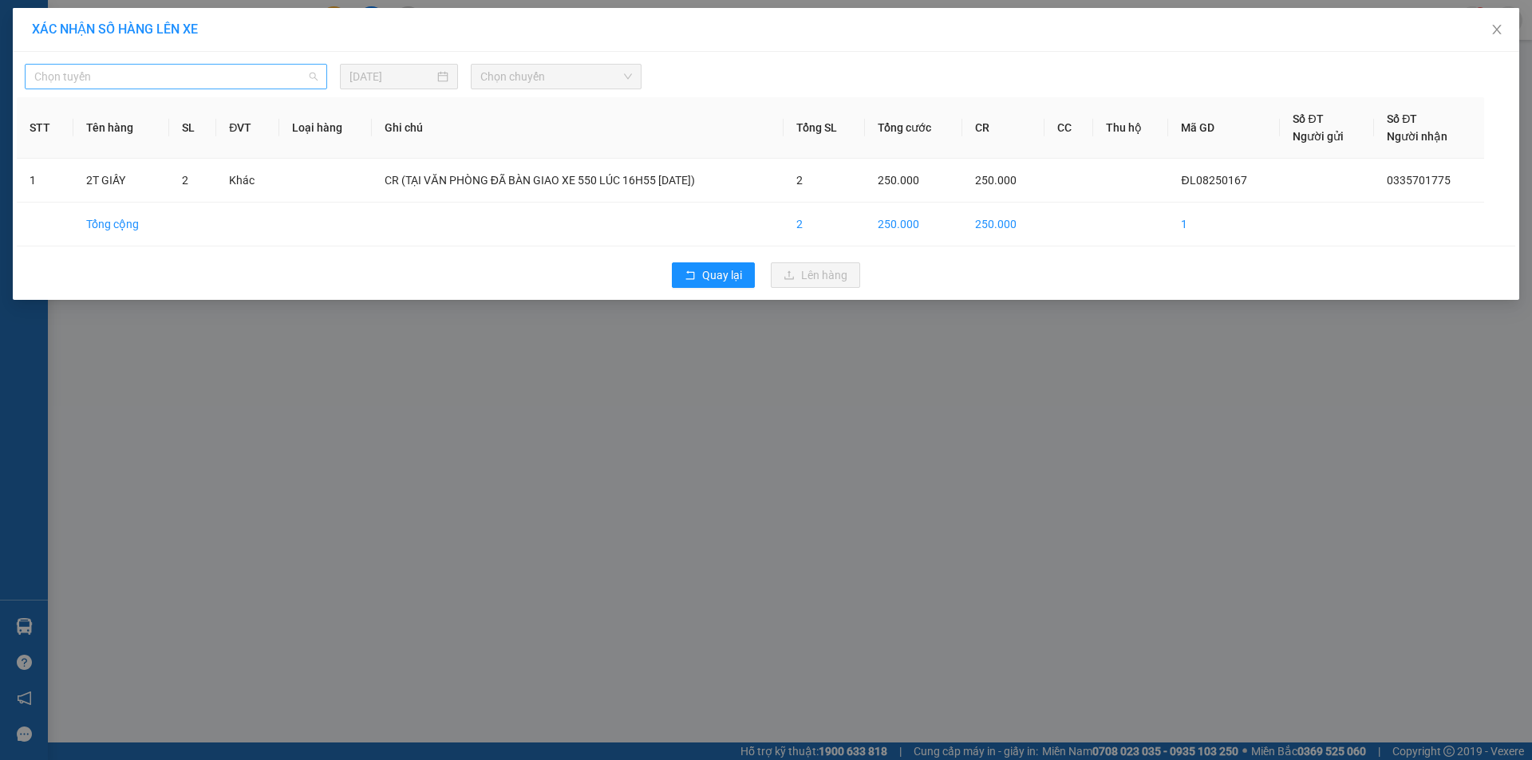
click at [230, 79] on span "Chọn tuyến" at bounding box center [175, 77] width 283 height 24
type input "DA"
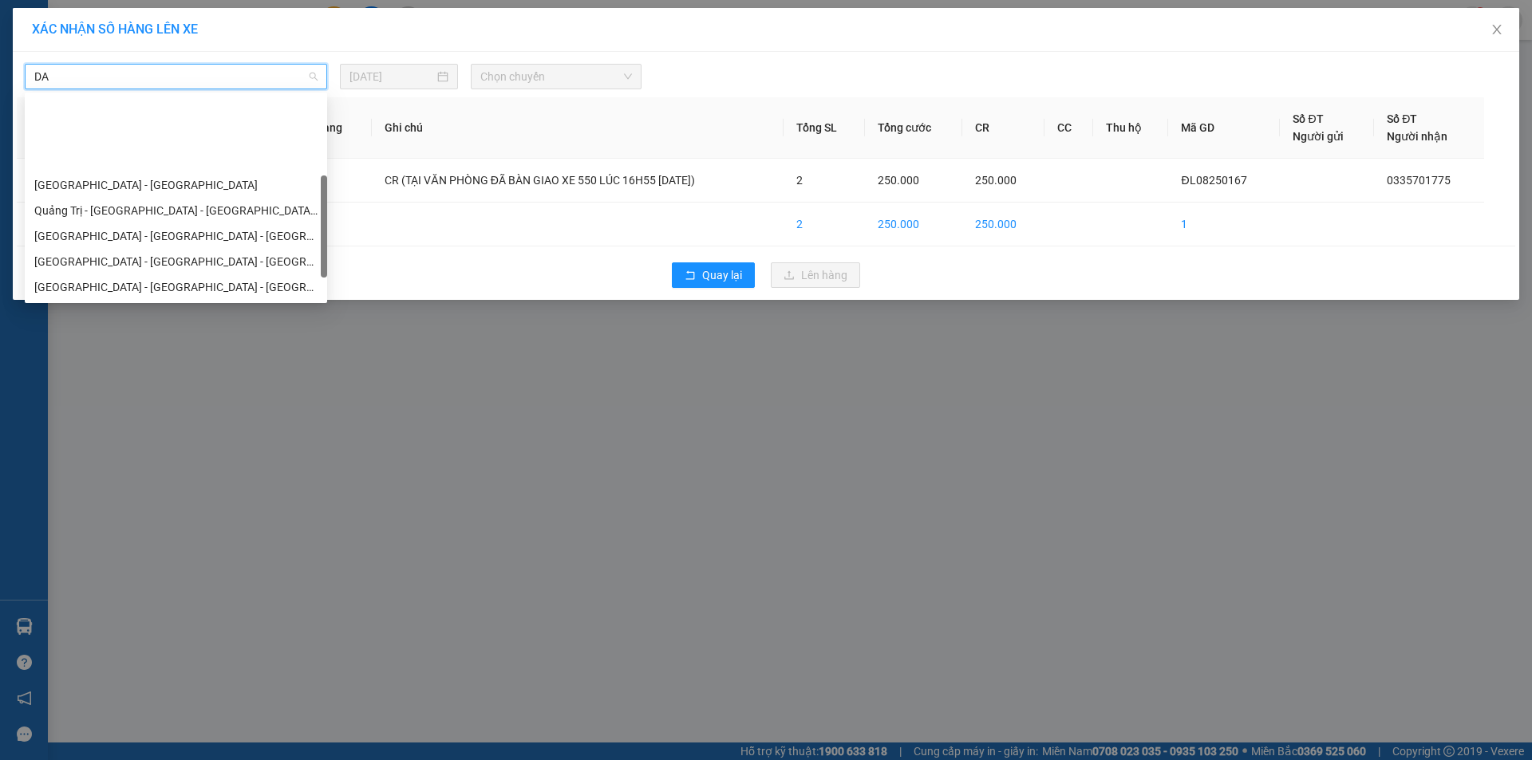
scroll to position [80, 0]
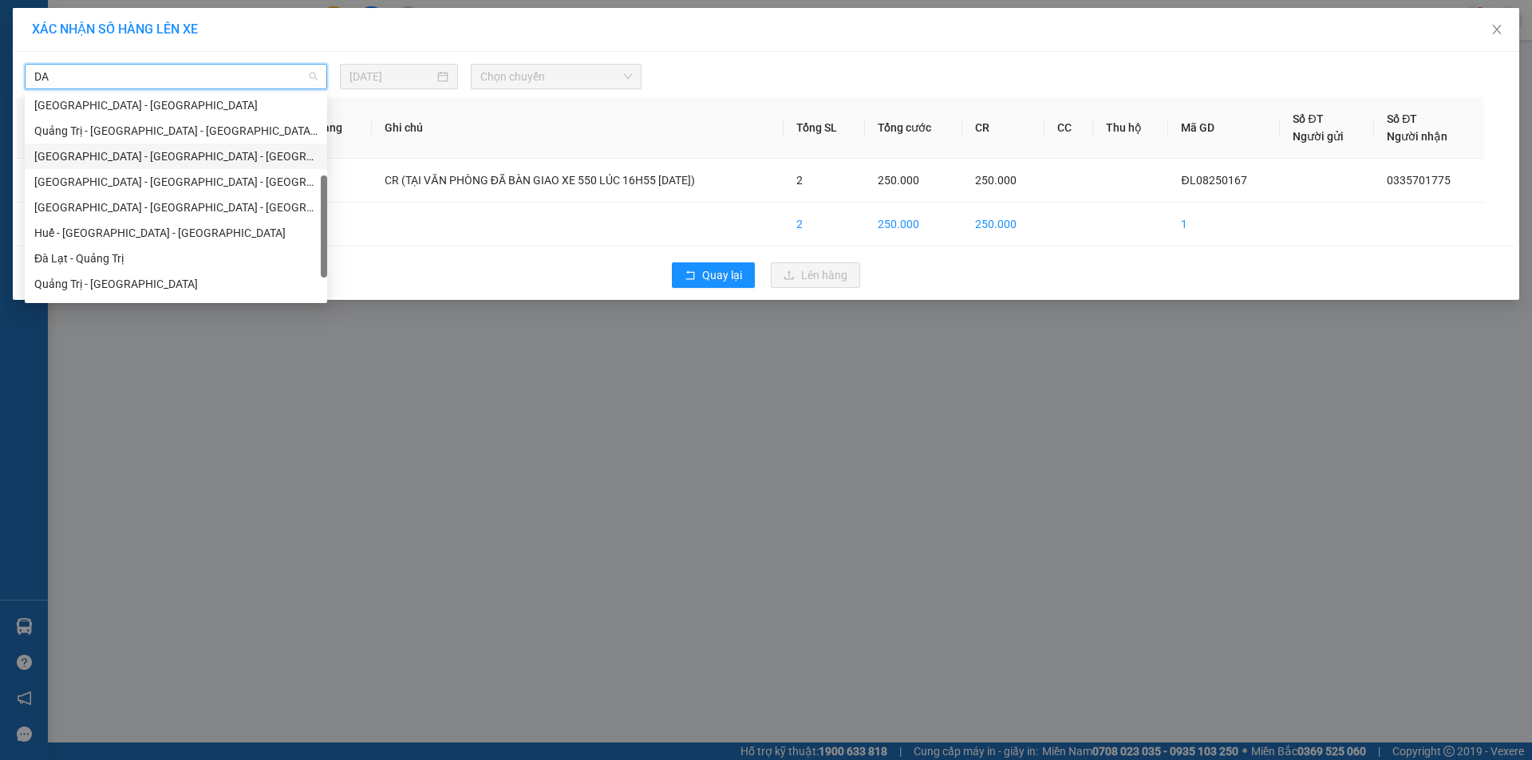
click at [118, 157] on div "[GEOGRAPHIC_DATA] - [GEOGRAPHIC_DATA] - [GEOGRAPHIC_DATA]" at bounding box center [175, 157] width 283 height 18
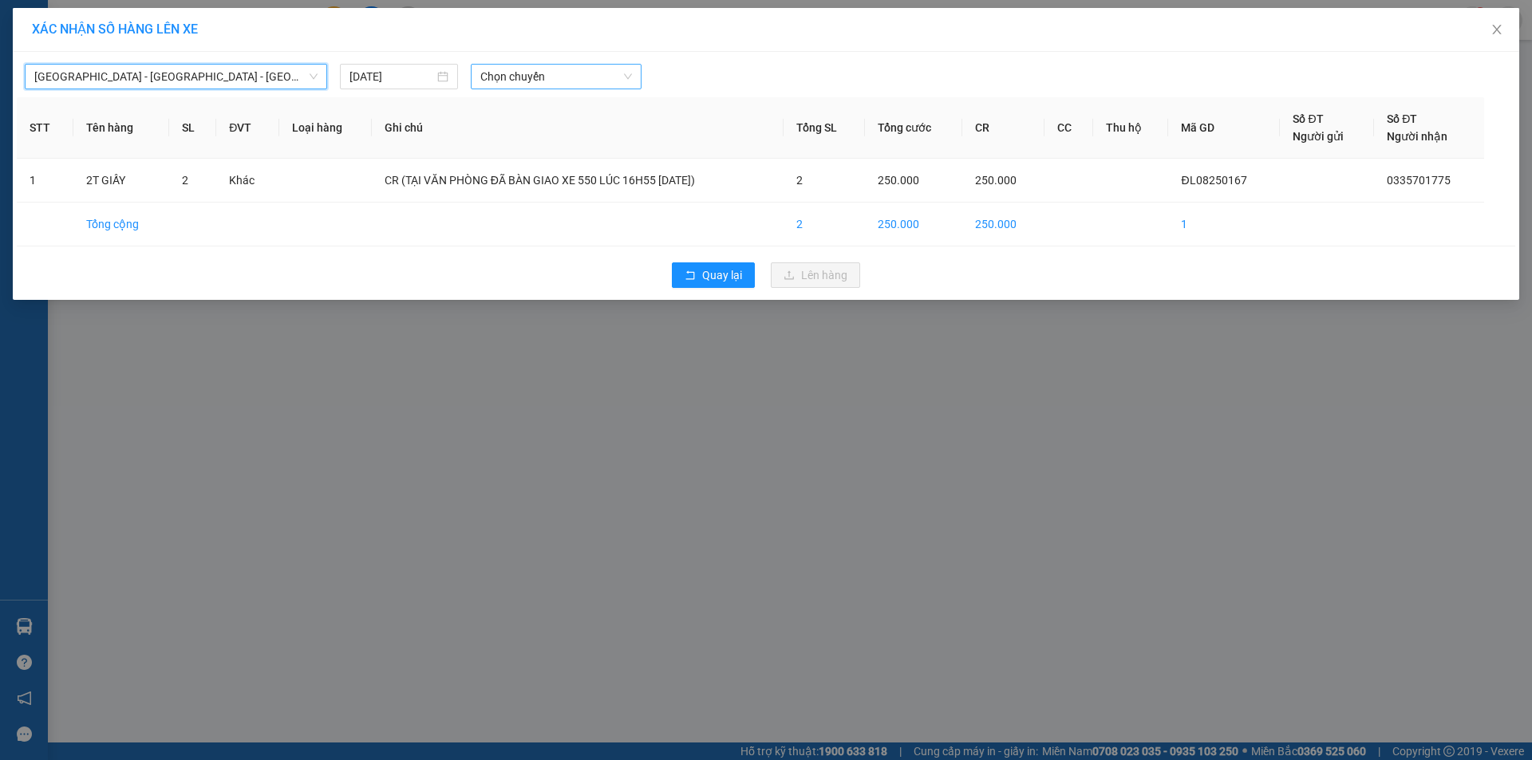
click at [525, 73] on span "Chọn chuyến" at bounding box center [556, 77] width 152 height 24
click at [574, 132] on div "17:10 - 74F-005.50" at bounding box center [542, 134] width 124 height 18
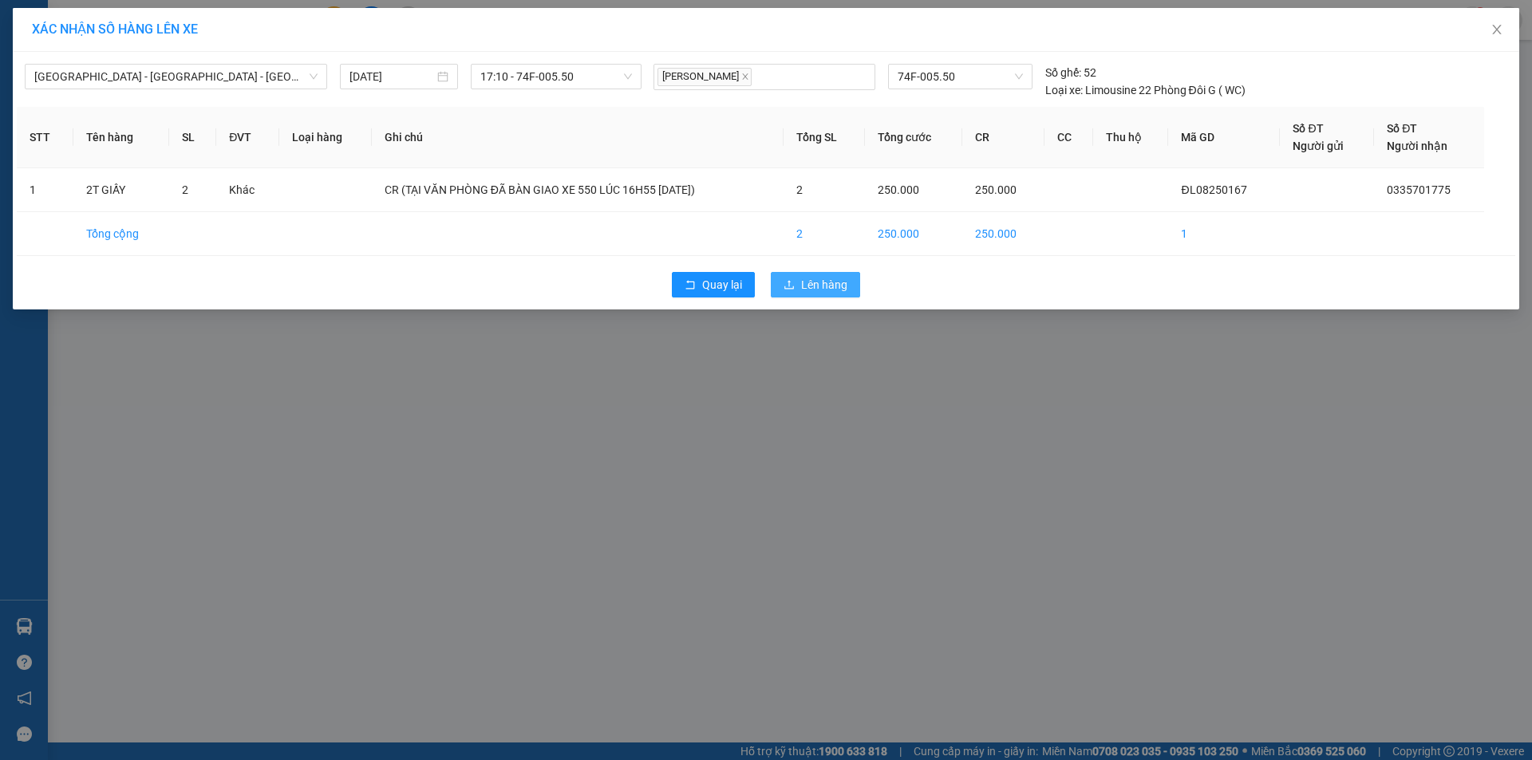
drag, startPoint x: 823, startPoint y: 288, endPoint x: 814, endPoint y: 288, distance: 8.8
click at [823, 281] on span "Lên hàng" at bounding box center [824, 285] width 46 height 18
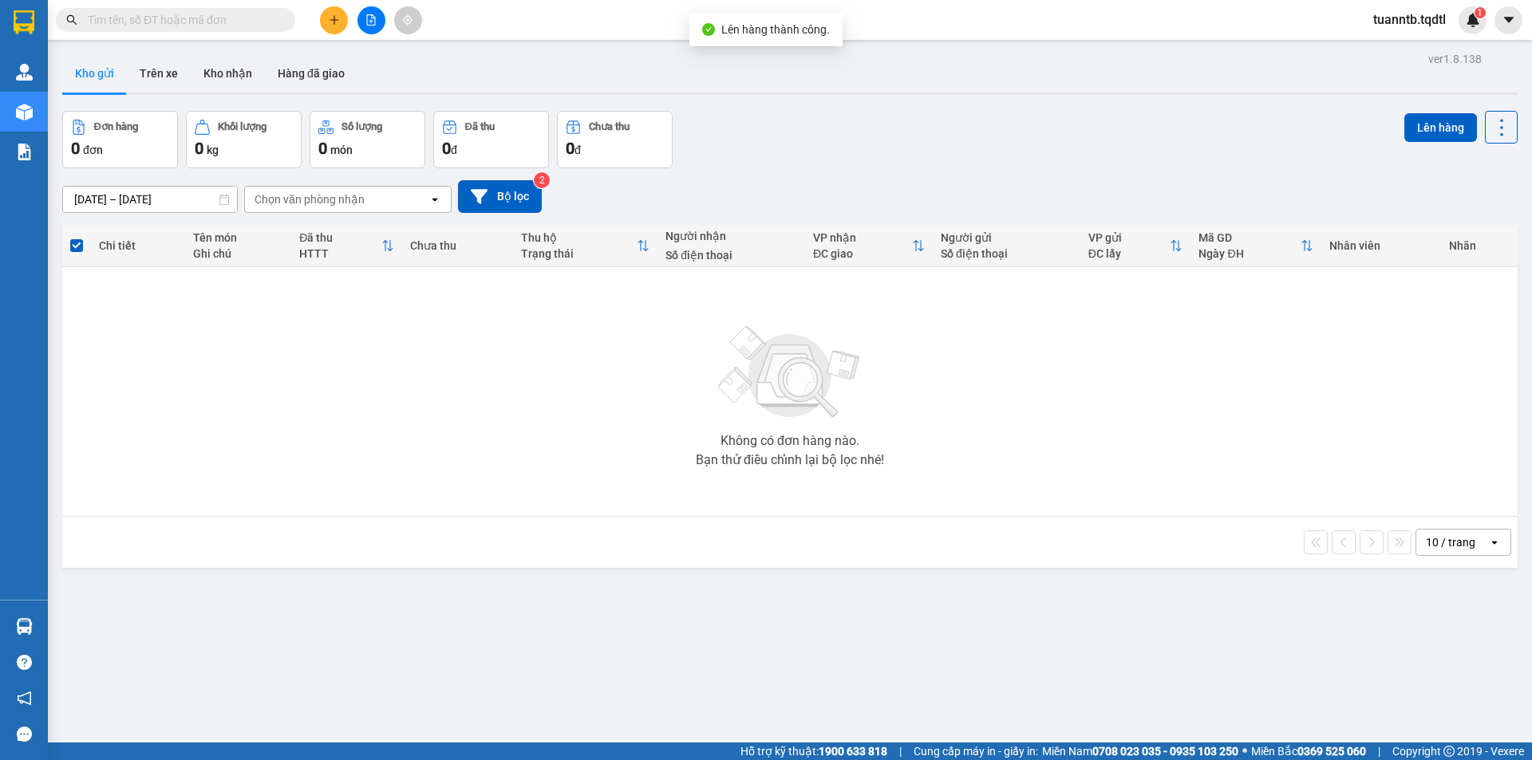
click at [371, 14] on icon "file-add" at bounding box center [371, 19] width 9 height 11
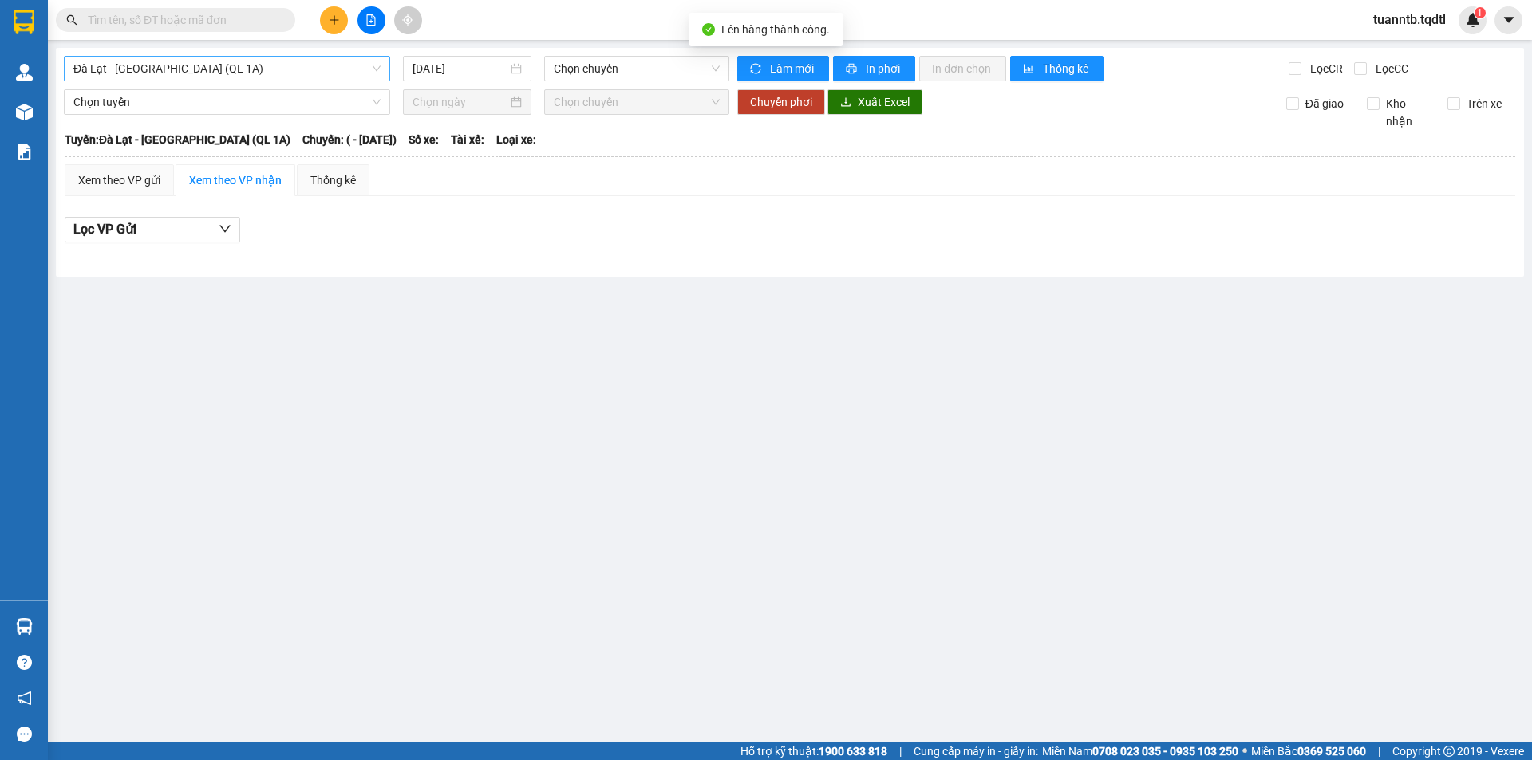
click at [298, 65] on span "Đà Lạt - [GEOGRAPHIC_DATA] (QL 1A)" at bounding box center [226, 69] width 307 height 24
type input "DA"
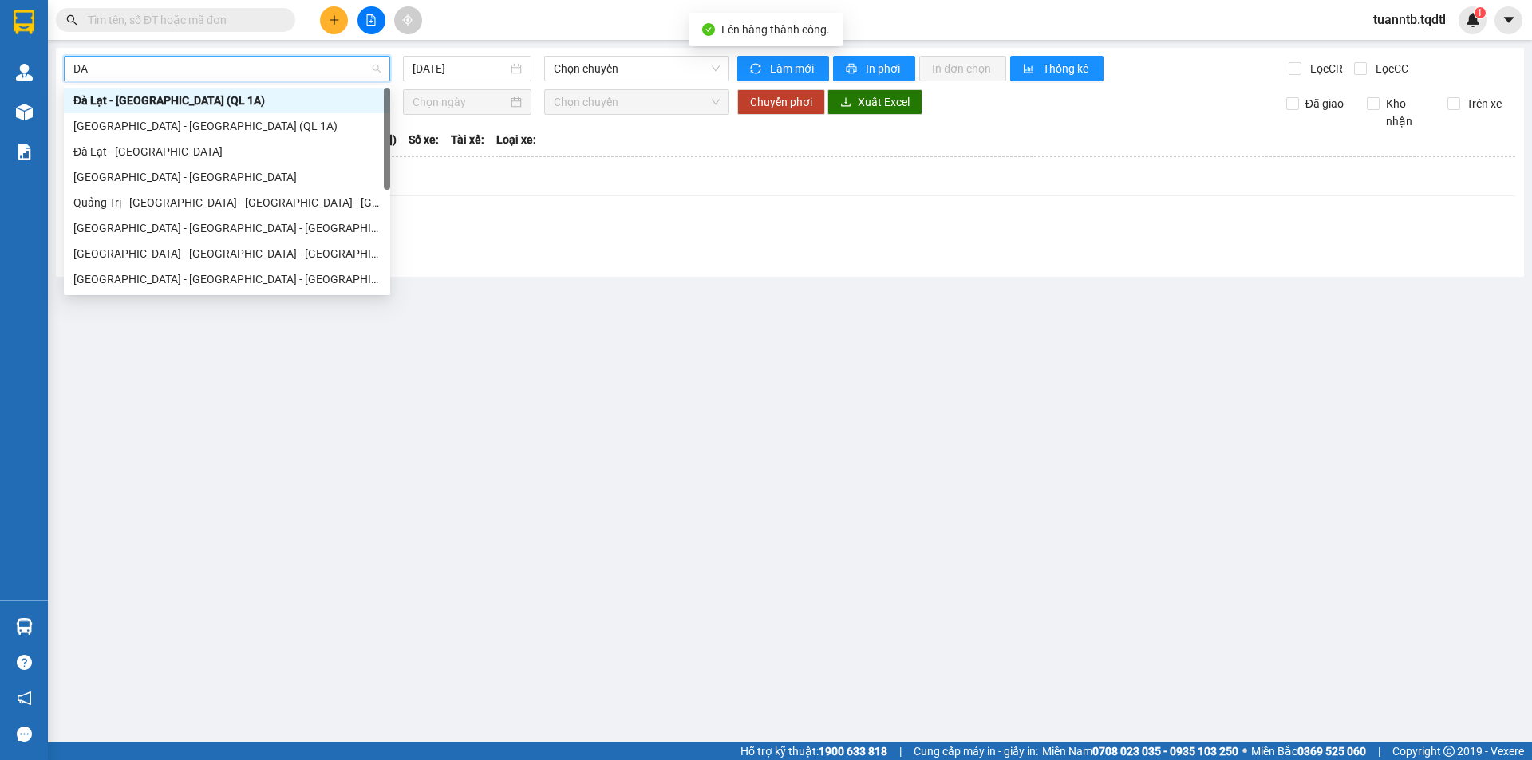
scroll to position [102, 0]
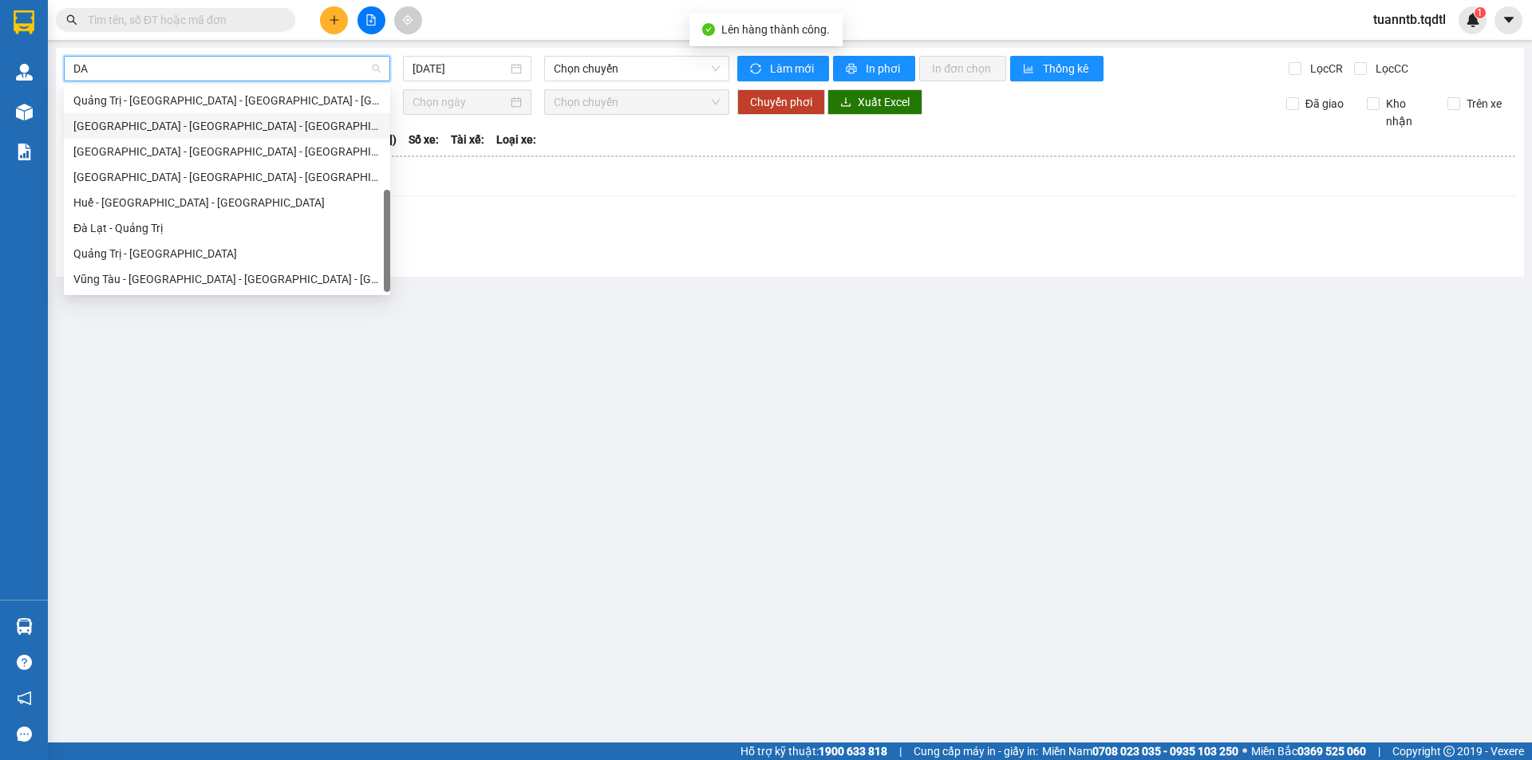
click at [184, 127] on div "[GEOGRAPHIC_DATA] - [GEOGRAPHIC_DATA] - [GEOGRAPHIC_DATA]" at bounding box center [226, 126] width 307 height 18
type input "[DATE]"
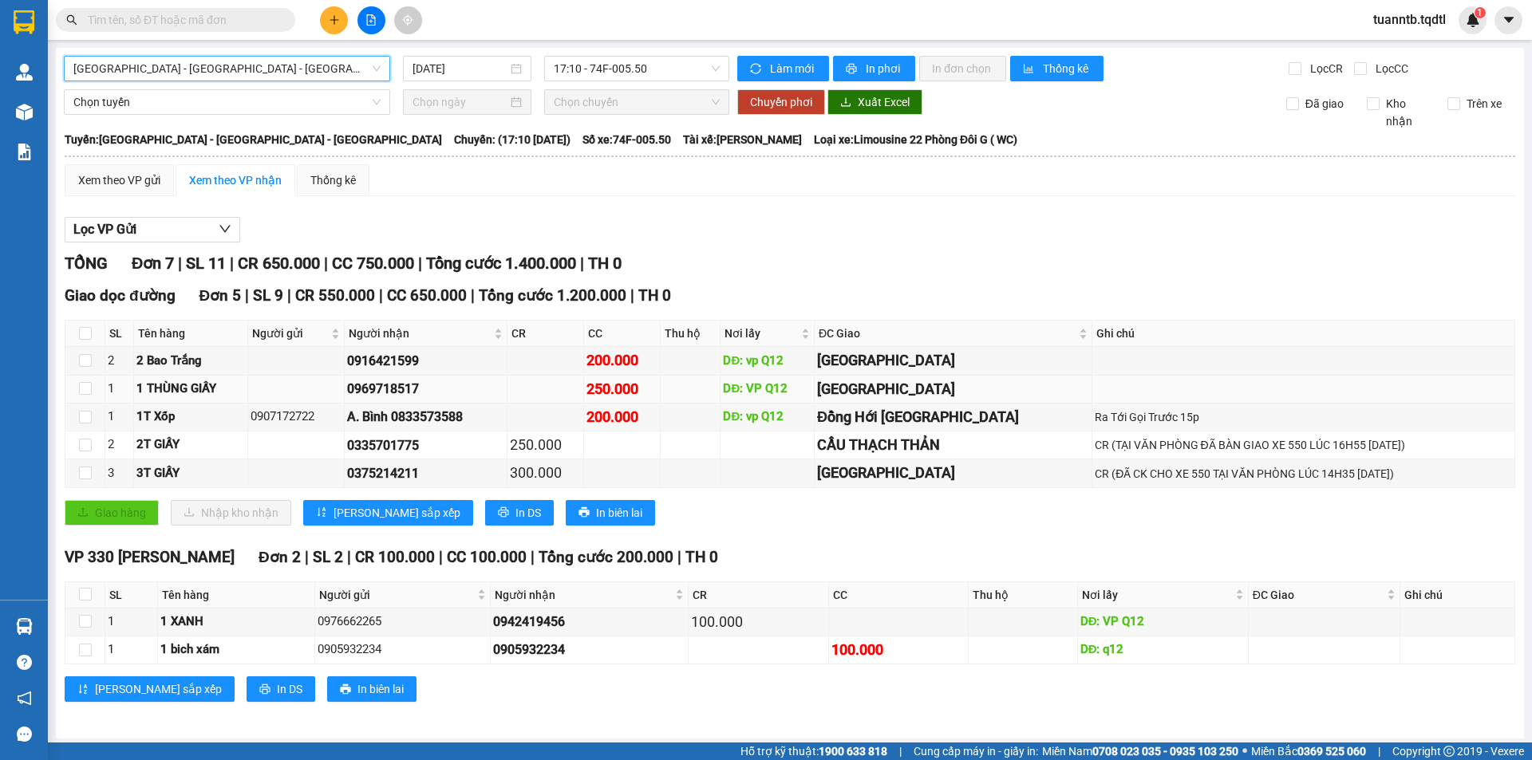
scroll to position [4, 0]
